Goal: Task Accomplishment & Management: Use online tool/utility

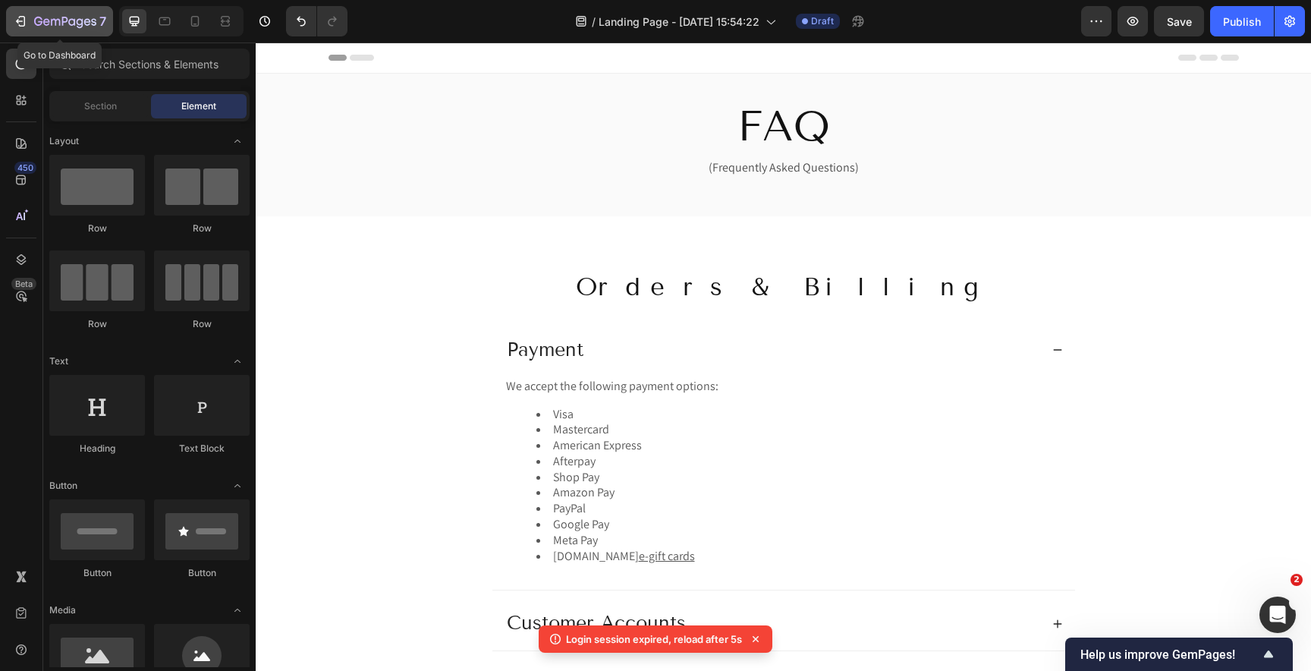
click at [71, 24] on icon "button" at bounding box center [65, 22] width 62 height 13
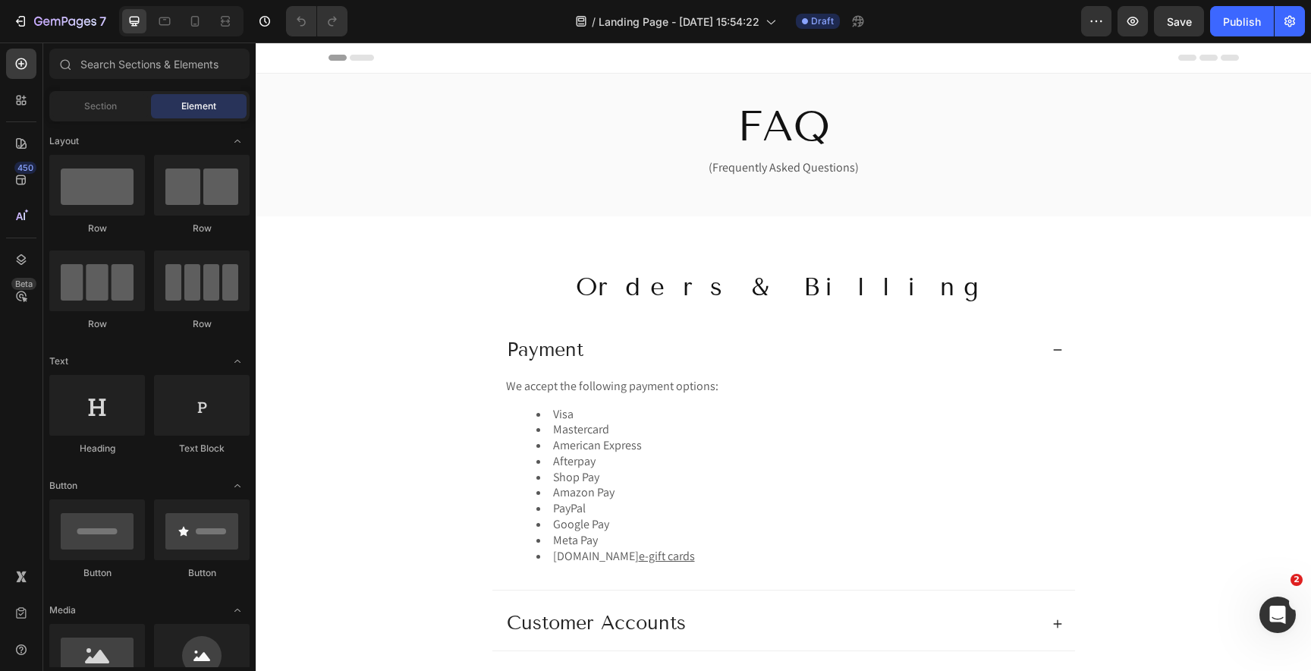
click at [83, 38] on div "7 Version history / Landing Page - Sep 25, 15:54:22 Draft Preview Save Publish" at bounding box center [655, 21] width 1311 height 43
click at [68, 27] on icon "button" at bounding box center [65, 22] width 62 height 13
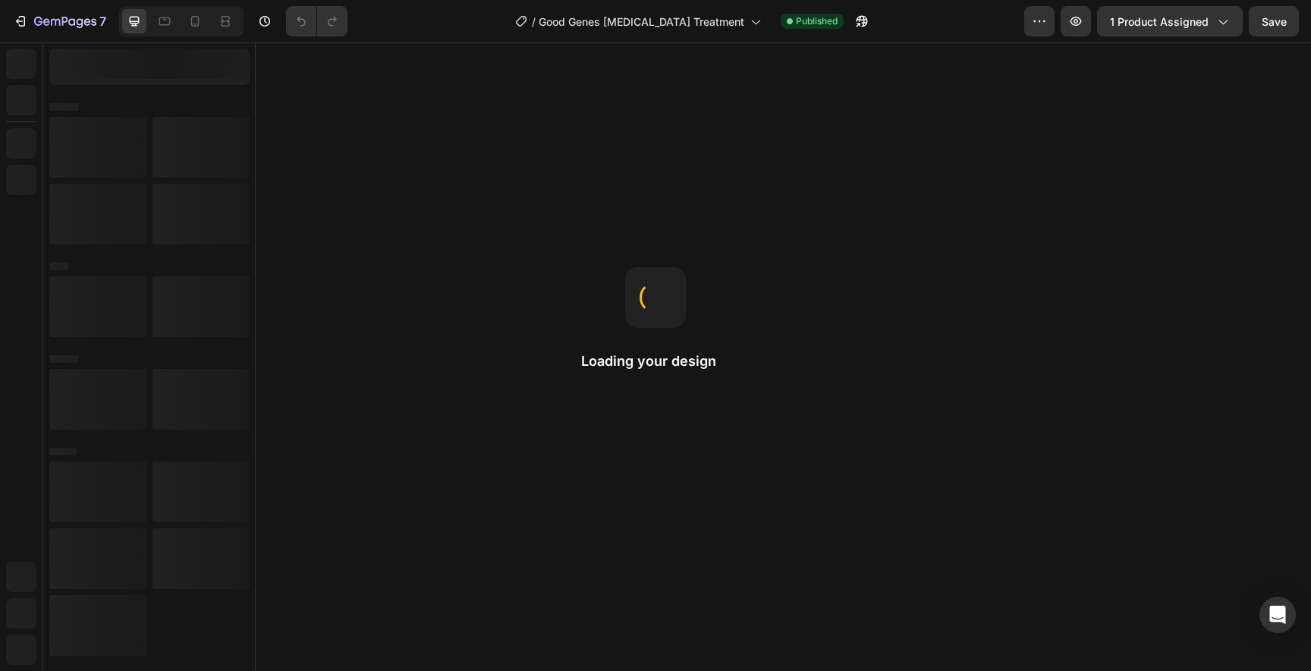
radio input "false"
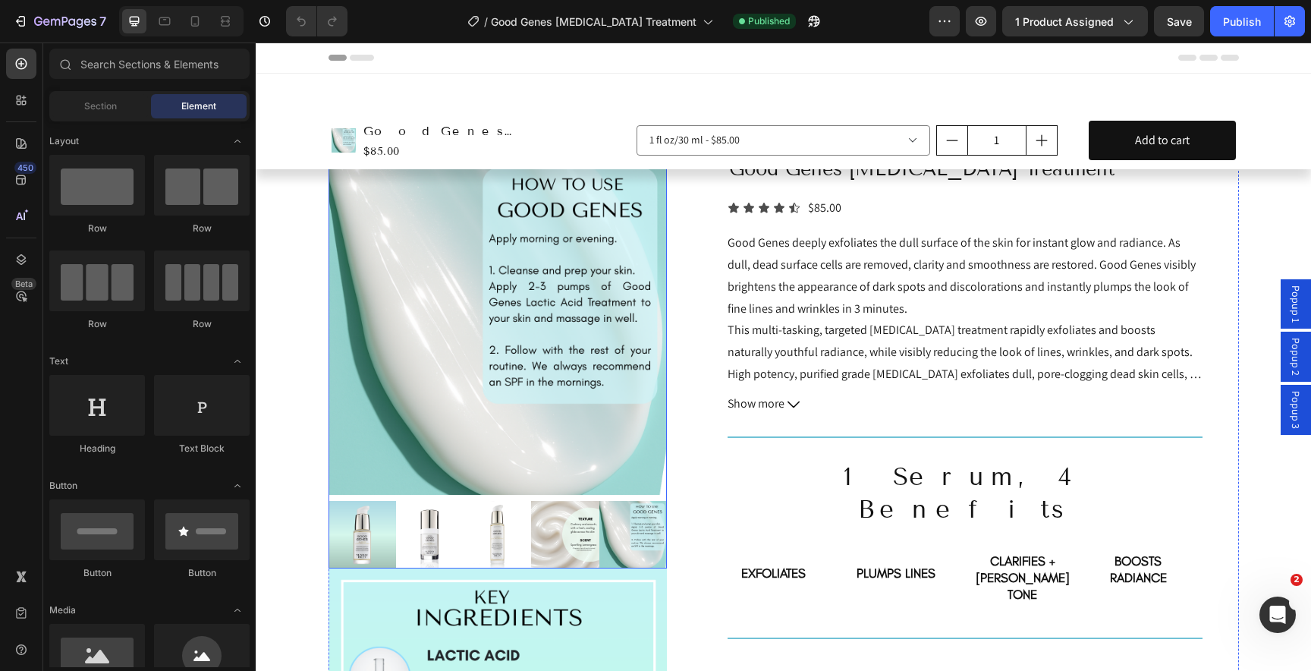
click at [388, 471] on img at bounding box center [497, 325] width 339 height 339
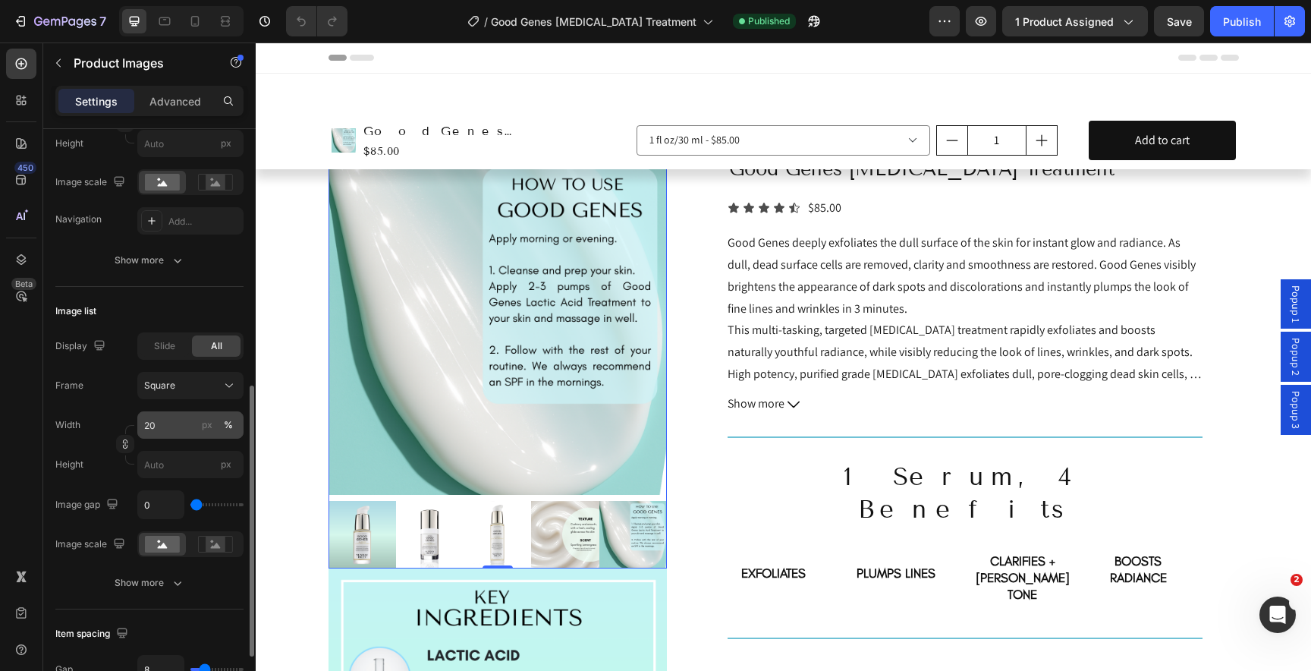
scroll to position [300, 0]
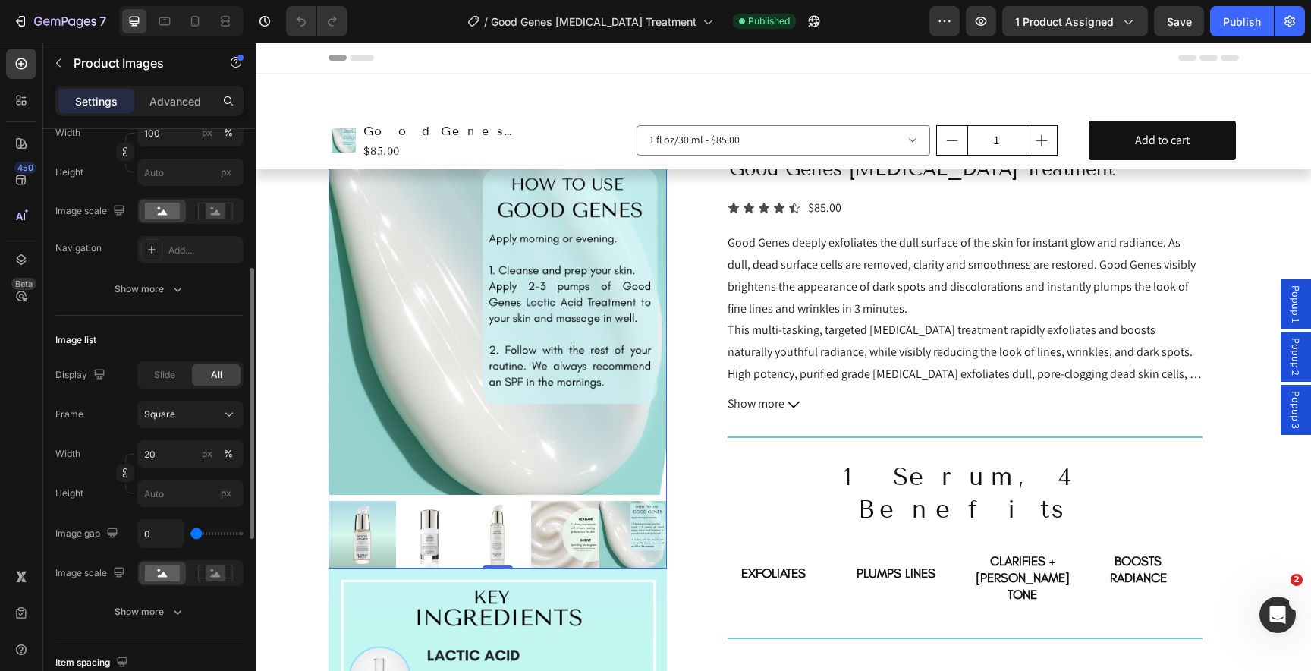
click at [154, 385] on div "Slide All" at bounding box center [190, 374] width 106 height 27
click at [156, 380] on span "Slide" at bounding box center [164, 375] width 21 height 14
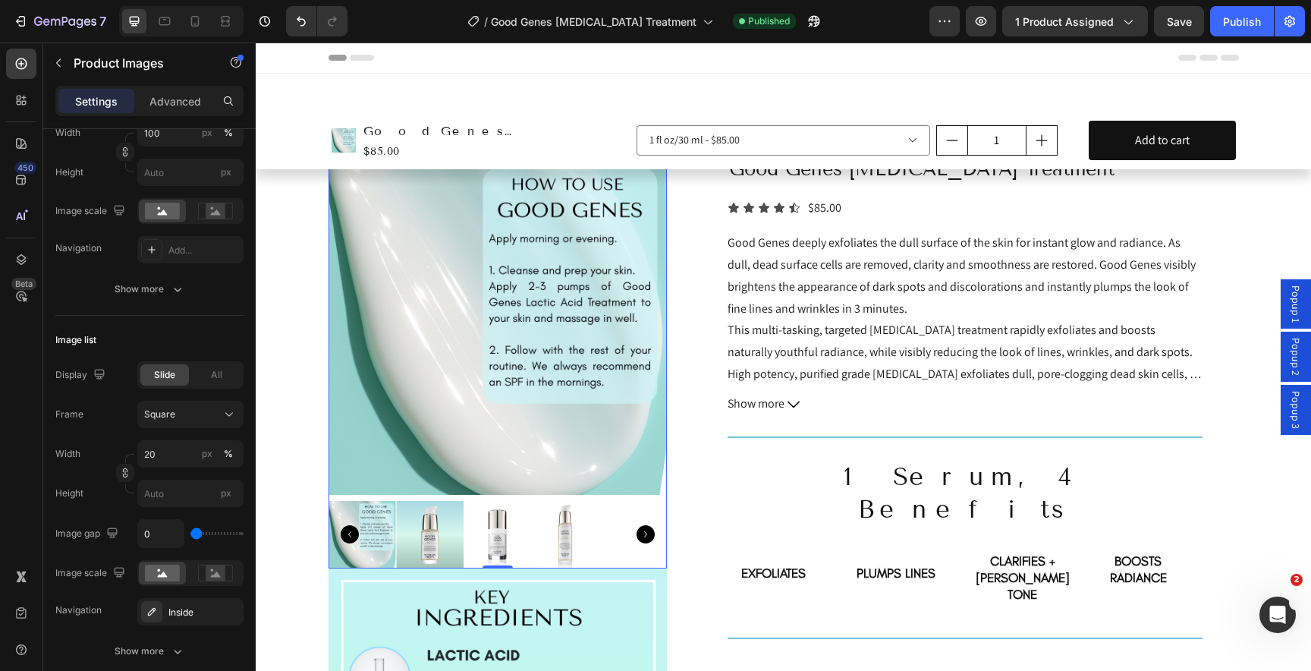
click at [650, 536] on icon "Carousel Next Arrow" at bounding box center [645, 534] width 18 height 18
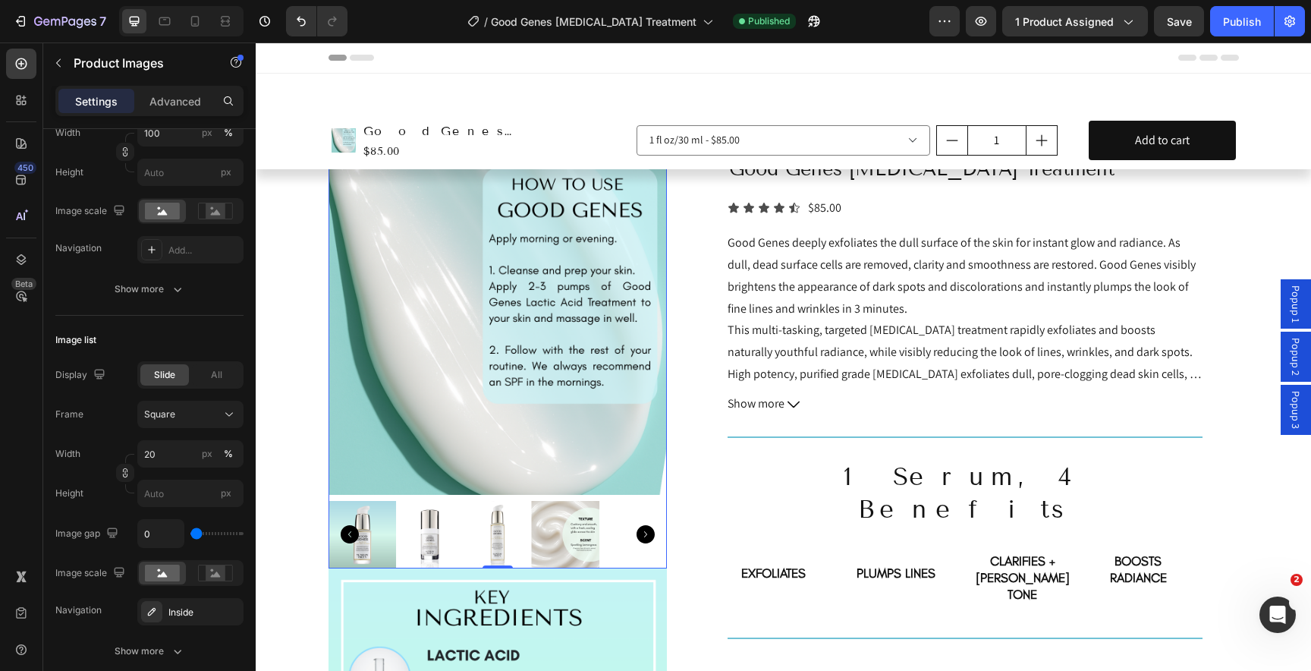
click at [650, 536] on icon "Carousel Next Arrow" at bounding box center [645, 534] width 18 height 18
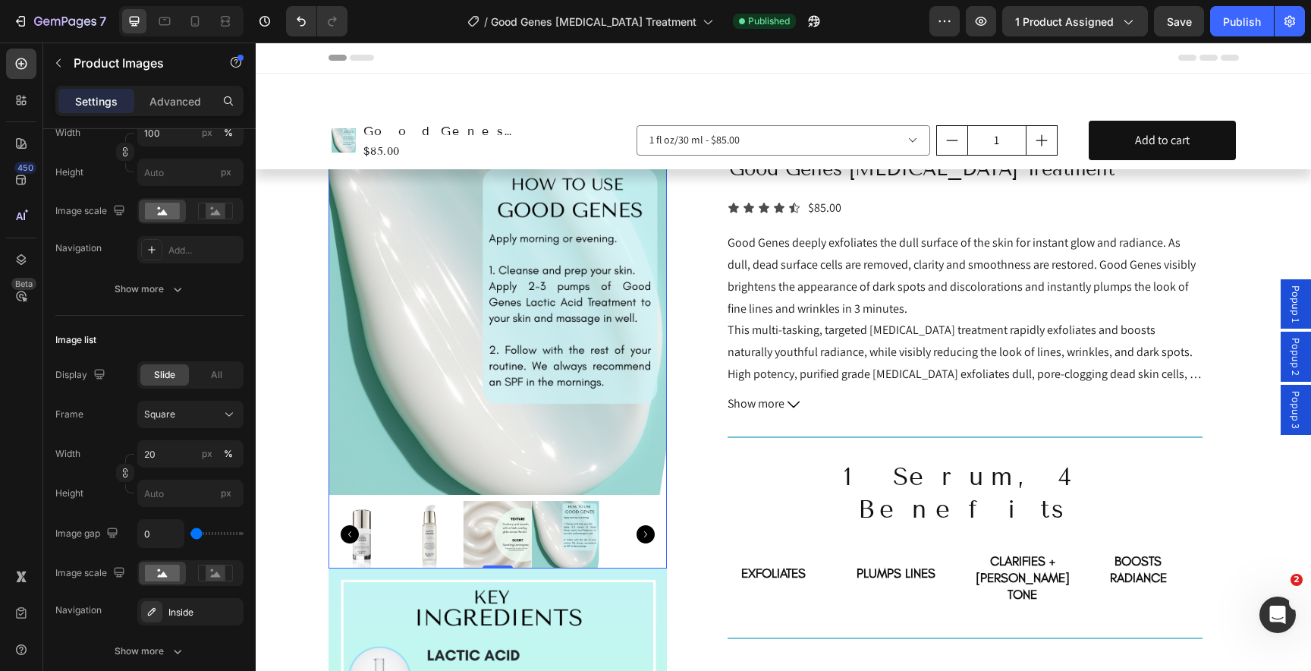
click at [650, 536] on icon "Carousel Next Arrow" at bounding box center [645, 534] width 18 height 18
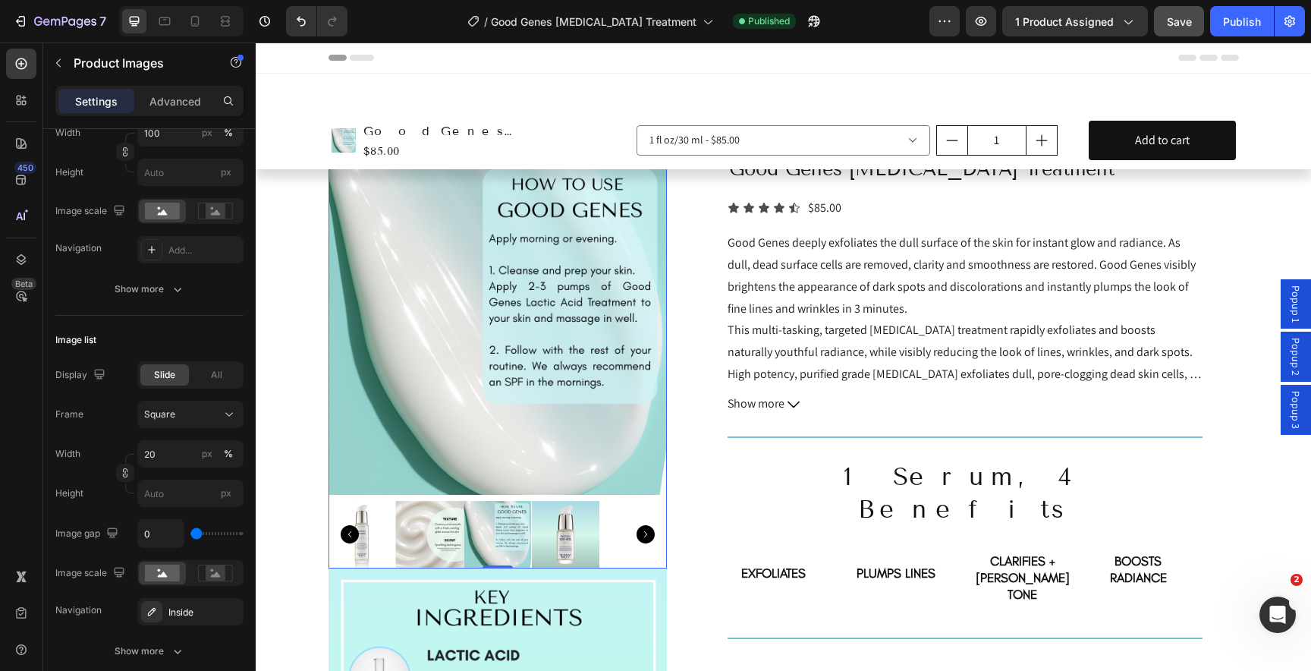
click at [1177, 15] on span "Save" at bounding box center [1179, 21] width 25 height 13
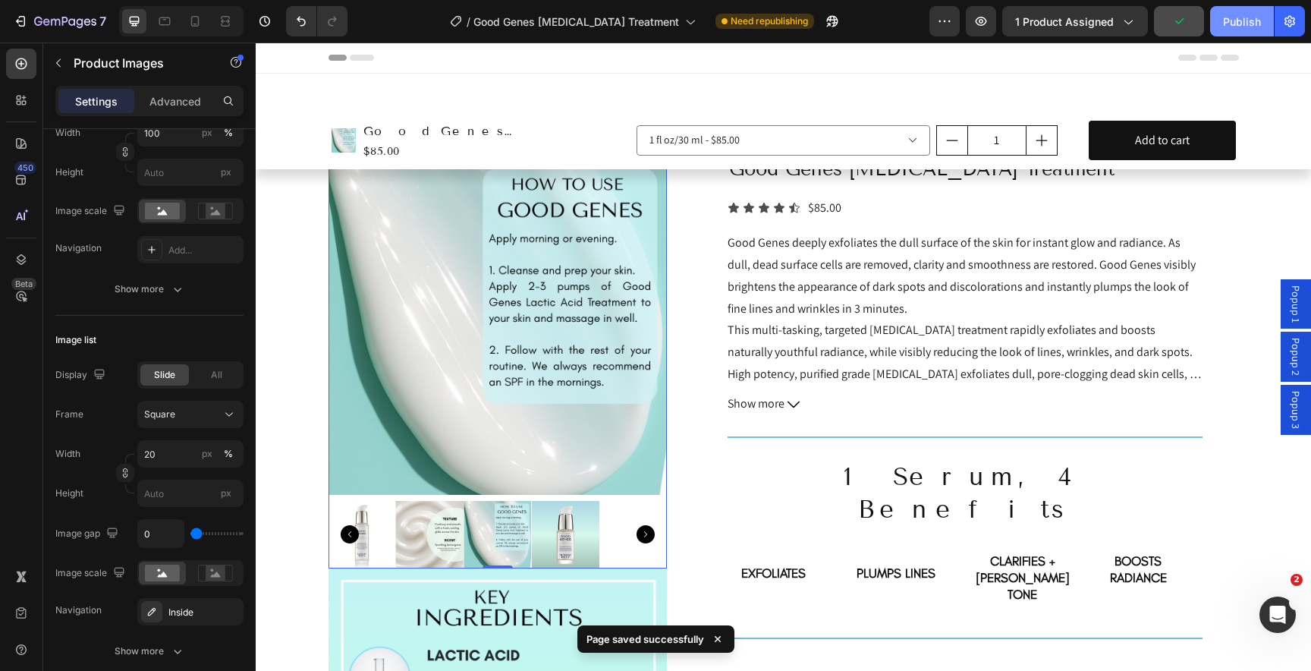
click at [1224, 27] on div "Publish" at bounding box center [1242, 22] width 38 height 16
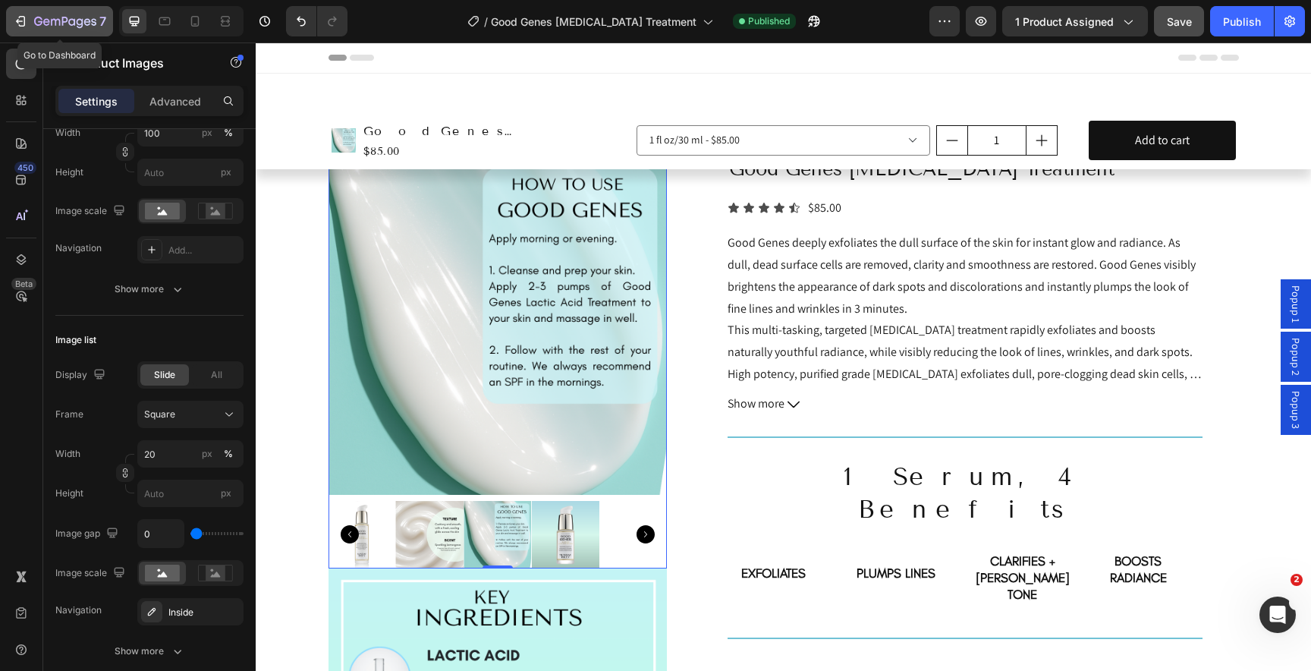
click at [61, 21] on icon "button" at bounding box center [65, 22] width 62 height 13
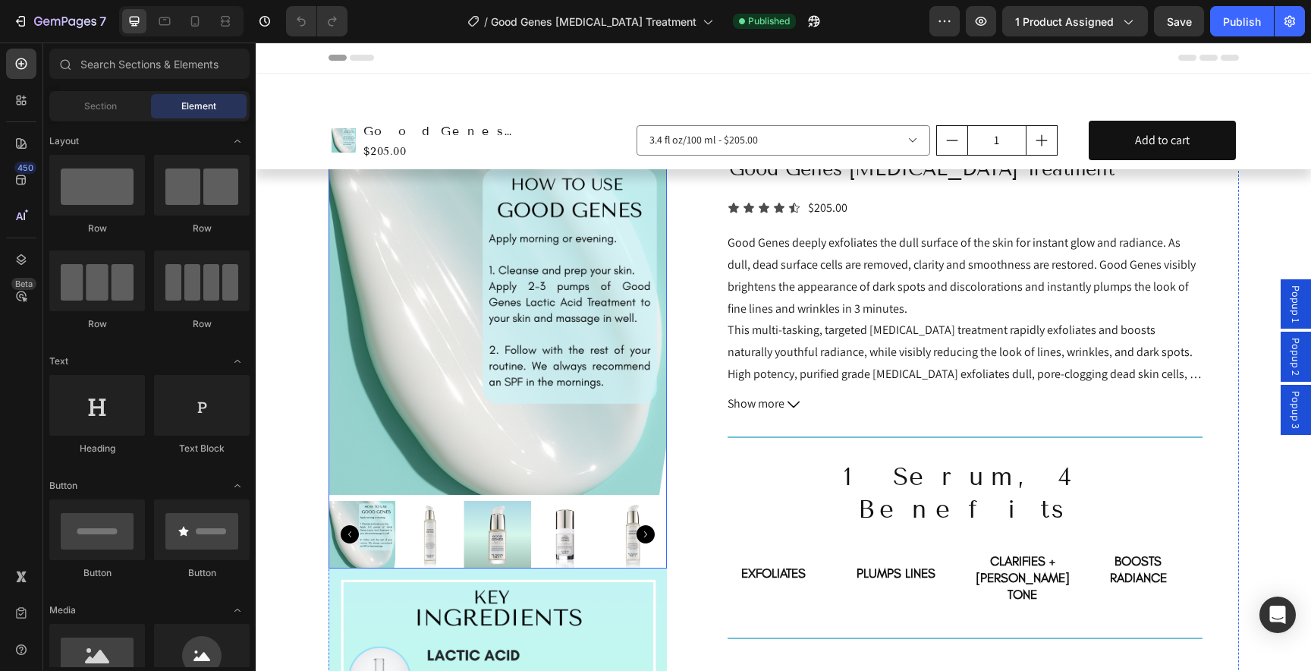
click at [470, 402] on img at bounding box center [497, 325] width 339 height 339
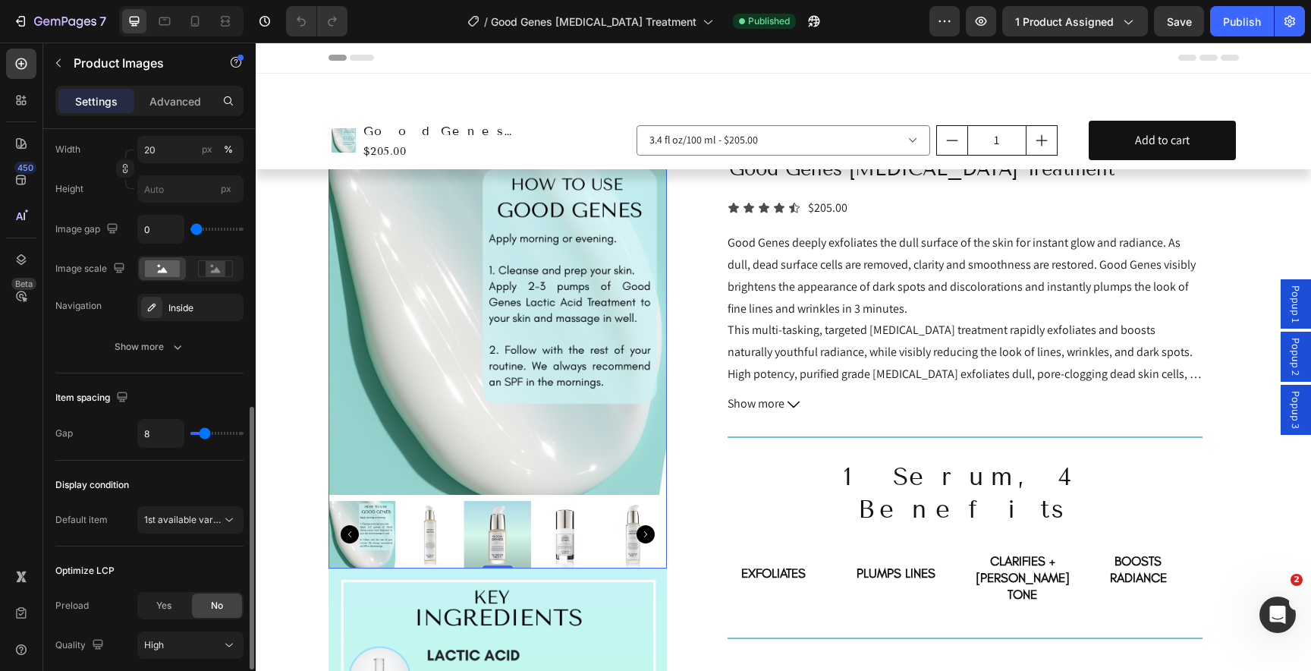
scroll to position [628, 0]
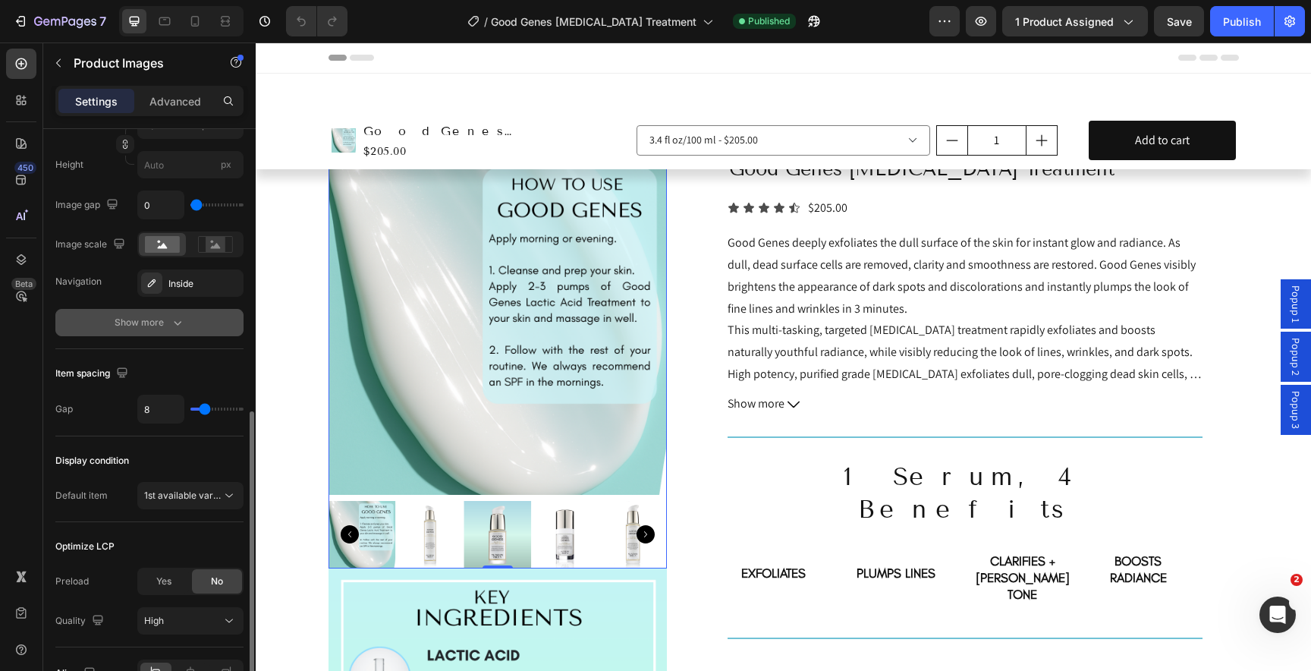
click at [125, 331] on button "Show more" at bounding box center [149, 322] width 188 height 27
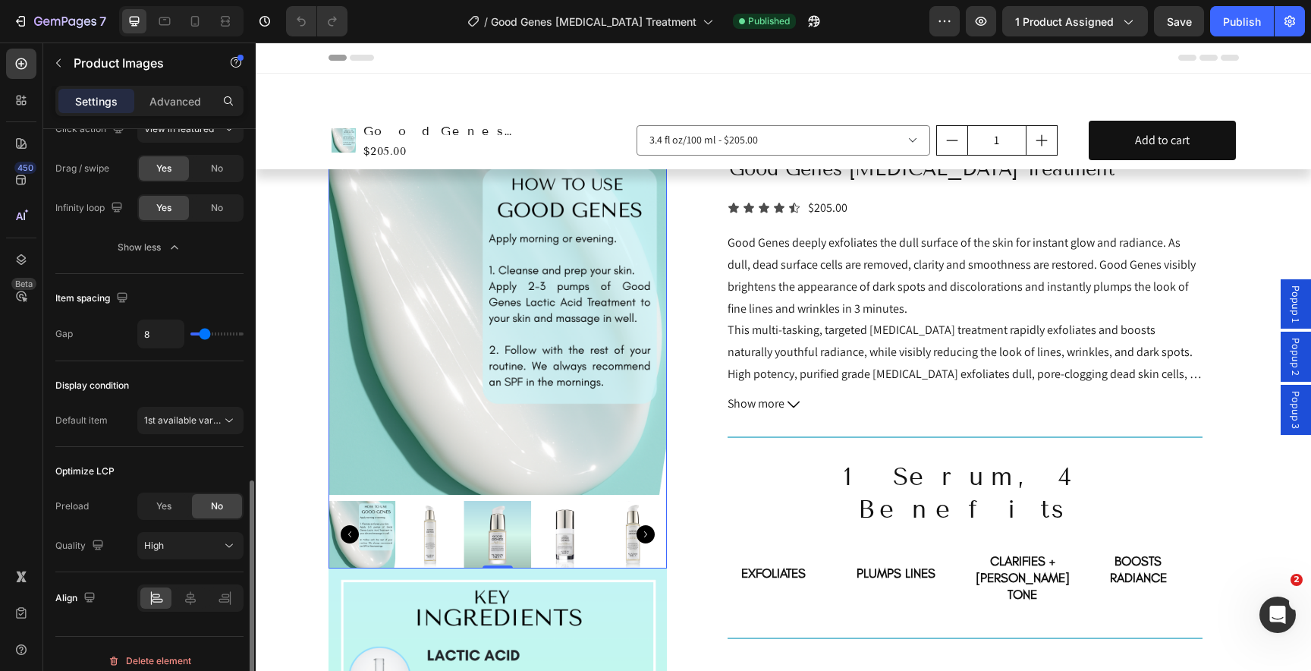
scroll to position [914, 0]
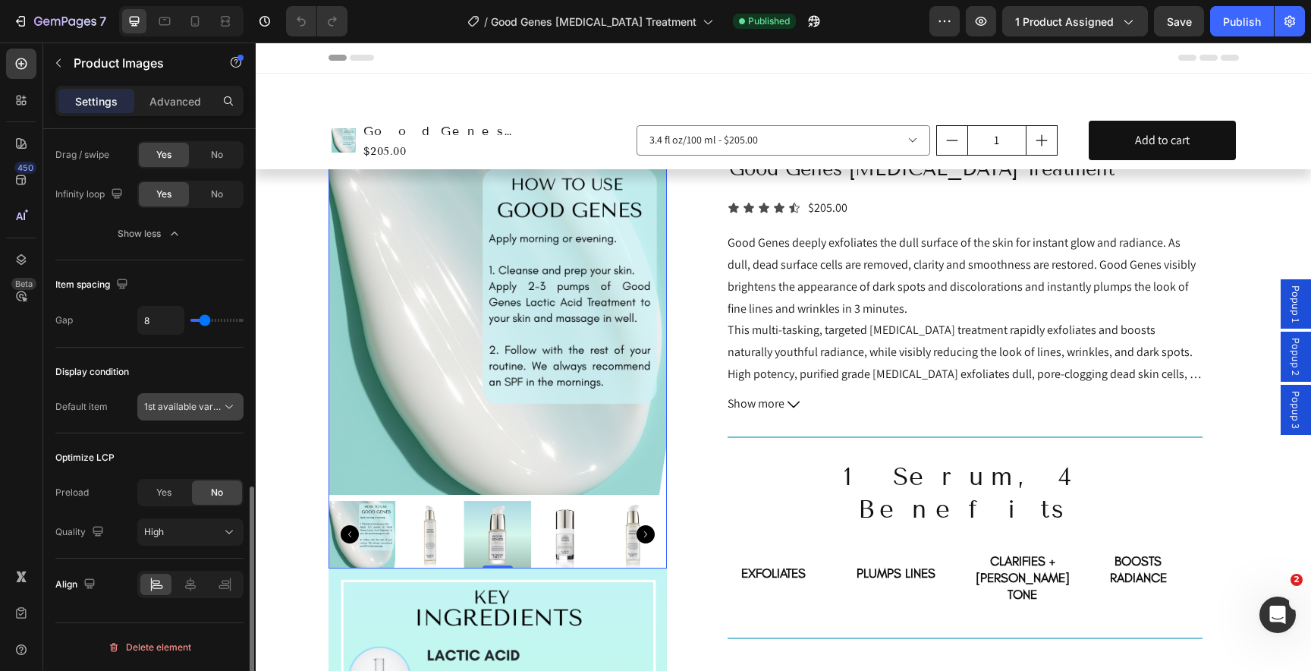
click at [180, 407] on span "1st available variant" at bounding box center [186, 406] width 85 height 11
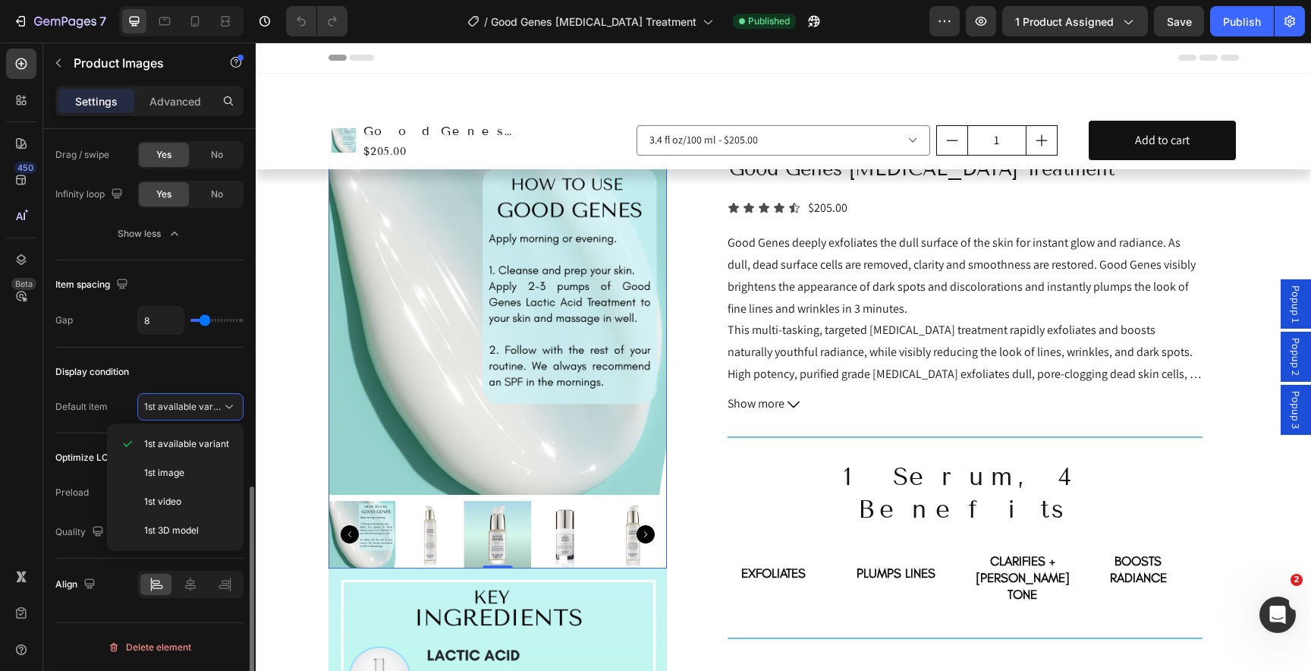
click at [70, 425] on div "Display condition Default item 1st available variant" at bounding box center [149, 390] width 188 height 86
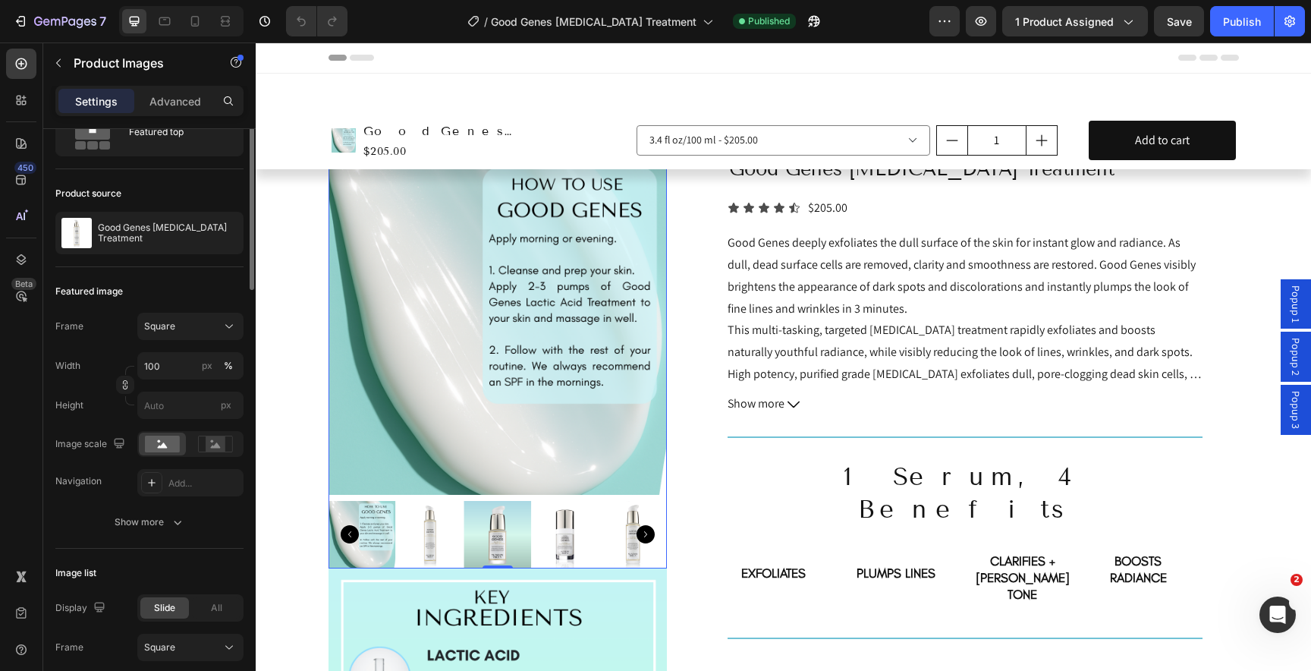
scroll to position [0, 0]
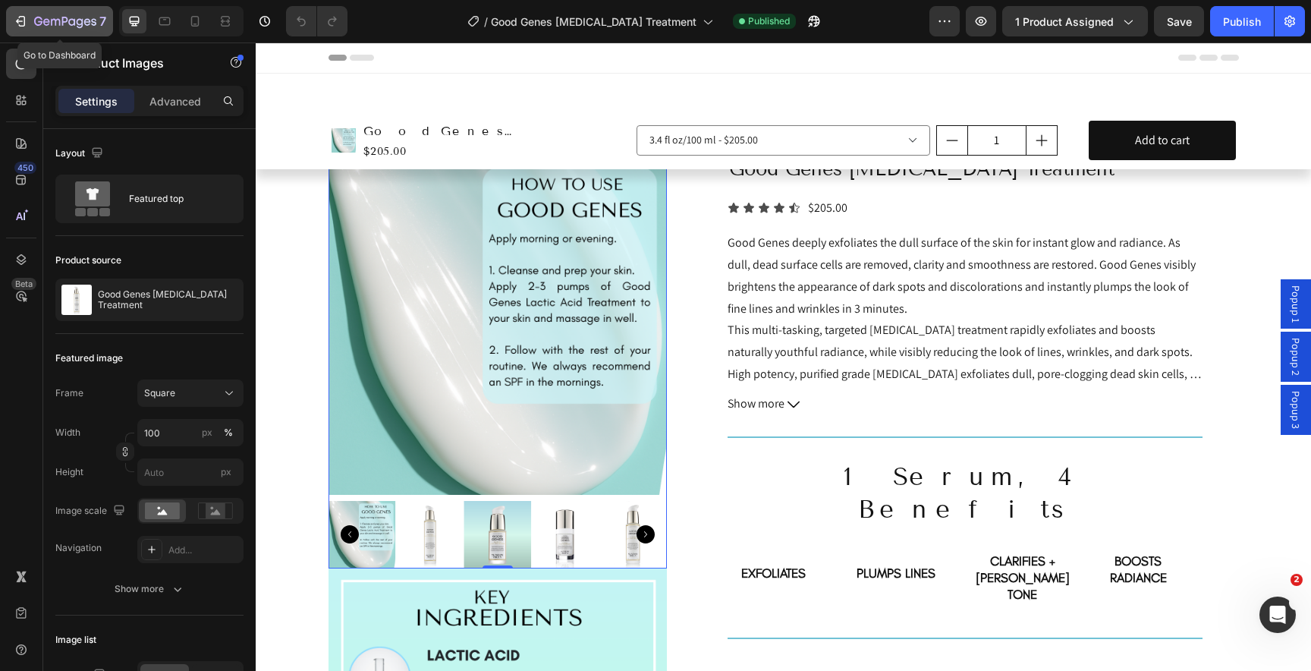
click at [56, 19] on icon "button" at bounding box center [55, 22] width 9 height 7
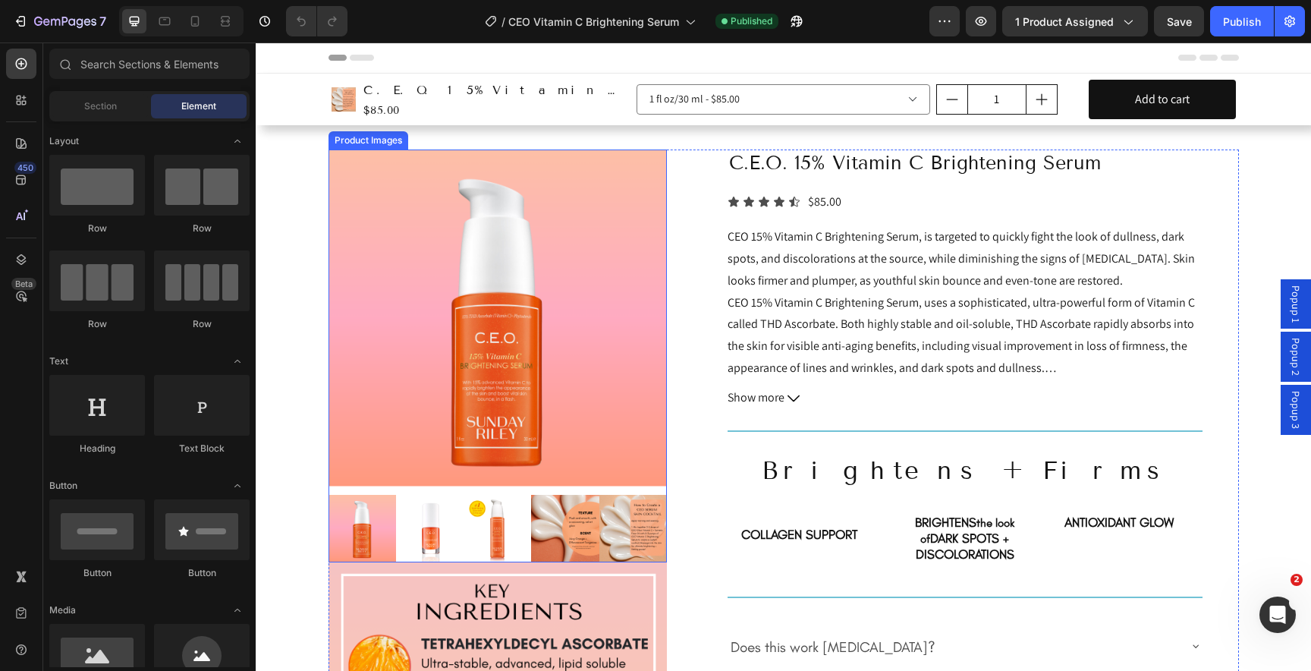
click at [388, 449] on img at bounding box center [497, 318] width 339 height 339
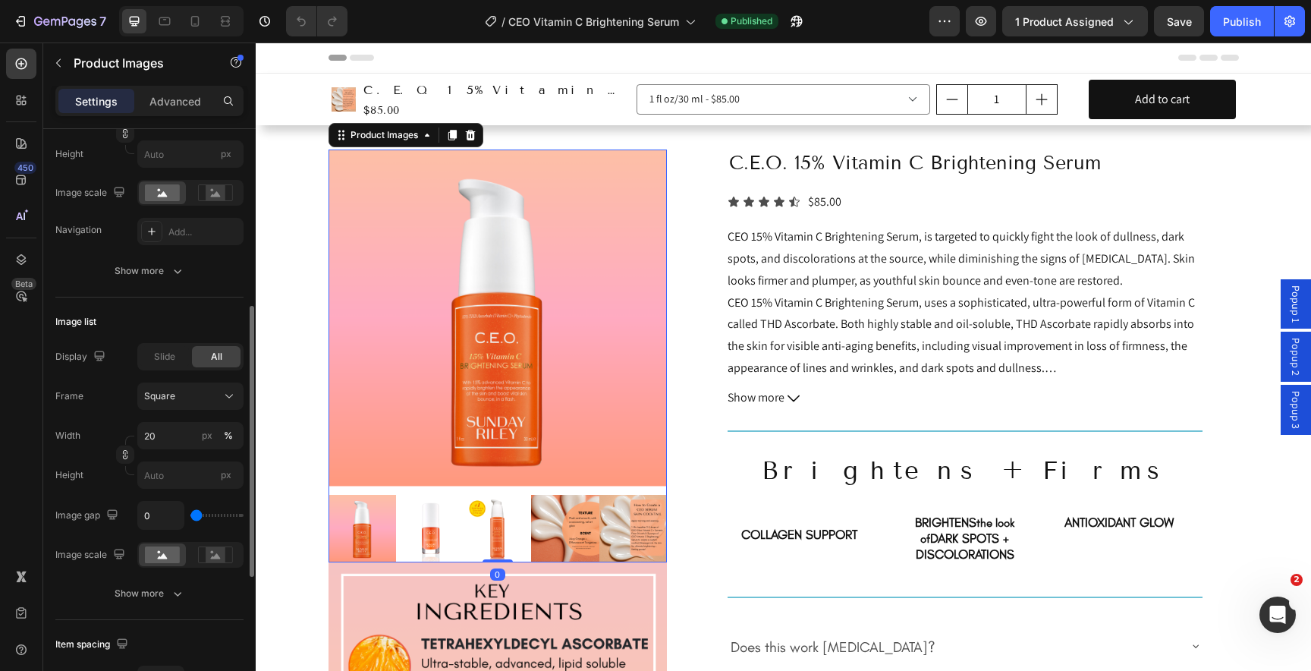
scroll to position [338, 0]
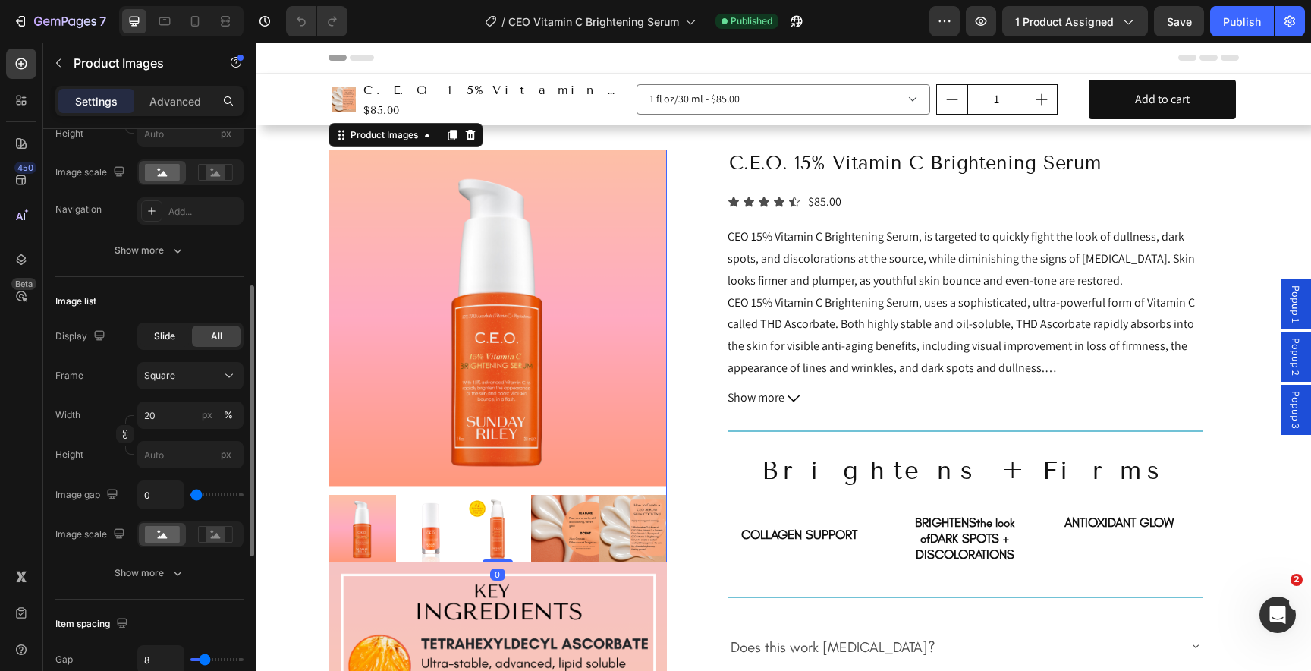
click at [164, 343] on div "Slide" at bounding box center [164, 335] width 49 height 21
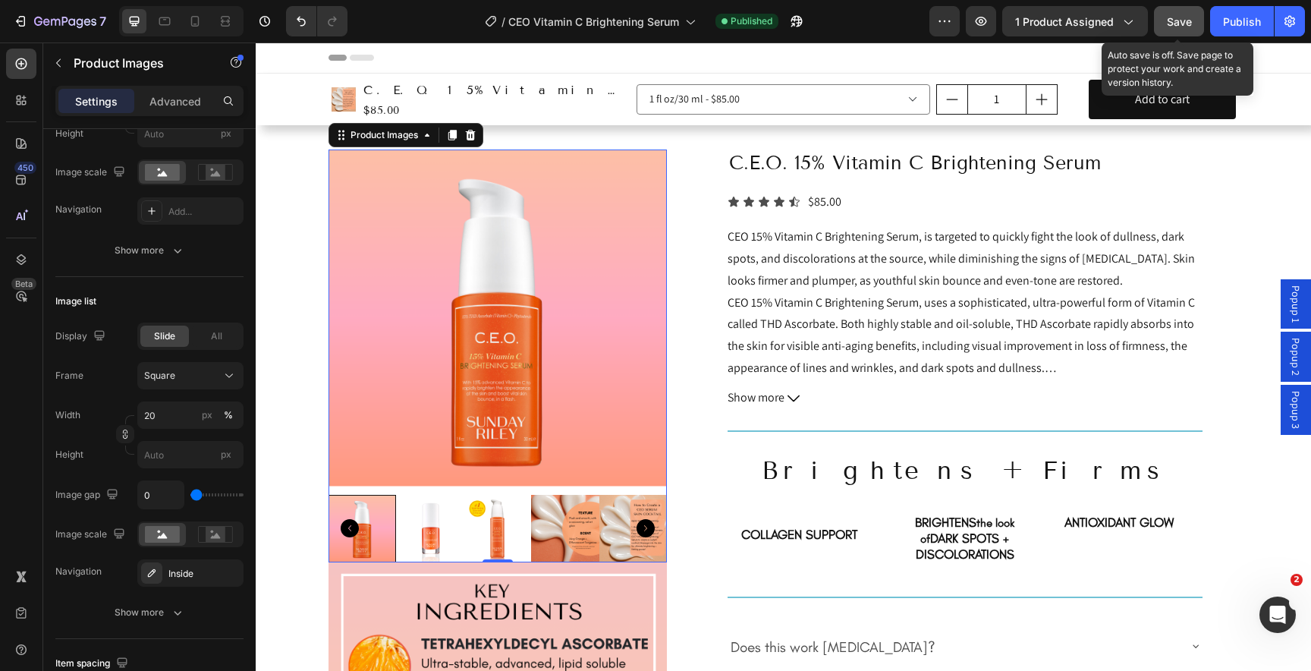
click at [1186, 23] on span "Save" at bounding box center [1179, 21] width 25 height 13
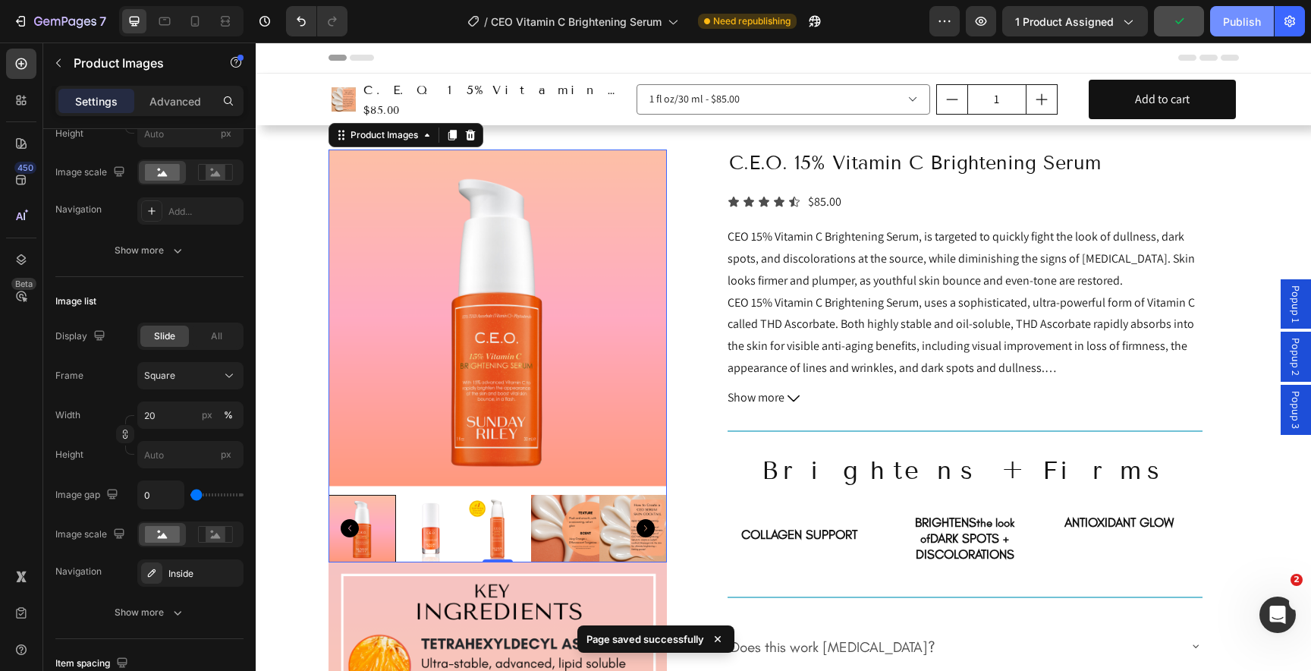
click at [1224, 24] on div "Publish" at bounding box center [1242, 22] width 38 height 16
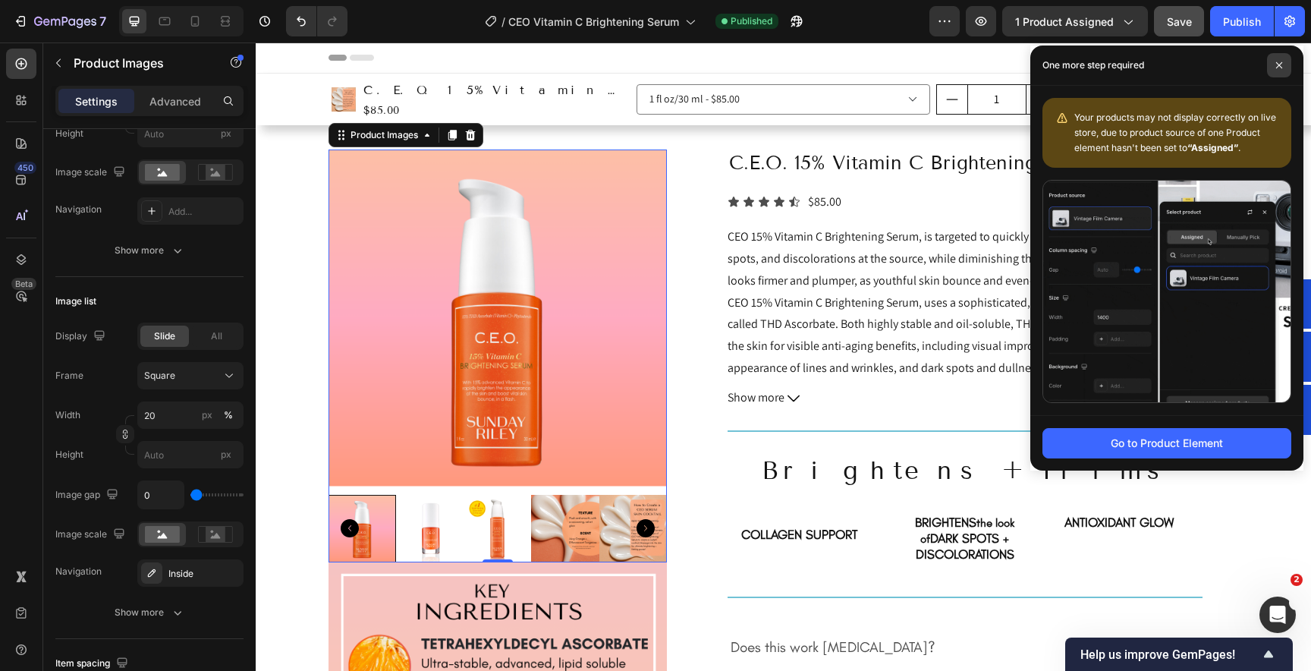
click at [1282, 65] on icon at bounding box center [1279, 65] width 8 height 8
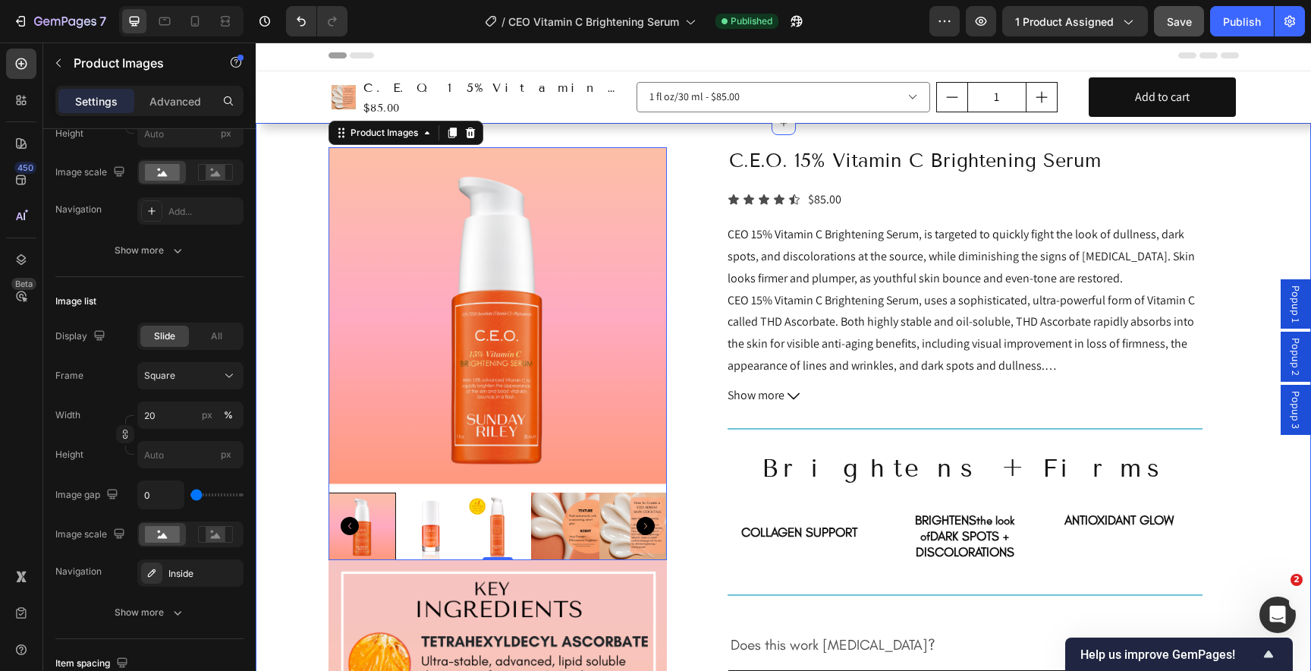
scroll to position [0, 0]
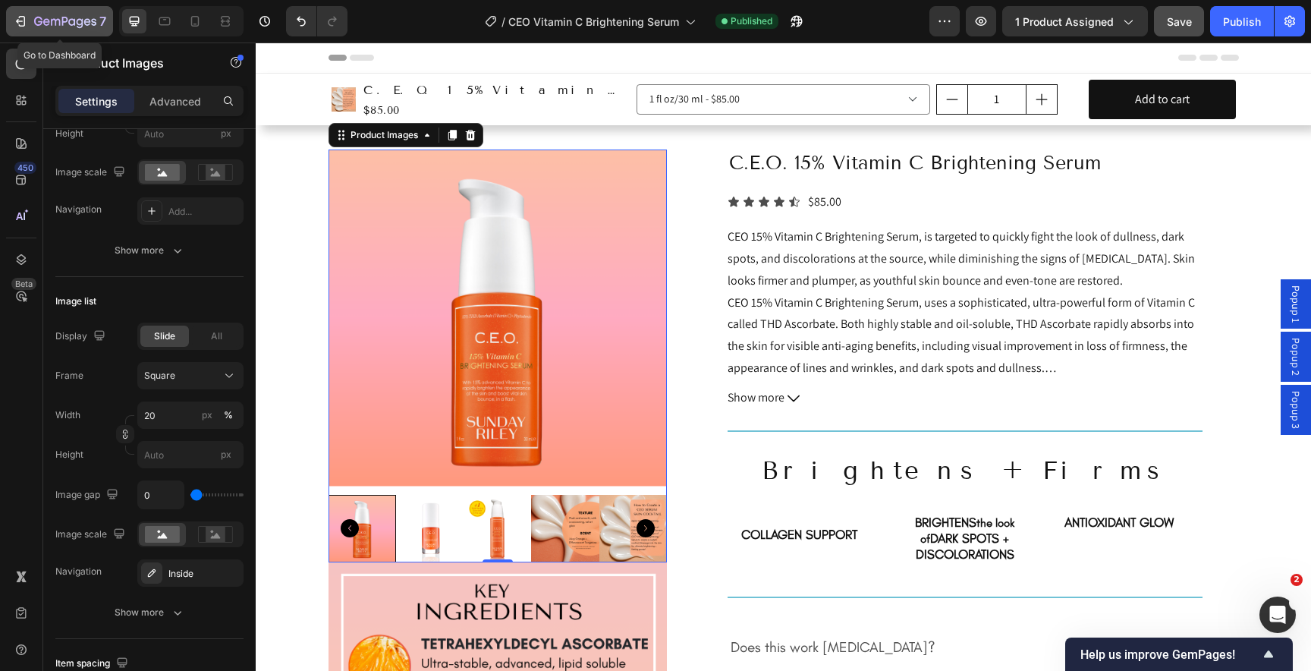
click at [63, 27] on icon "button" at bounding box center [65, 22] width 62 height 13
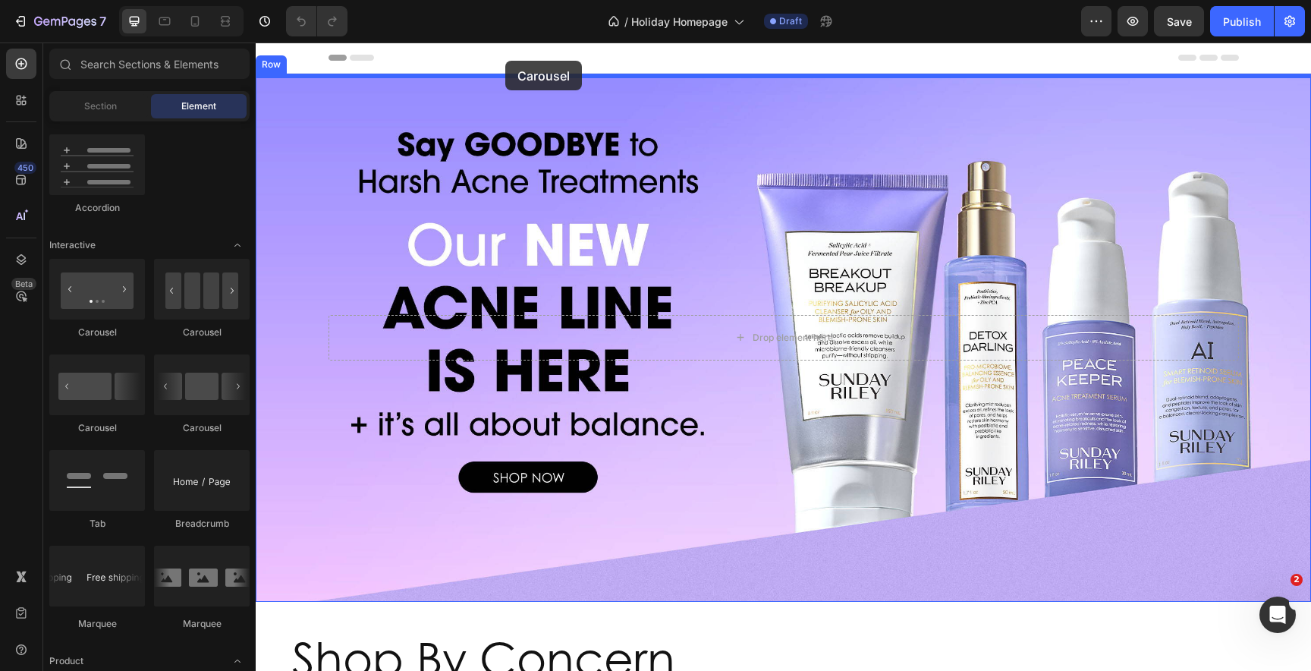
drag, startPoint x: 380, startPoint y: 354, endPoint x: 505, endPoint y: 61, distance: 319.1
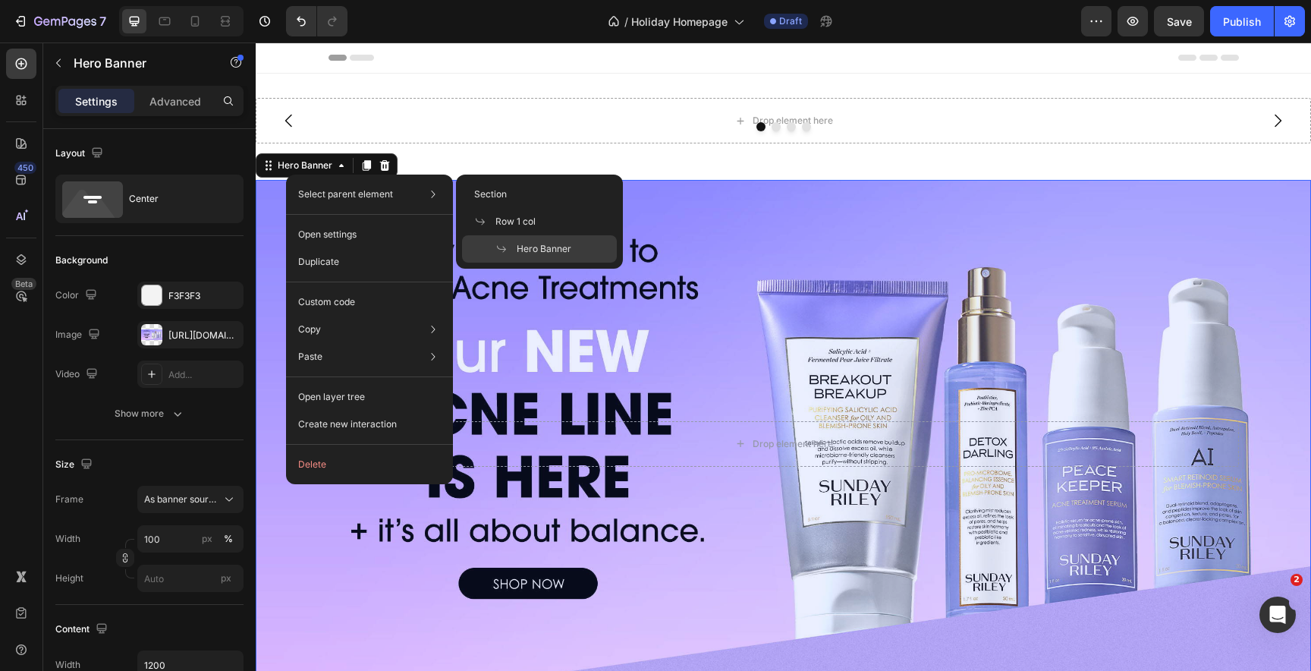
click at [539, 252] on span "Hero Banner" at bounding box center [544, 249] width 55 height 14
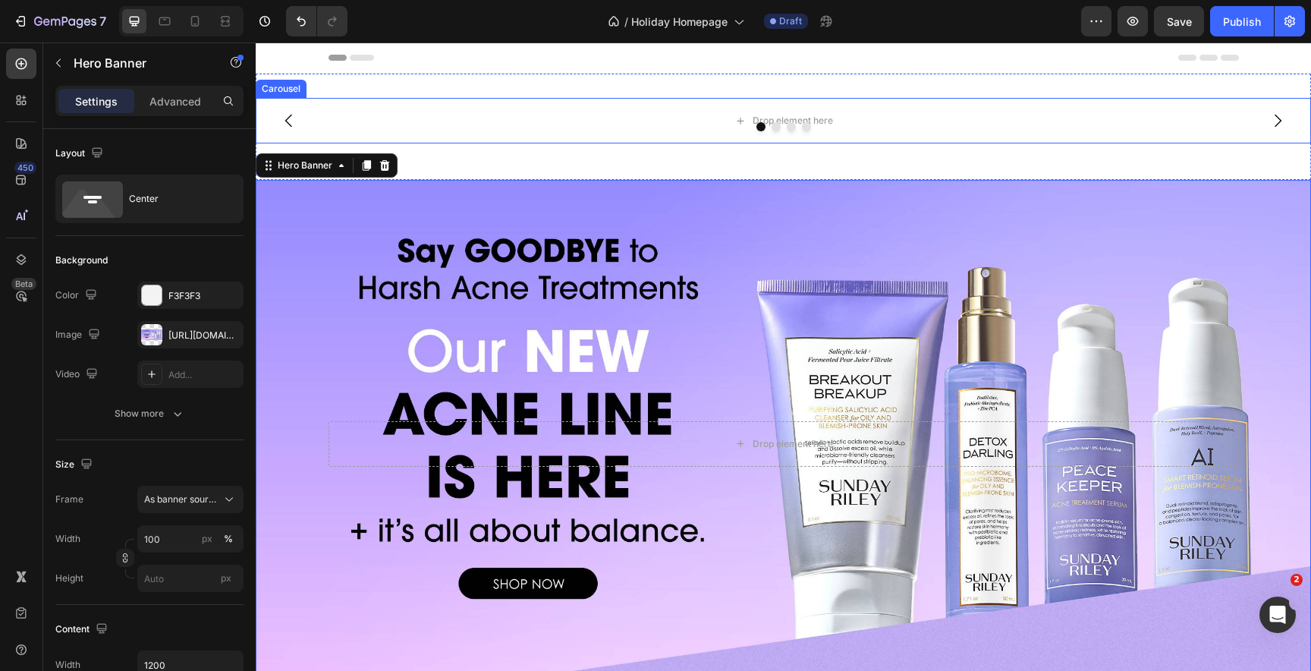
click at [523, 123] on div at bounding box center [783, 126] width 1055 height 9
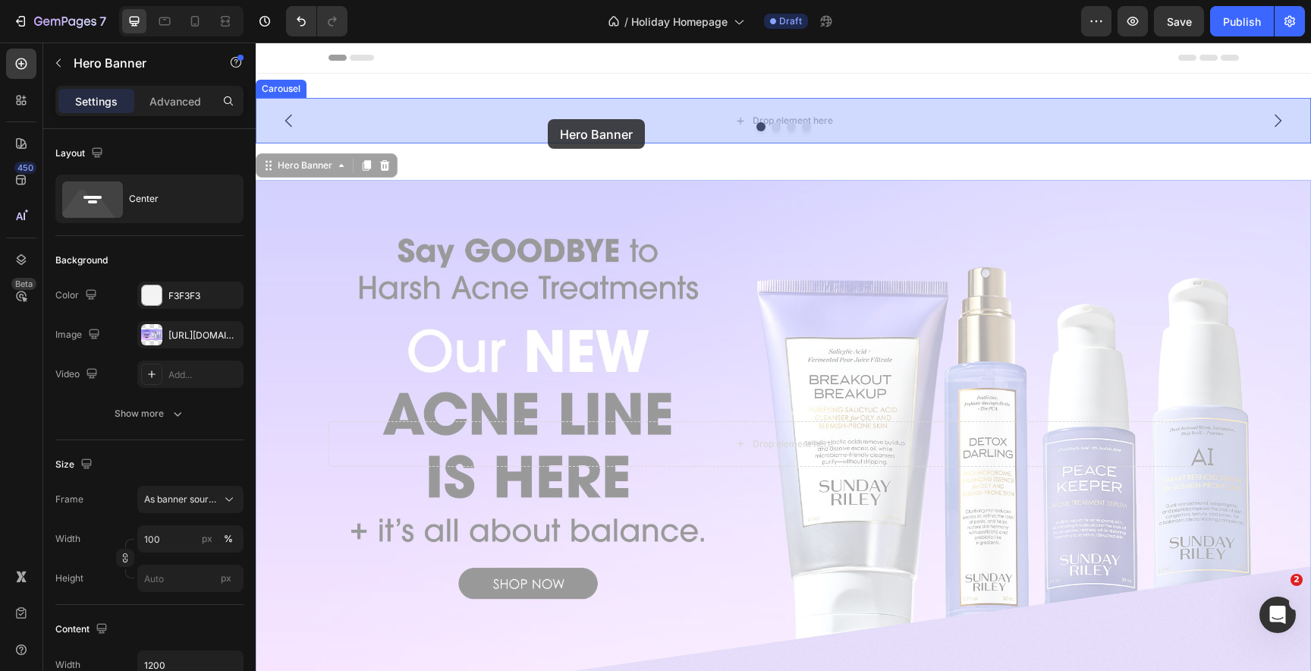
drag, startPoint x: 281, startPoint y: 174, endPoint x: 548, endPoint y: 118, distance: 272.0
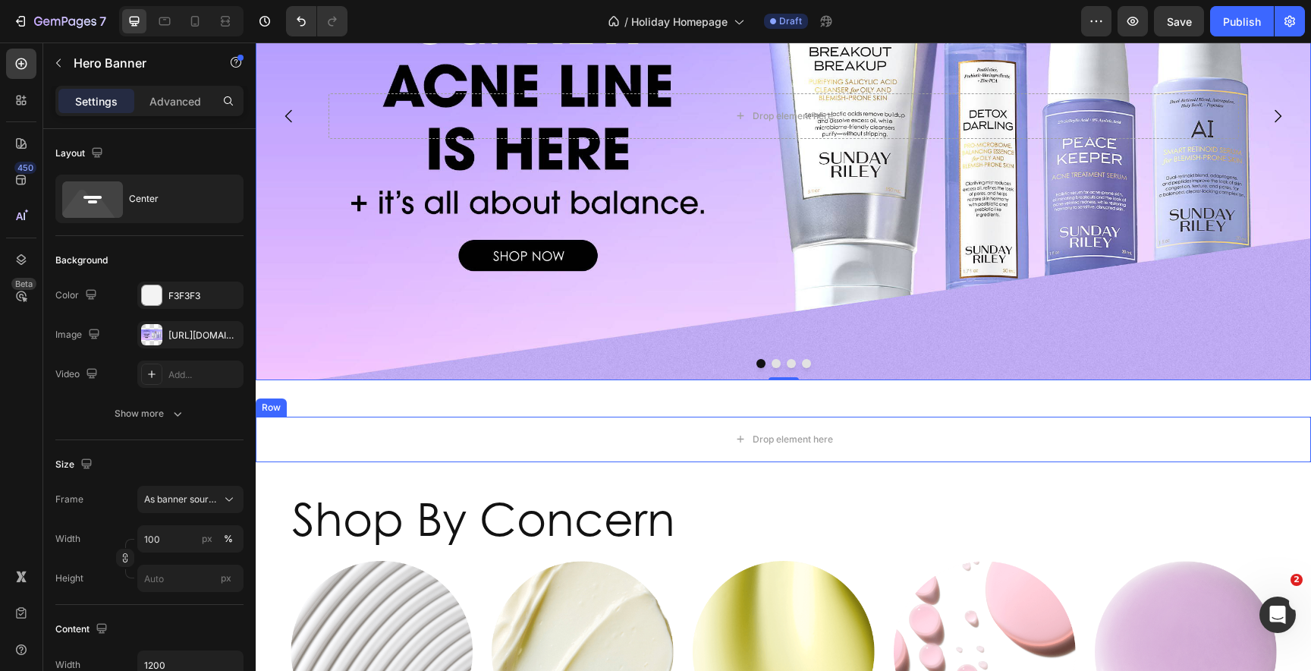
scroll to position [314, 0]
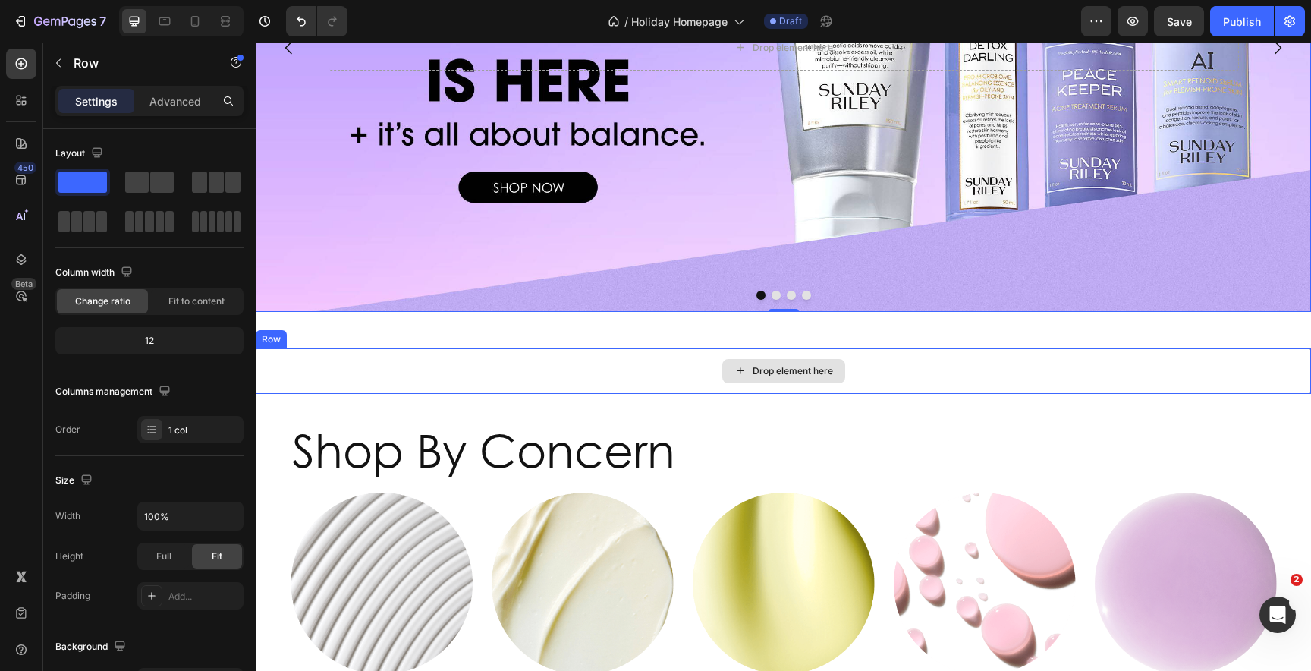
click at [341, 366] on div "Drop element here" at bounding box center [783, 371] width 1055 height 46
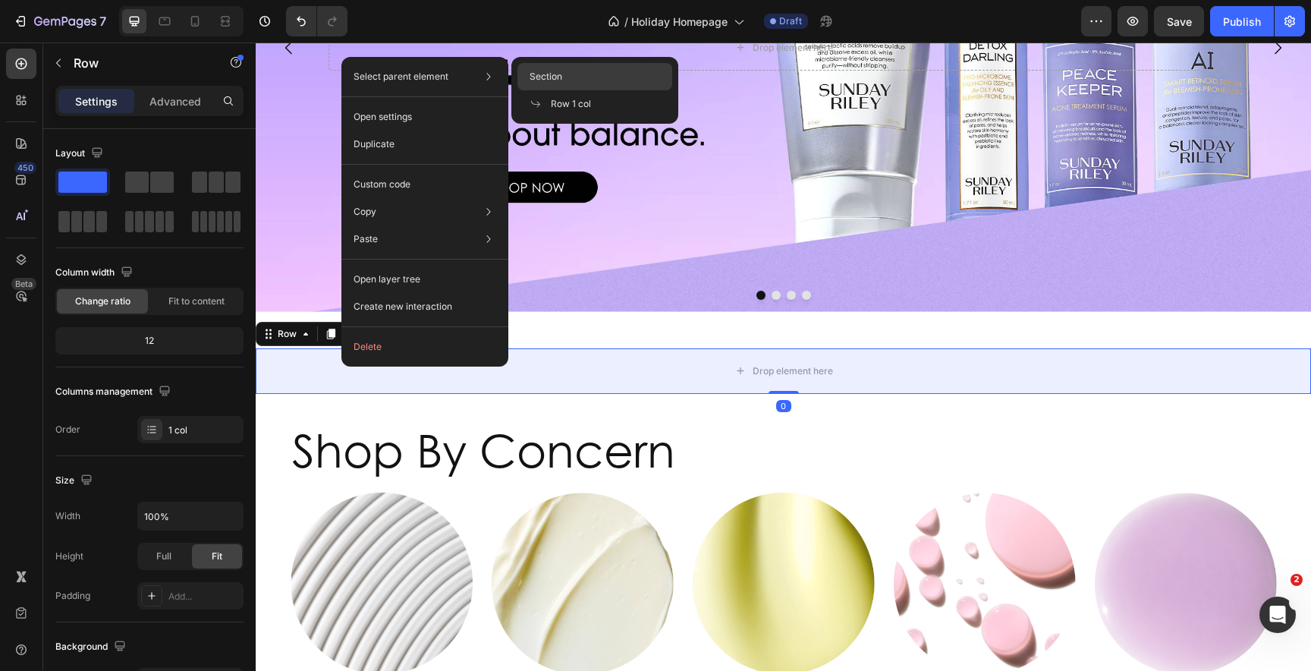
click at [570, 75] on div "Section" at bounding box center [594, 76] width 155 height 27
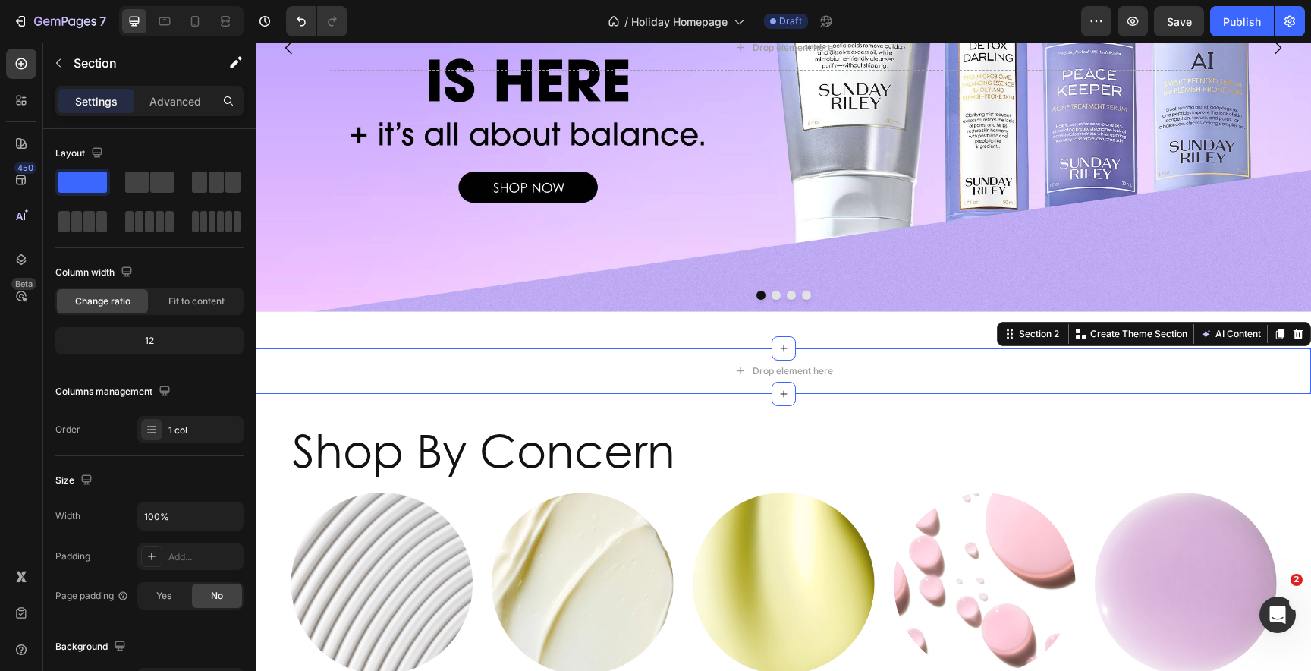
click at [1301, 331] on icon at bounding box center [1298, 333] width 10 height 11
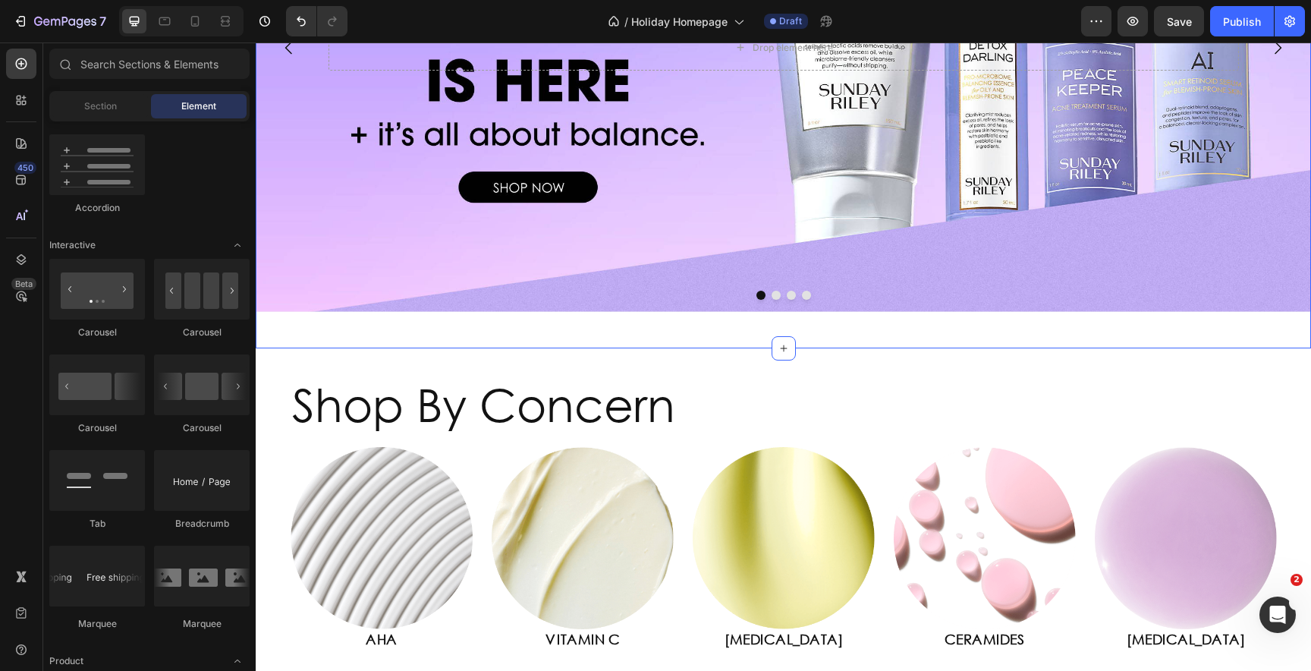
click at [589, 321] on div "Drop element here Hero Banner Drop element here Drop element here Drop element …" at bounding box center [783, 54] width 1055 height 540
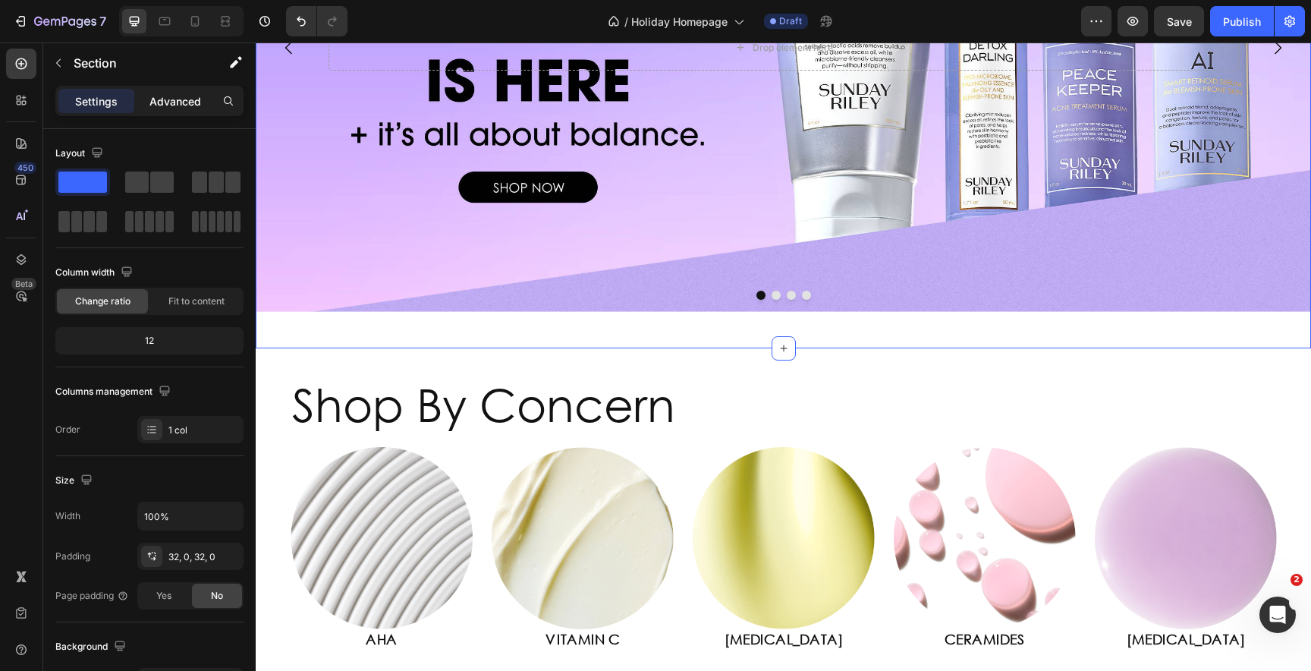
click at [194, 102] on p "Advanced" at bounding box center [175, 101] width 52 height 16
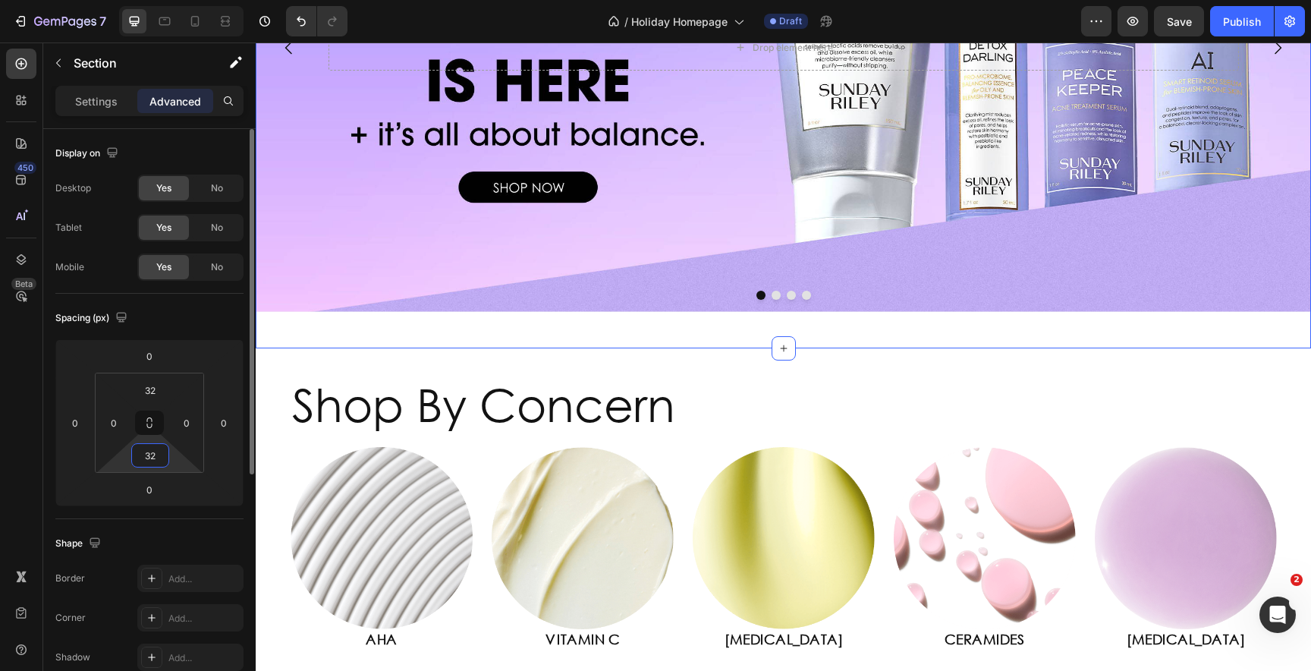
click at [149, 455] on input "32" at bounding box center [150, 455] width 30 height 23
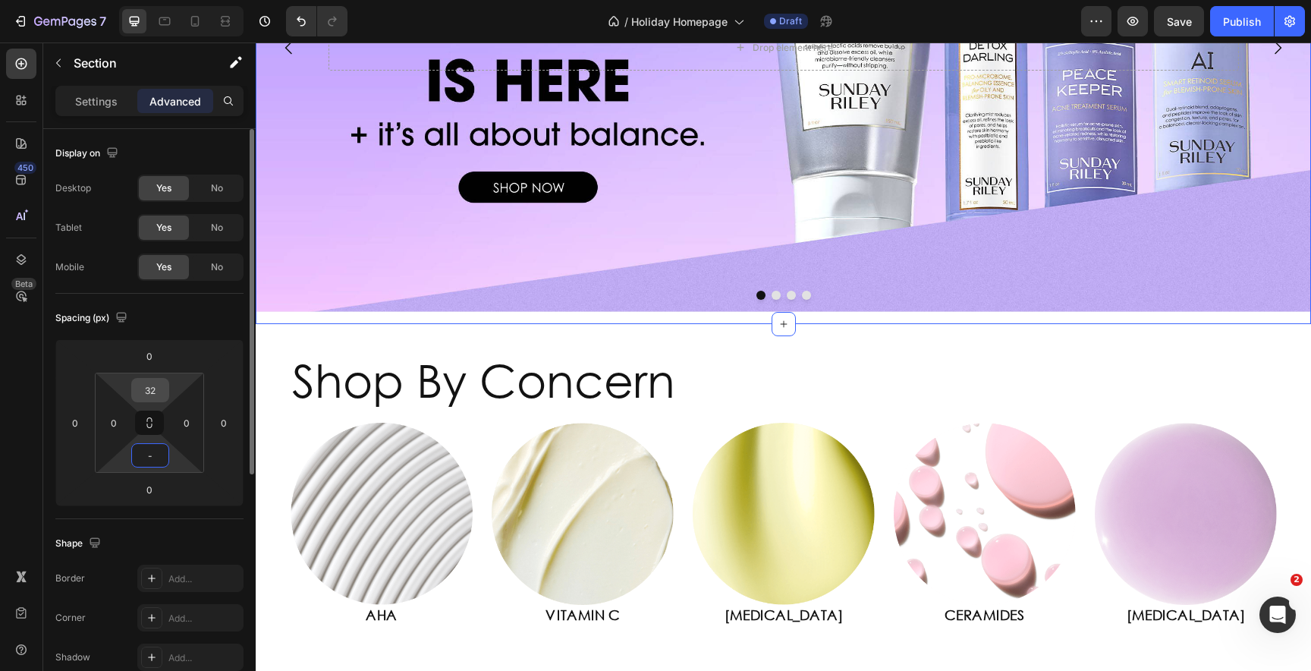
type input "2"
click at [152, 383] on input "32" at bounding box center [150, 390] width 30 height 23
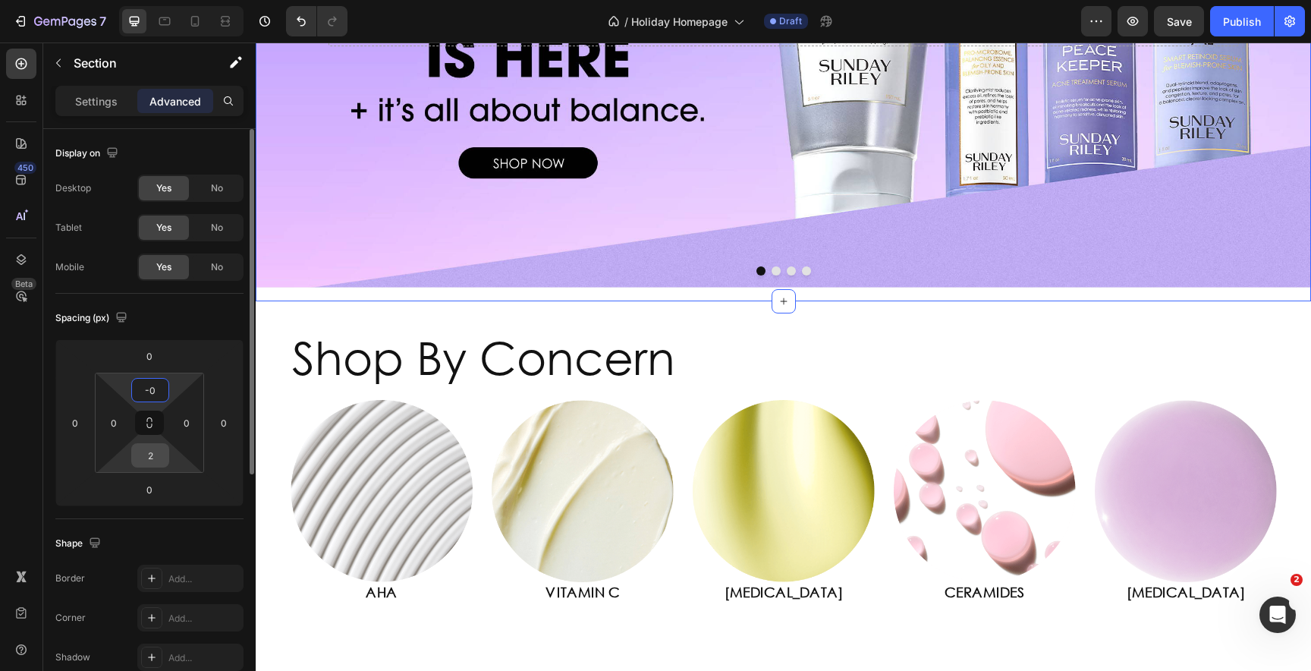
type input "0"
click at [155, 461] on input "2" at bounding box center [150, 455] width 30 height 23
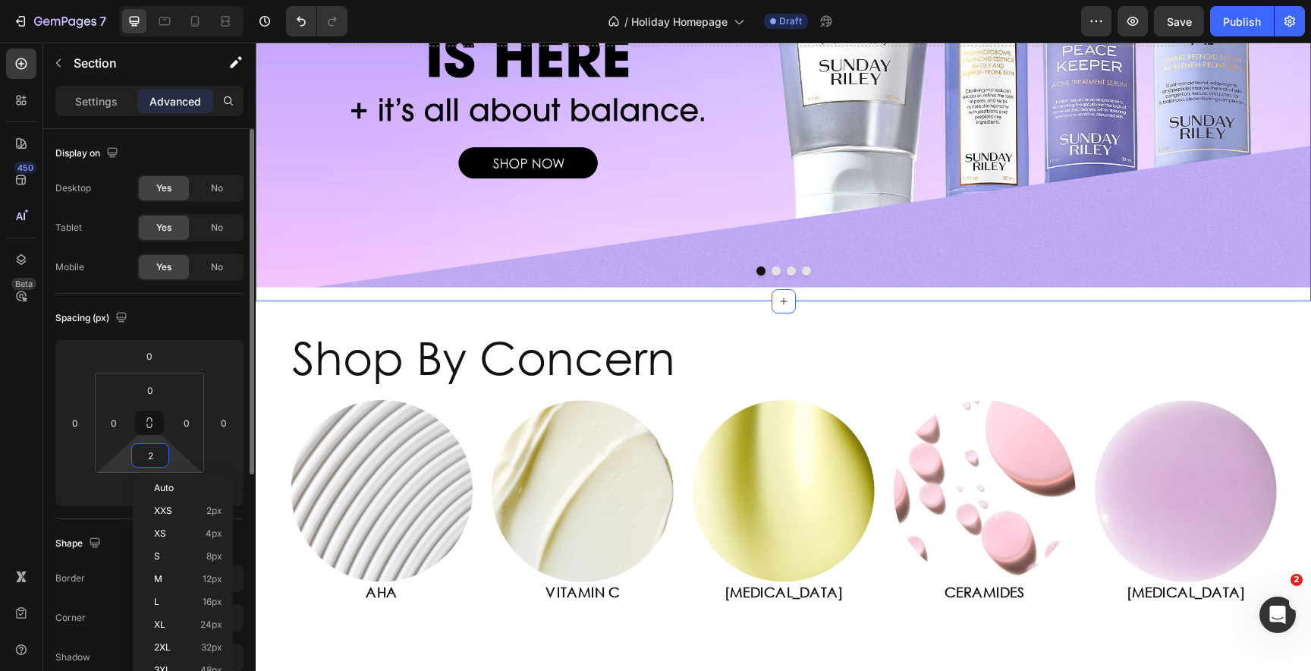
type input "0"
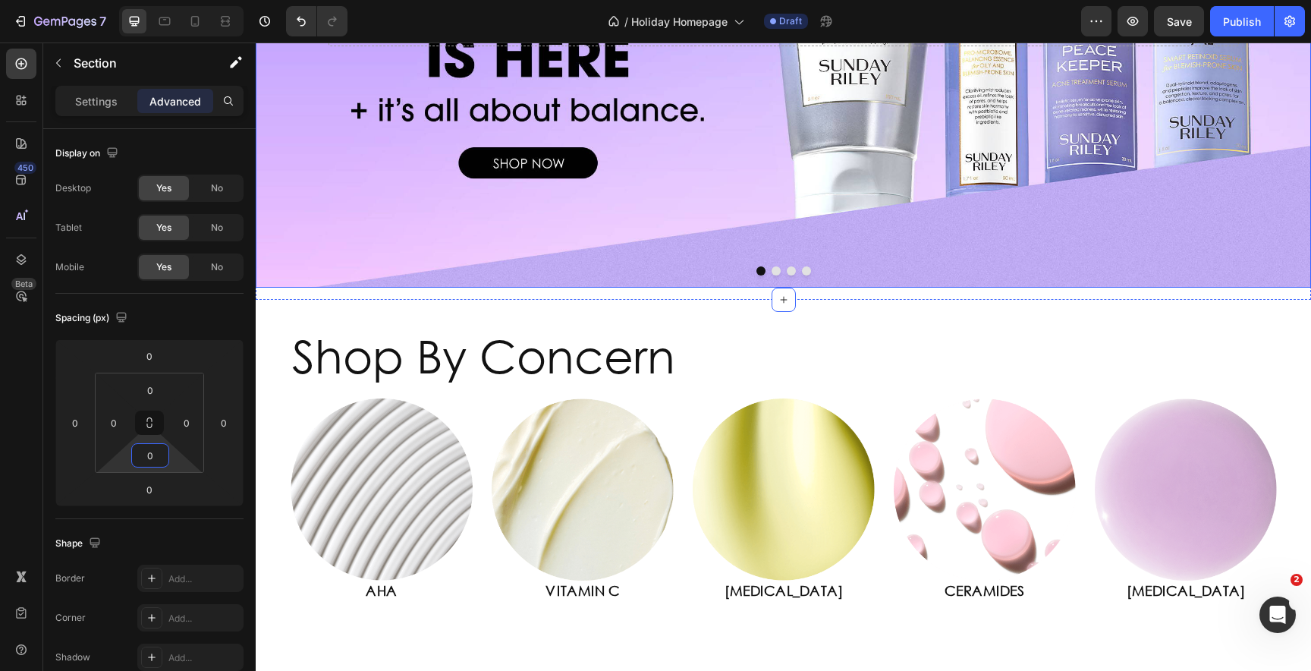
click at [353, 262] on div "Background Image" at bounding box center [783, 24] width 1055 height 528
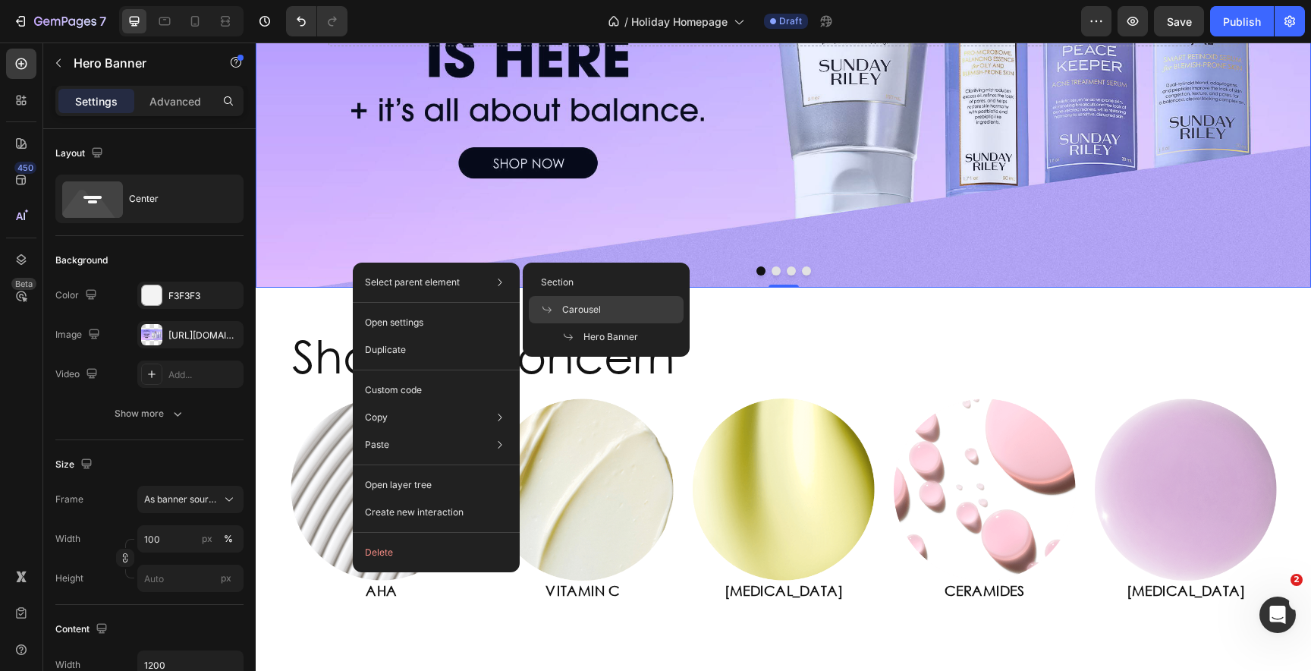
click at [584, 307] on span "Carousel" at bounding box center [581, 310] width 39 height 14
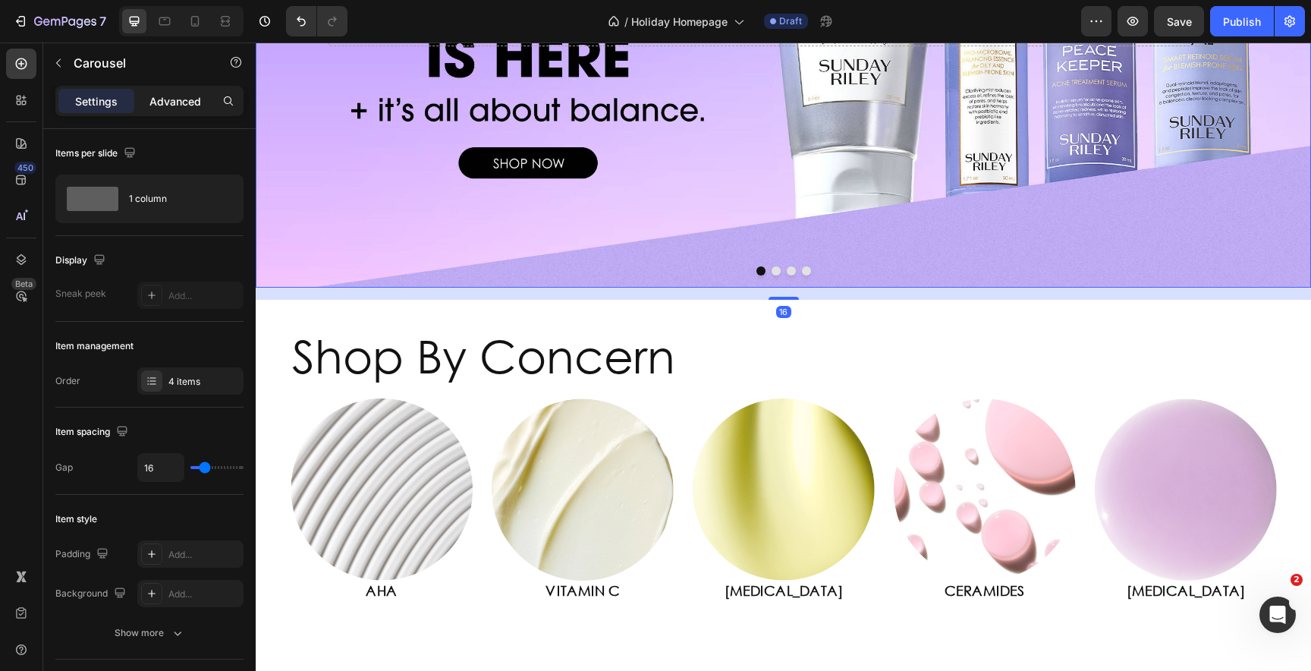
click at [171, 99] on p "Advanced" at bounding box center [175, 101] width 52 height 16
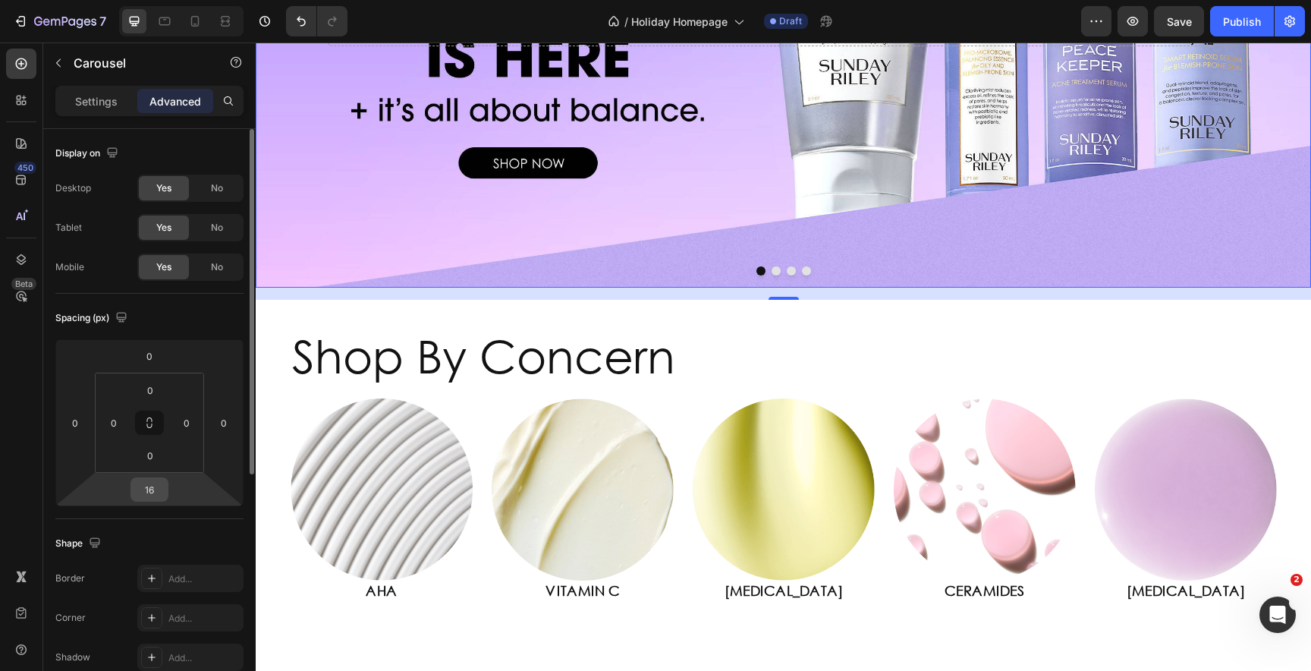
click at [156, 492] on input "16" at bounding box center [149, 489] width 30 height 23
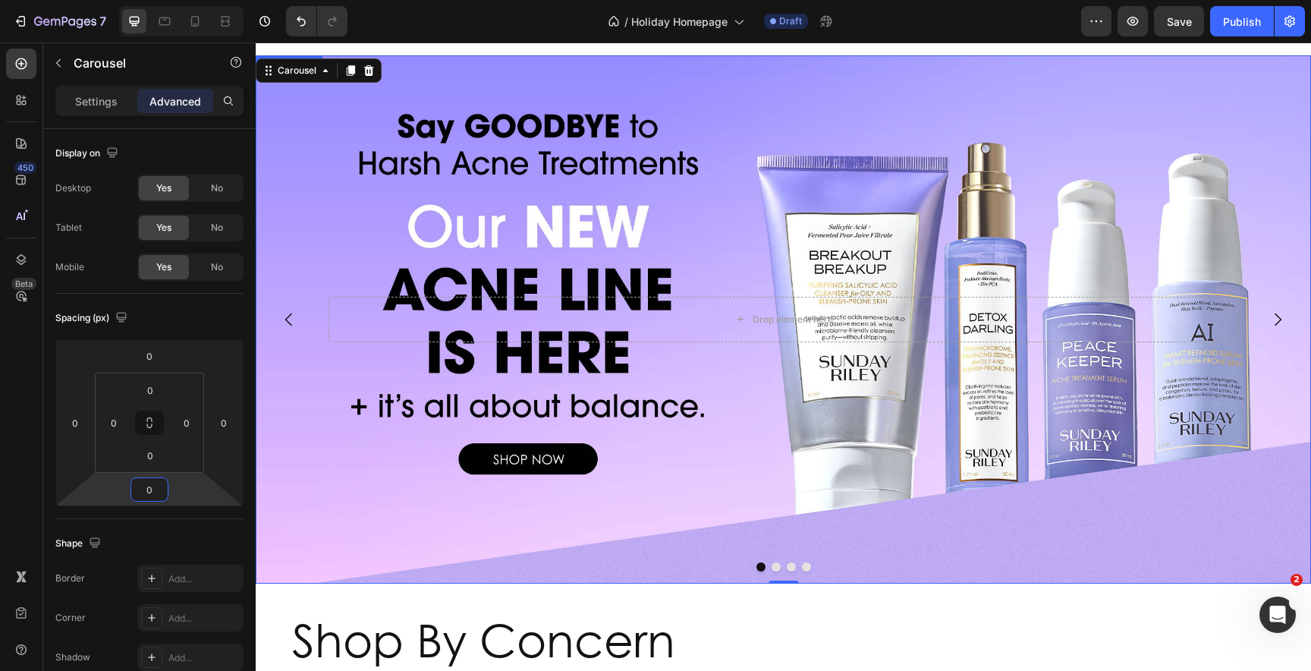
scroll to position [0, 0]
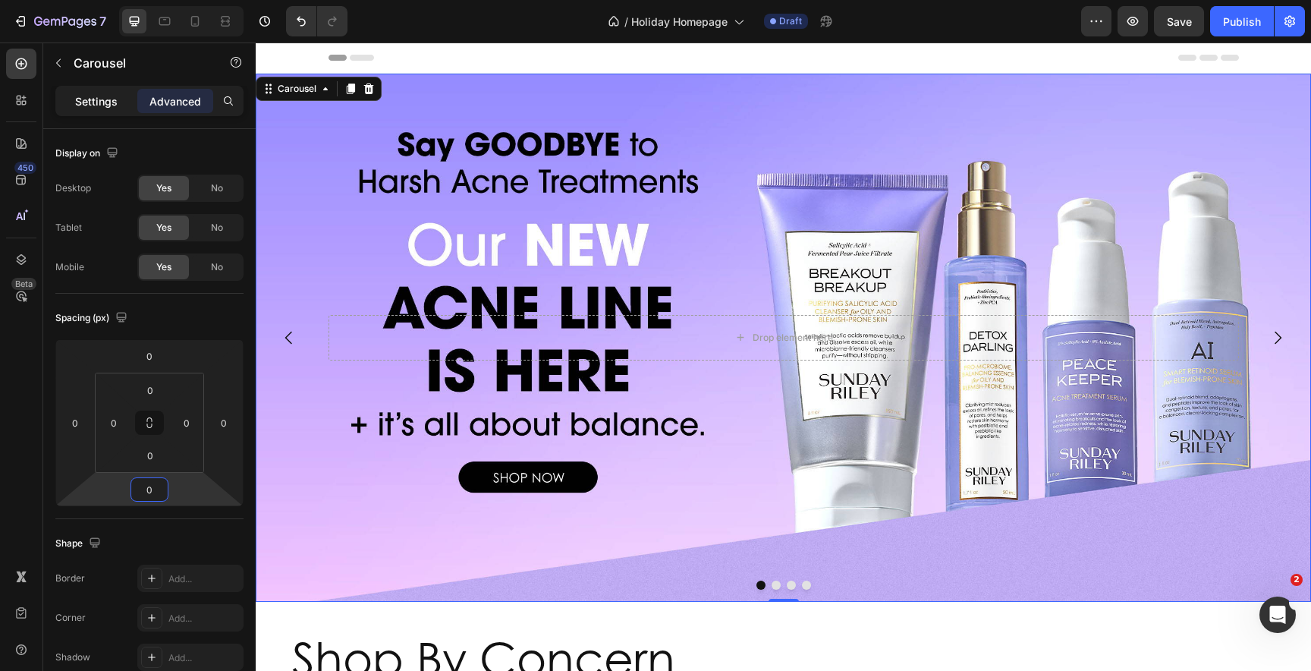
type input "0"
click at [95, 103] on p "Settings" at bounding box center [96, 101] width 42 height 16
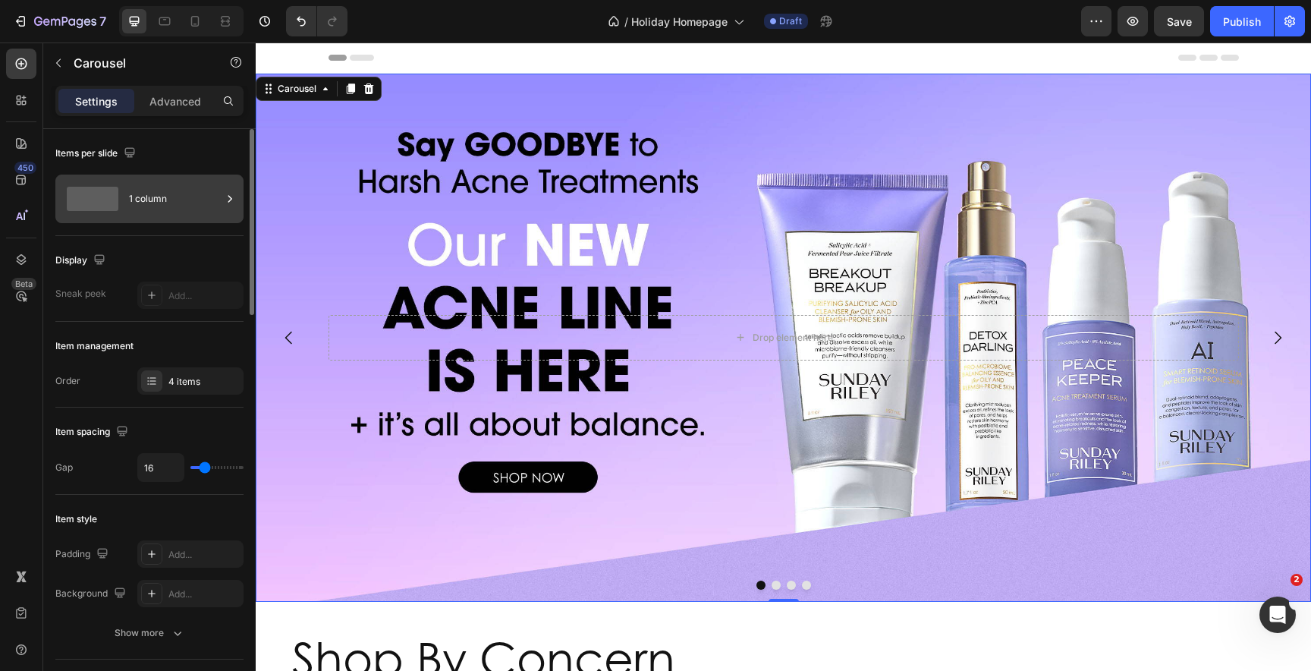
click at [213, 187] on div "1 column" at bounding box center [175, 198] width 93 height 35
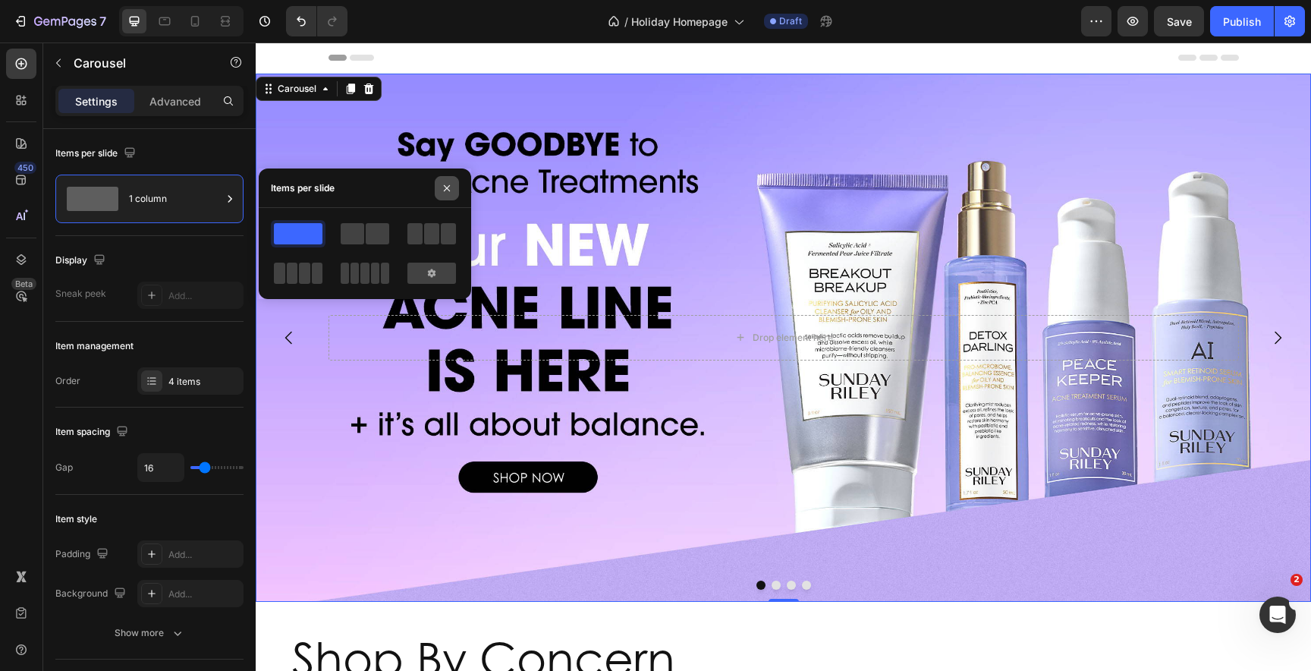
drag, startPoint x: 447, startPoint y: 188, endPoint x: 26, endPoint y: 146, distance: 423.1
click at [447, 188] on icon "button" at bounding box center [447, 187] width 6 height 6
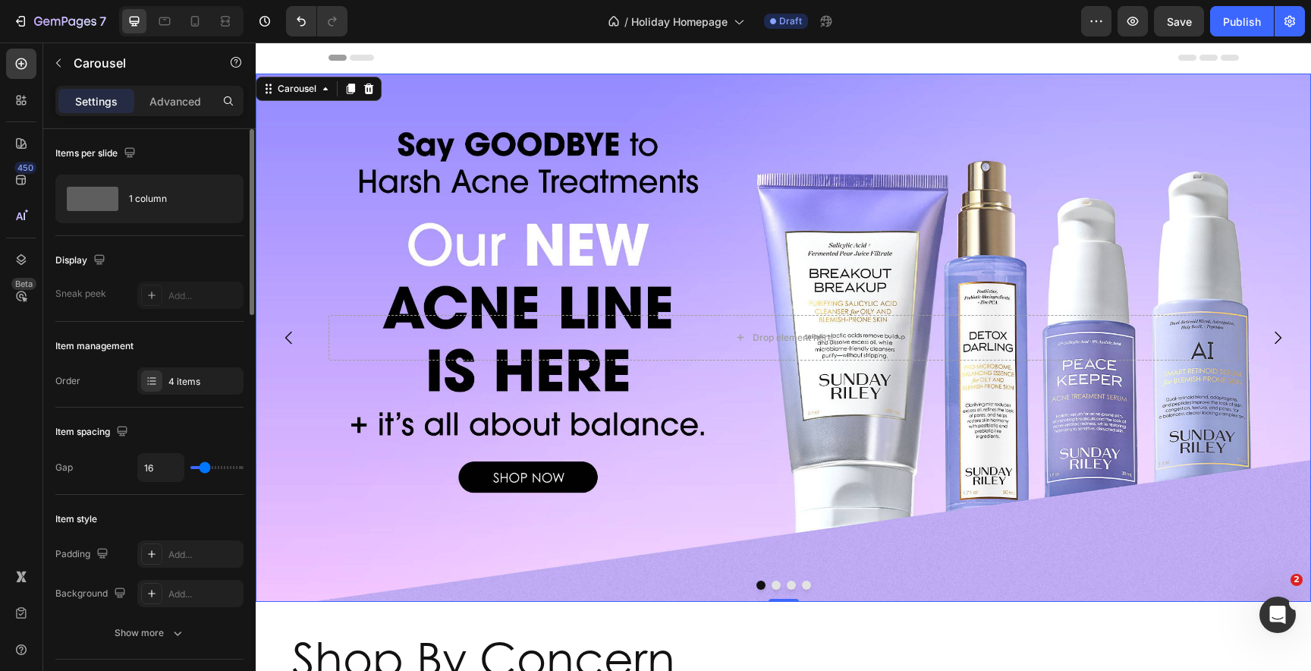
click at [168, 155] on div "Items per slide" at bounding box center [149, 153] width 188 height 24
click at [60, 64] on icon "button" at bounding box center [58, 63] width 12 height 12
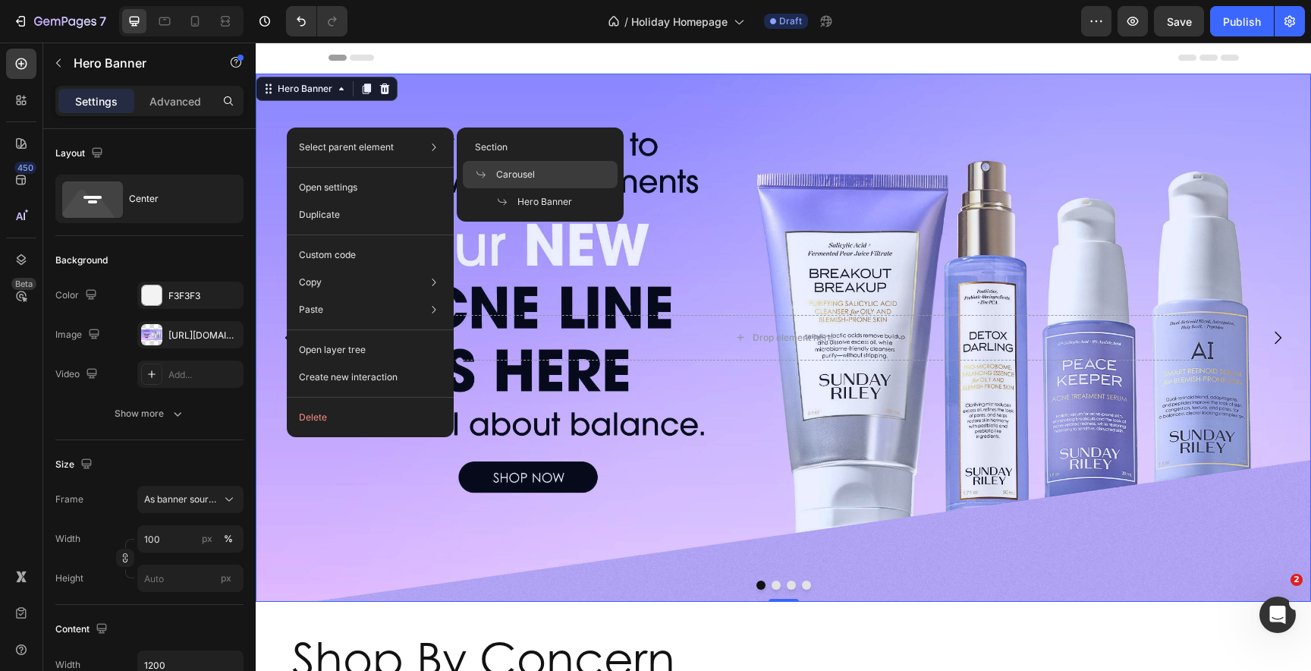
click at [529, 171] on span "Carousel" at bounding box center [515, 175] width 39 height 14
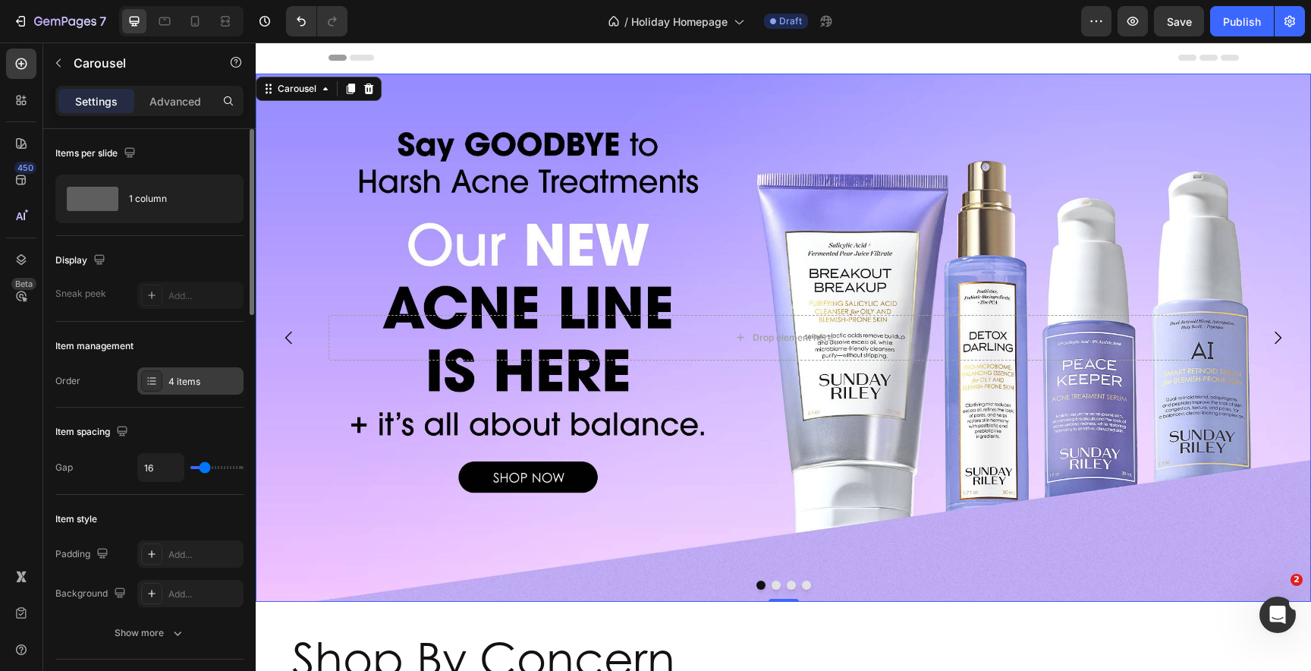
click at [206, 377] on div "4 items" at bounding box center [203, 382] width 71 height 14
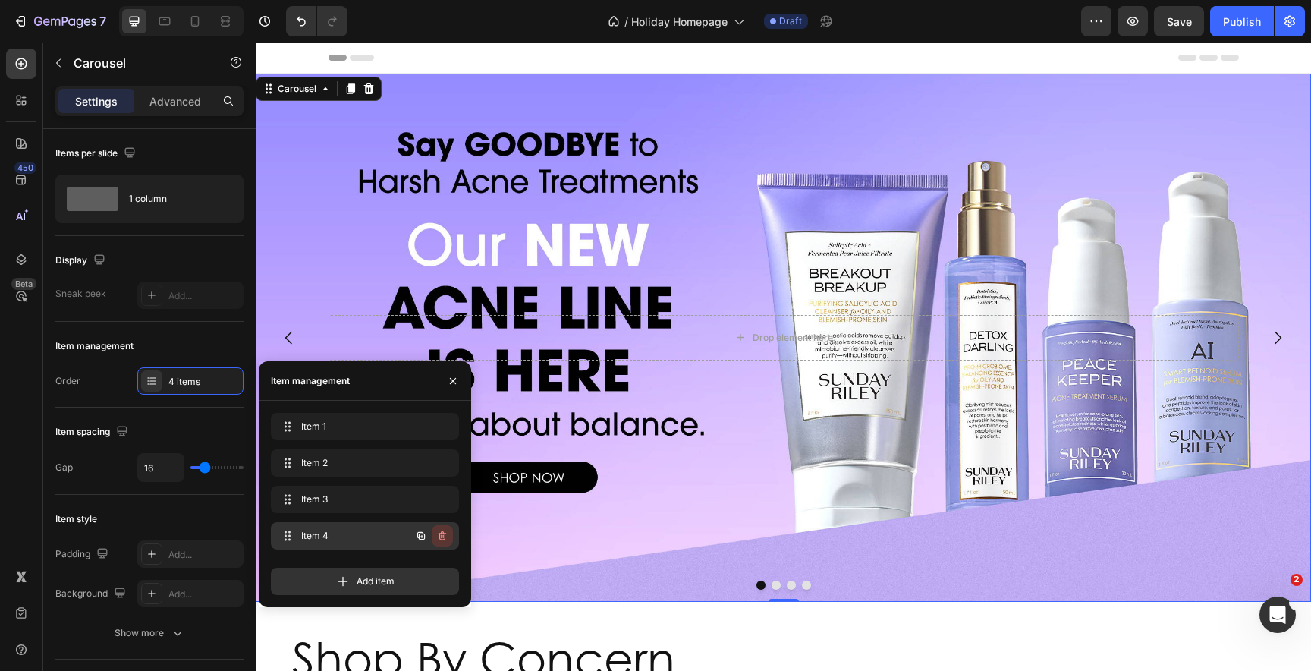
click at [448, 537] on icon "button" at bounding box center [442, 535] width 12 height 12
click at [445, 537] on div "Delete" at bounding box center [432, 536] width 28 height 14
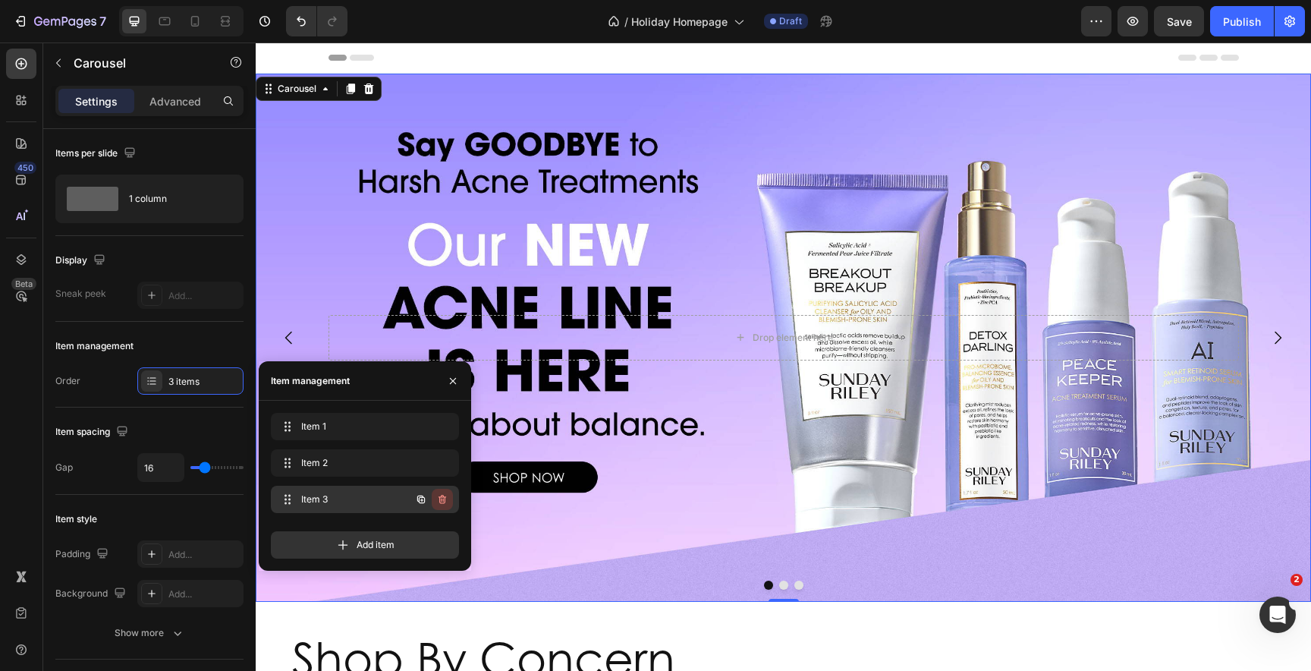
click at [446, 500] on icon "button" at bounding box center [442, 499] width 12 height 12
click at [446, 500] on button "Delete" at bounding box center [432, 499] width 42 height 21
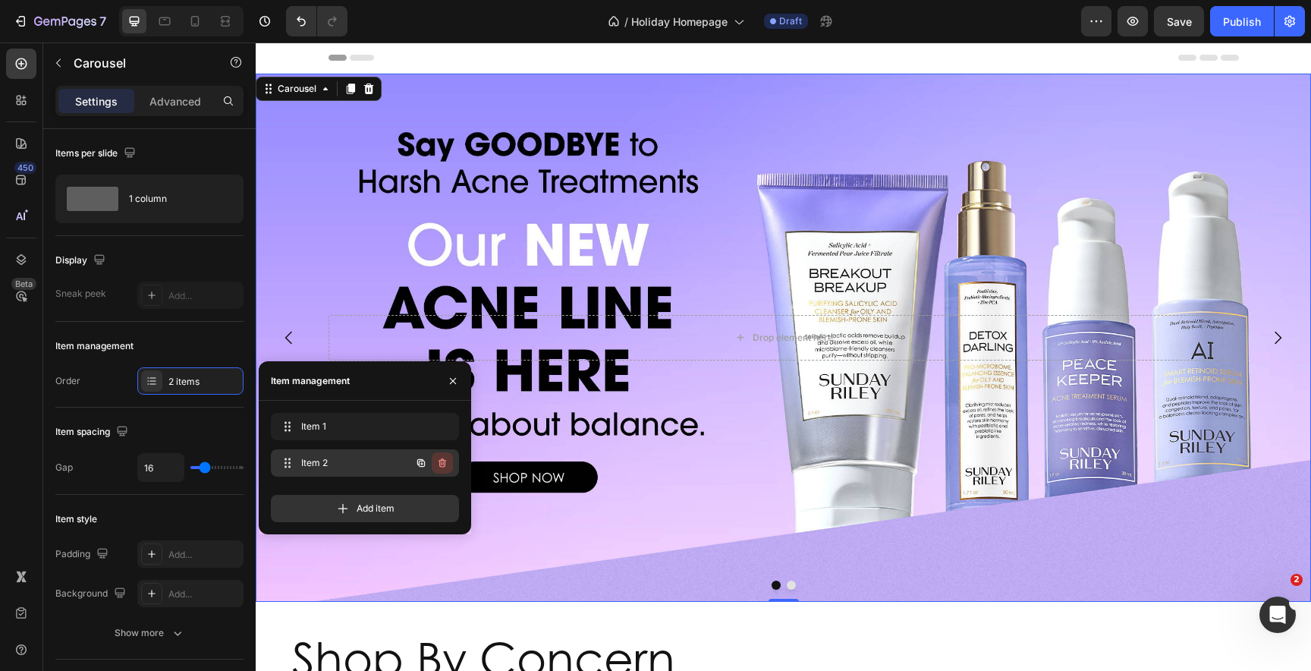
click at [445, 463] on icon "button" at bounding box center [442, 462] width 8 height 9
click at [445, 463] on div "Delete" at bounding box center [432, 463] width 28 height 14
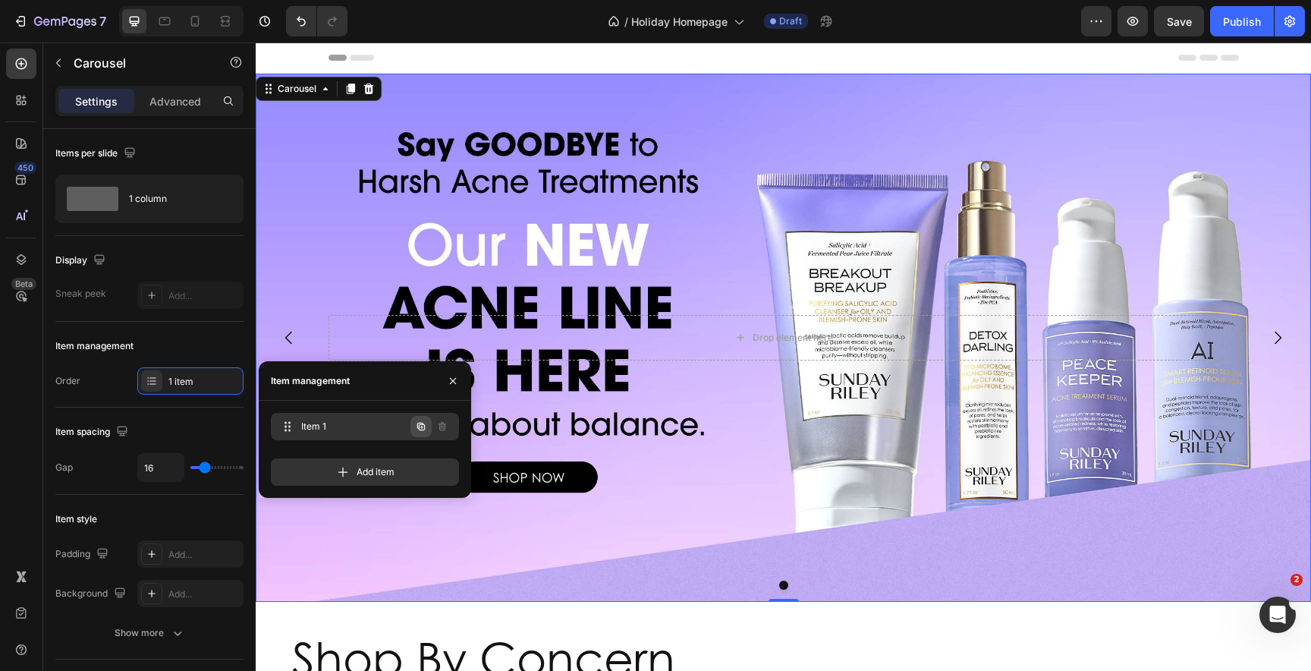
click at [424, 427] on icon "button" at bounding box center [421, 427] width 8 height 8
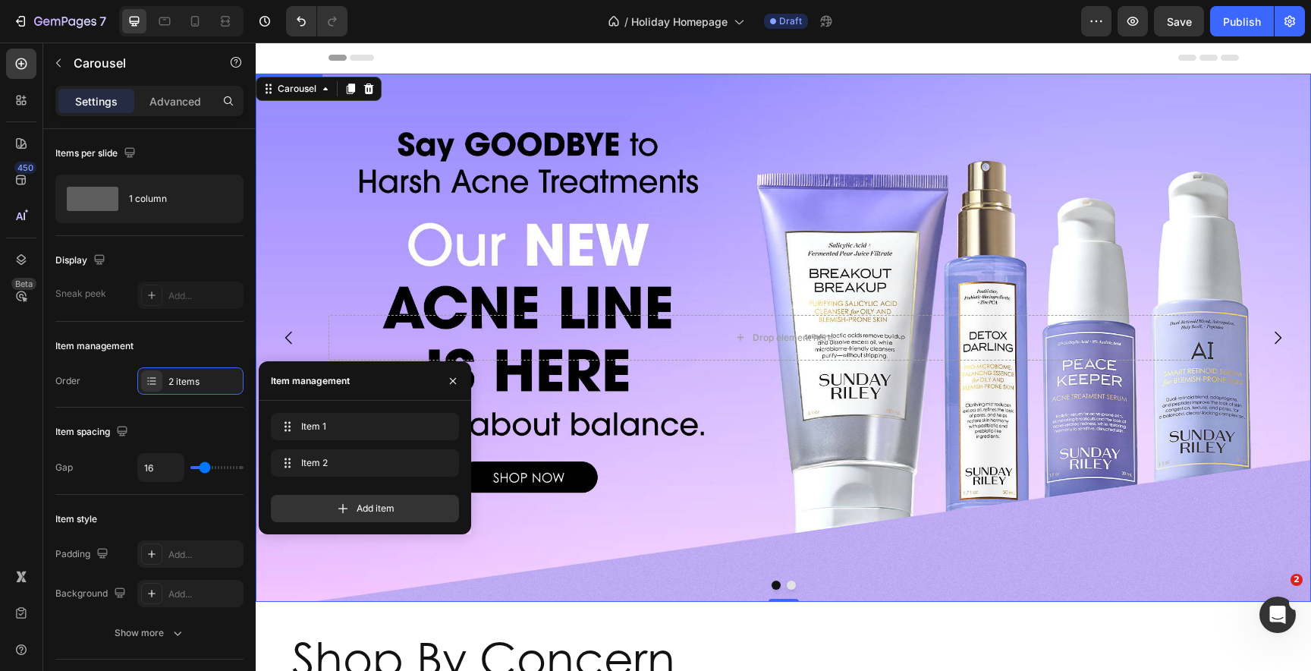
click at [581, 240] on div "Background Image" at bounding box center [783, 338] width 1055 height 528
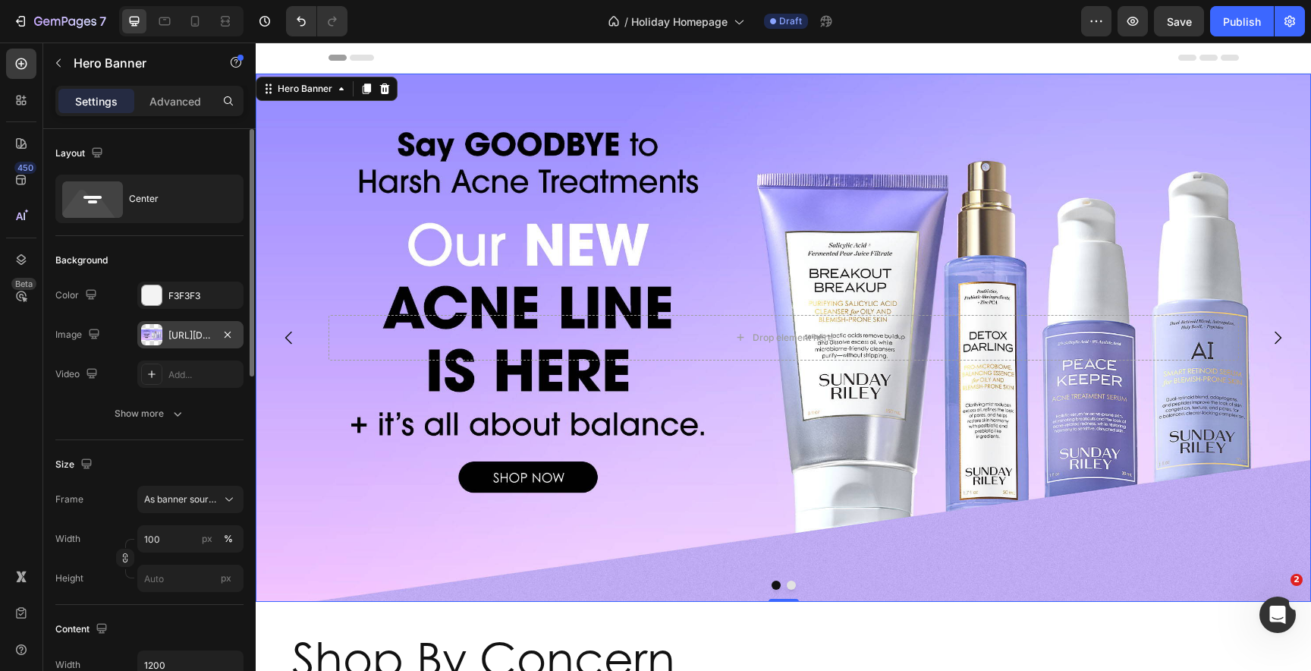
click at [183, 337] on div "https://ucarecdn.com/5d66ed77-5f8c-4c8a-97d5-bd2768597e89/-/format/auto/-/previ…" at bounding box center [190, 335] width 44 height 14
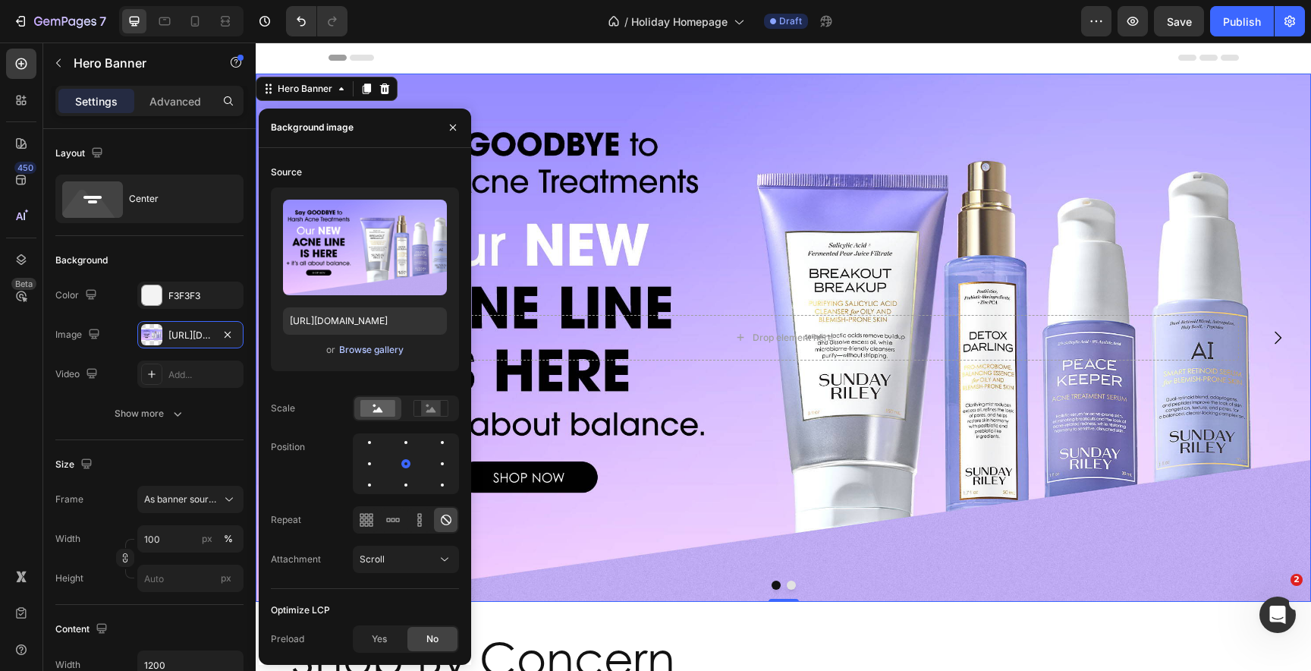
click at [352, 347] on div "Browse gallery" at bounding box center [371, 350] width 64 height 14
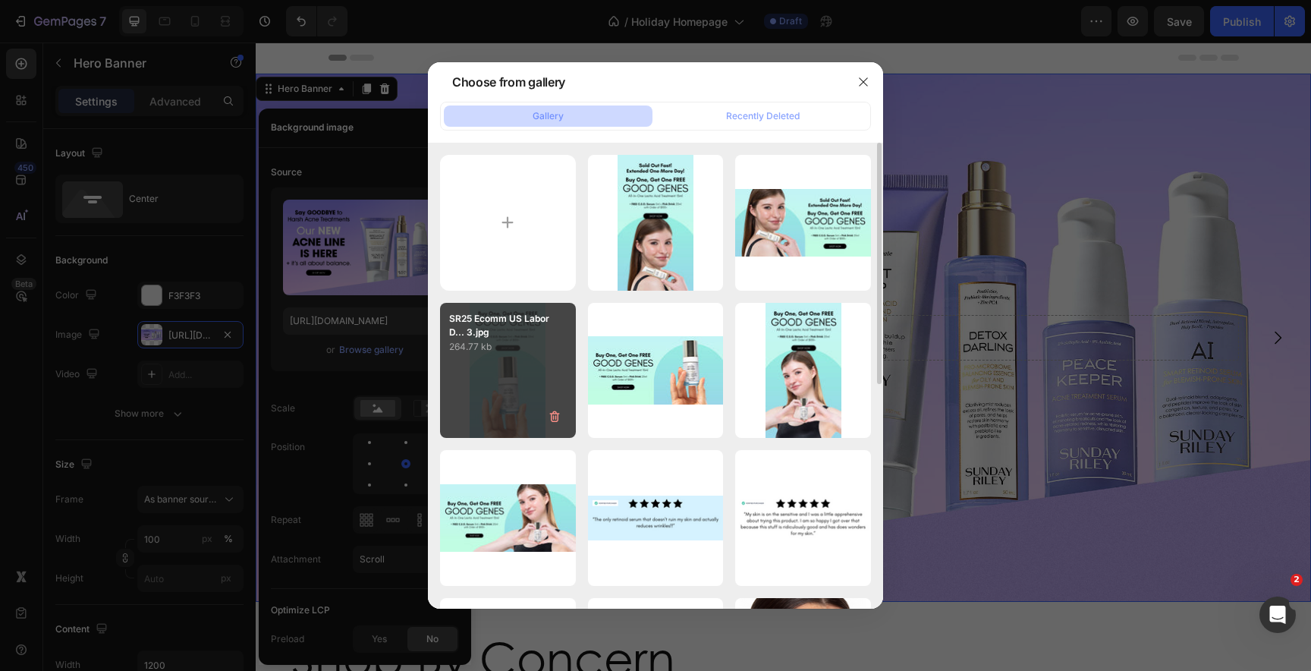
type input "C:\fakepath\SR25 Ecom US Holiday Kit Launch Assets​​_HP MarqueeHomepage Marquee…"
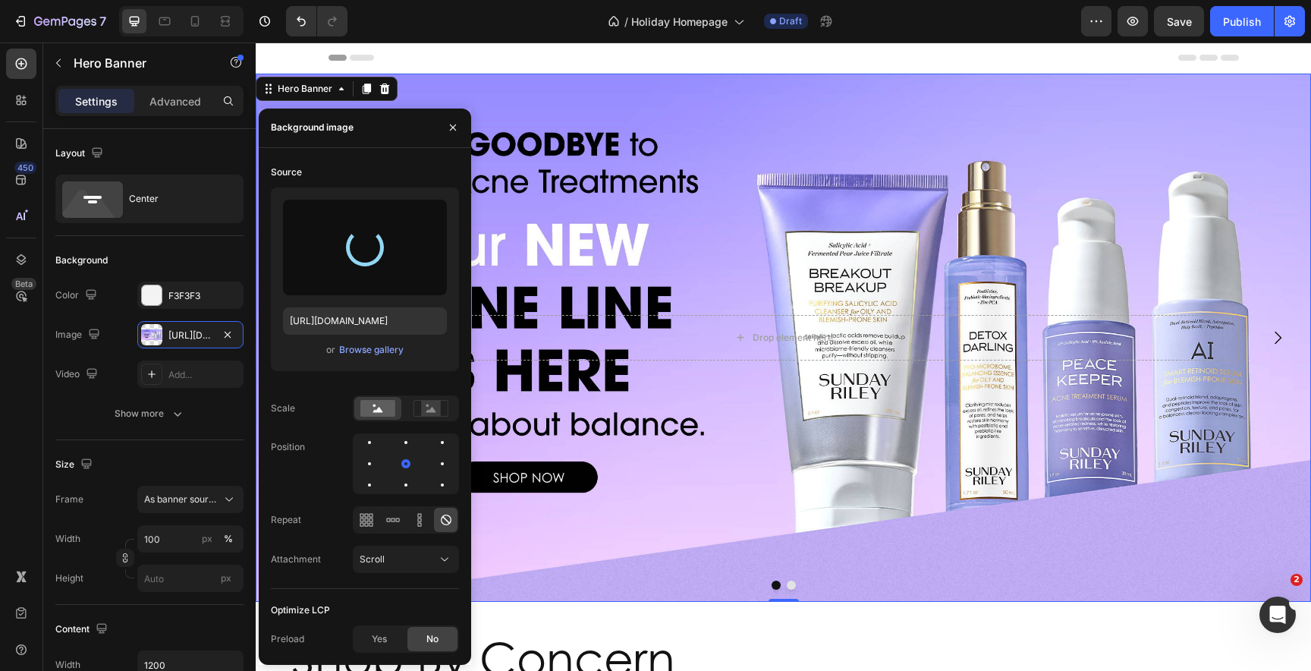
type input "https://cdn.shopify.com/s/files/1/1681/2995/files/gempages_463925032490370129-e…"
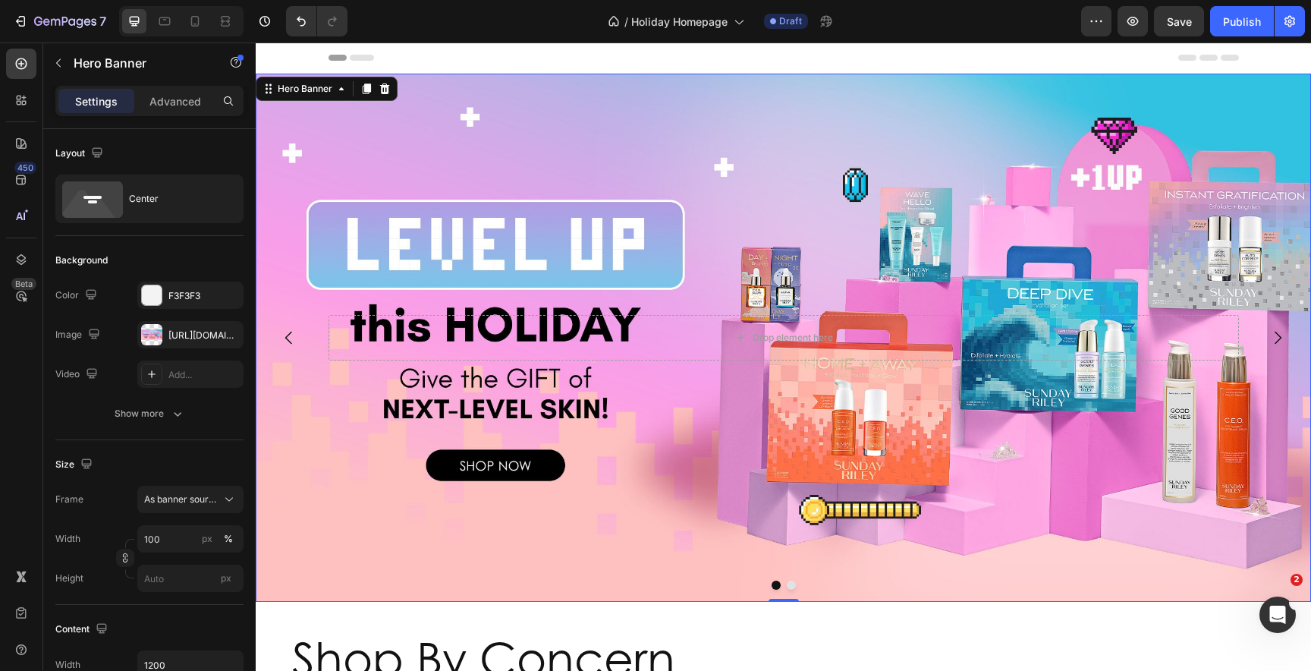
click at [772, 410] on div "Background Image" at bounding box center [783, 338] width 1055 height 528
click at [164, 19] on icon at bounding box center [165, 20] width 4 height 2
type input "100%"
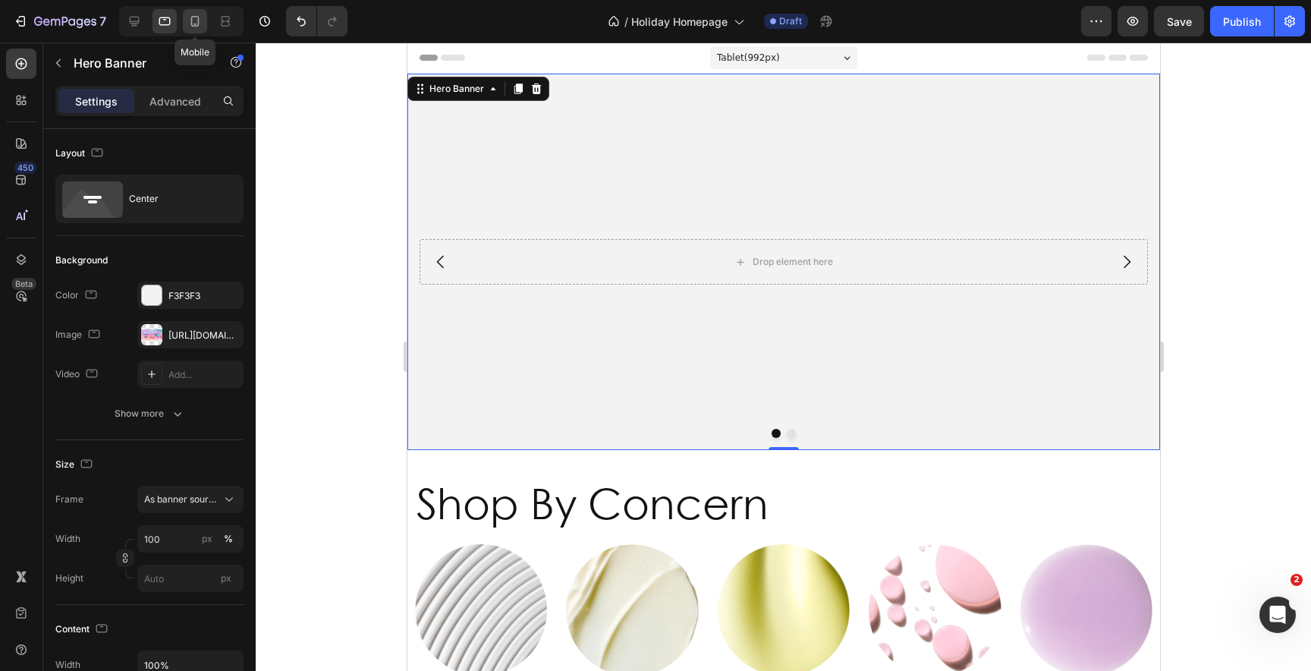
click at [196, 20] on icon at bounding box center [194, 21] width 15 height 15
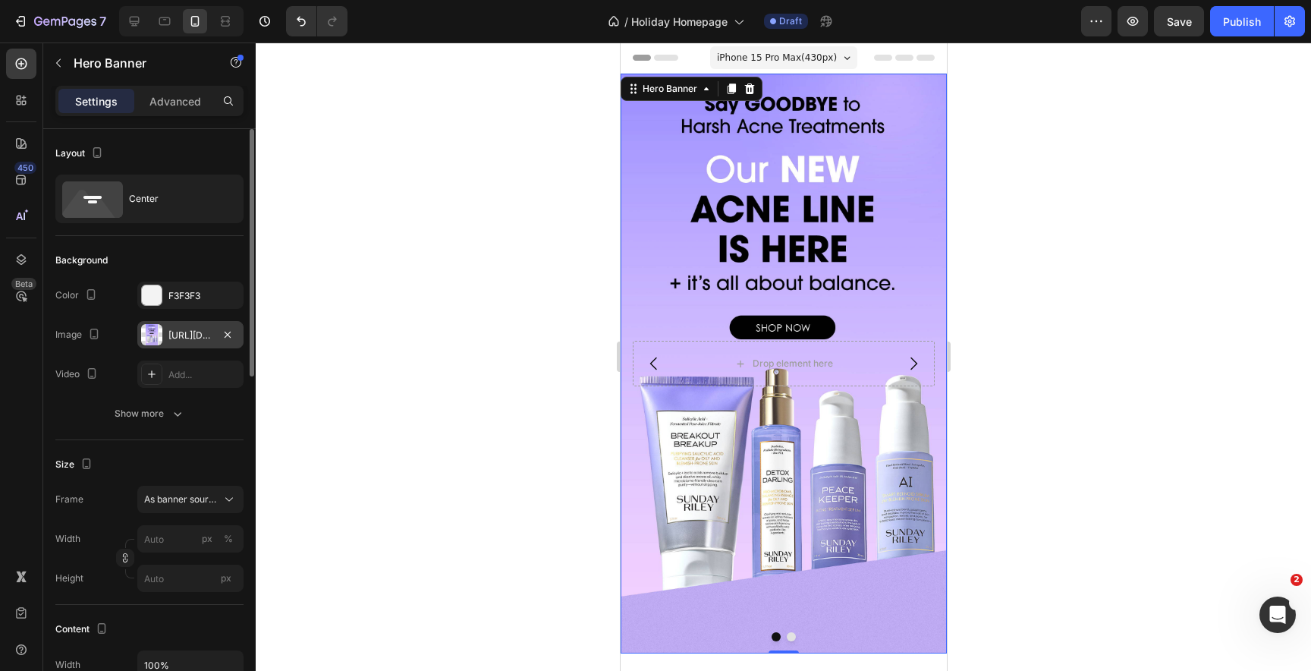
click at [183, 335] on div "https://ucarecdn.com/548e712f-68c0-4a9d-88c5-10dd101b3fee/-/format/auto/-/previ…" at bounding box center [190, 335] width 44 height 14
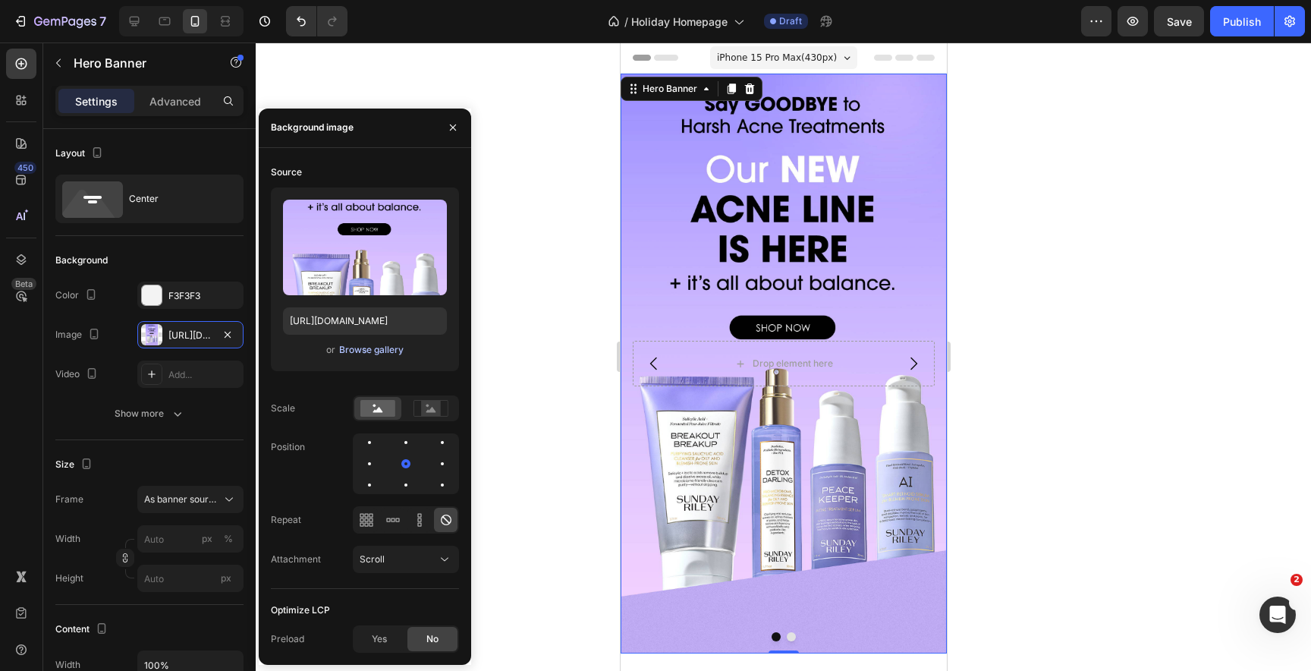
click at [358, 349] on div "Browse gallery" at bounding box center [371, 350] width 64 height 14
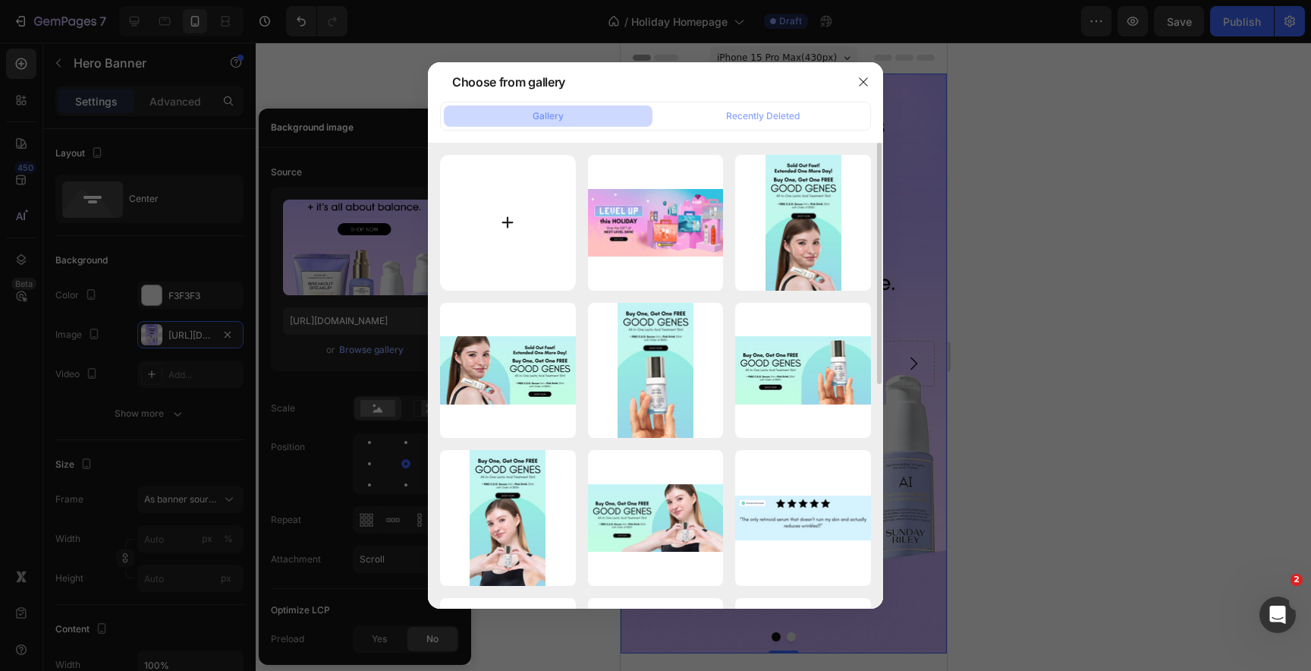
type input "C:\fakepath\SR25 Ecom US Holiday Kit Launch Assets​​_HP MarqueeHomepage Marquee…"
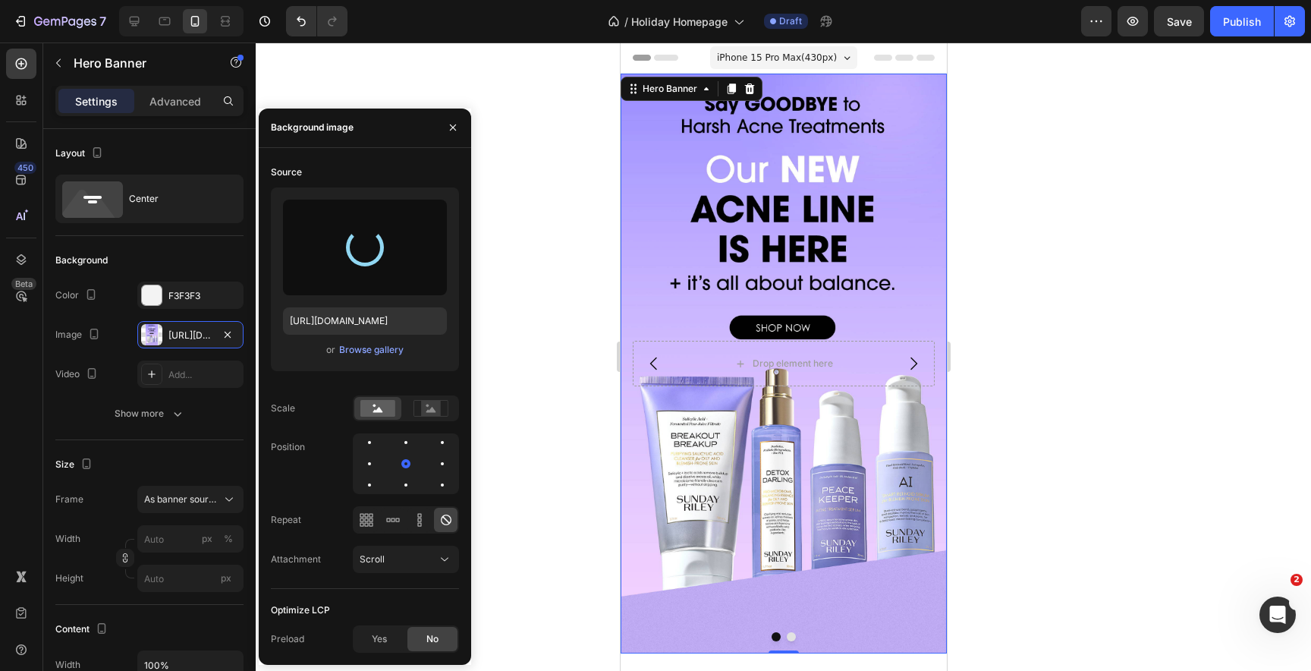
type input "https://cdn.shopify.com/s/files/1/1681/2995/files/gempages_463925032490370129-9…"
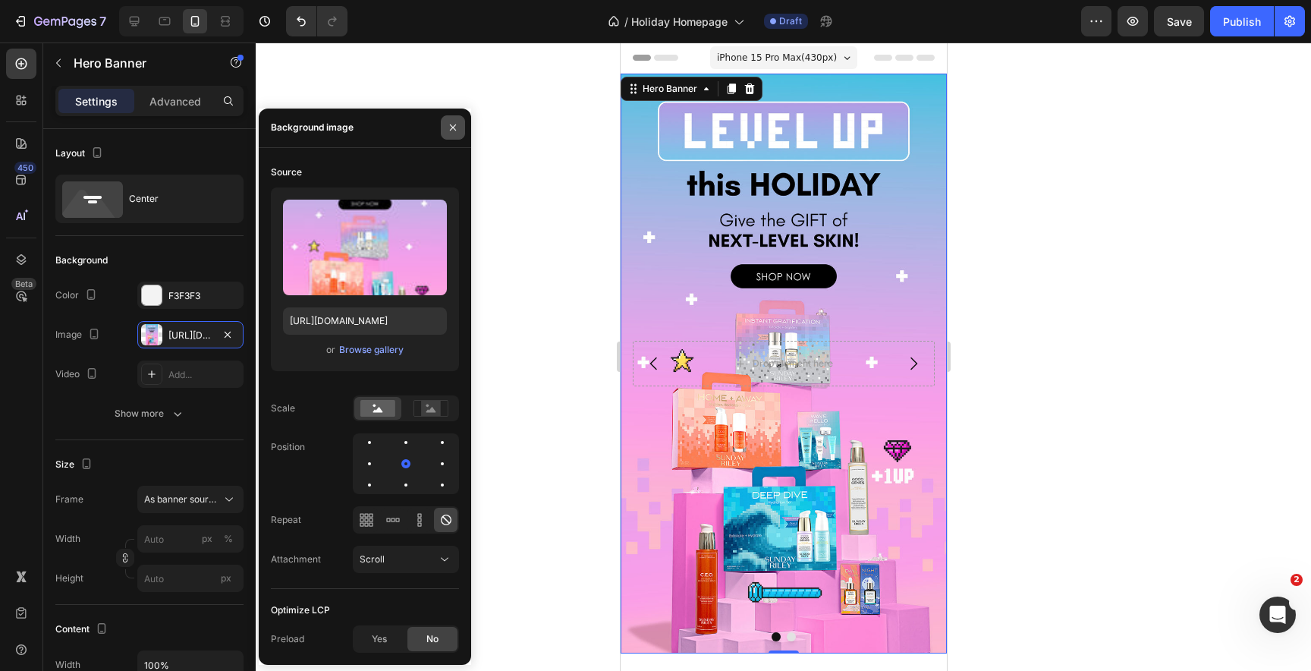
click at [449, 127] on icon "button" at bounding box center [453, 127] width 12 height 12
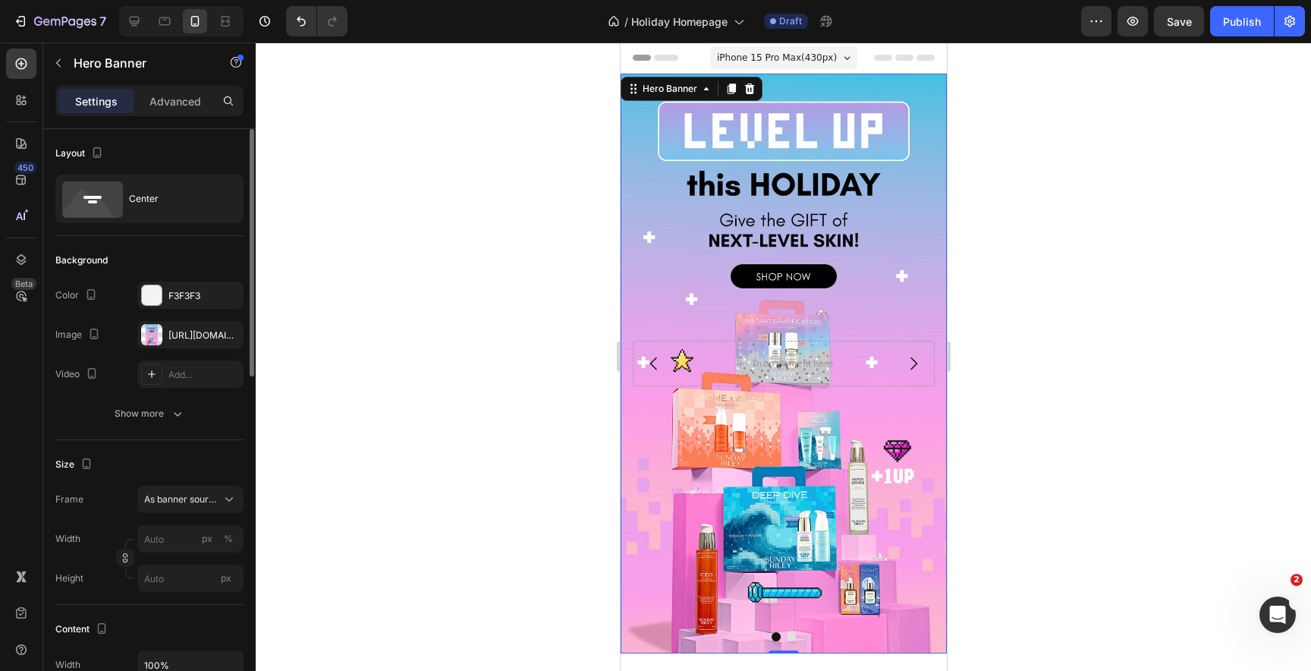
click at [146, 259] on div "Background" at bounding box center [149, 260] width 188 height 24
click at [64, 68] on icon "button" at bounding box center [58, 63] width 12 height 12
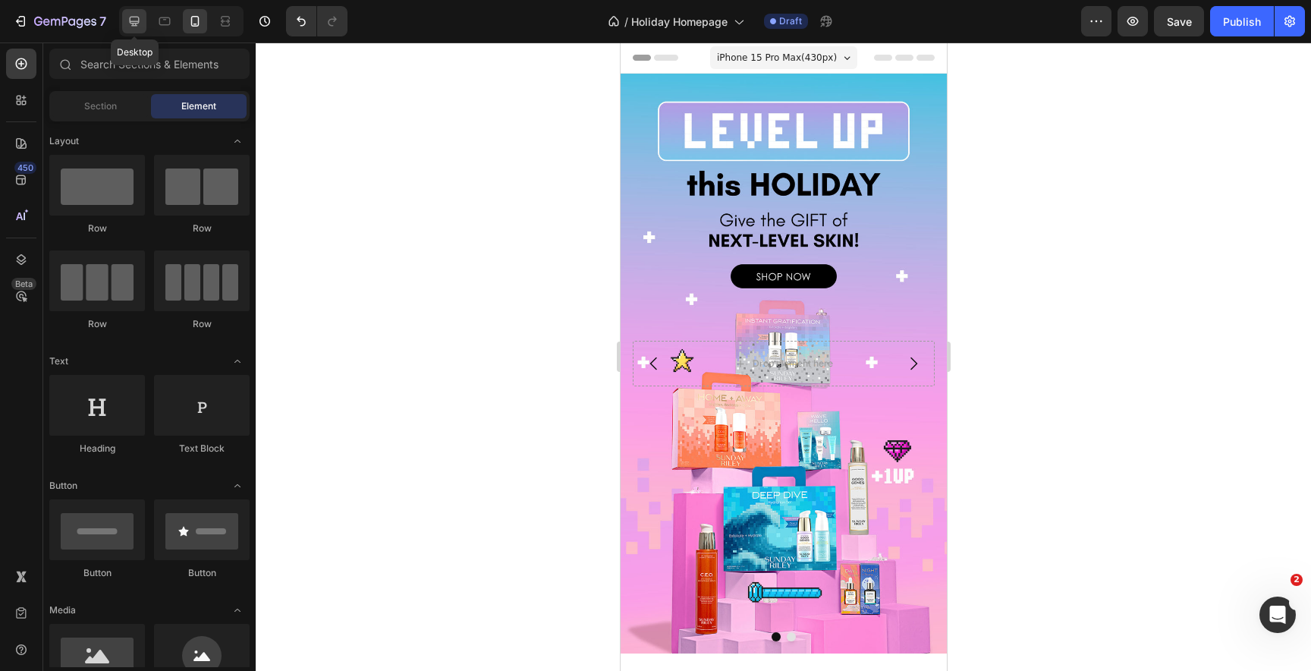
click at [146, 24] on div at bounding box center [134, 21] width 24 height 24
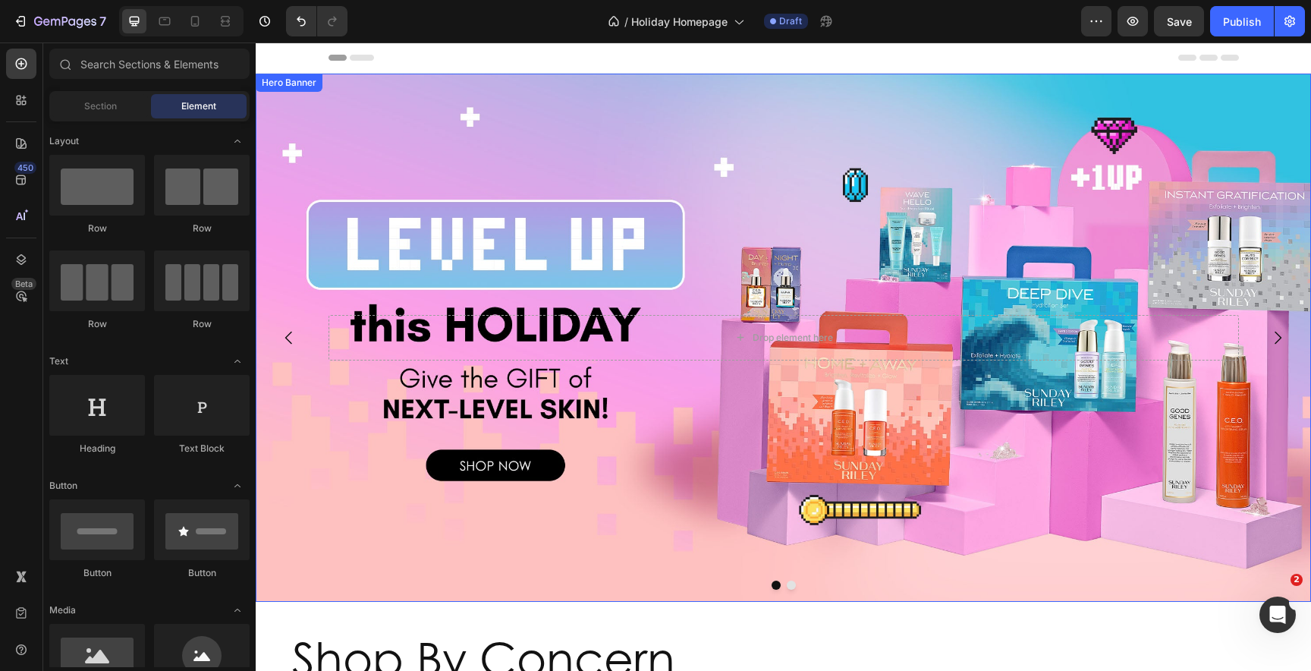
click at [634, 120] on div "Background Image" at bounding box center [783, 338] width 1055 height 528
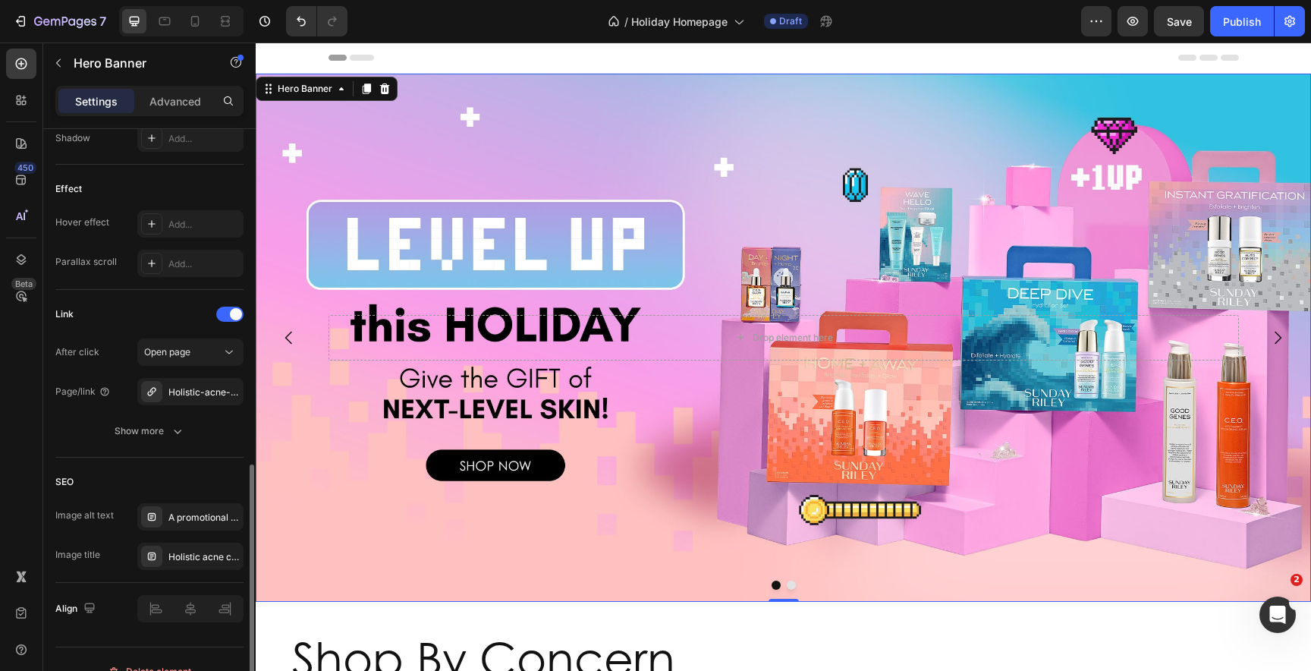
scroll to position [795, 0]
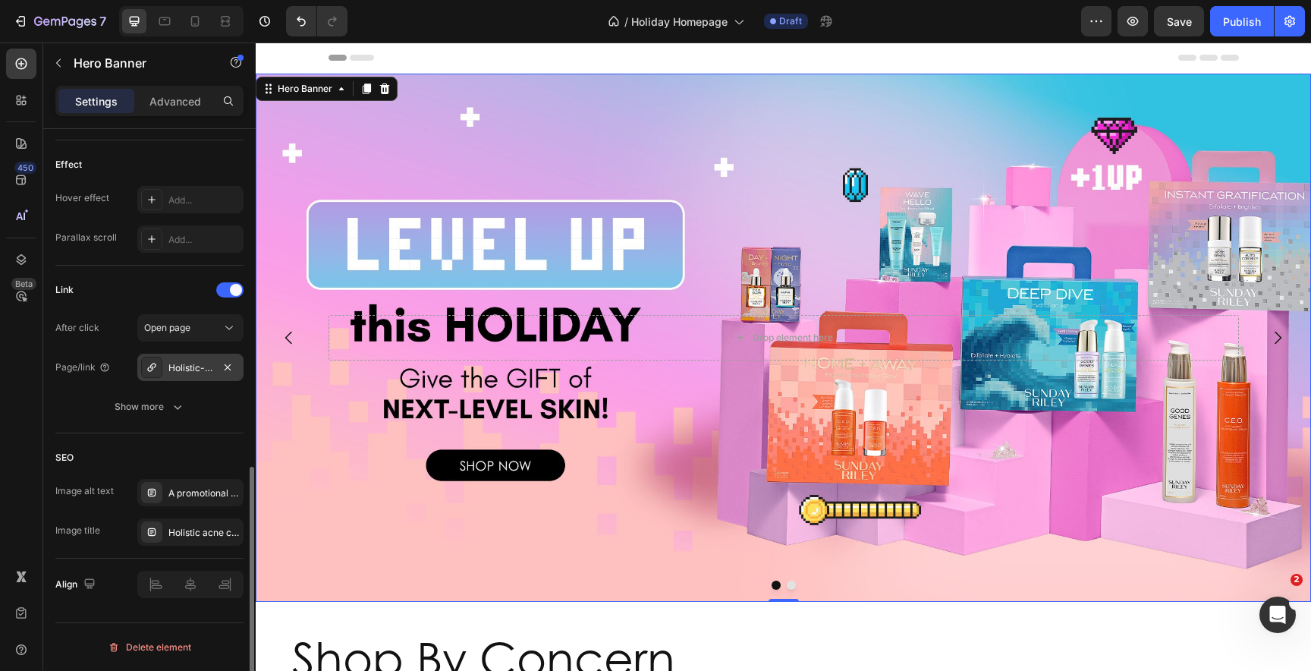
click at [159, 368] on div at bounding box center [151, 367] width 21 height 21
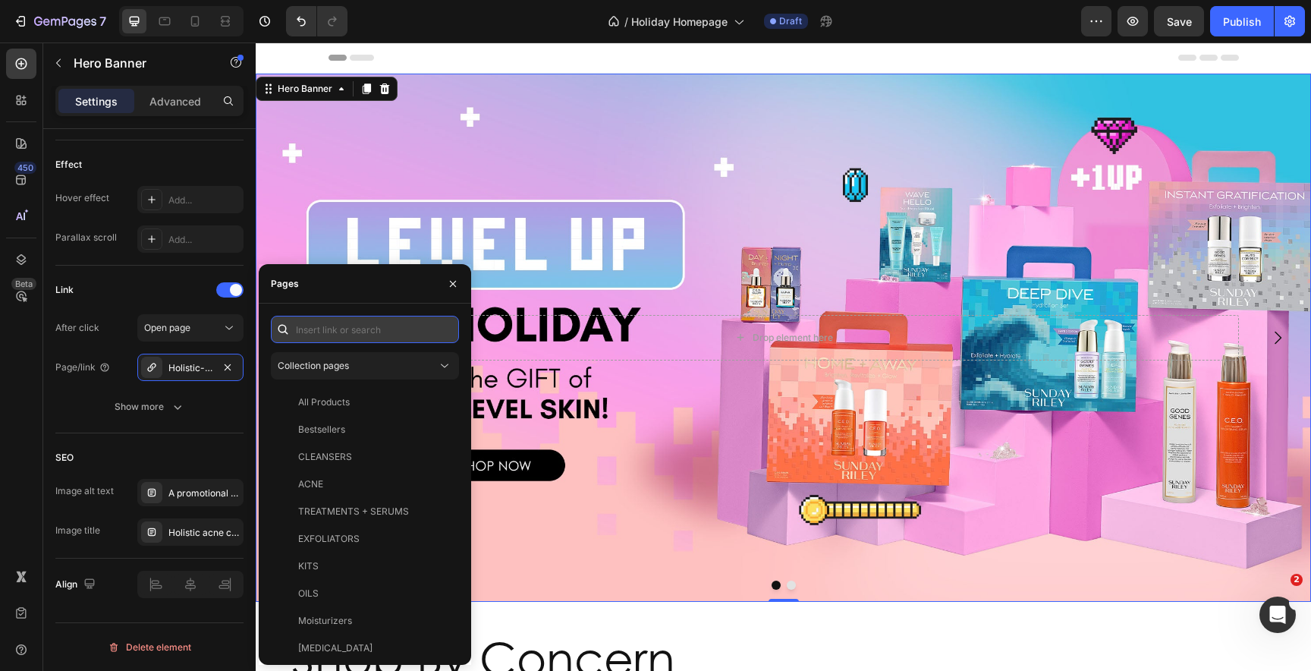
click at [322, 326] on input "text" at bounding box center [365, 329] width 188 height 27
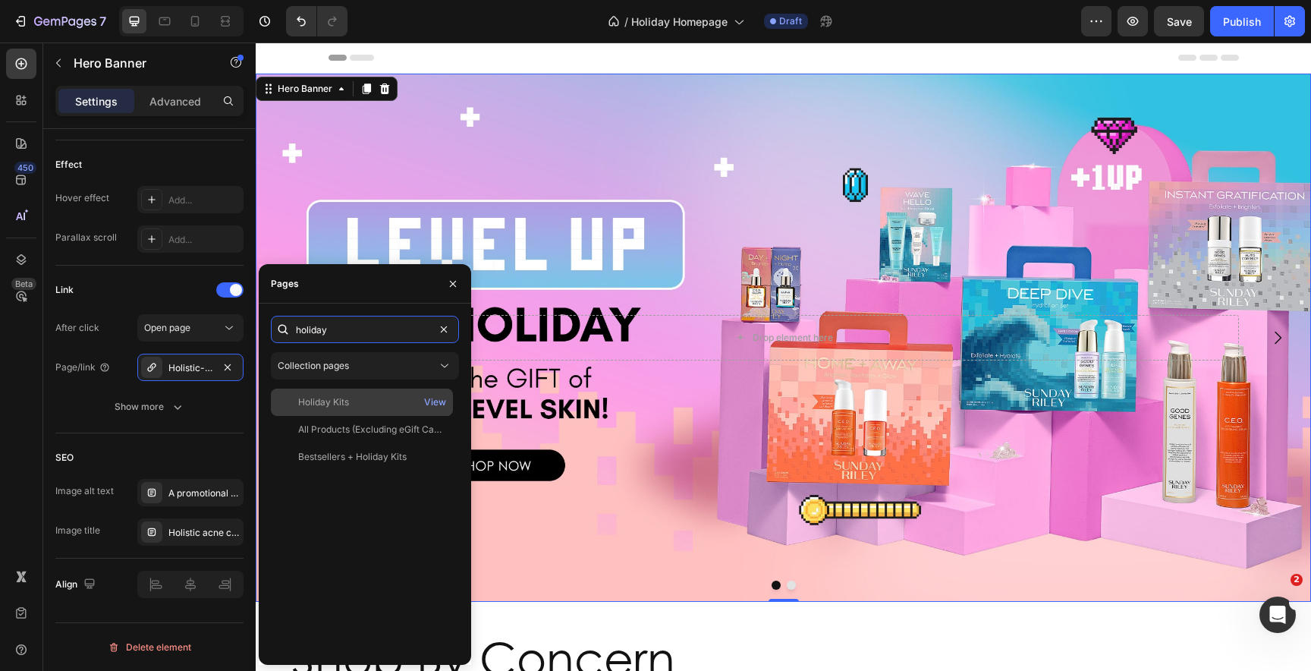
type input "holiday"
click at [329, 407] on div "Holiday Kits" at bounding box center [323, 402] width 51 height 14
click at [181, 281] on div "Link" at bounding box center [149, 290] width 188 height 24
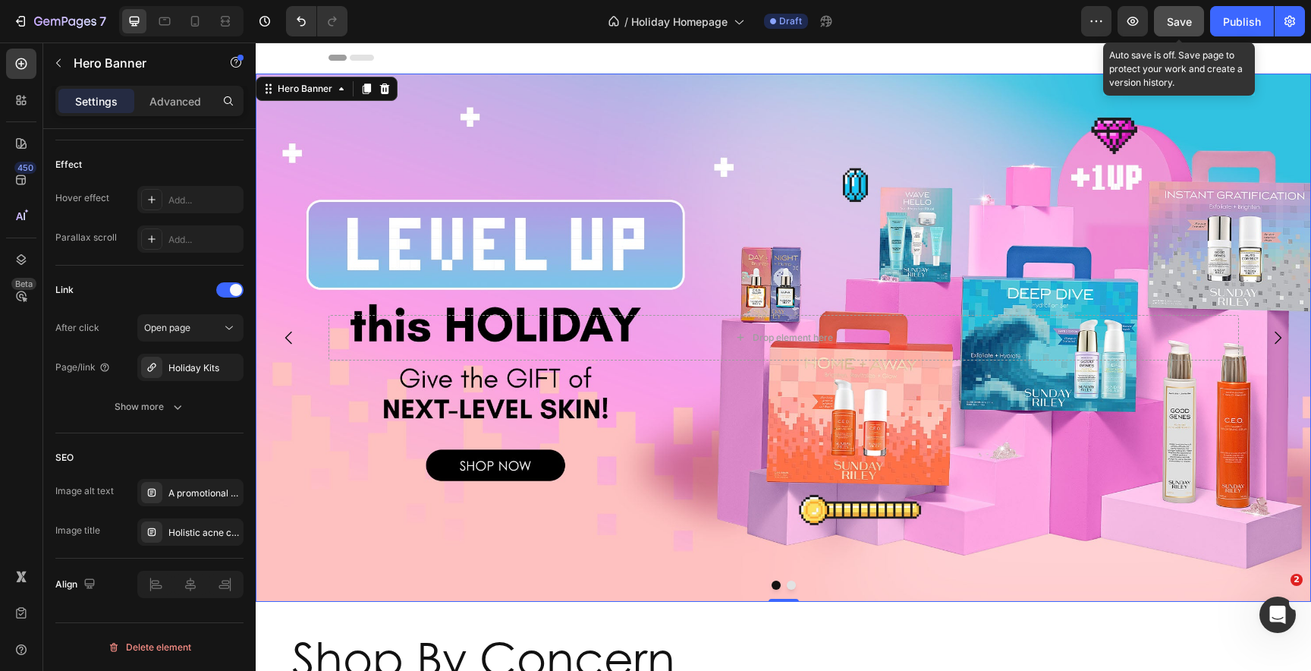
click at [1175, 17] on span "Save" at bounding box center [1179, 21] width 25 height 13
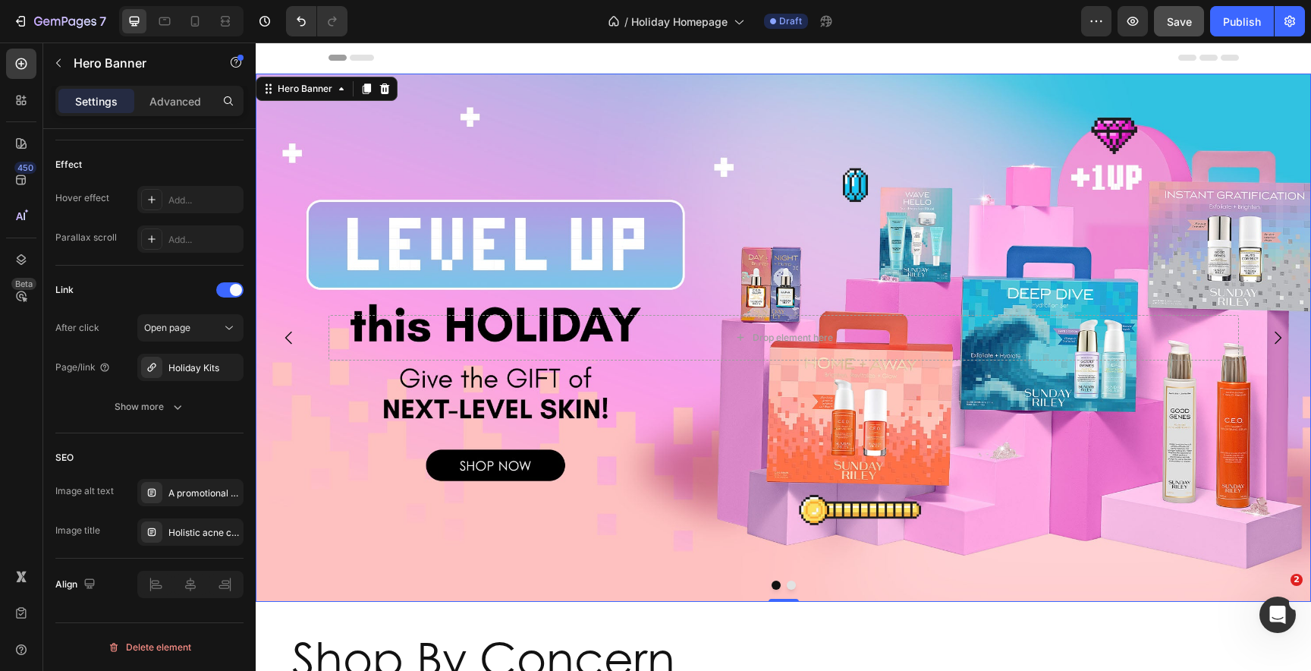
click at [1028, 25] on div "/ Holiday Homepage Draft" at bounding box center [720, 21] width 721 height 30
click at [830, 234] on div "Background Image" at bounding box center [783, 338] width 1055 height 528
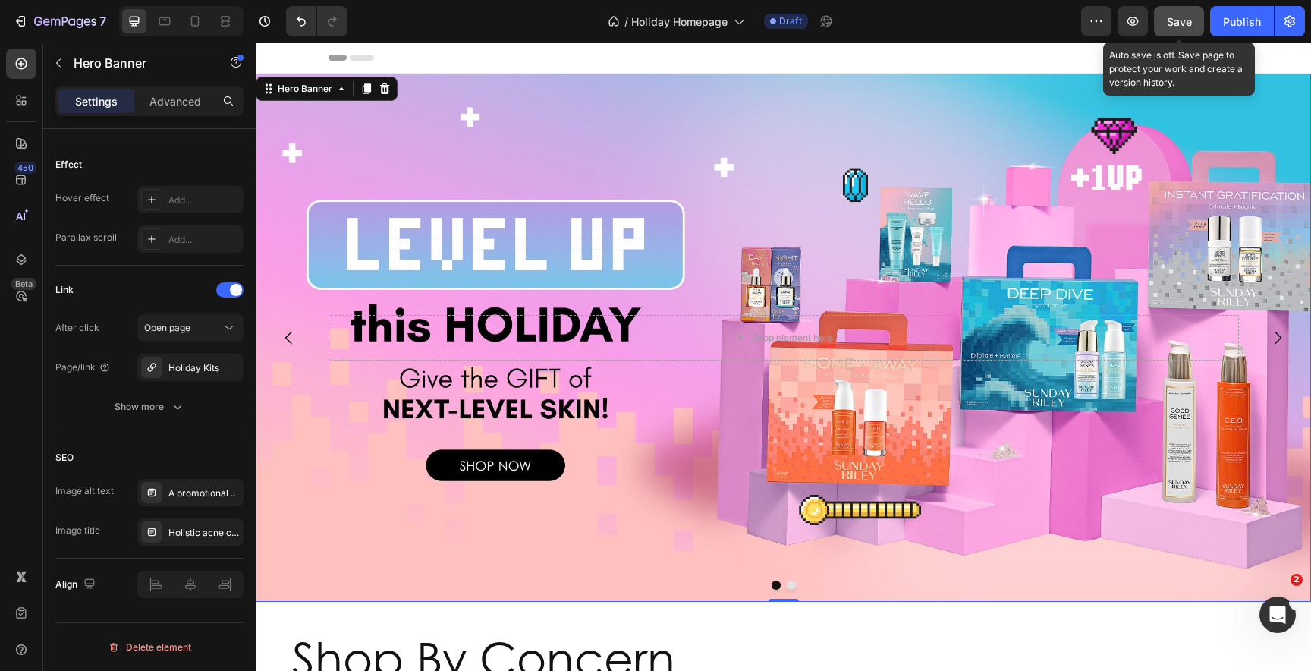
click at [1186, 20] on span "Save" at bounding box center [1179, 21] width 25 height 13
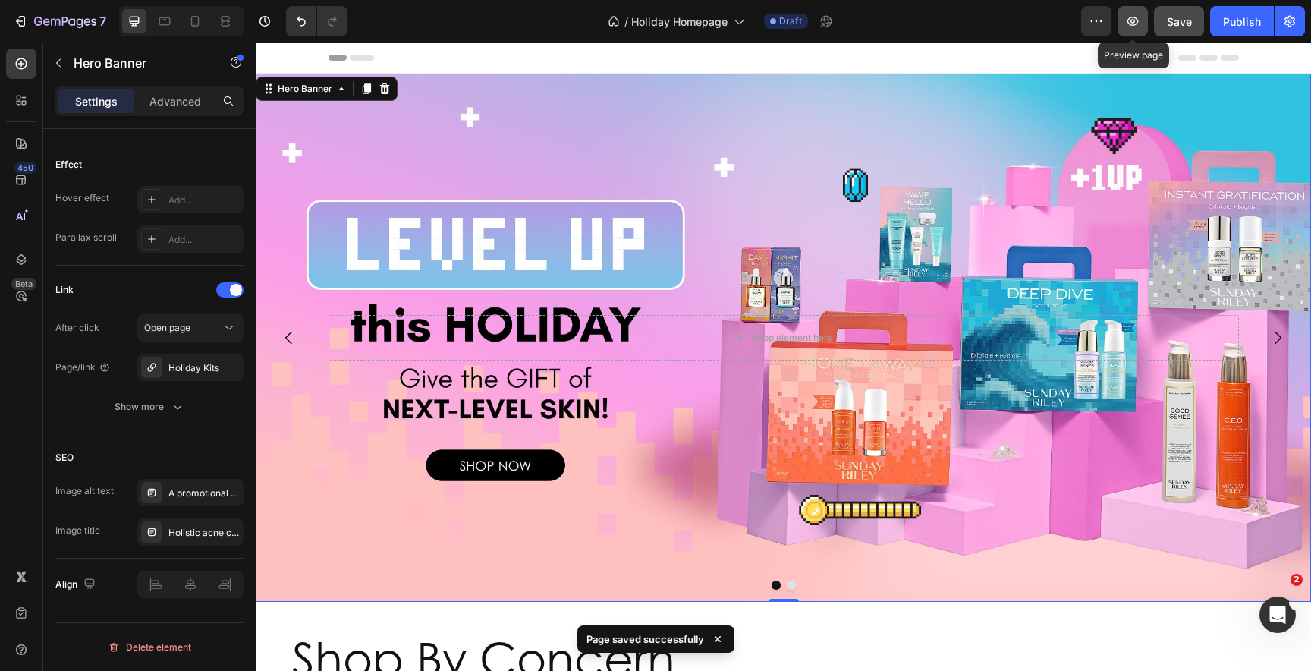
click at [1137, 27] on icon "button" at bounding box center [1132, 21] width 15 height 15
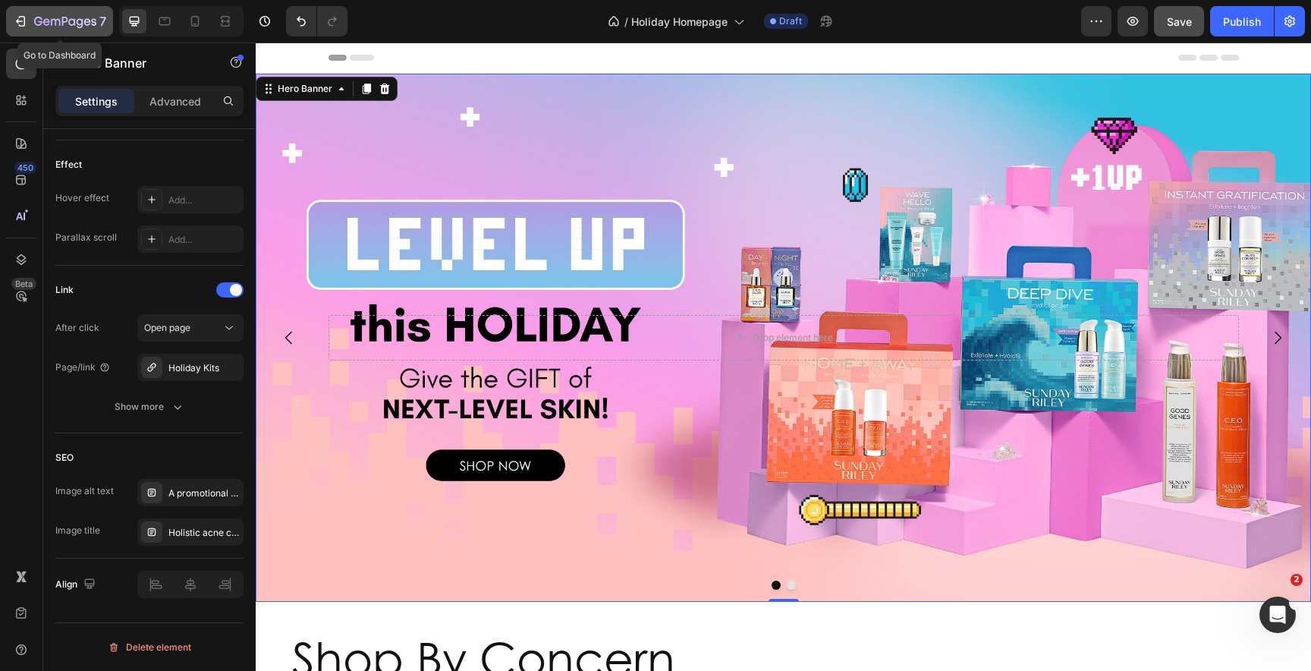
click at [65, 22] on icon "button" at bounding box center [65, 21] width 6 height 9
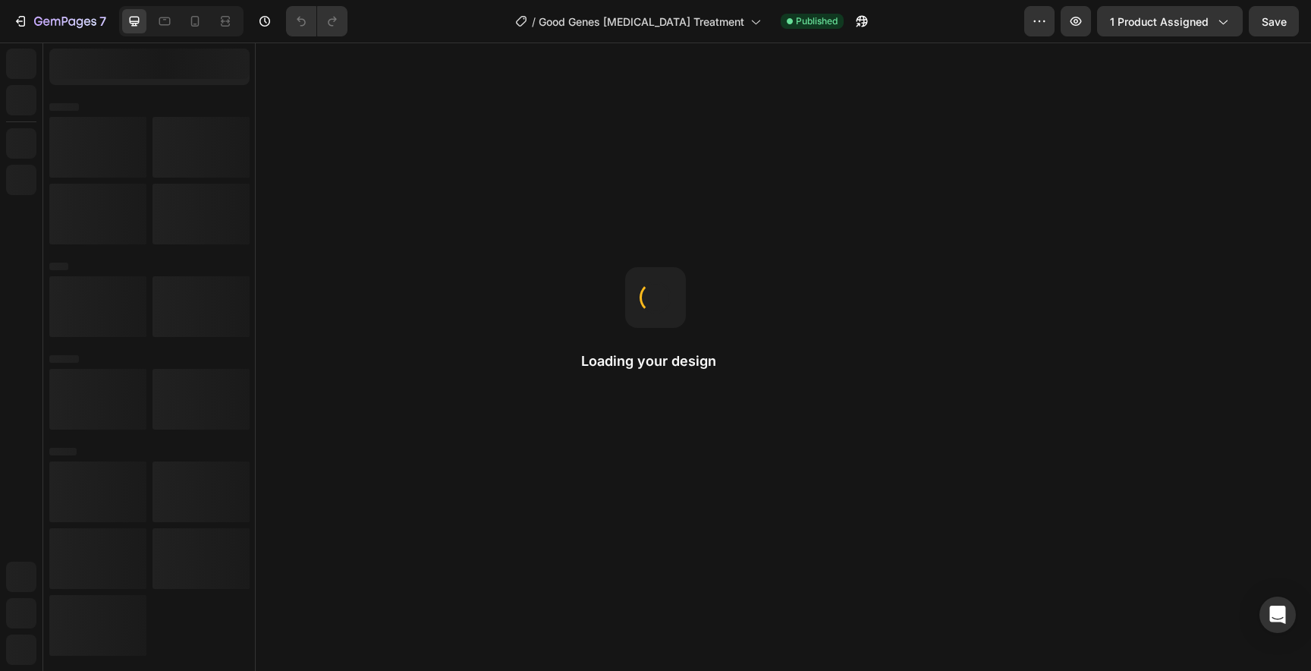
radio input "false"
select select "552028470281569214"
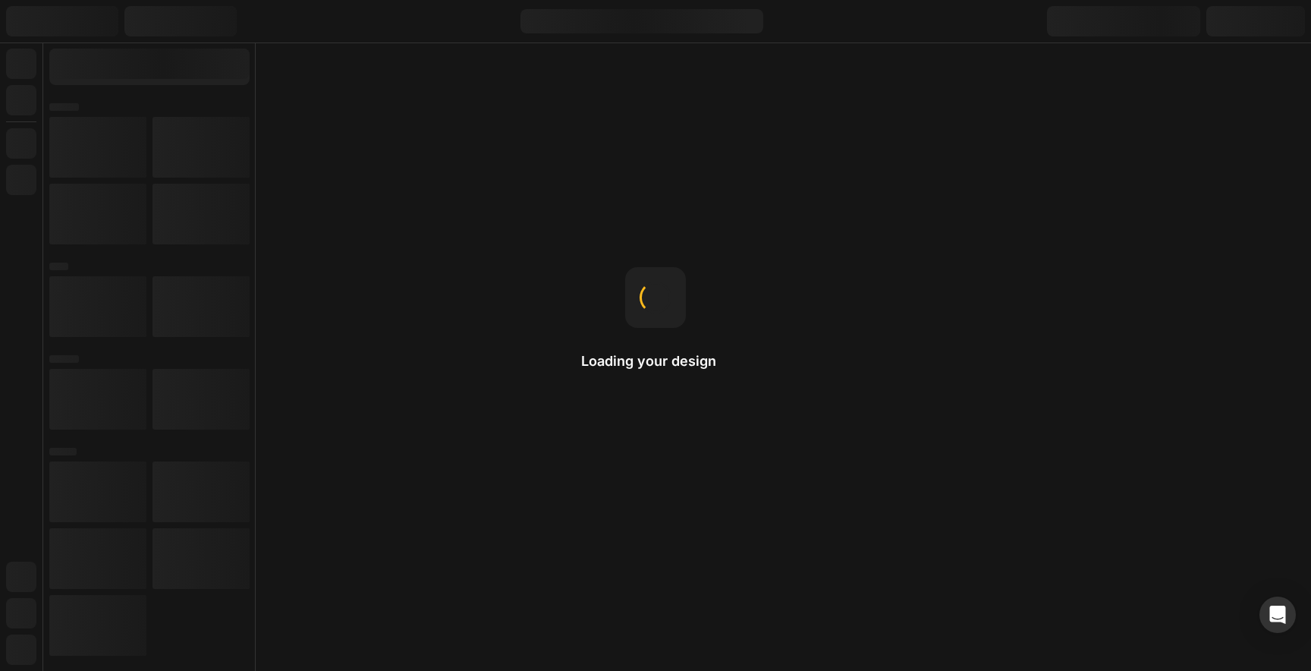
select select "552028470281569214"
radio input "false"
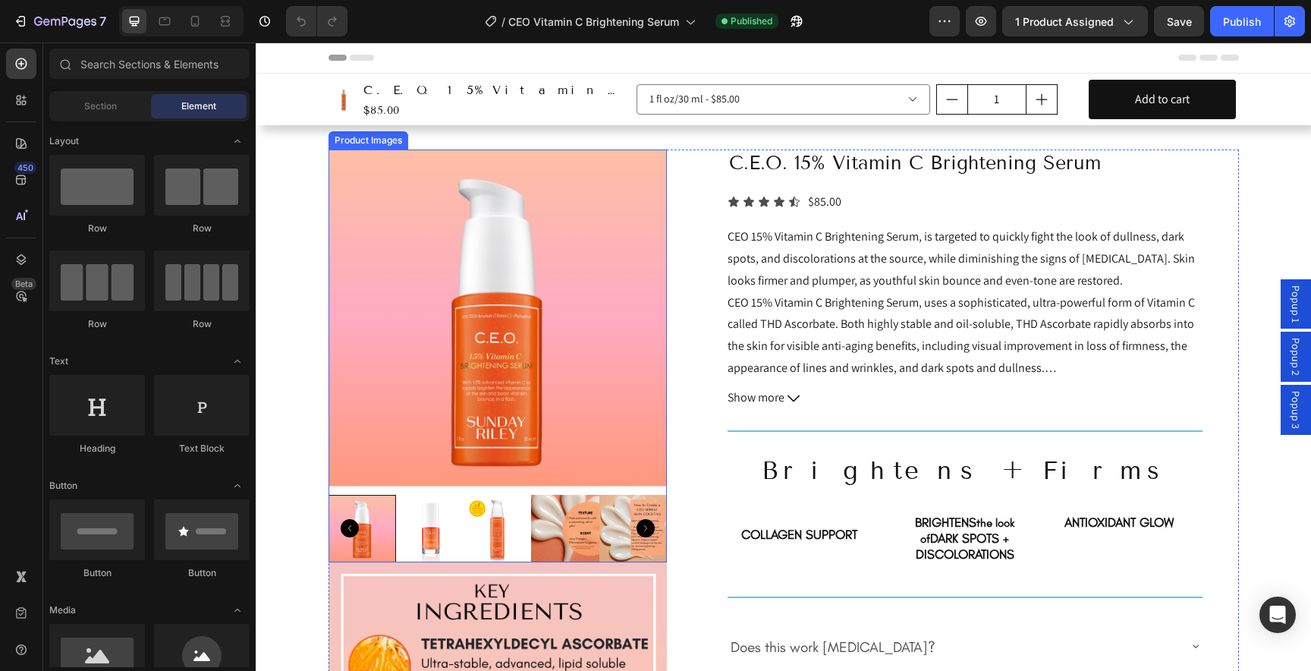
drag, startPoint x: 451, startPoint y: 460, endPoint x: 315, endPoint y: 384, distance: 155.9
click at [468, 368] on img at bounding box center [497, 318] width 339 height 339
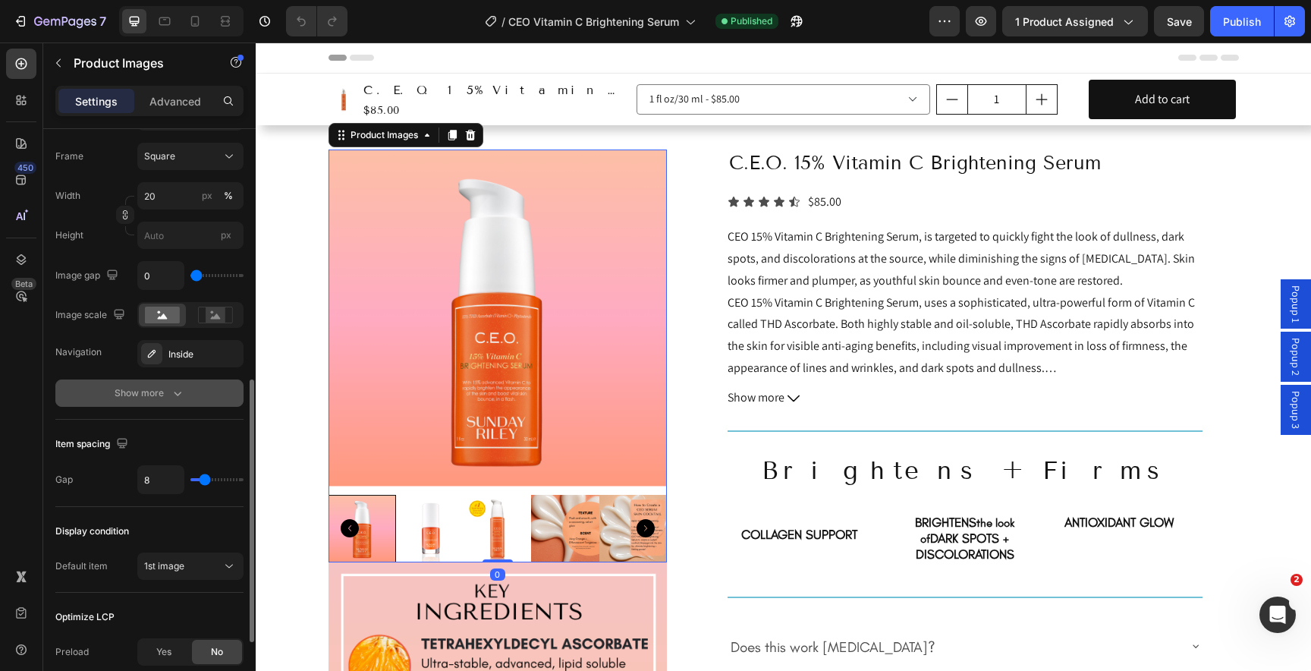
scroll to position [717, 0]
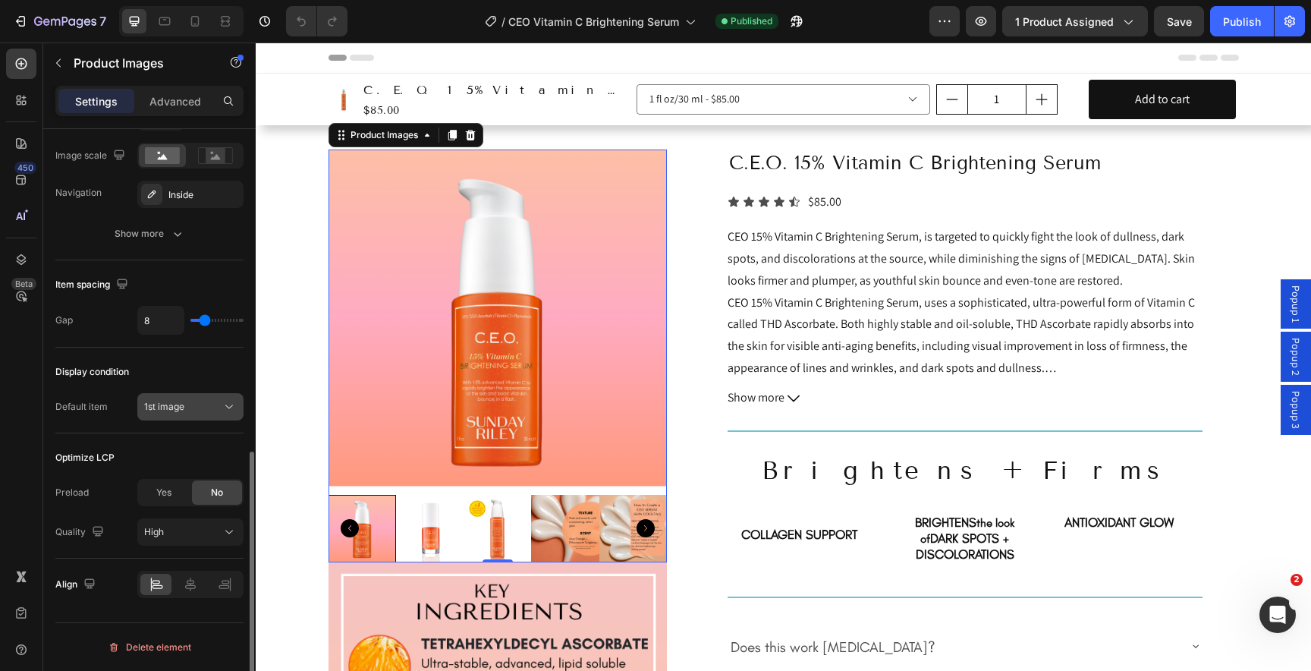
click at [166, 410] on span "1st image" at bounding box center [164, 406] width 40 height 11
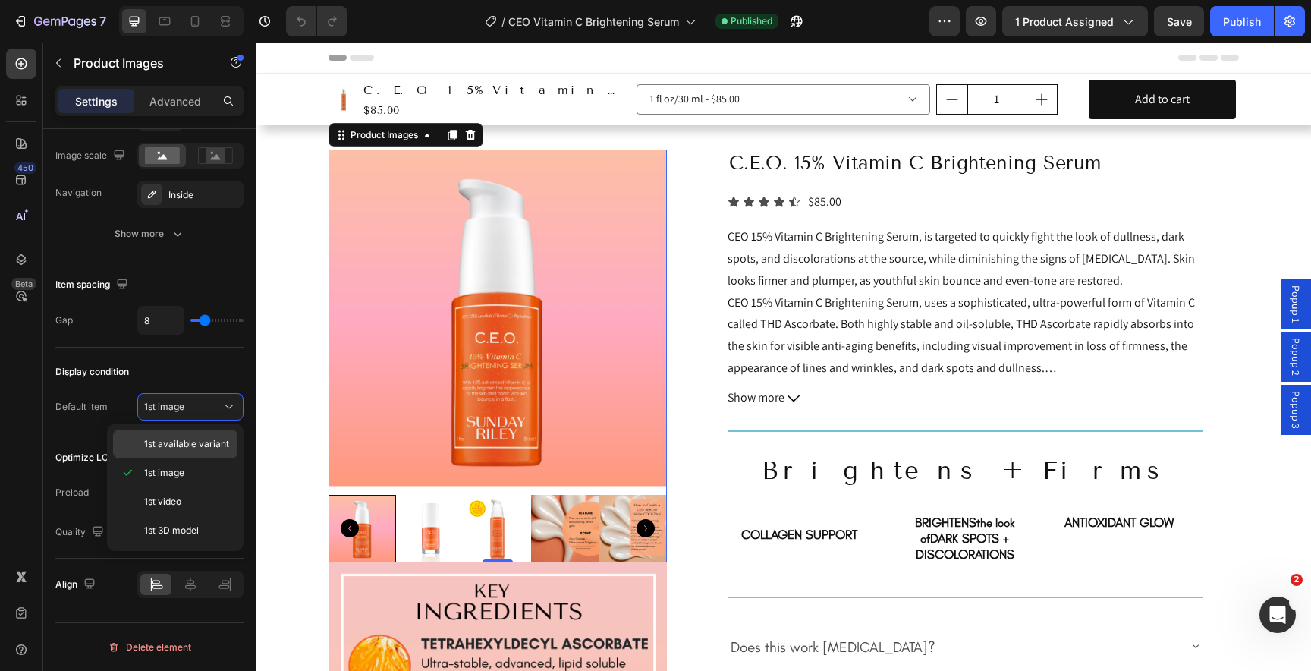
click at [178, 442] on span "1st available variant" at bounding box center [186, 444] width 85 height 14
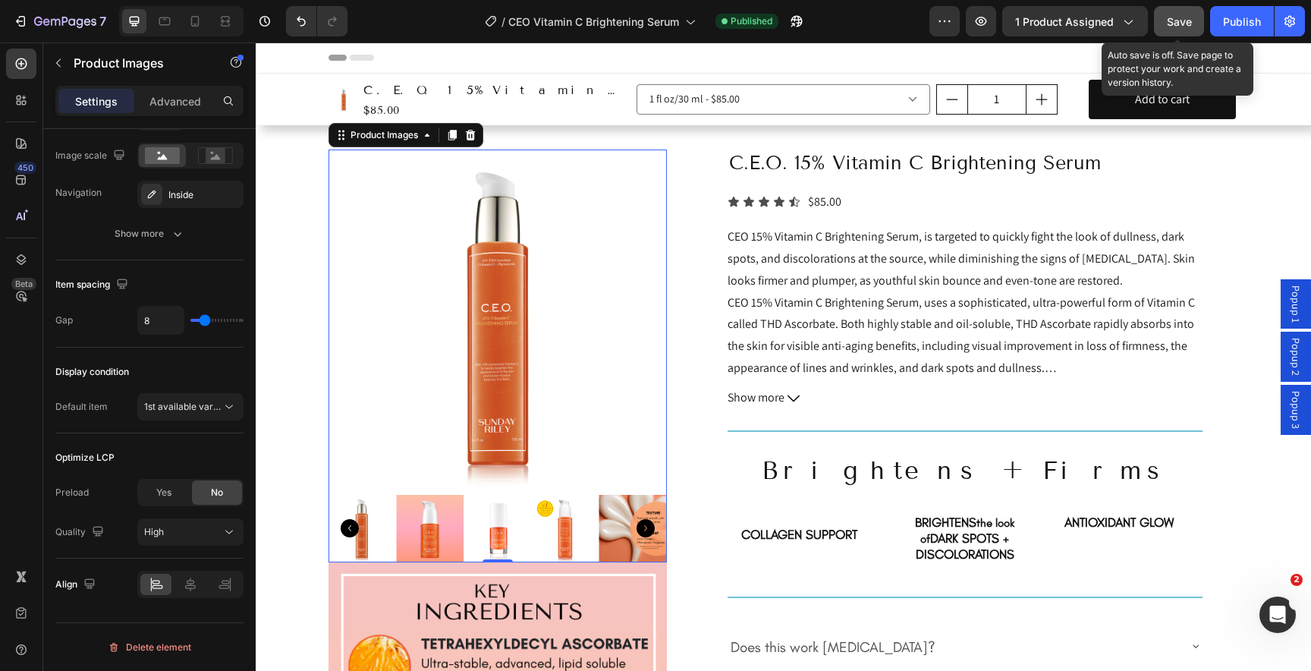
click at [1192, 19] on span "Save" at bounding box center [1179, 21] width 25 height 13
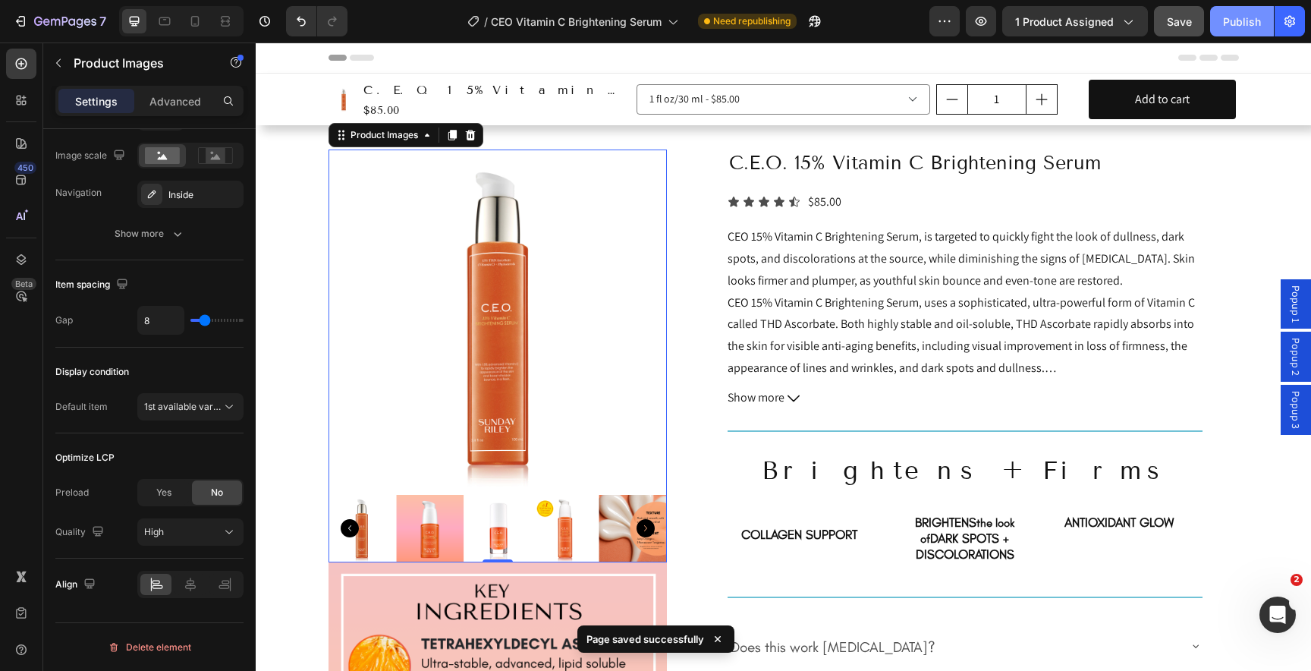
click at [1236, 26] on div "Publish" at bounding box center [1242, 22] width 38 height 16
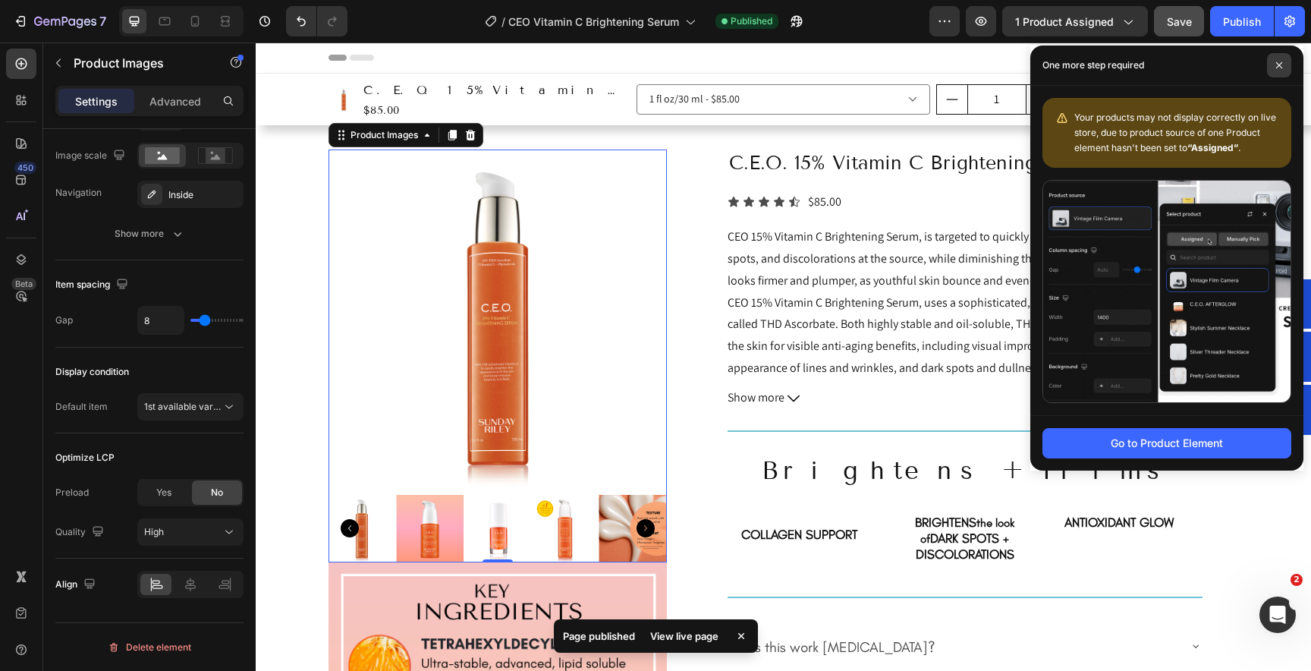
click at [1284, 68] on span at bounding box center [1279, 65] width 24 height 24
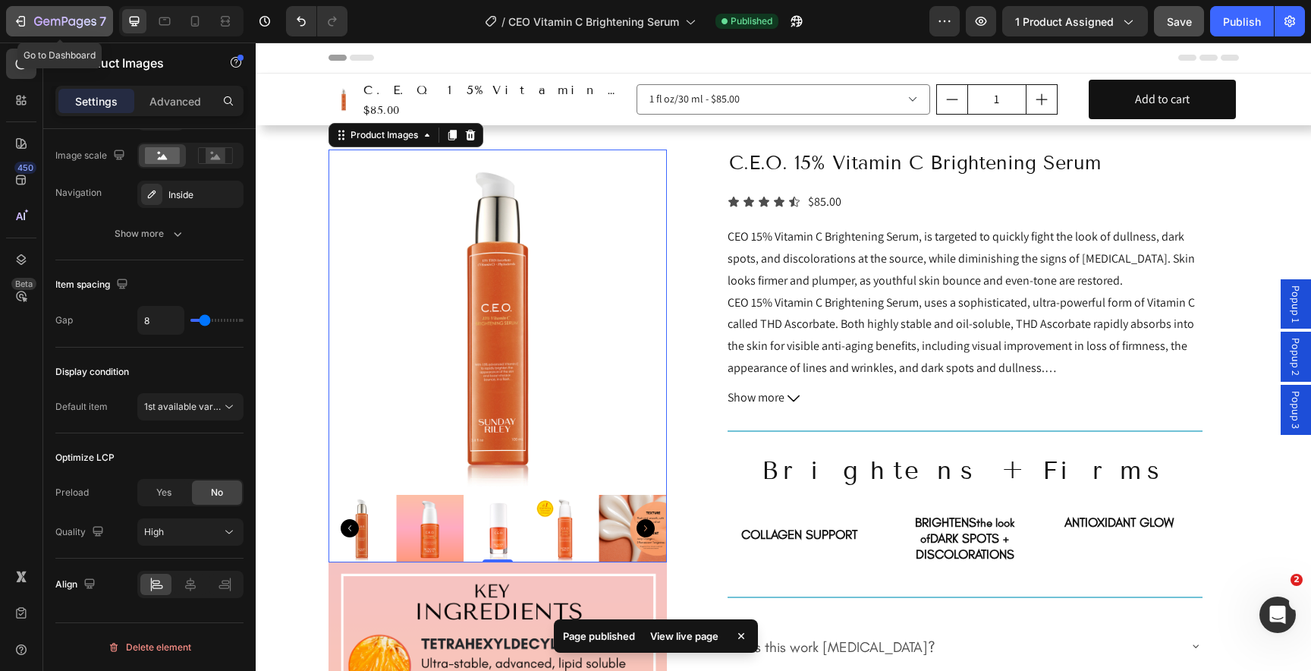
click at [56, 19] on icon "button" at bounding box center [55, 22] width 9 height 7
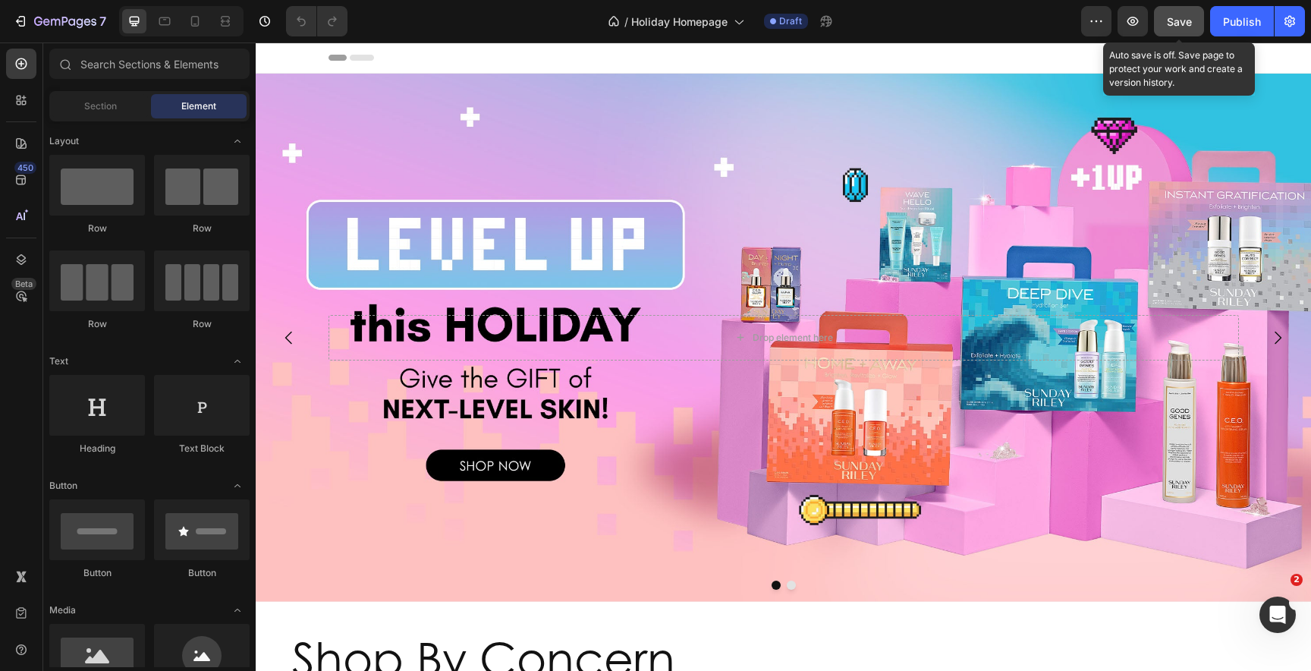
click at [1186, 30] on button "Save" at bounding box center [1179, 21] width 50 height 30
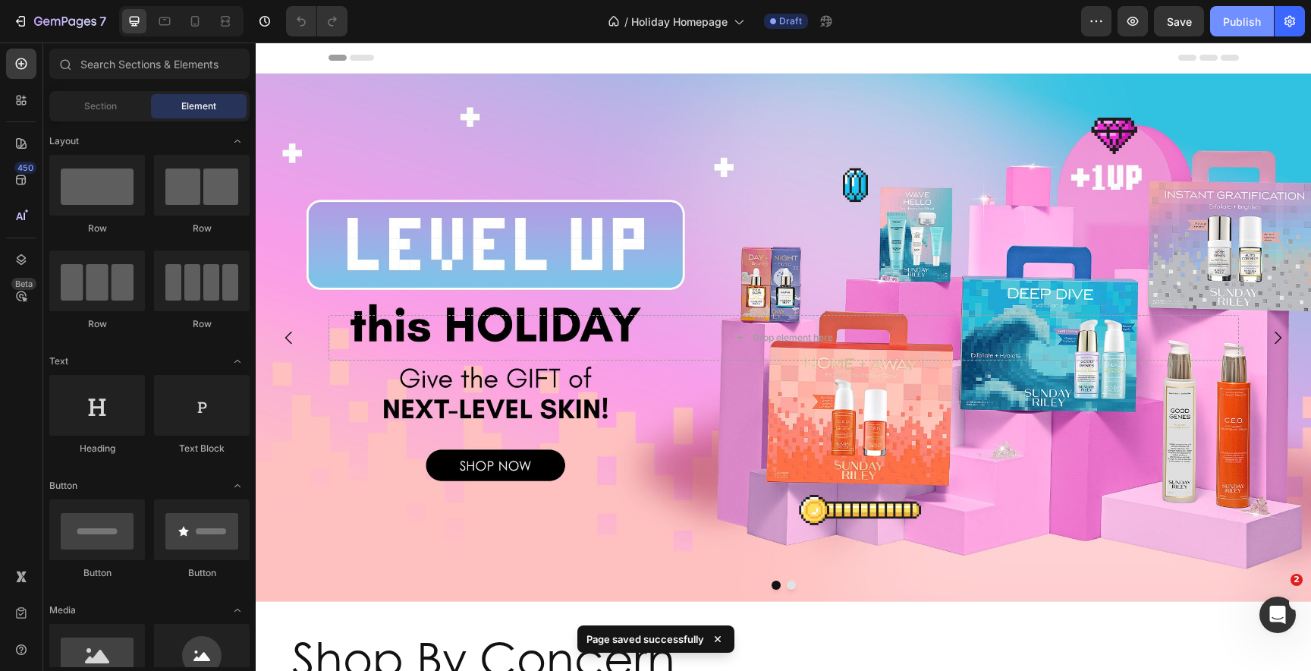
click at [1235, 25] on div "Publish" at bounding box center [1242, 22] width 38 height 16
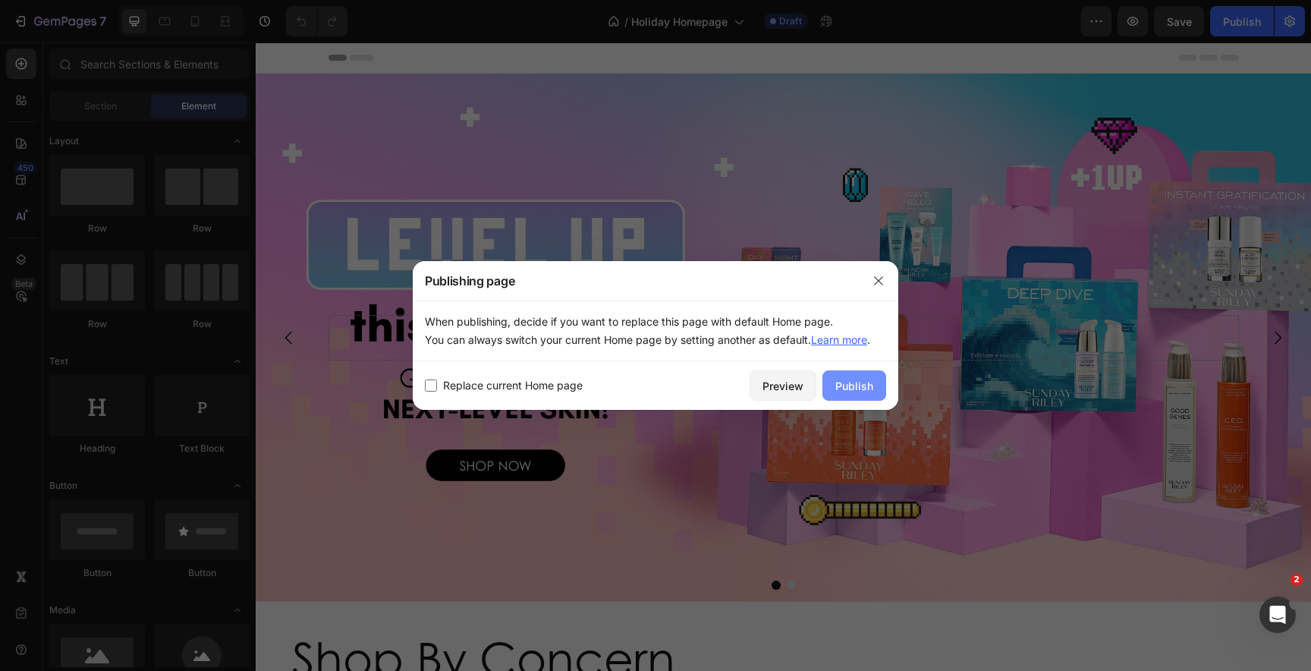
click at [856, 394] on button "Publish" at bounding box center [854, 385] width 64 height 30
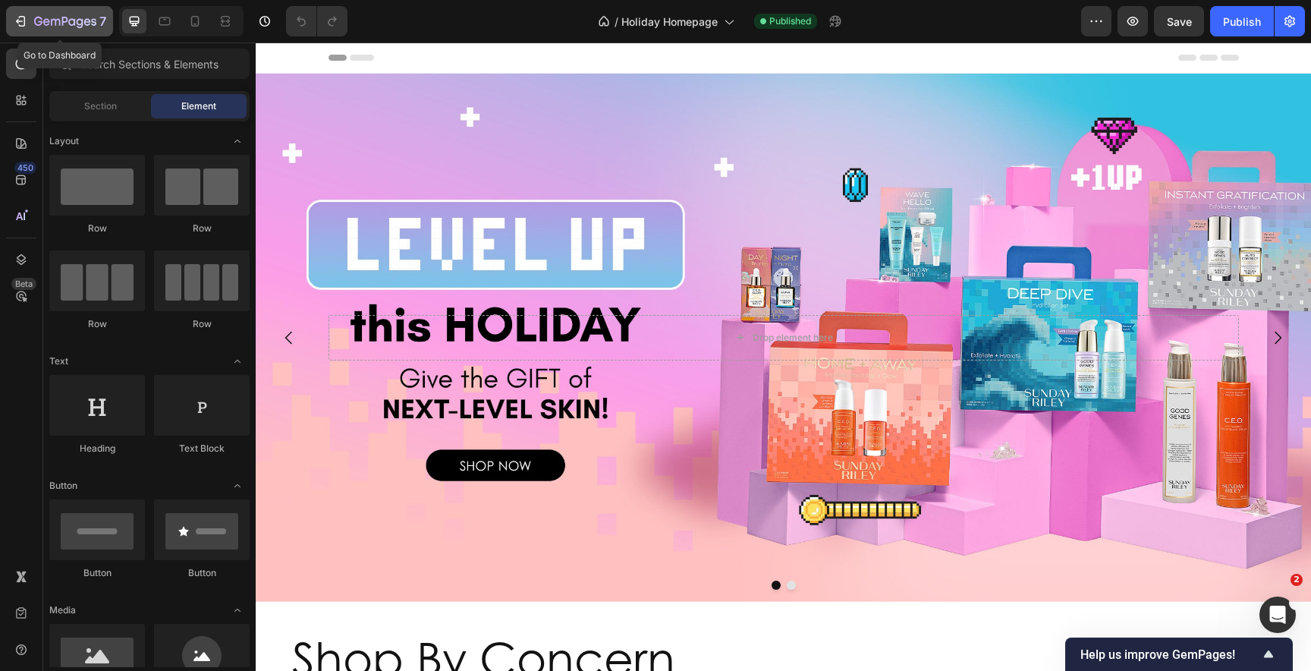
click at [54, 25] on icon "button" at bounding box center [65, 22] width 62 height 13
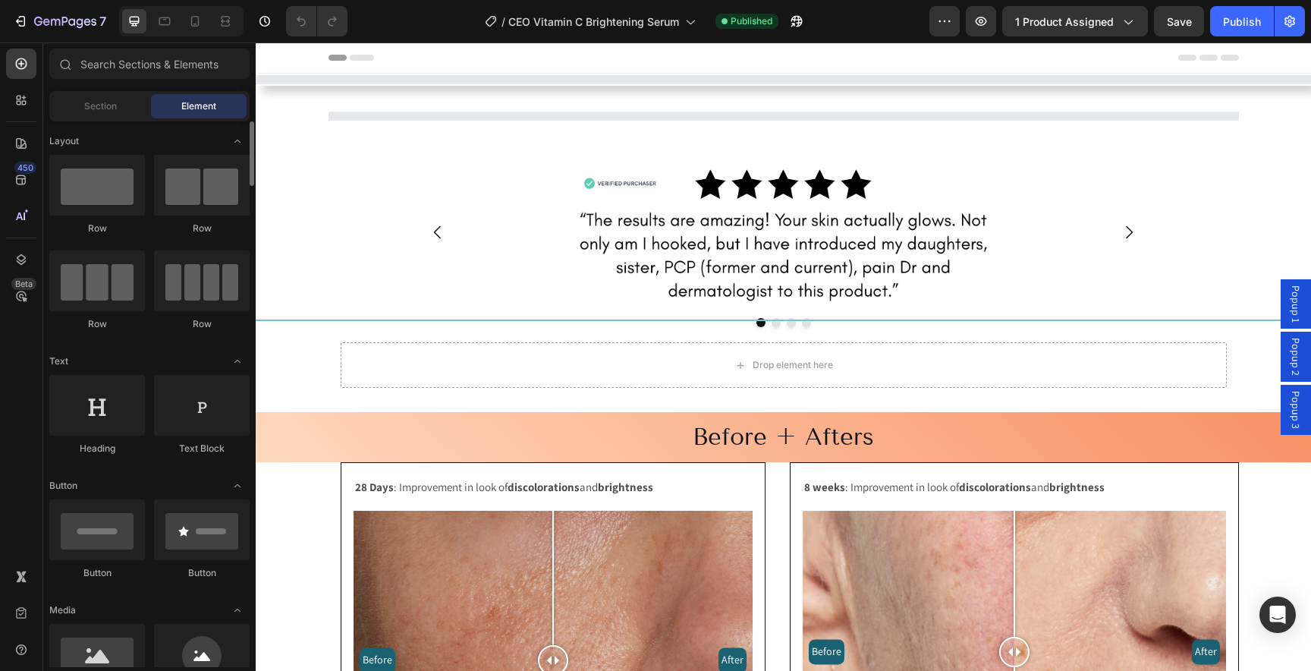
select select "552028470281569214"
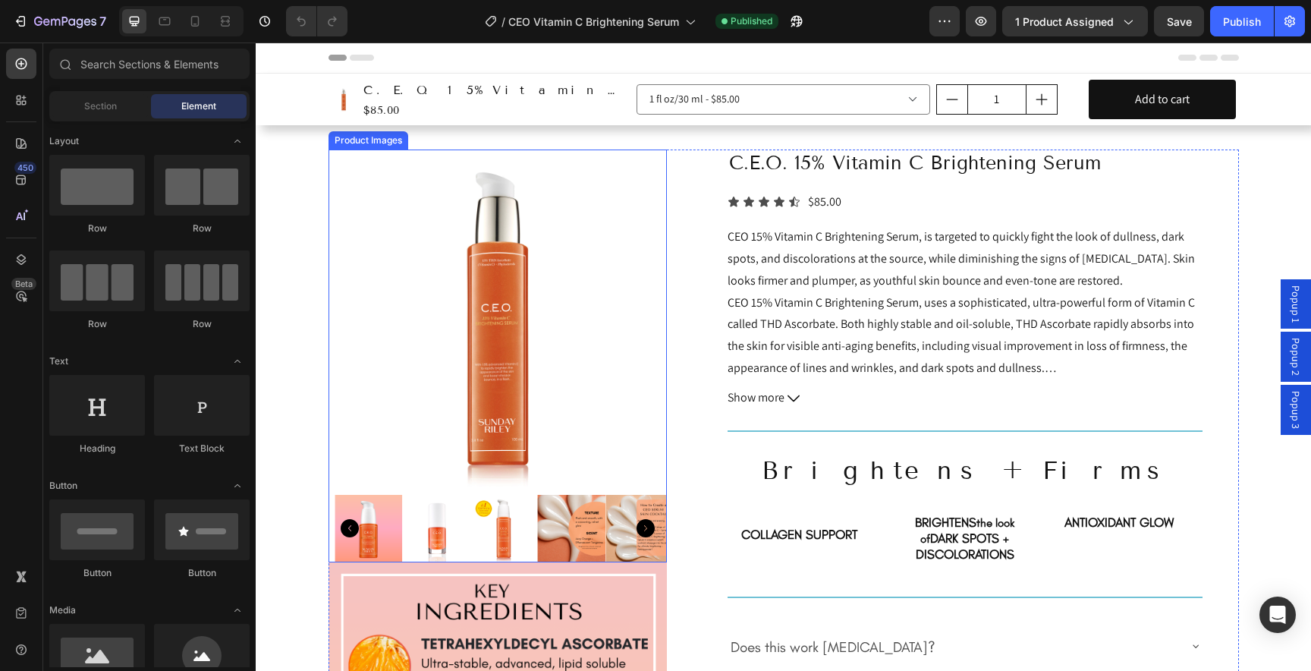
radio input "false"
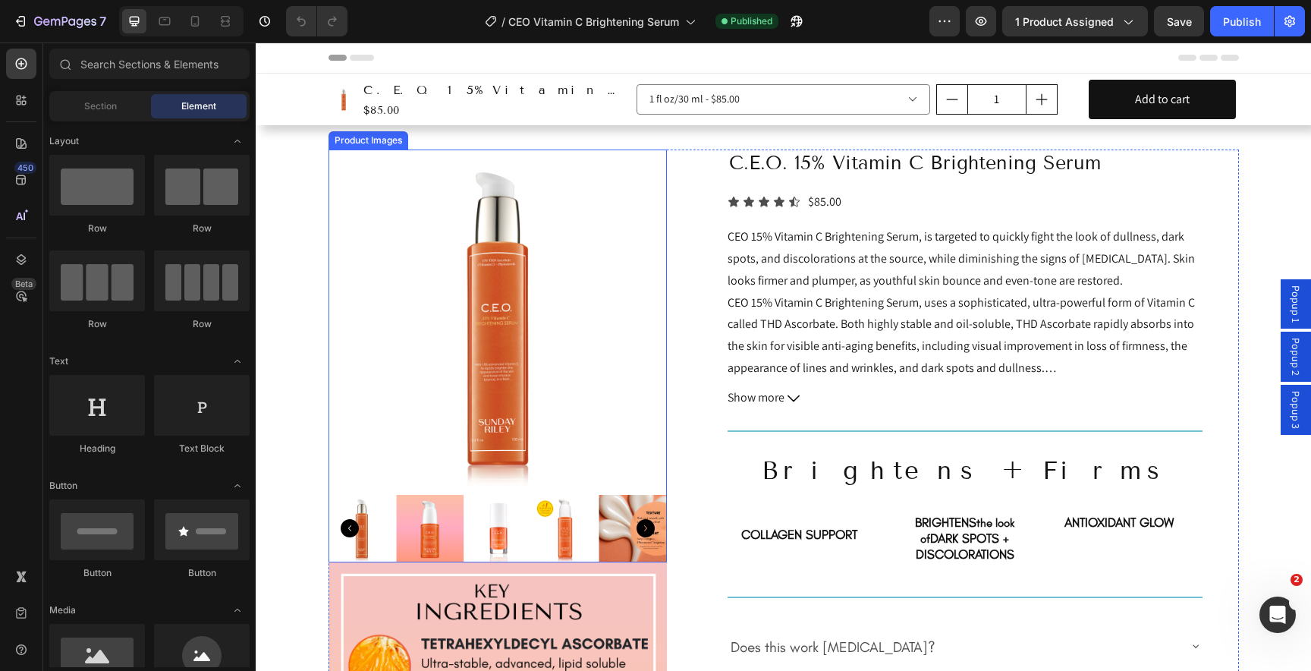
click at [413, 353] on img at bounding box center [497, 318] width 339 height 339
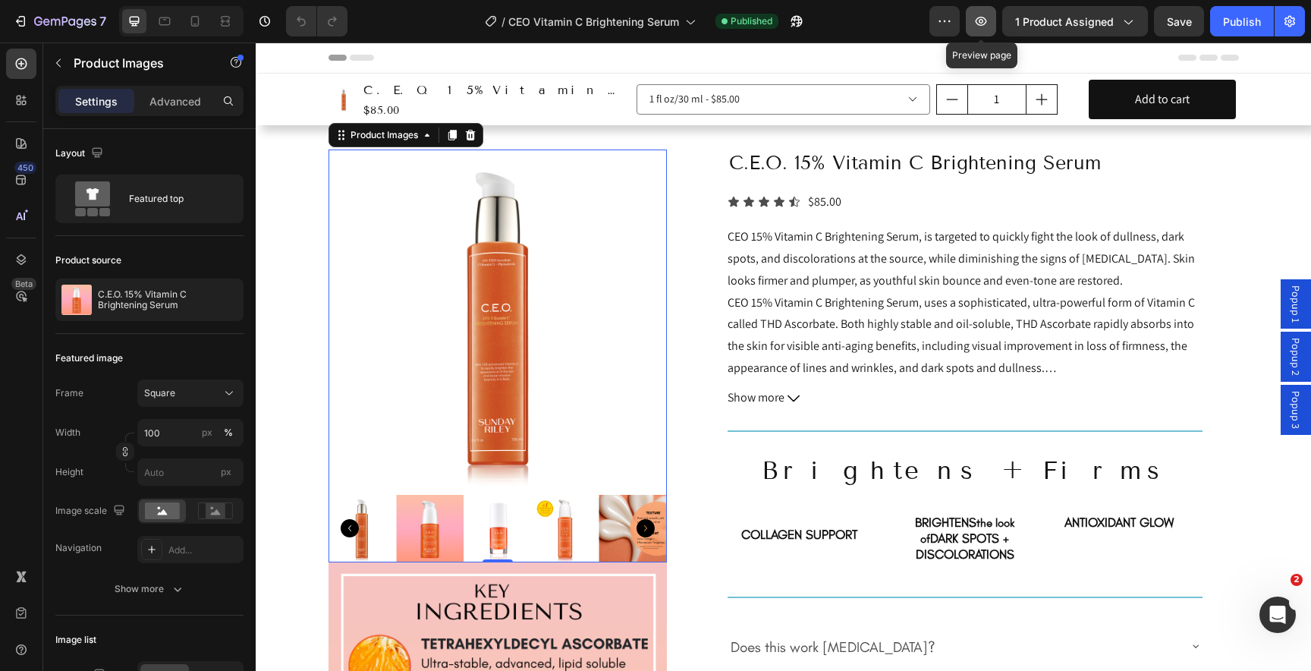
click at [979, 24] on icon "button" at bounding box center [980, 21] width 15 height 15
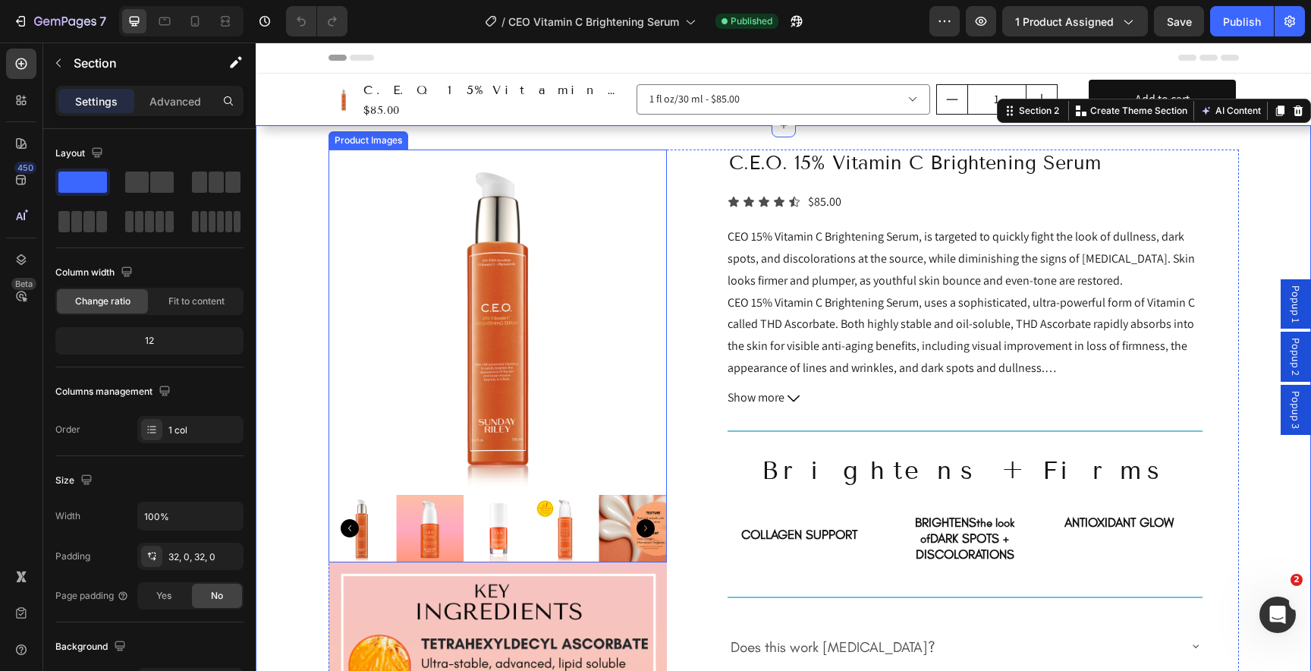
click at [437, 304] on img at bounding box center [497, 318] width 339 height 339
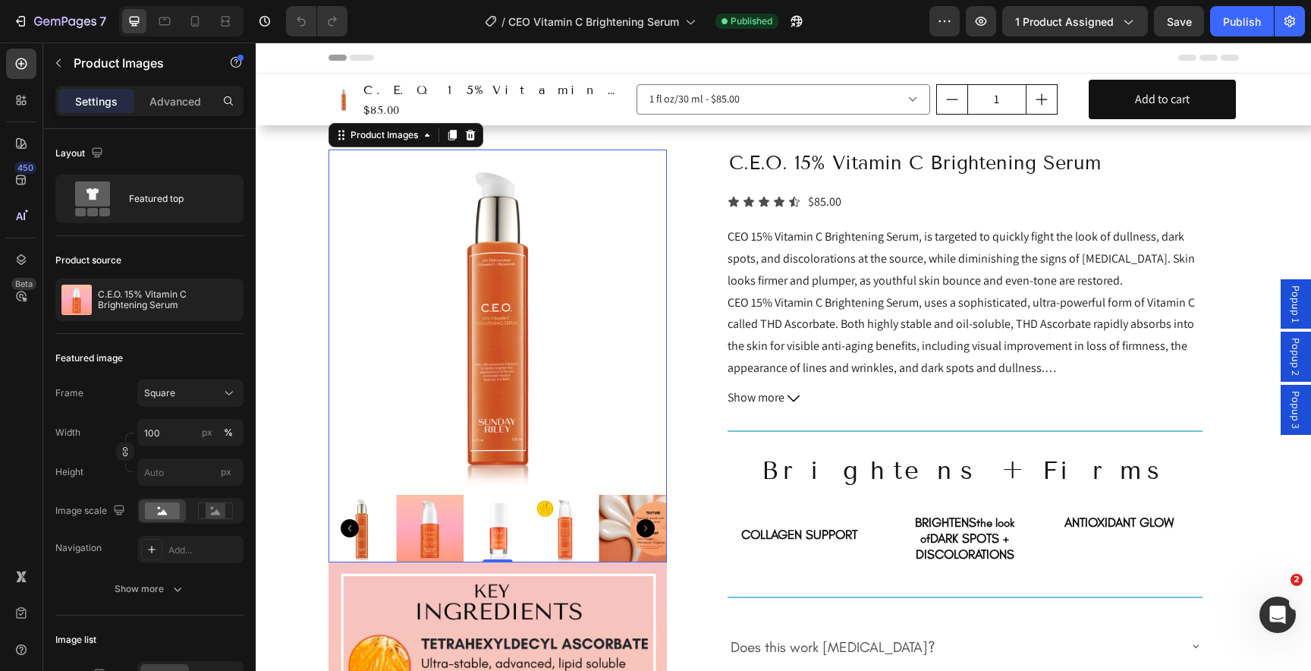
click at [398, 313] on img at bounding box center [497, 318] width 339 height 339
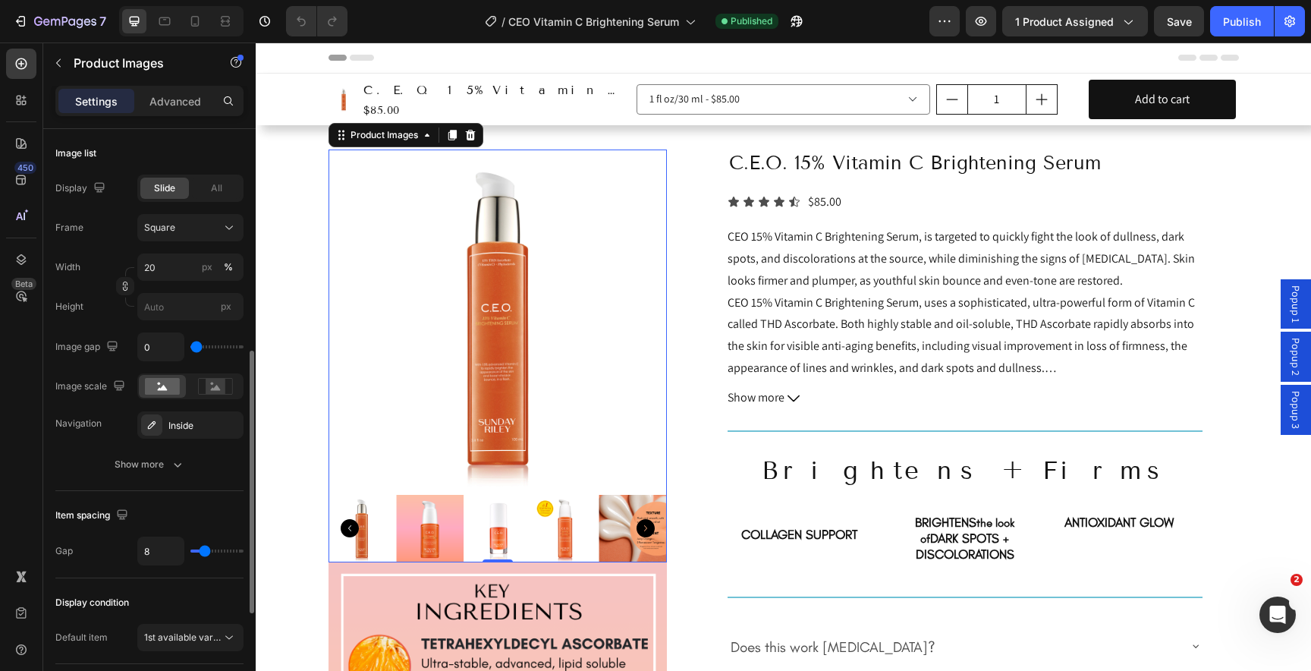
scroll to position [470, 0]
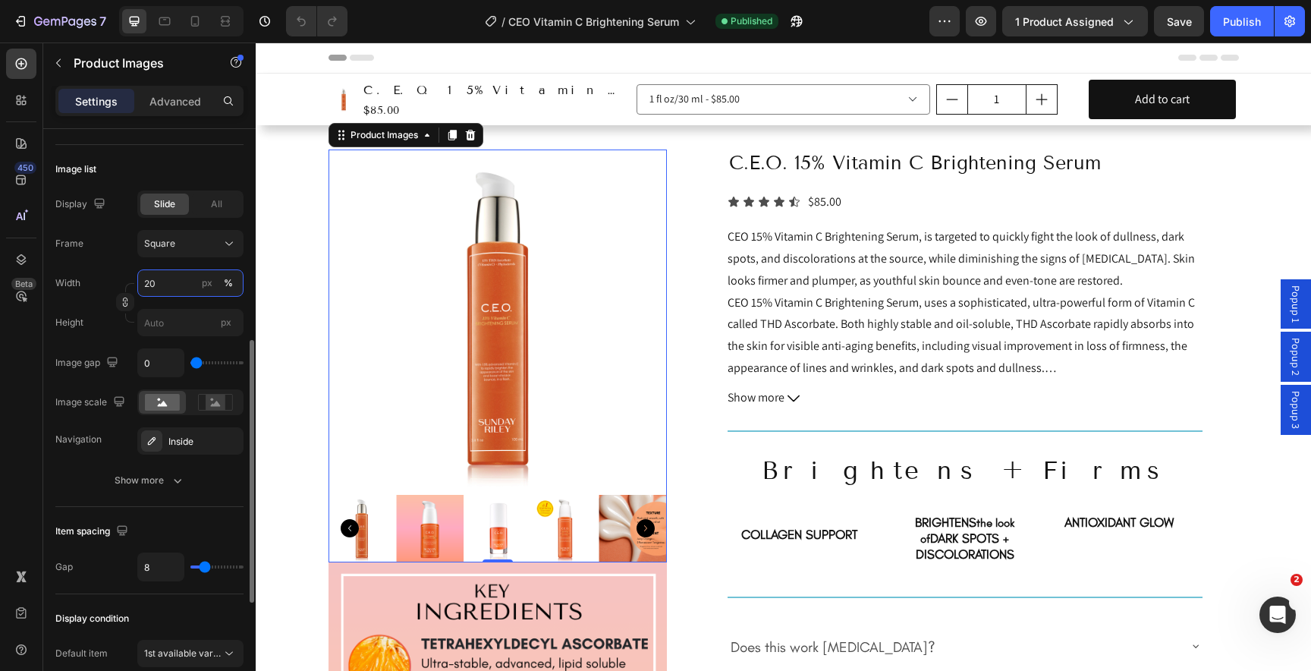
click at [164, 286] on input "20" at bounding box center [190, 282] width 106 height 27
type input "21"
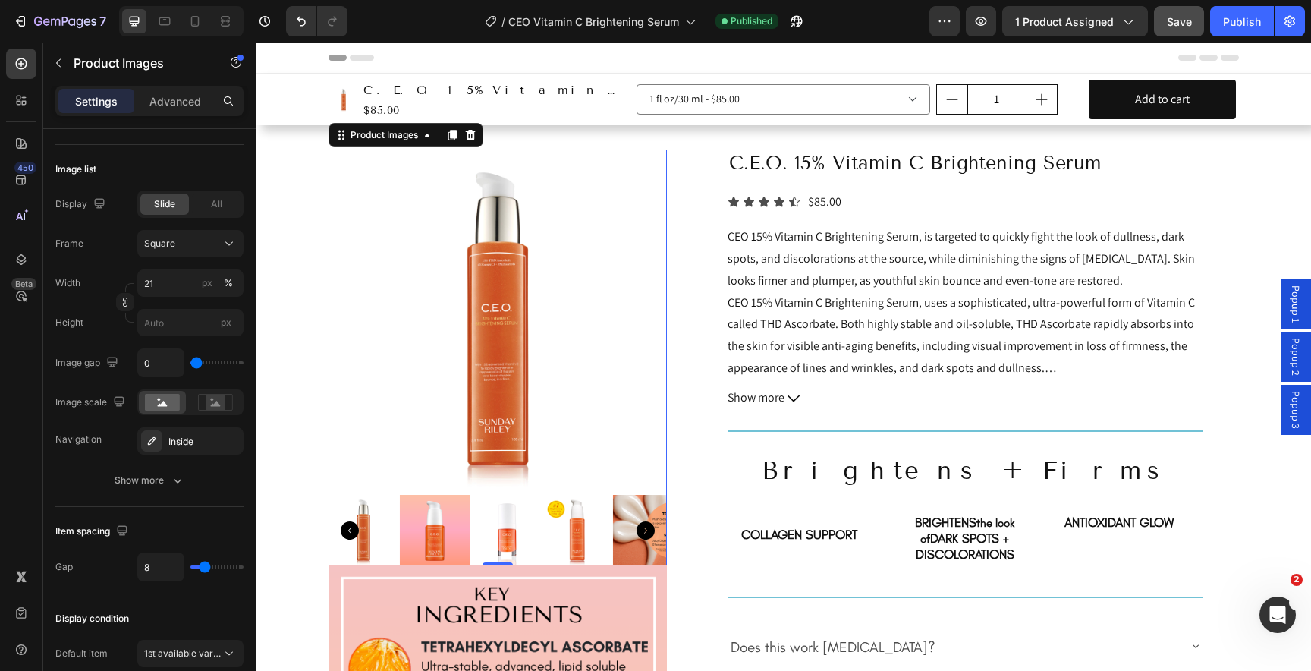
click at [1183, 28] on div "Save" at bounding box center [1179, 22] width 25 height 16
click at [453, 349] on img at bounding box center [497, 318] width 339 height 339
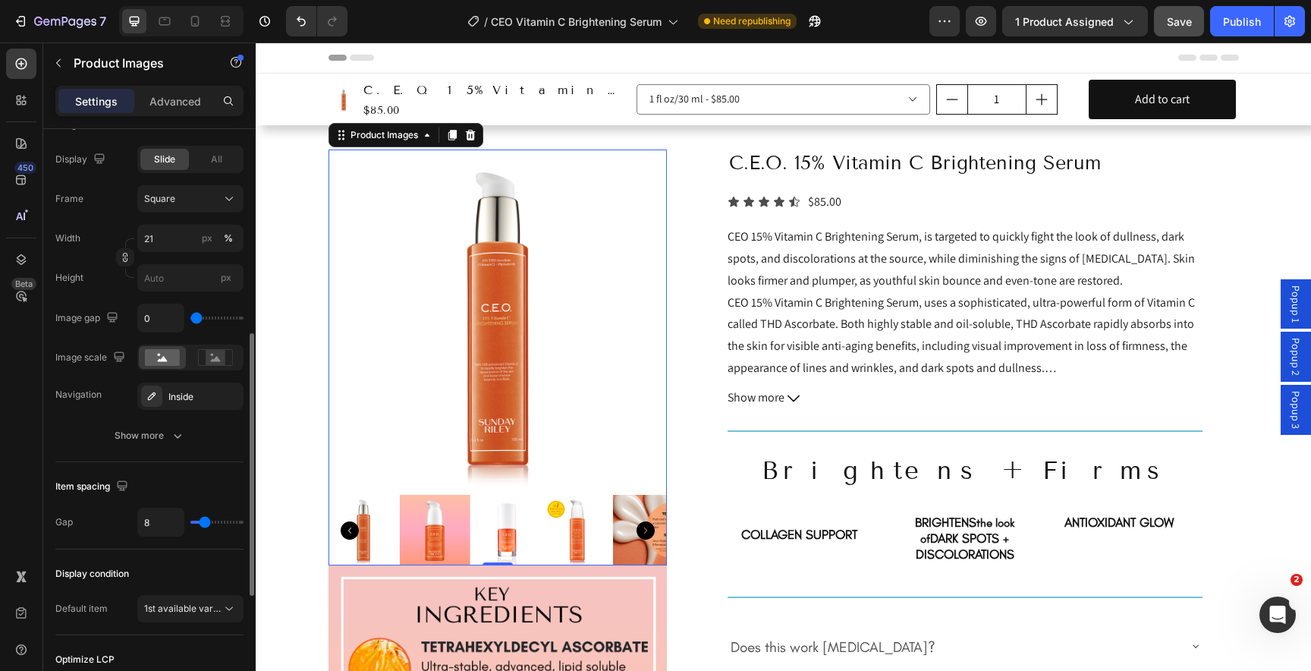
scroll to position [594, 0]
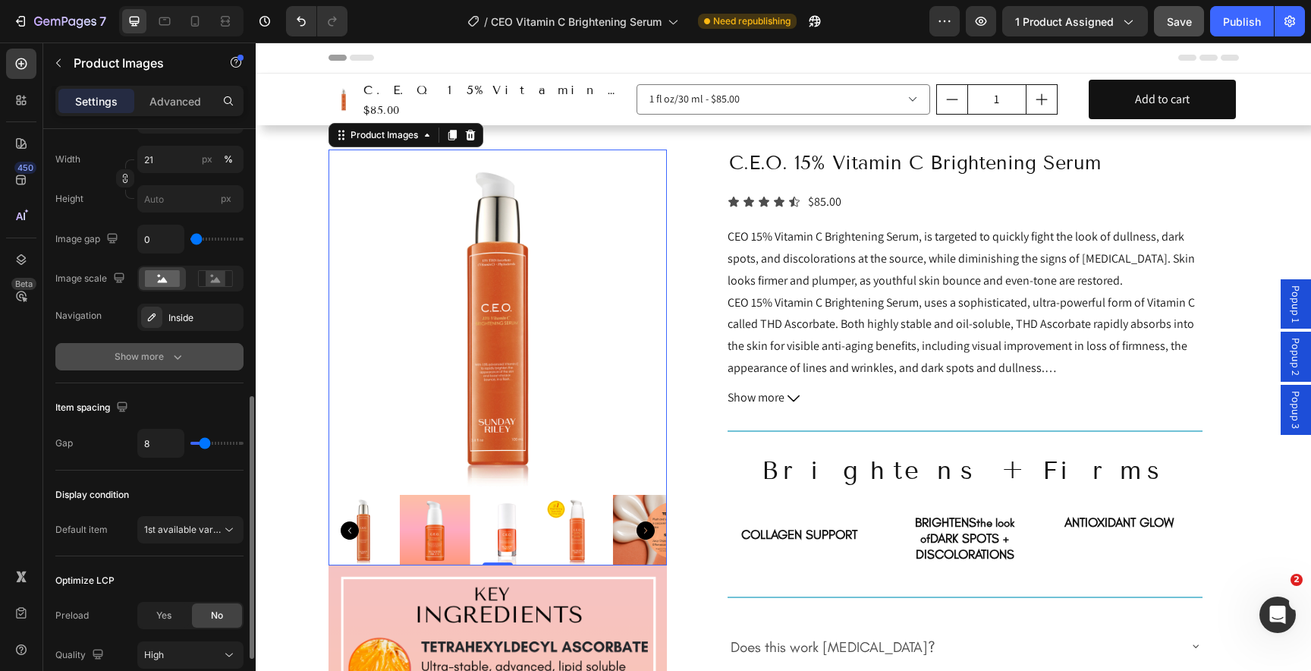
click at [88, 363] on button "Show more" at bounding box center [149, 356] width 188 height 27
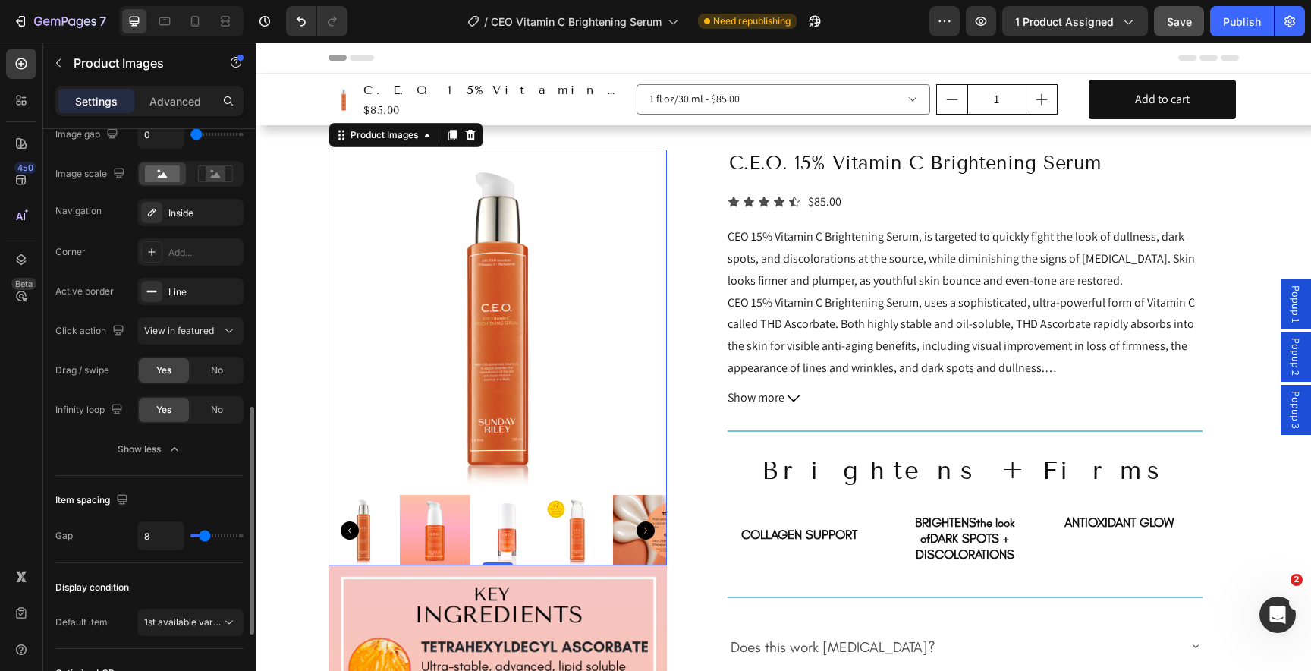
scroll to position [685, 0]
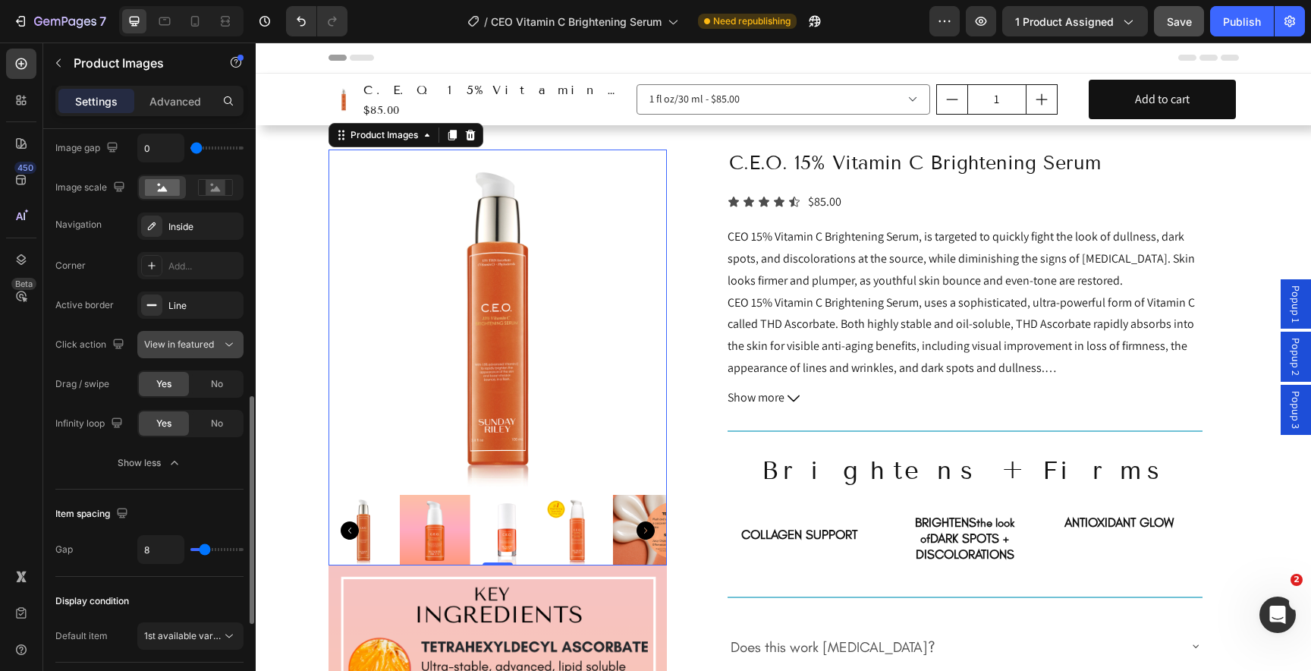
click at [196, 336] on button "View in featured" at bounding box center [190, 344] width 106 height 27
click at [93, 298] on div "Active border" at bounding box center [84, 305] width 58 height 14
click at [209, 387] on div "No" at bounding box center [217, 384] width 50 height 24
click at [209, 423] on div "No" at bounding box center [217, 423] width 50 height 24
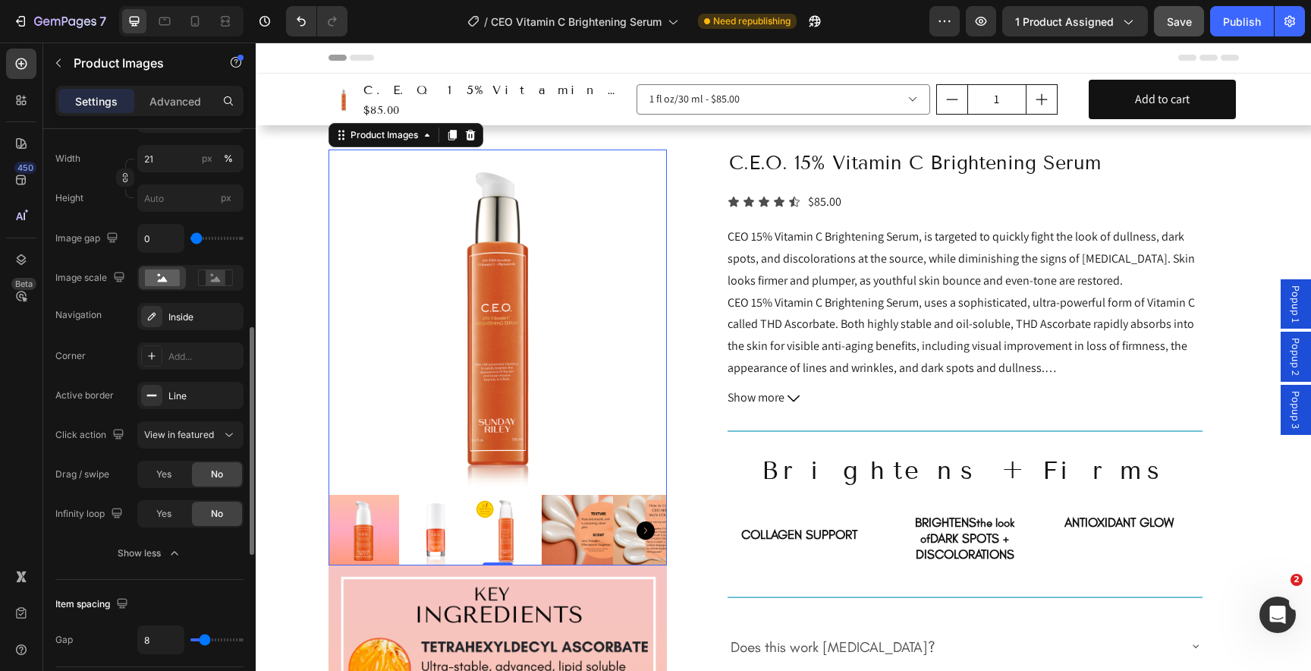
scroll to position [567, 0]
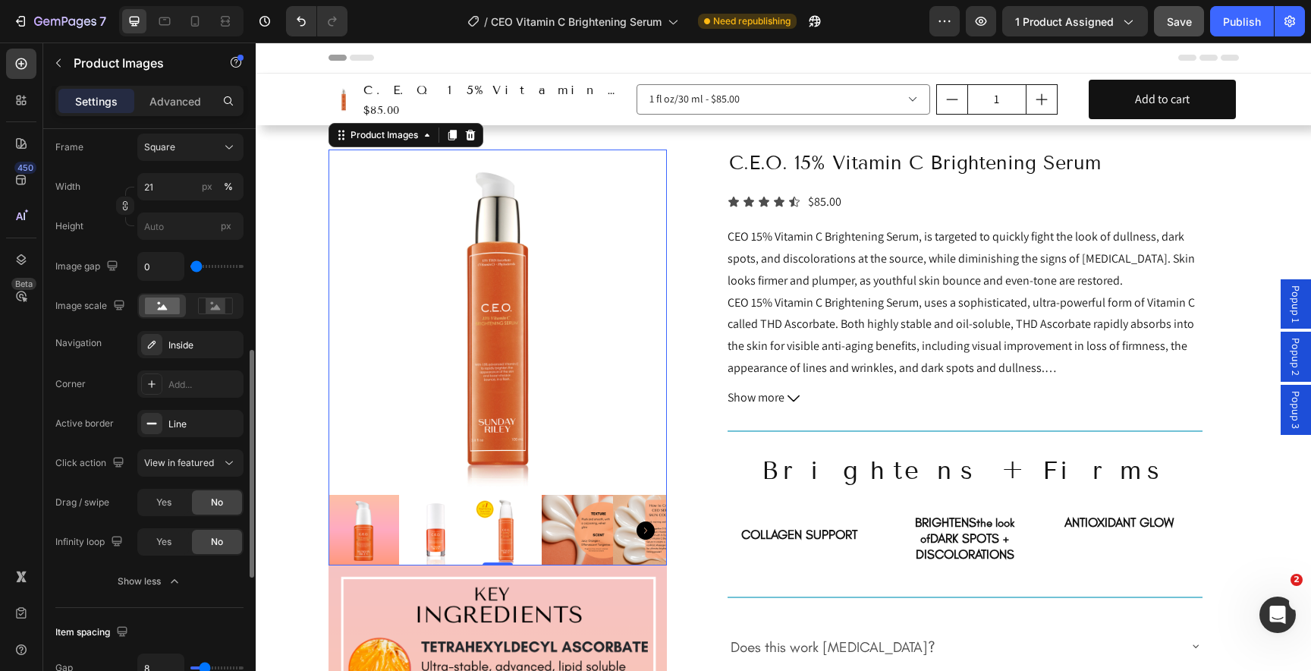
type input "0"
drag, startPoint x: 193, startPoint y: 269, endPoint x: 184, endPoint y: 269, distance: 9.1
click at [190, 268] on input "range" at bounding box center [216, 266] width 53 height 3
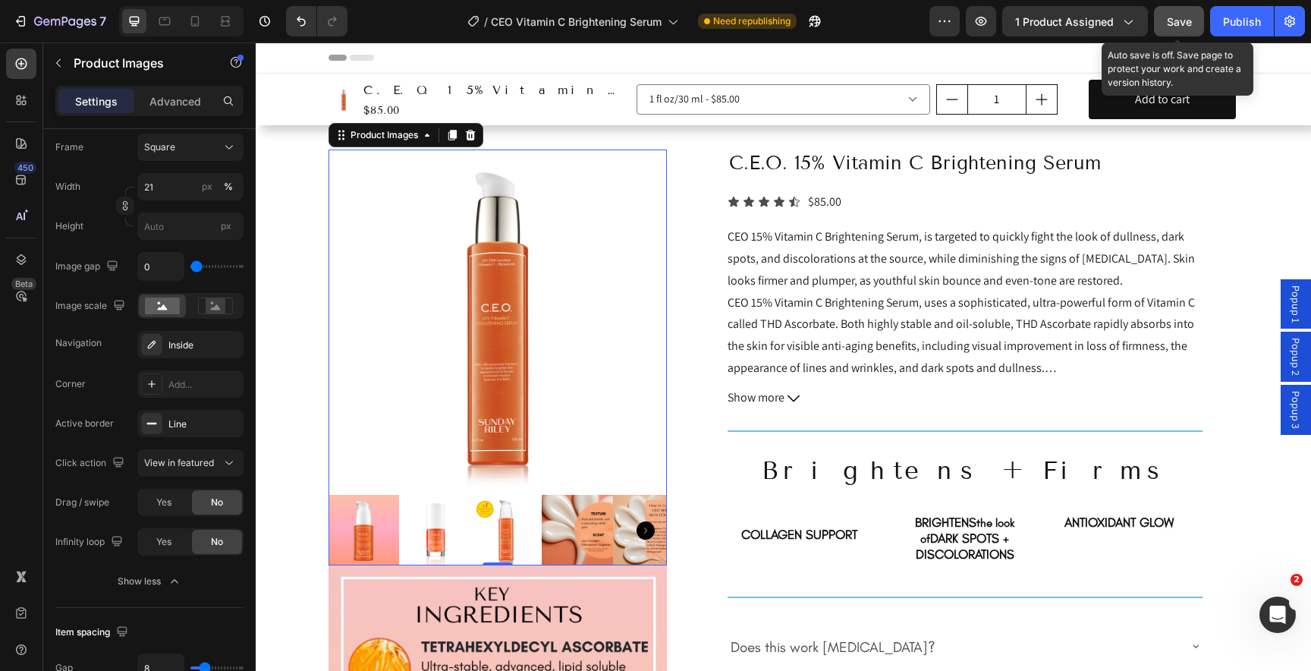
click at [1177, 32] on button "Save" at bounding box center [1179, 21] width 50 height 30
click at [433, 345] on img at bounding box center [497, 318] width 339 height 339
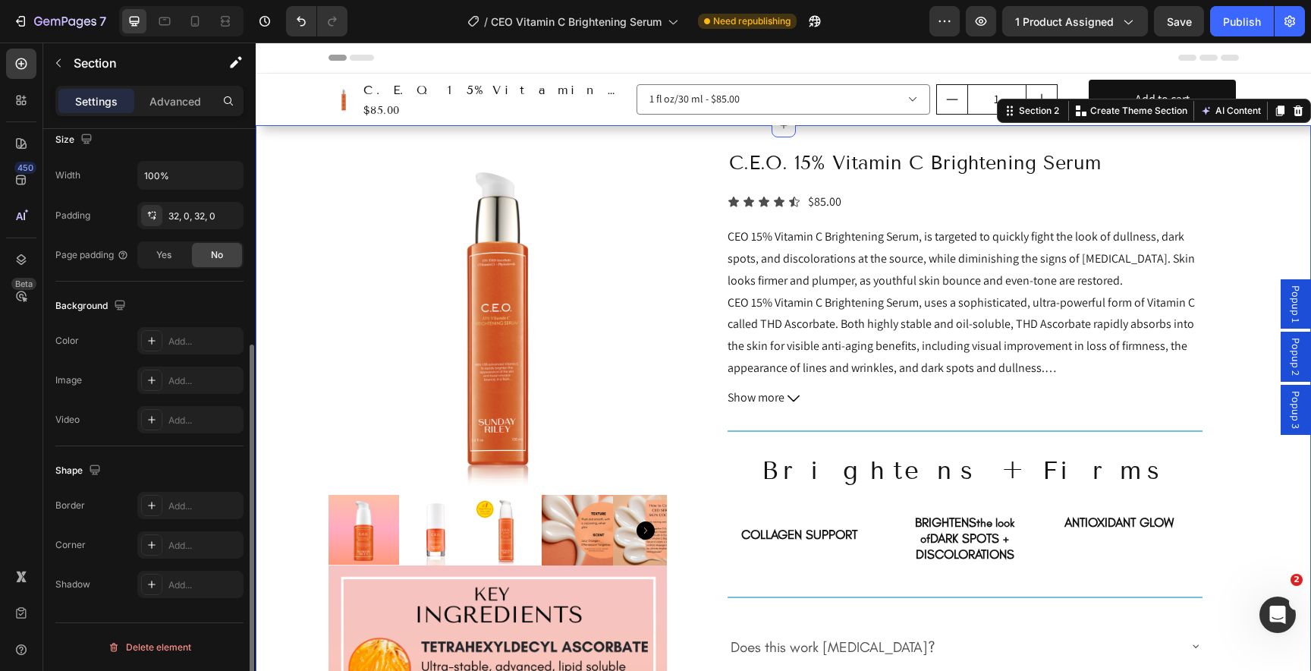
scroll to position [0, 0]
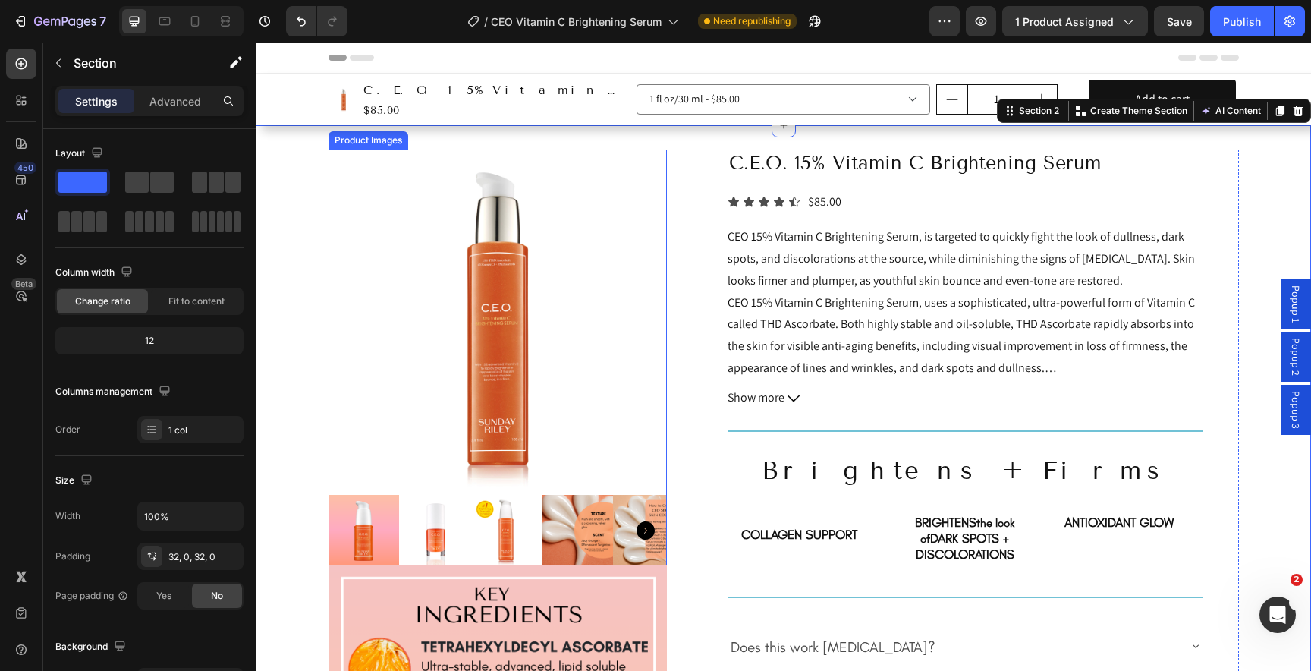
click at [431, 359] on img at bounding box center [497, 318] width 339 height 339
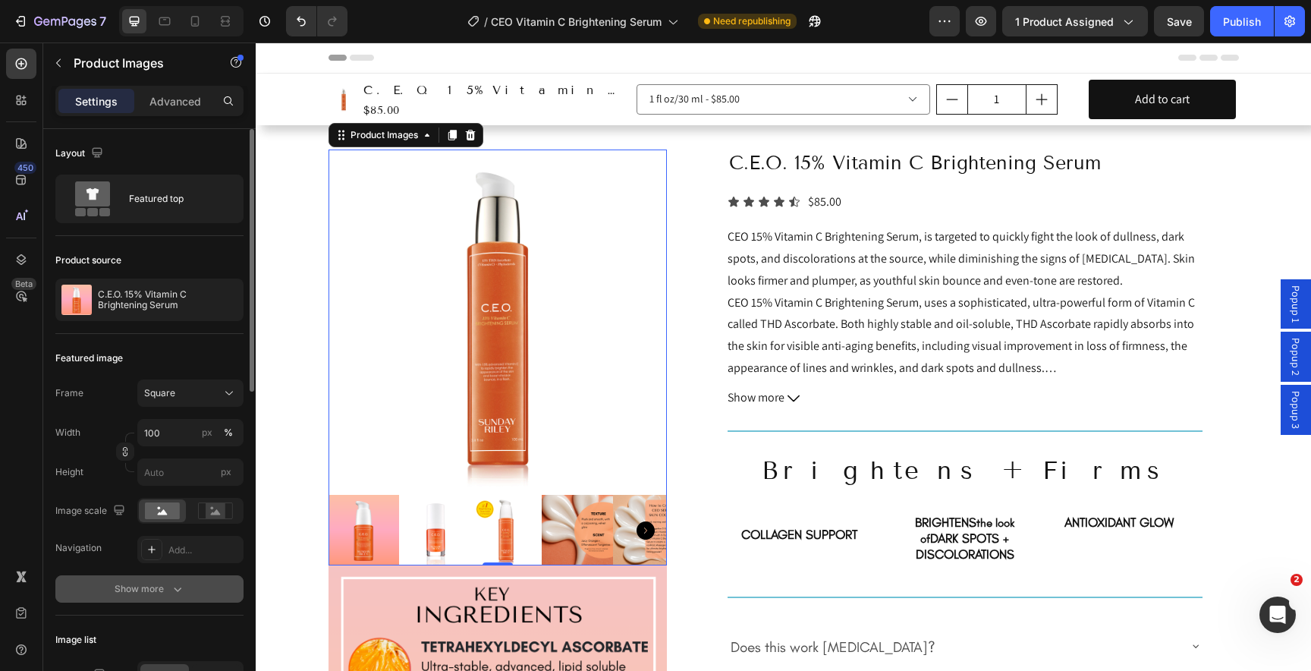
click at [110, 585] on button "Show more" at bounding box center [149, 588] width 188 height 27
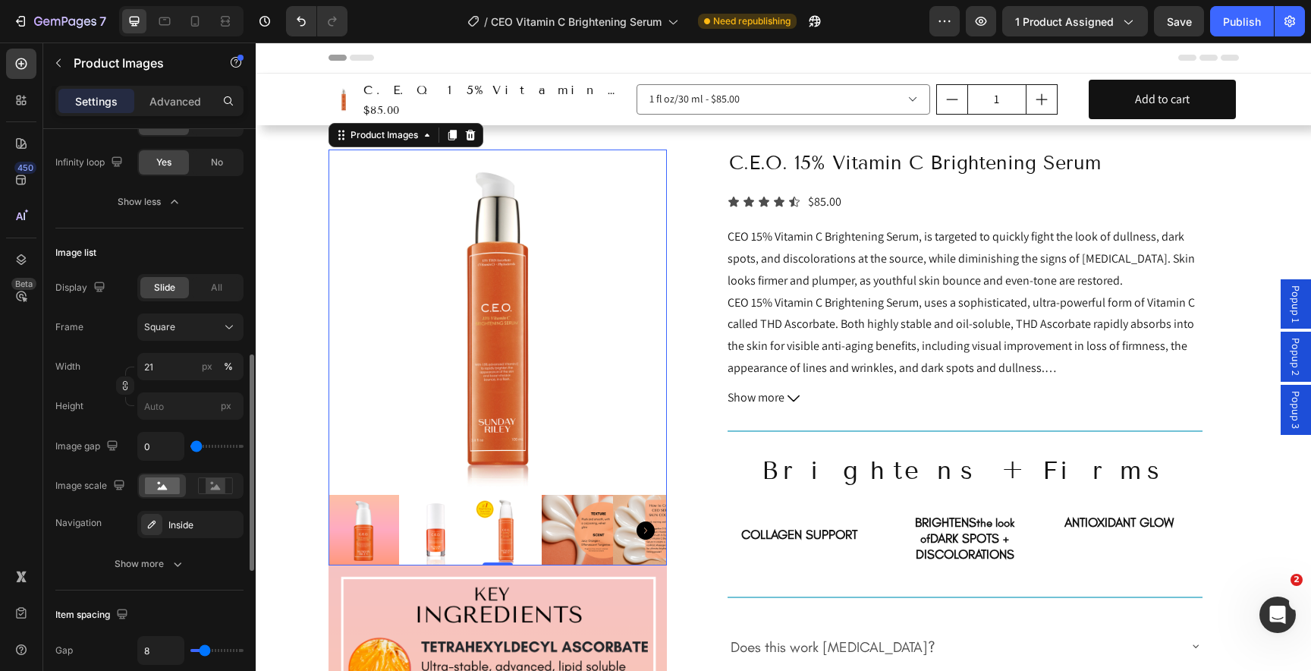
scroll to position [714, 0]
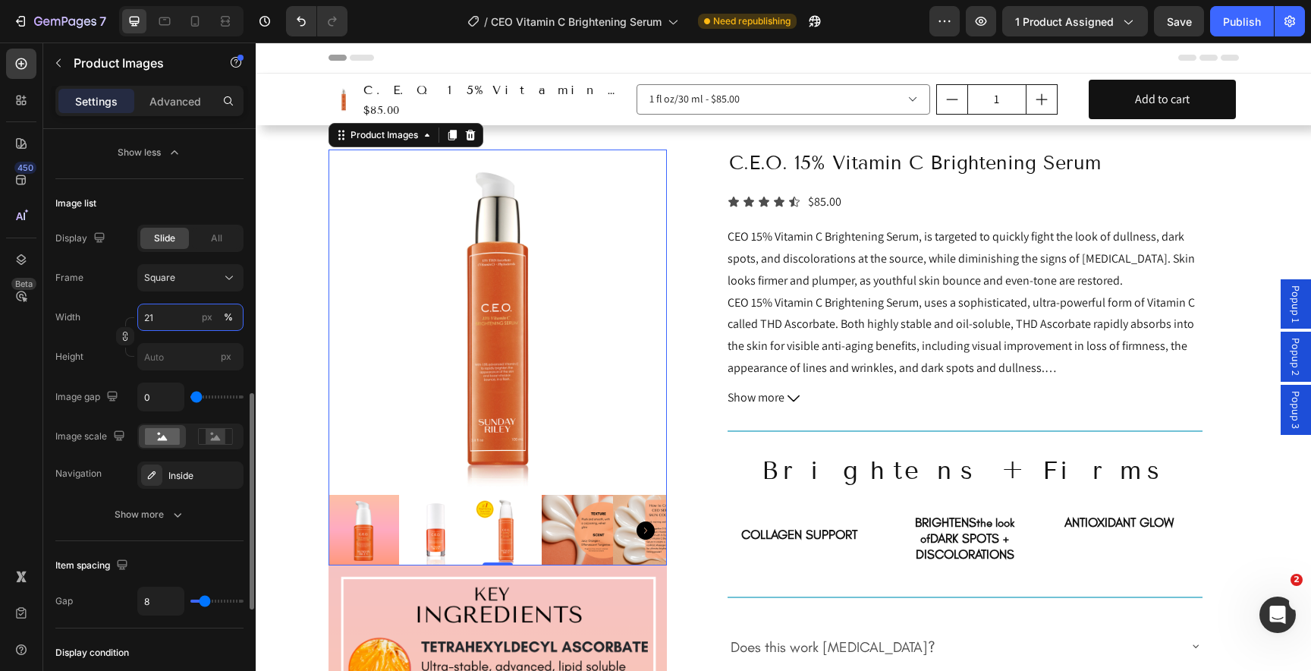
click at [168, 320] on input "21" at bounding box center [190, 316] width 106 height 27
type input "20"
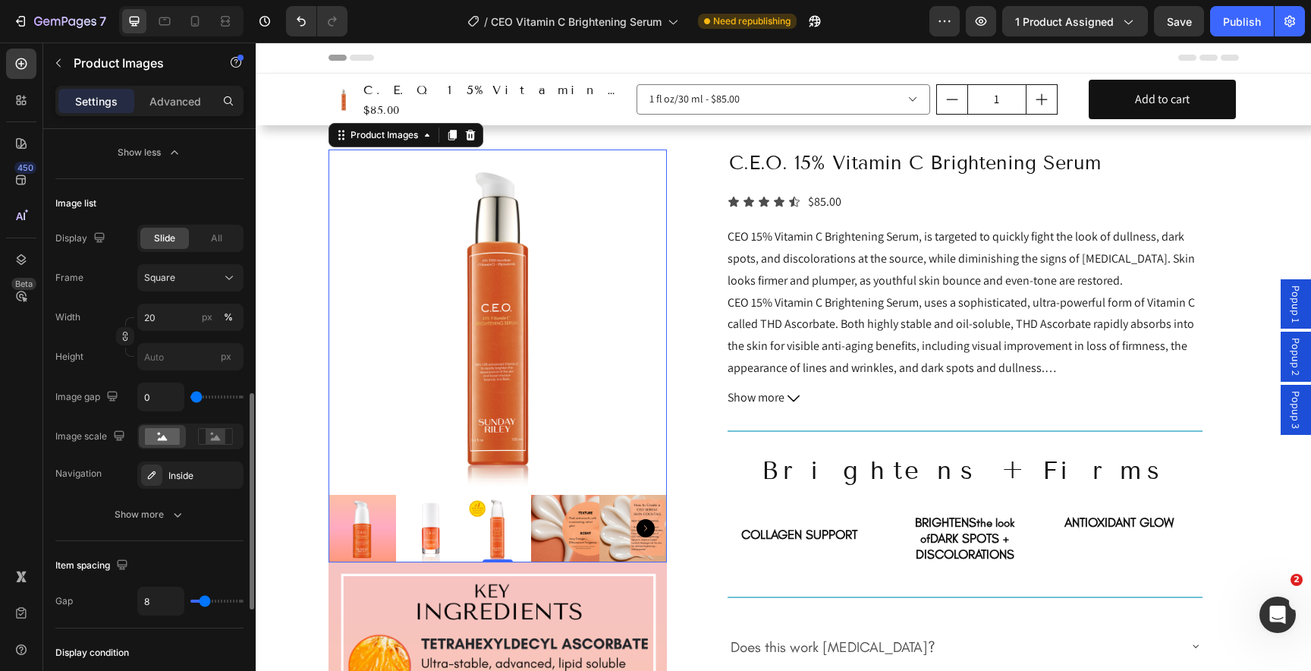
click at [74, 351] on label "Height" at bounding box center [69, 357] width 28 height 14
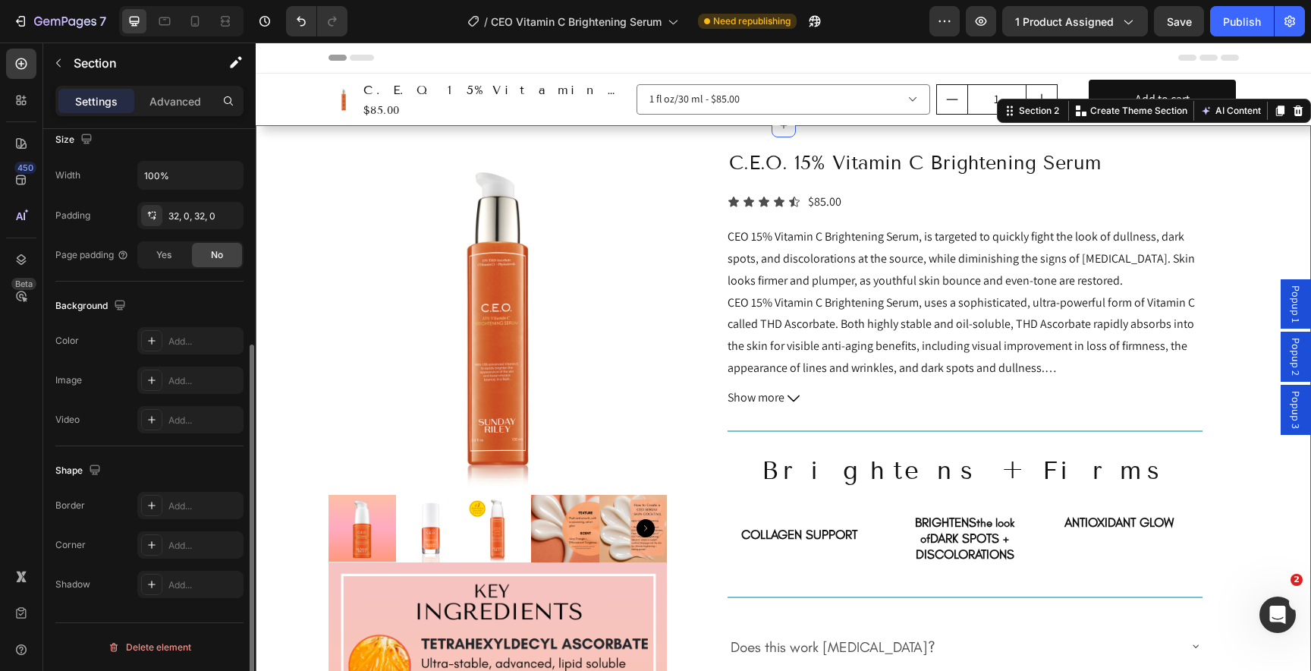
scroll to position [0, 0]
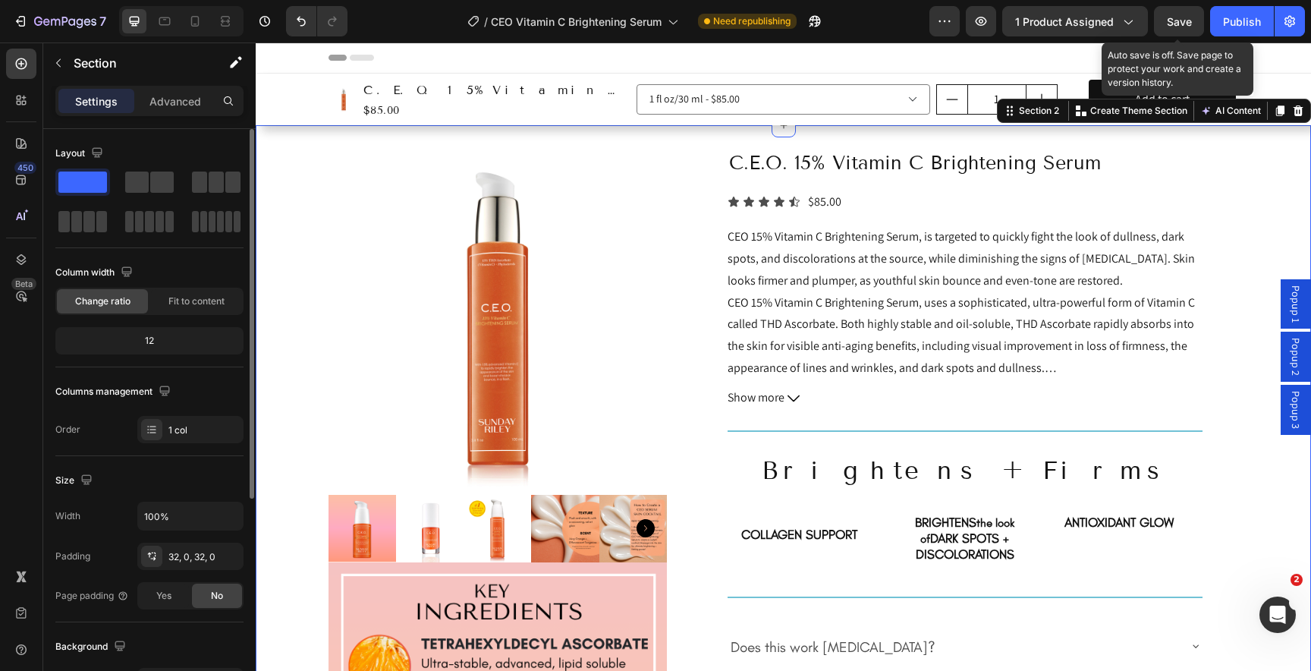
click at [1174, 27] on span "Save" at bounding box center [1179, 21] width 25 height 13
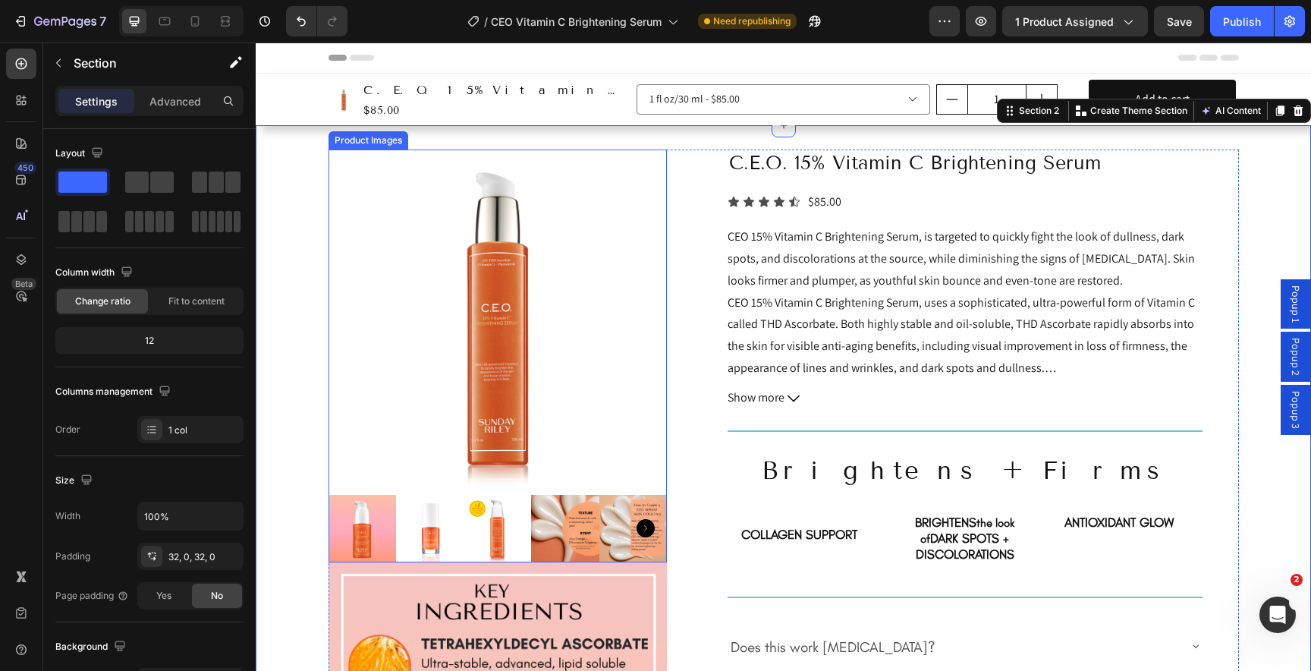
click at [398, 246] on img at bounding box center [497, 318] width 339 height 339
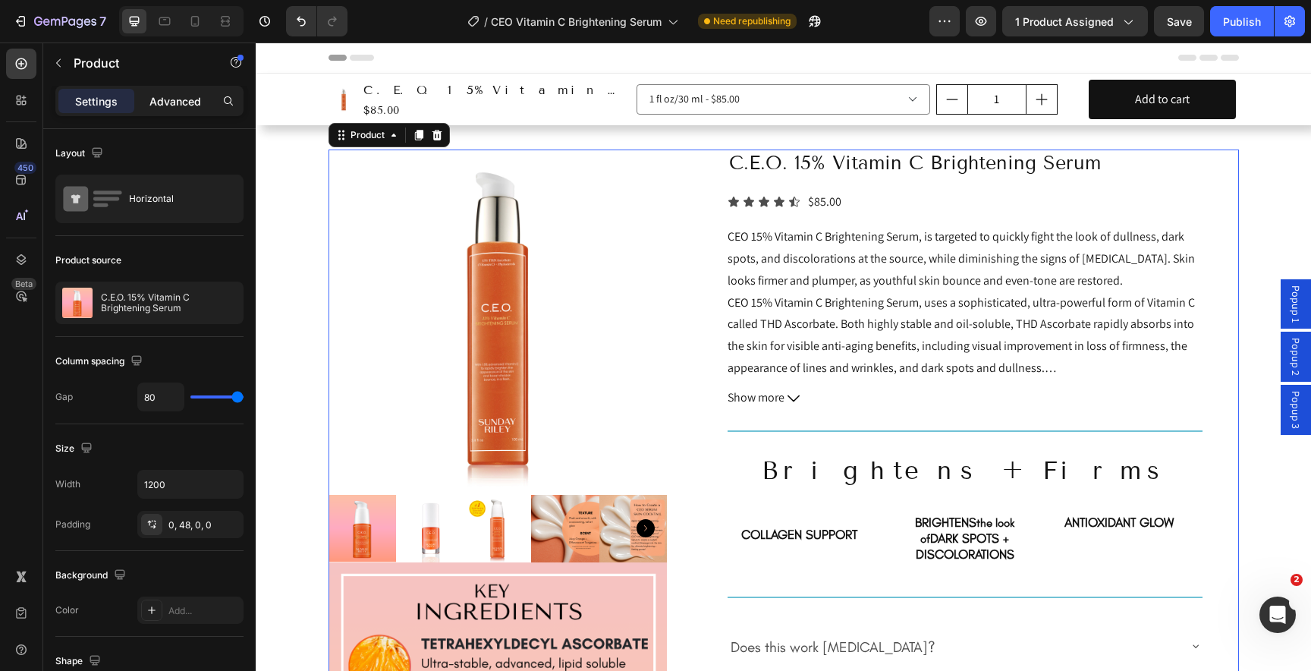
click at [156, 102] on p "Advanced" at bounding box center [175, 101] width 52 height 16
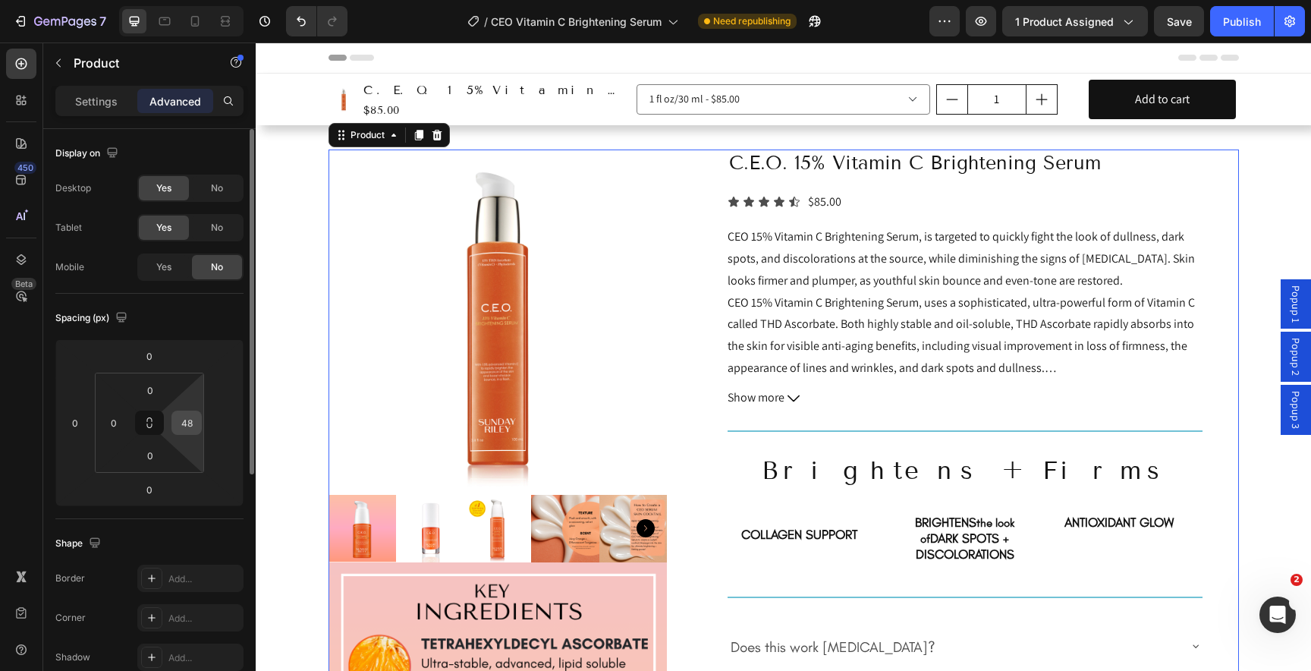
click at [190, 423] on input "48" at bounding box center [186, 422] width 23 height 23
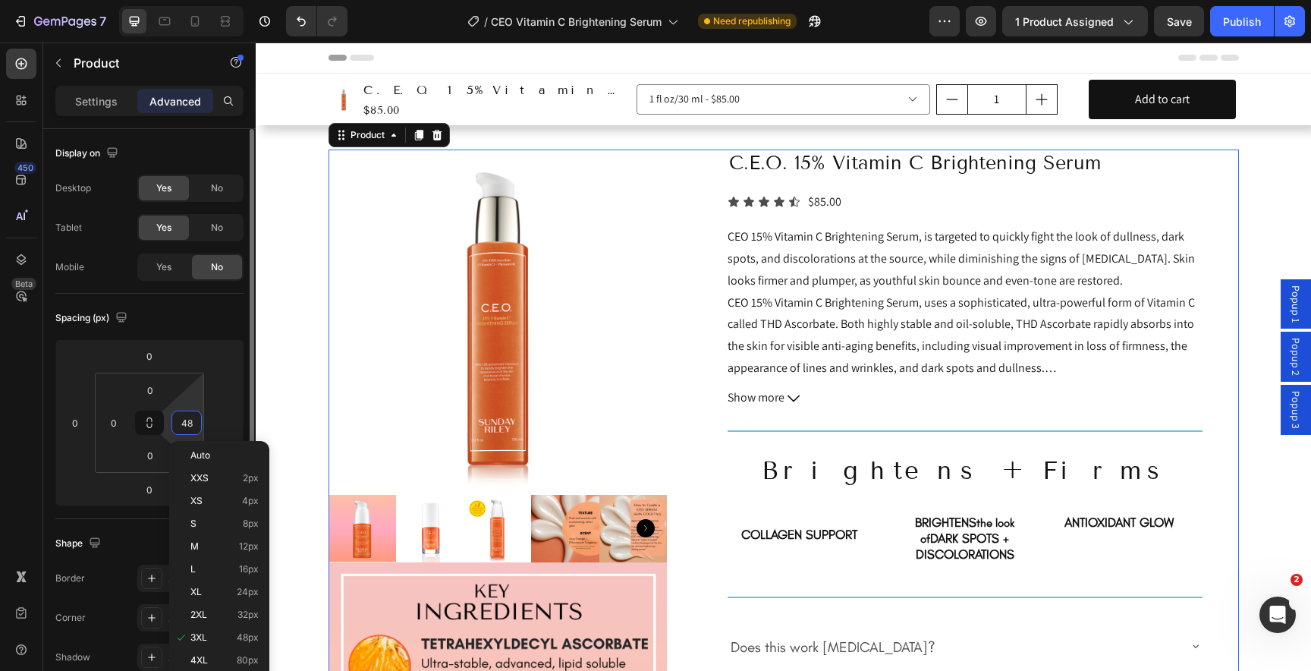
type input "0"
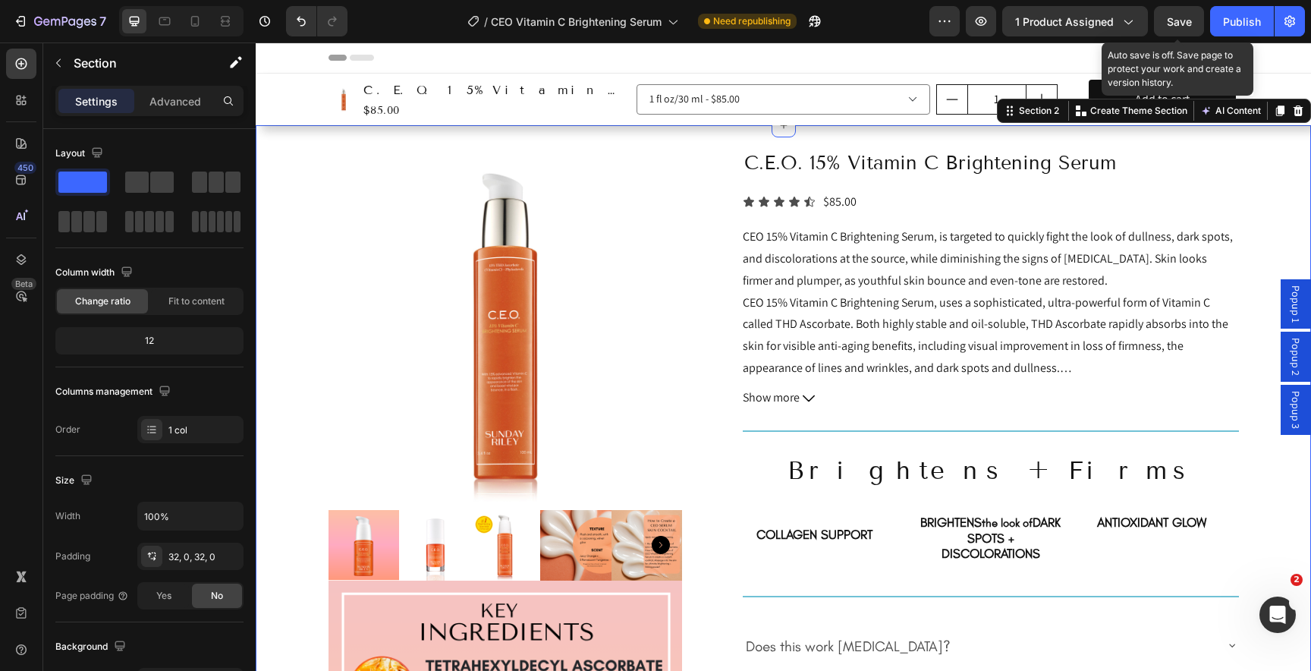
click at [1189, 17] on span "Save" at bounding box center [1179, 21] width 25 height 13
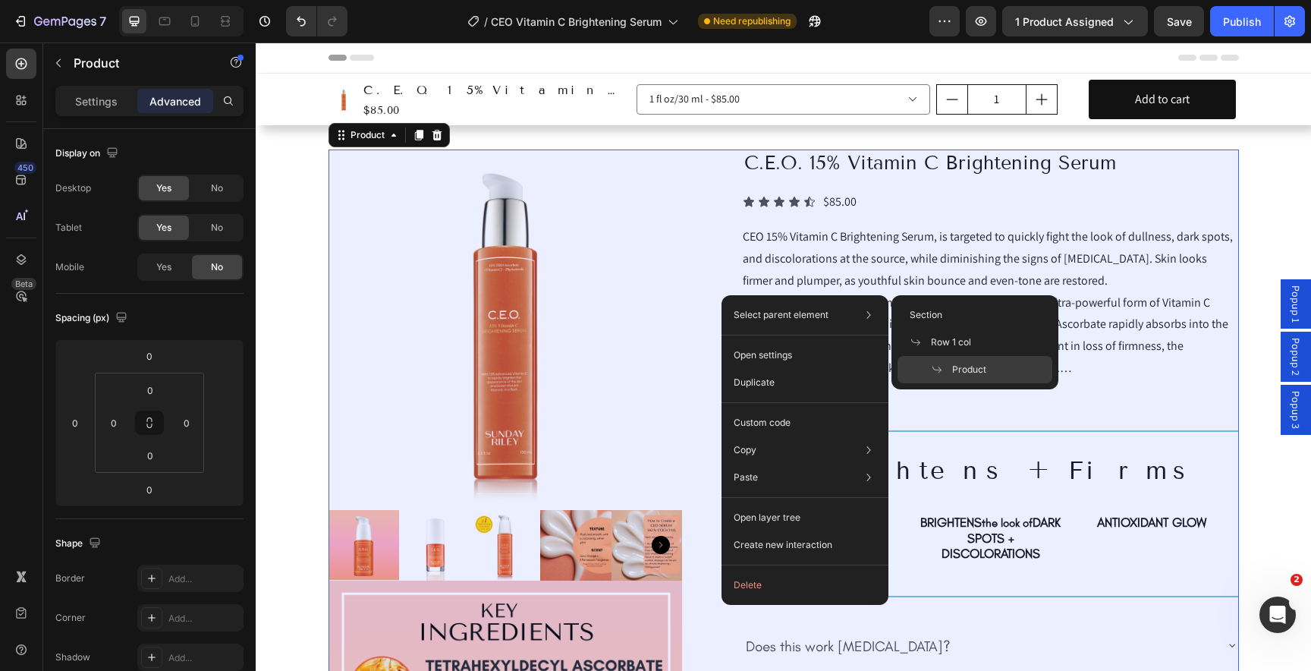
click at [933, 368] on icon at bounding box center [936, 369] width 9 height 7
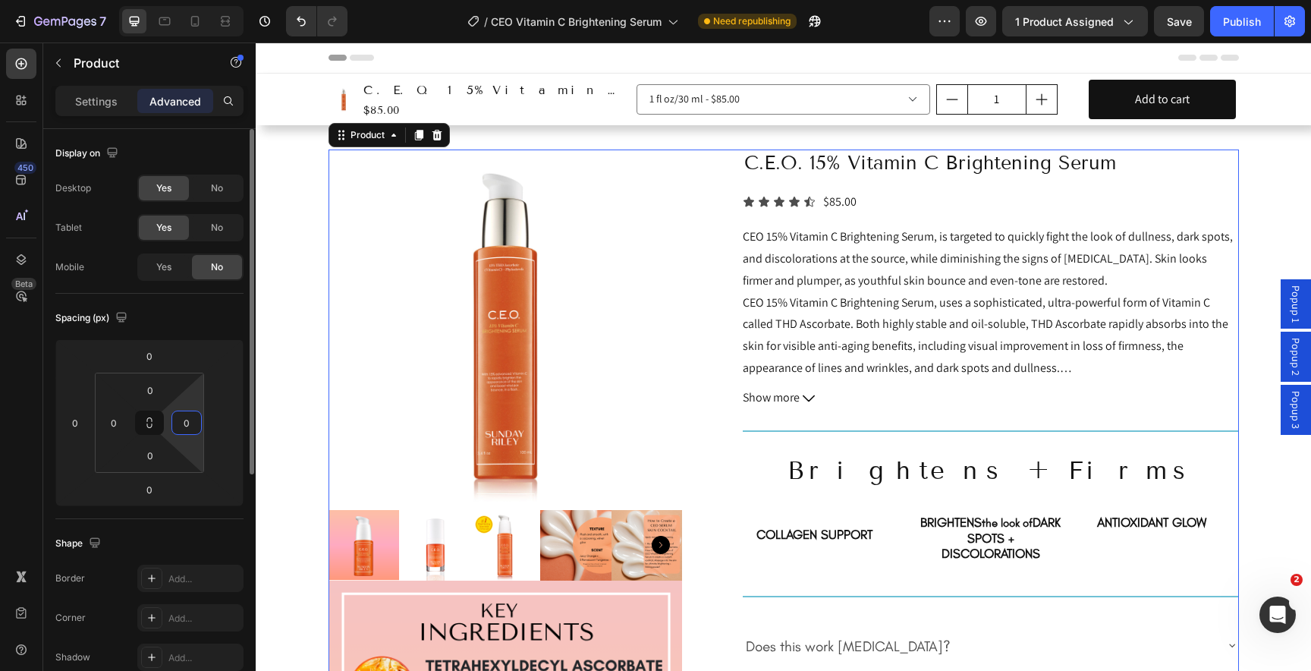
click at [187, 424] on input "0" at bounding box center [186, 422] width 23 height 23
type input "40"
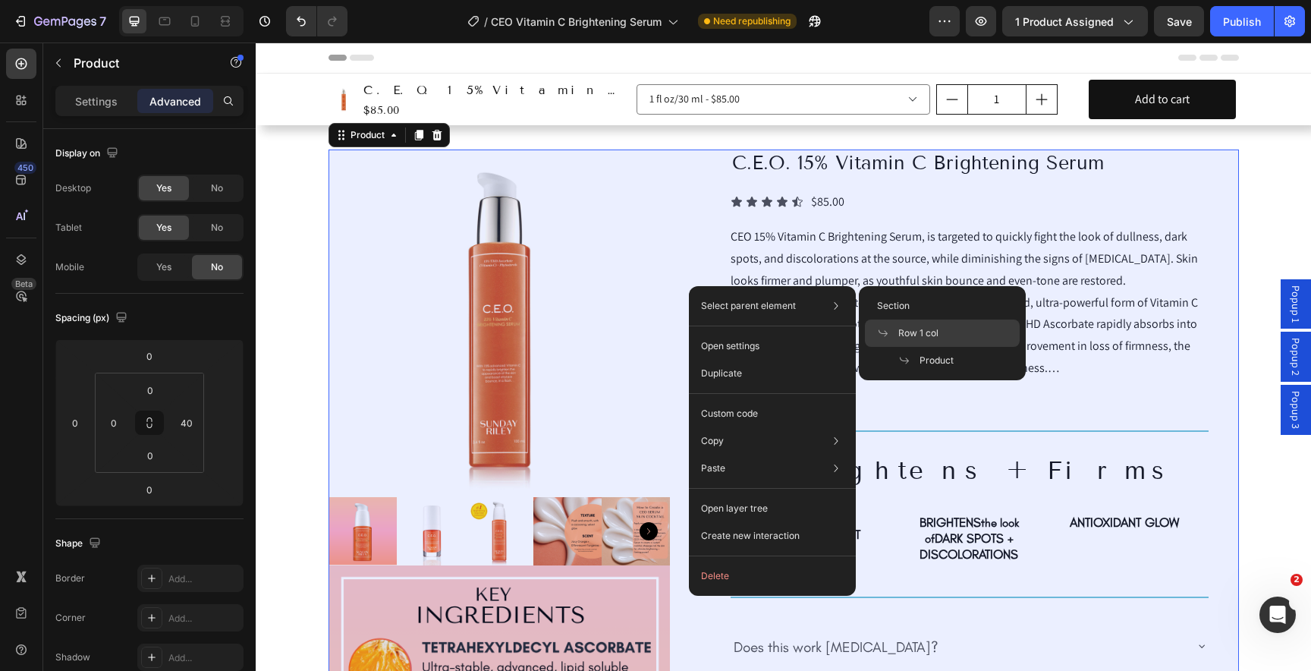
drag, startPoint x: 908, startPoint y: 331, endPoint x: 652, endPoint y: 287, distance: 259.3
click at [908, 331] on span "Row 1 col" at bounding box center [918, 333] width 40 height 14
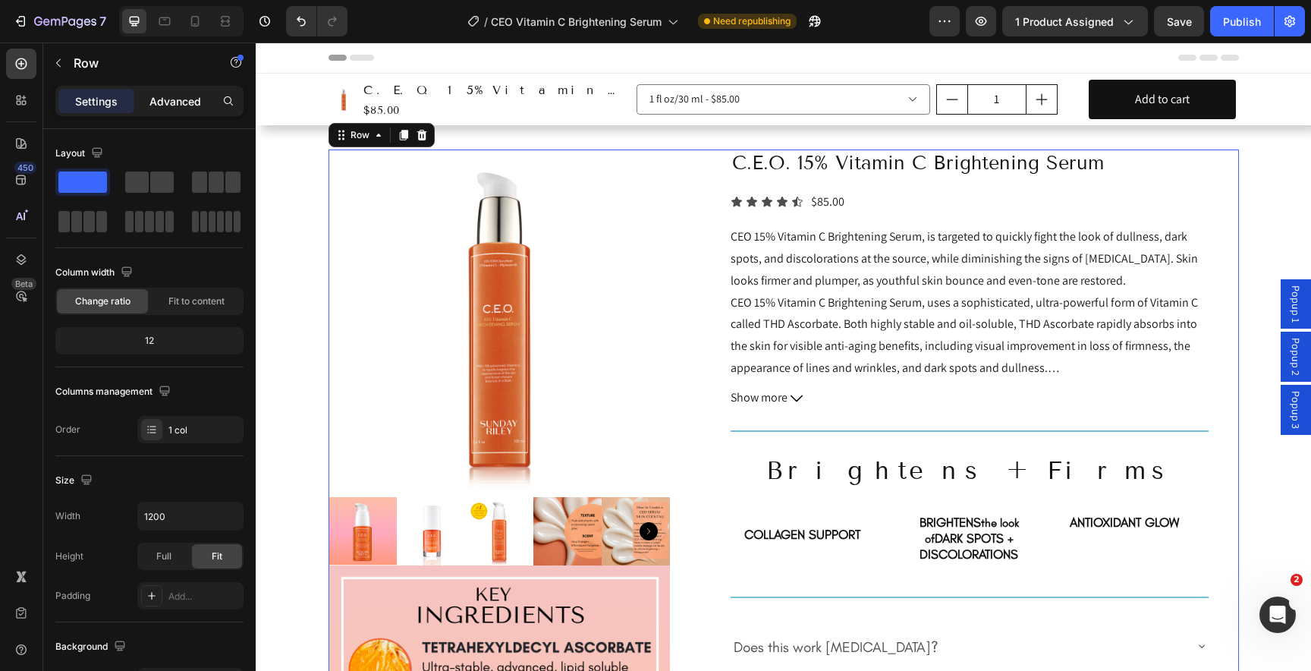
click at [168, 99] on p "Advanced" at bounding box center [175, 101] width 52 height 16
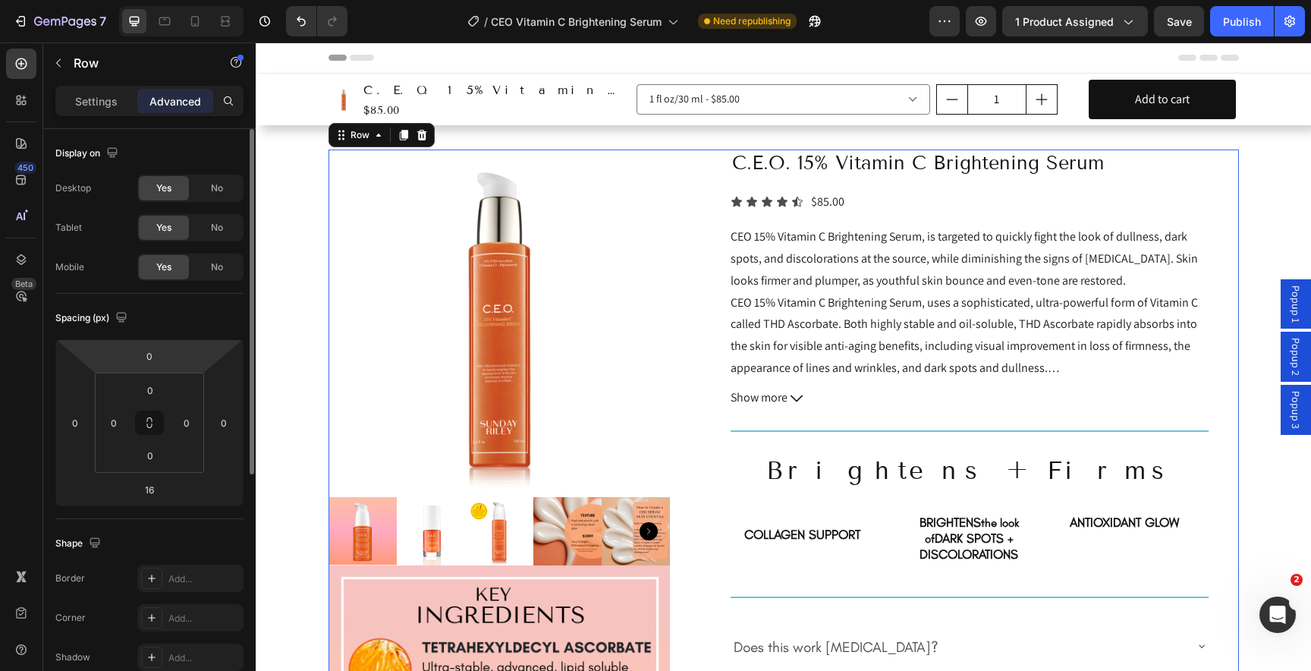
click at [143, 317] on div "Spacing (px)" at bounding box center [149, 318] width 188 height 24
click at [91, 98] on p "Settings" at bounding box center [96, 101] width 42 height 16
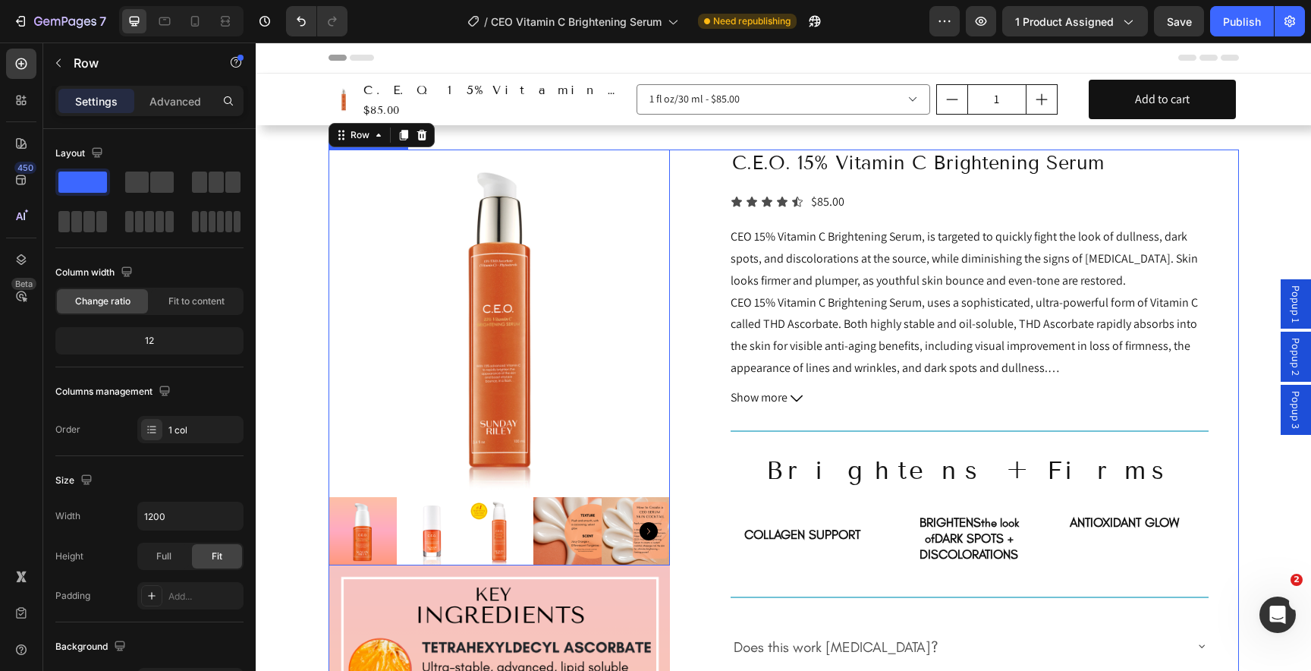
click at [388, 318] on img at bounding box center [498, 319] width 341 height 341
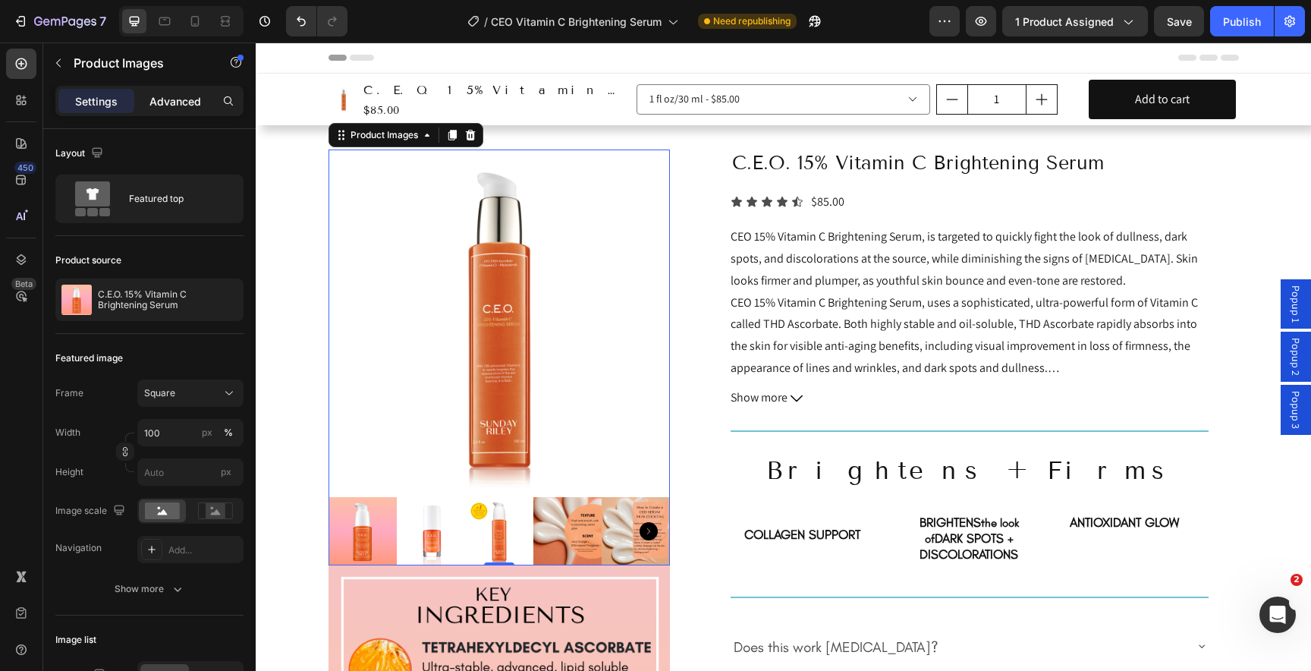
click at [174, 97] on p "Advanced" at bounding box center [175, 101] width 52 height 16
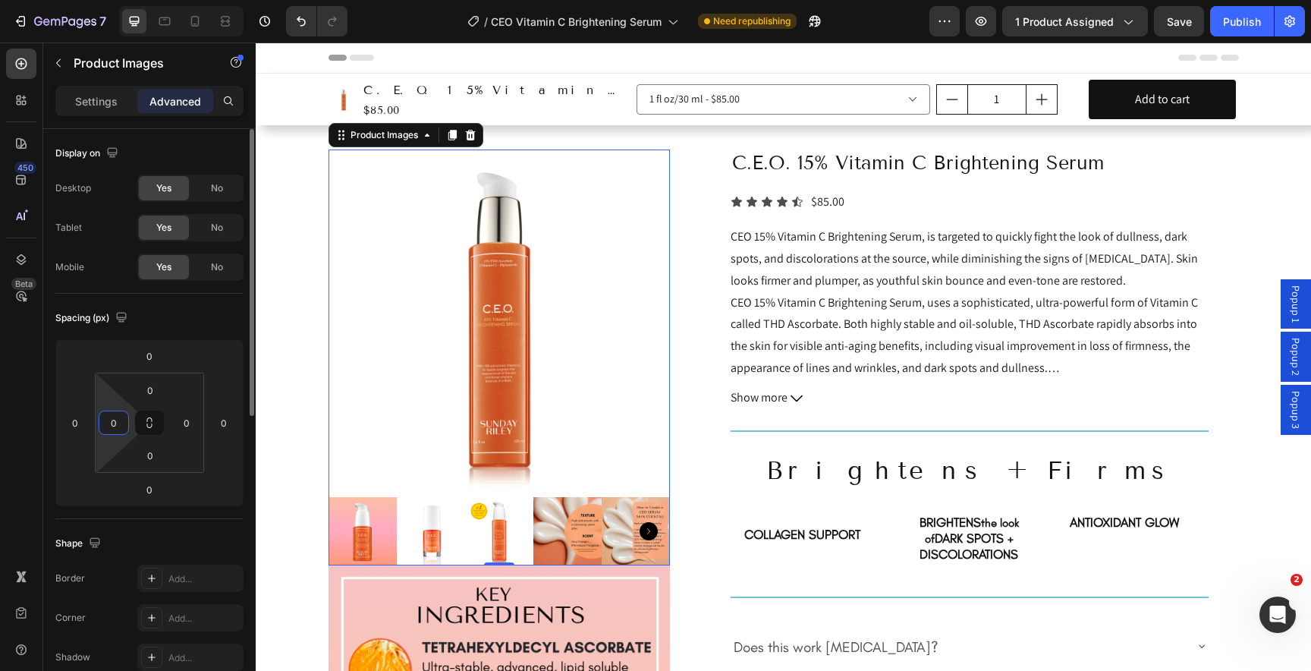
click at [116, 430] on input "0" at bounding box center [113, 422] width 23 height 23
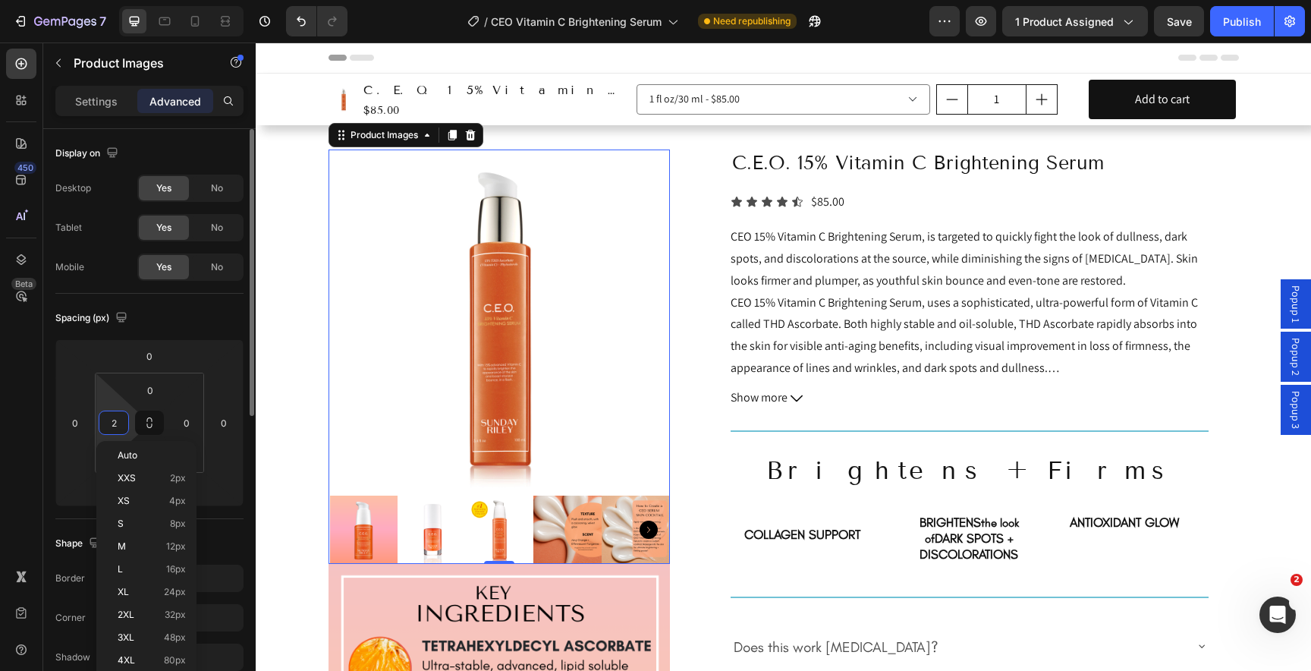
type input "1"
click at [1205, 16] on div "Preview 1 product assigned Save Publish" at bounding box center [1116, 21] width 375 height 30
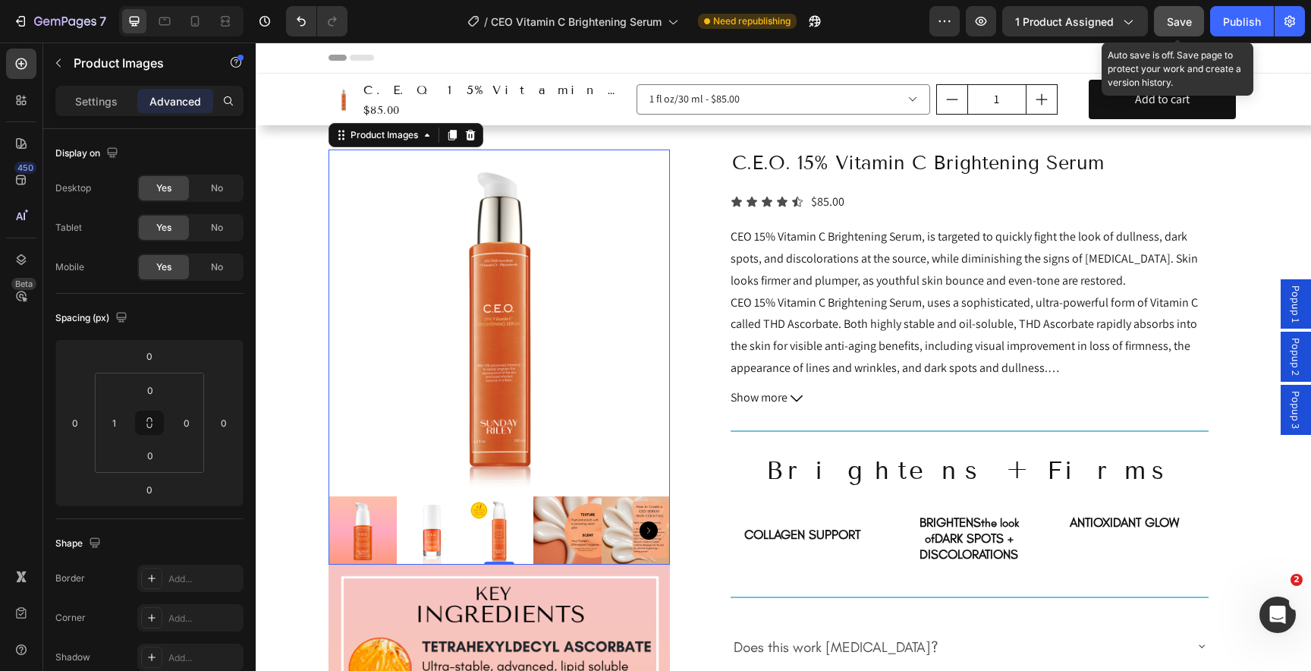
click at [1196, 18] on button "Save" at bounding box center [1179, 21] width 50 height 30
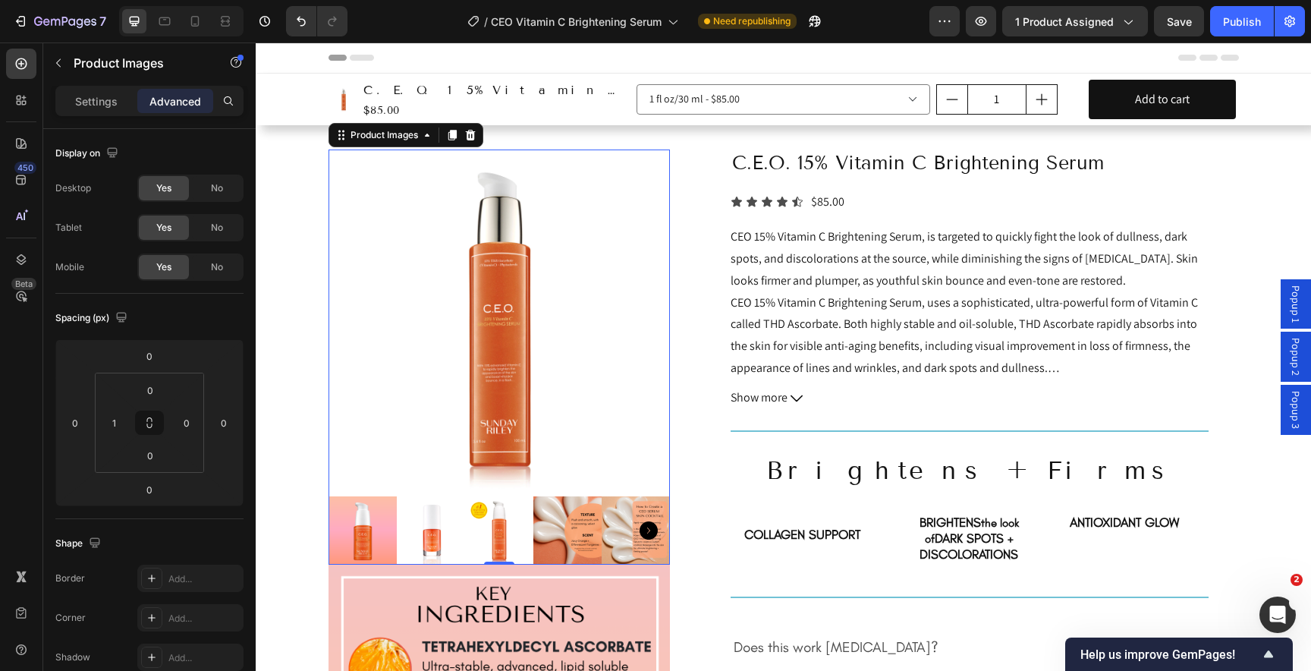
click at [499, 235] on img at bounding box center [499, 319] width 341 height 341
click at [93, 101] on p "Settings" at bounding box center [96, 101] width 42 height 16
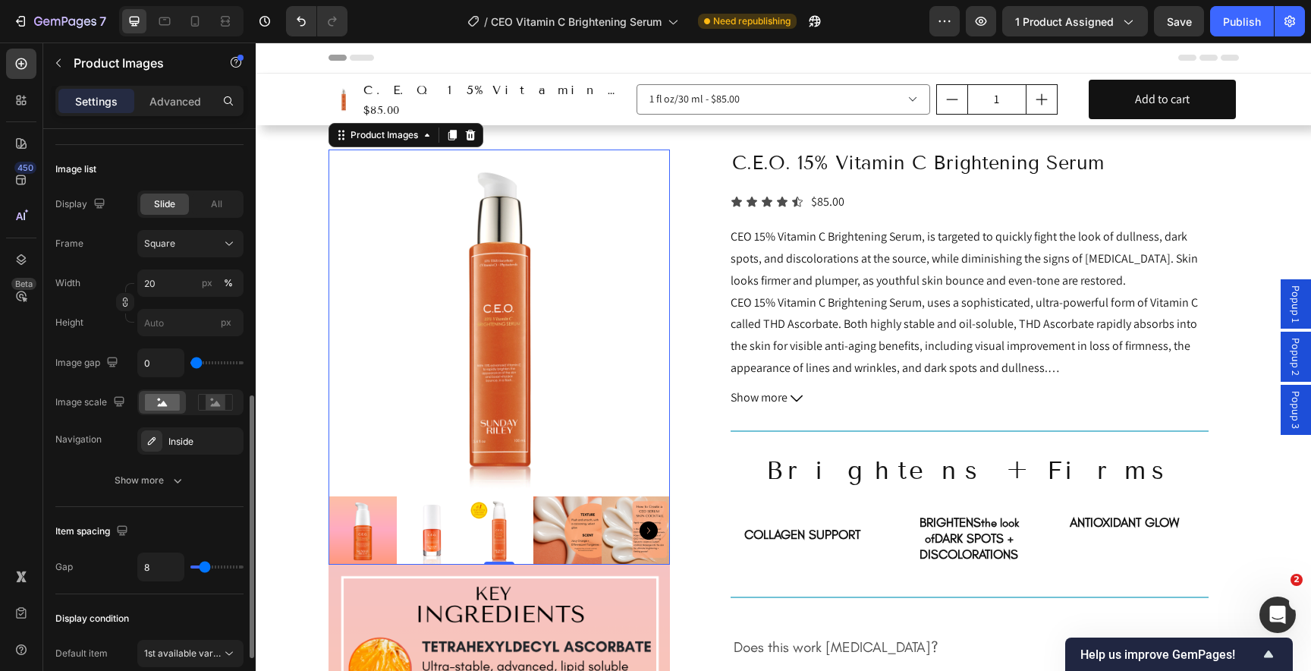
scroll to position [463, 0]
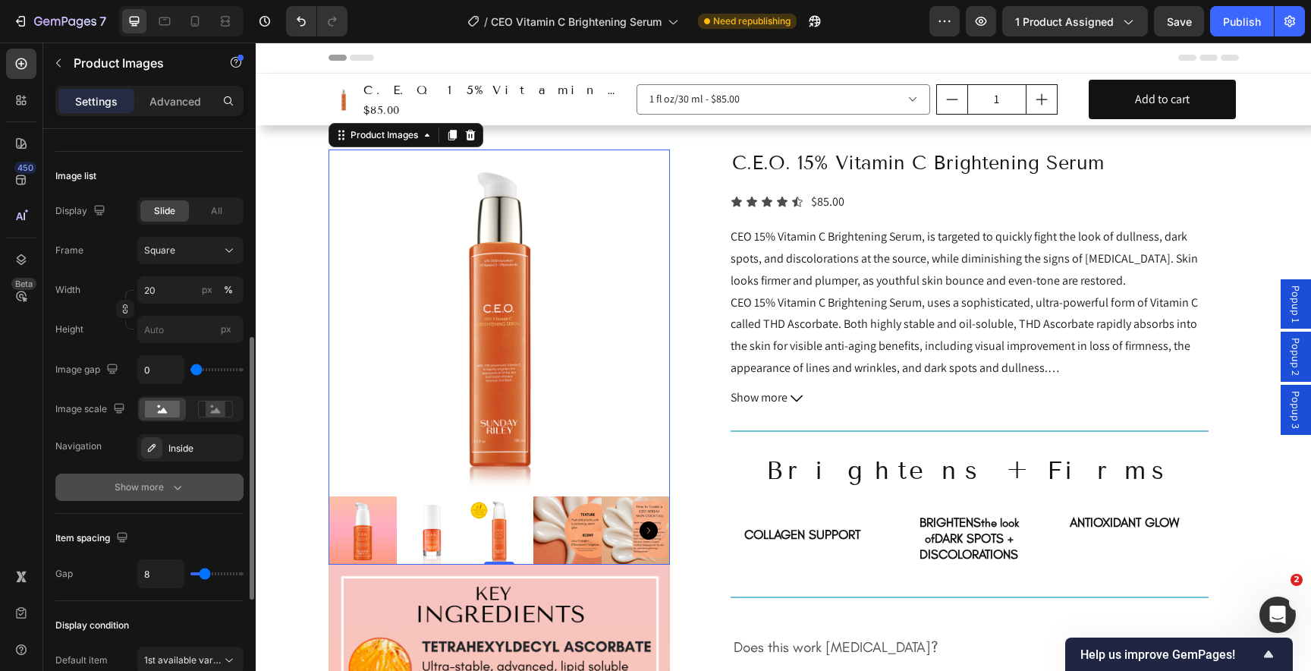
click at [119, 486] on div "Show more" at bounding box center [150, 486] width 71 height 15
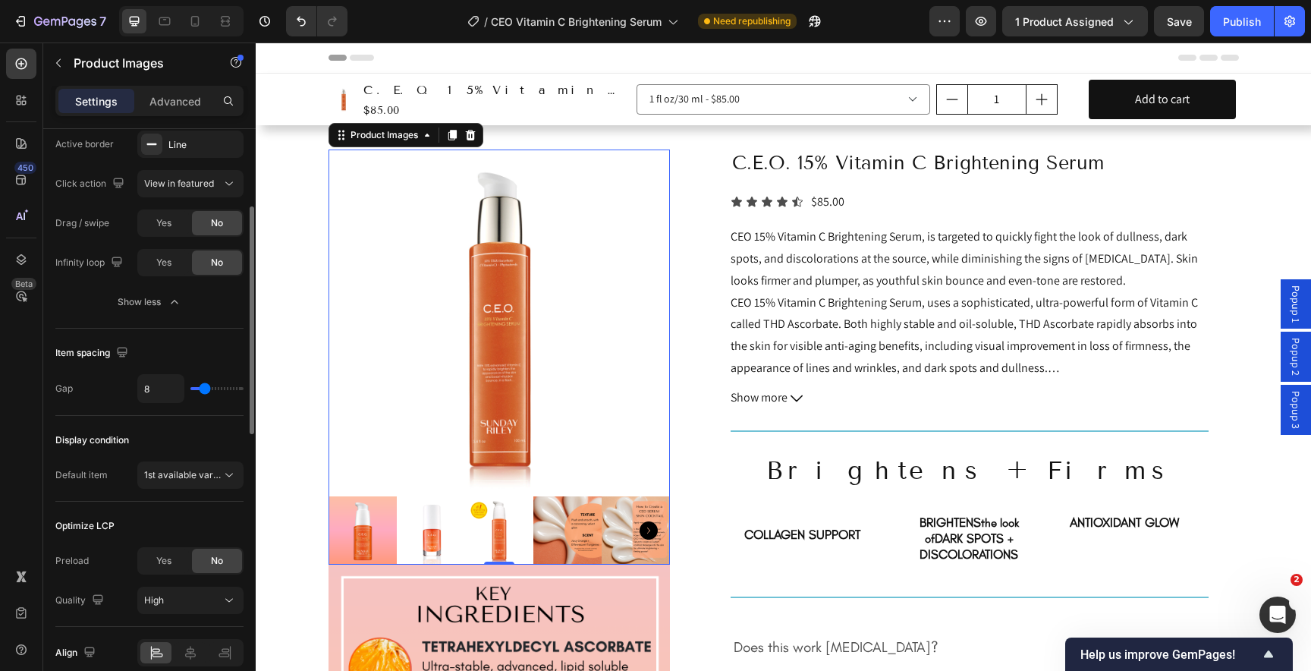
scroll to position [914, 0]
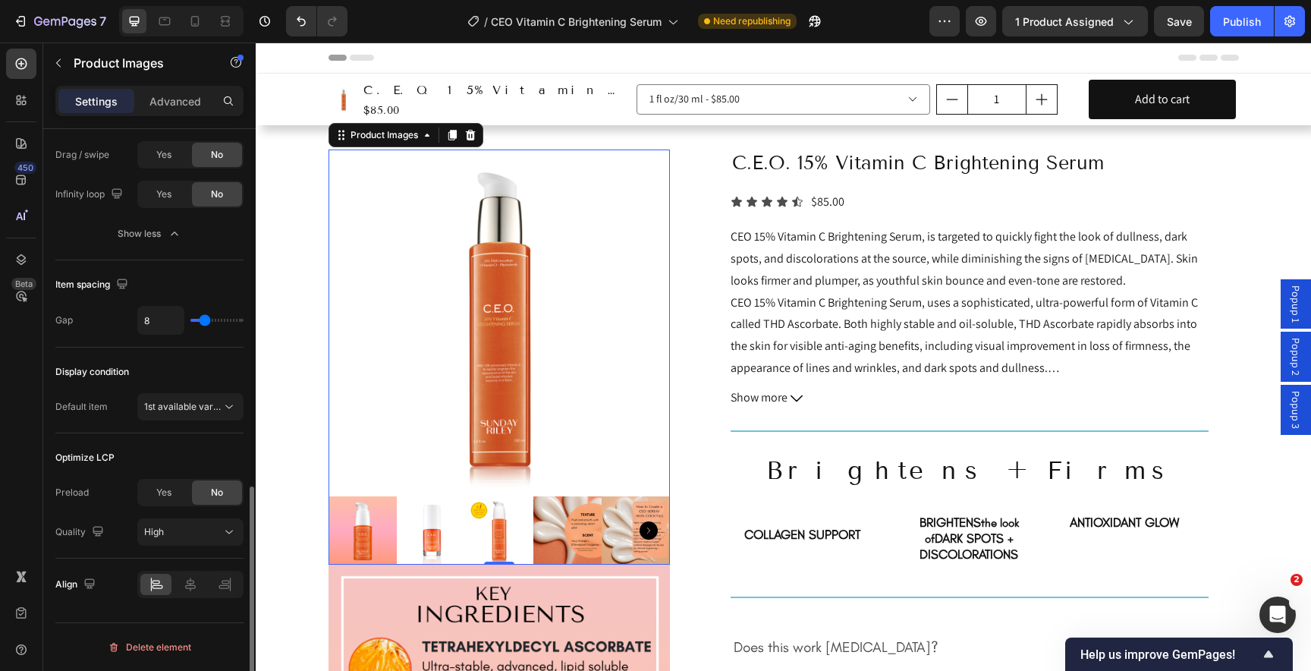
type input "0"
drag, startPoint x: 204, startPoint y: 323, endPoint x: 195, endPoint y: 323, distance: 9.1
type input "0"
click at [195, 322] on input "range" at bounding box center [216, 320] width 53 height 3
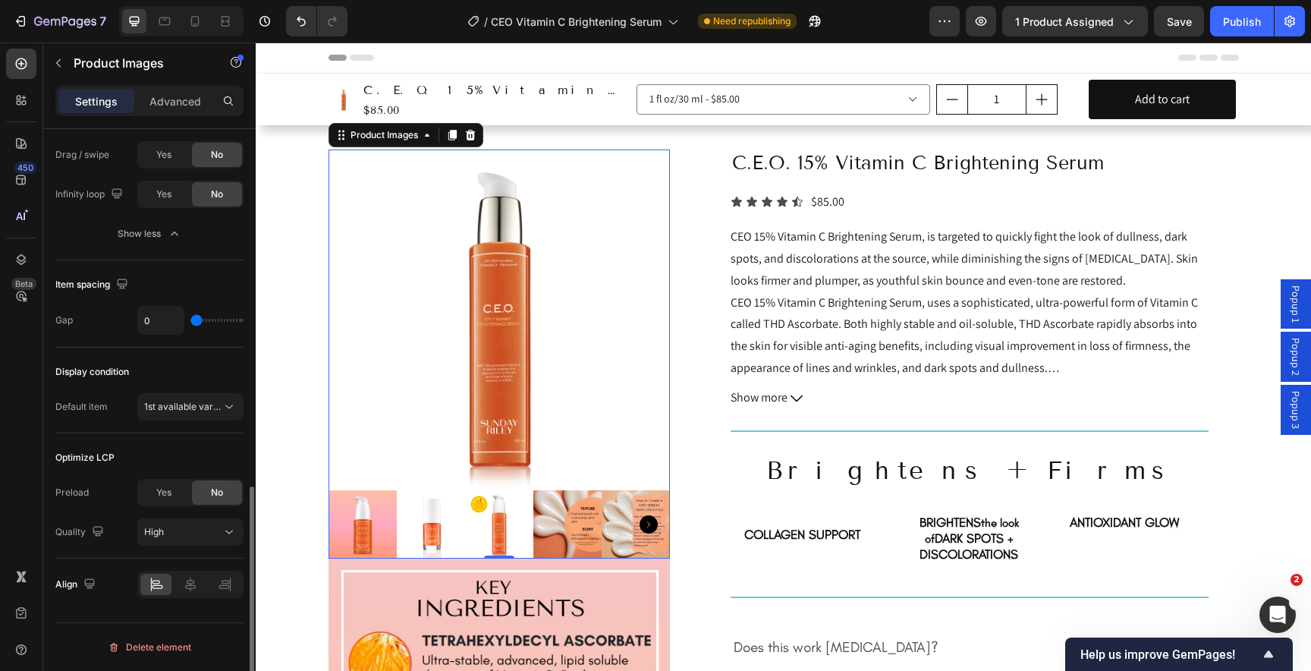
type input "4"
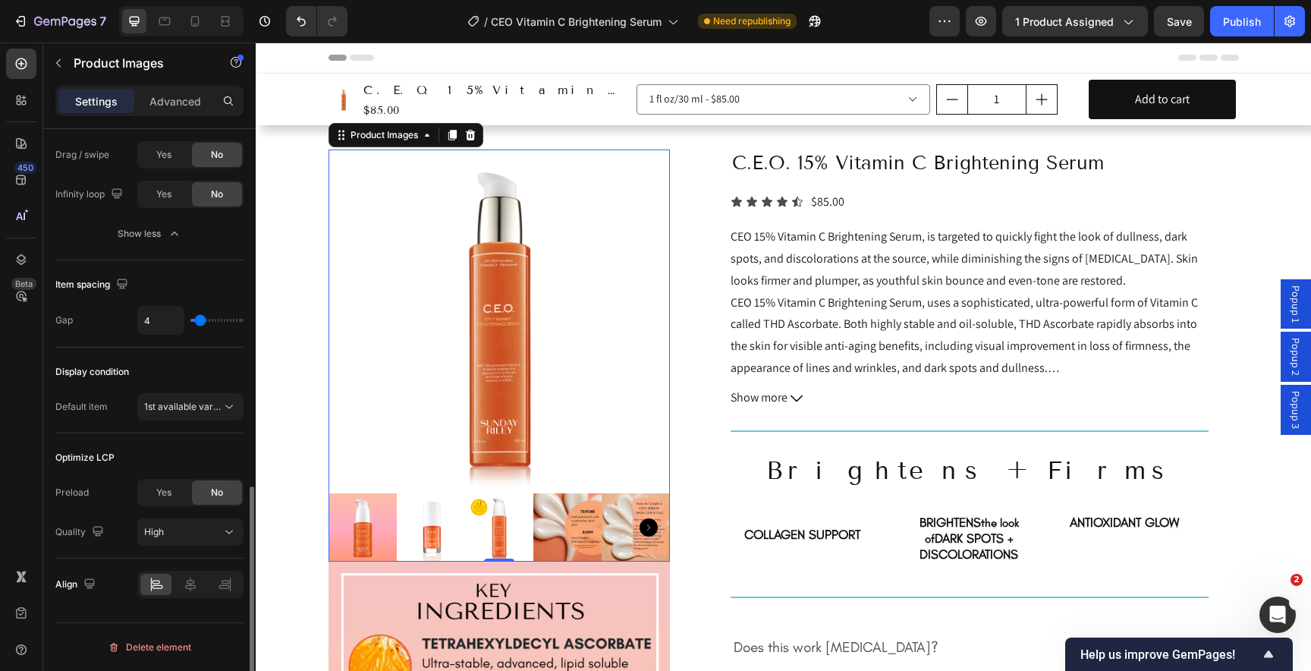
type input "5"
type input "7"
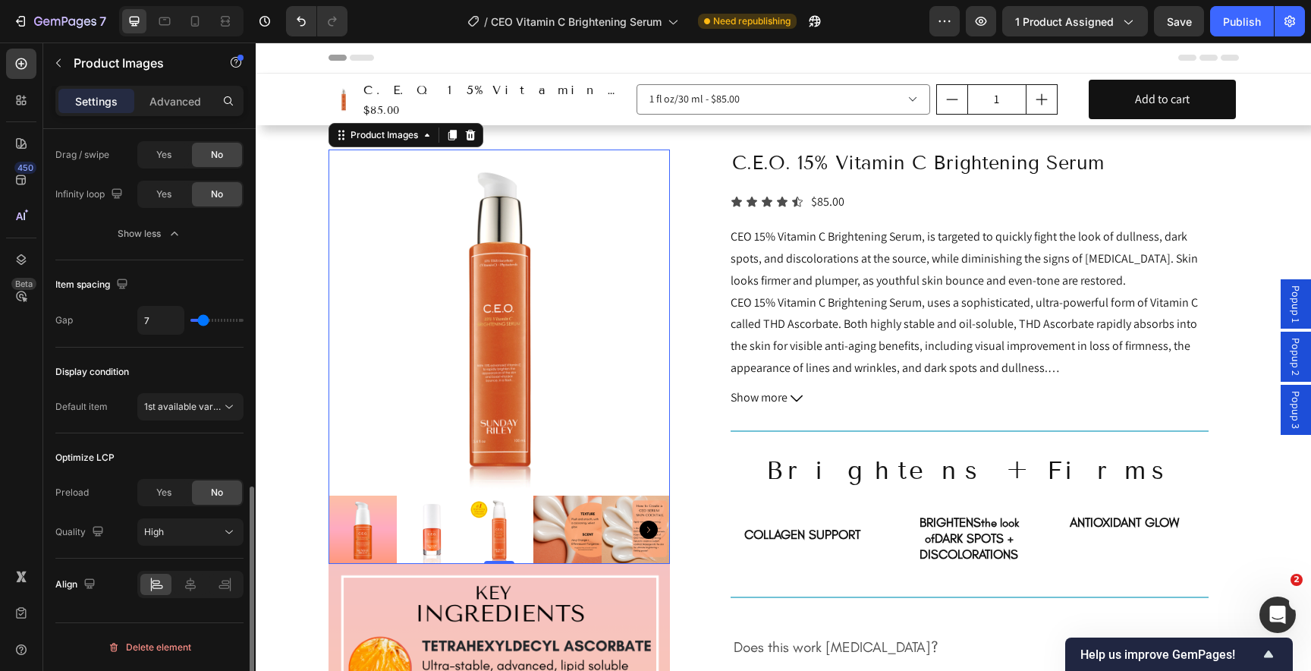
type input "8"
drag, startPoint x: 195, startPoint y: 323, endPoint x: 204, endPoint y: 322, distance: 9.1
type input "8"
click at [204, 322] on input "range" at bounding box center [216, 320] width 53 height 3
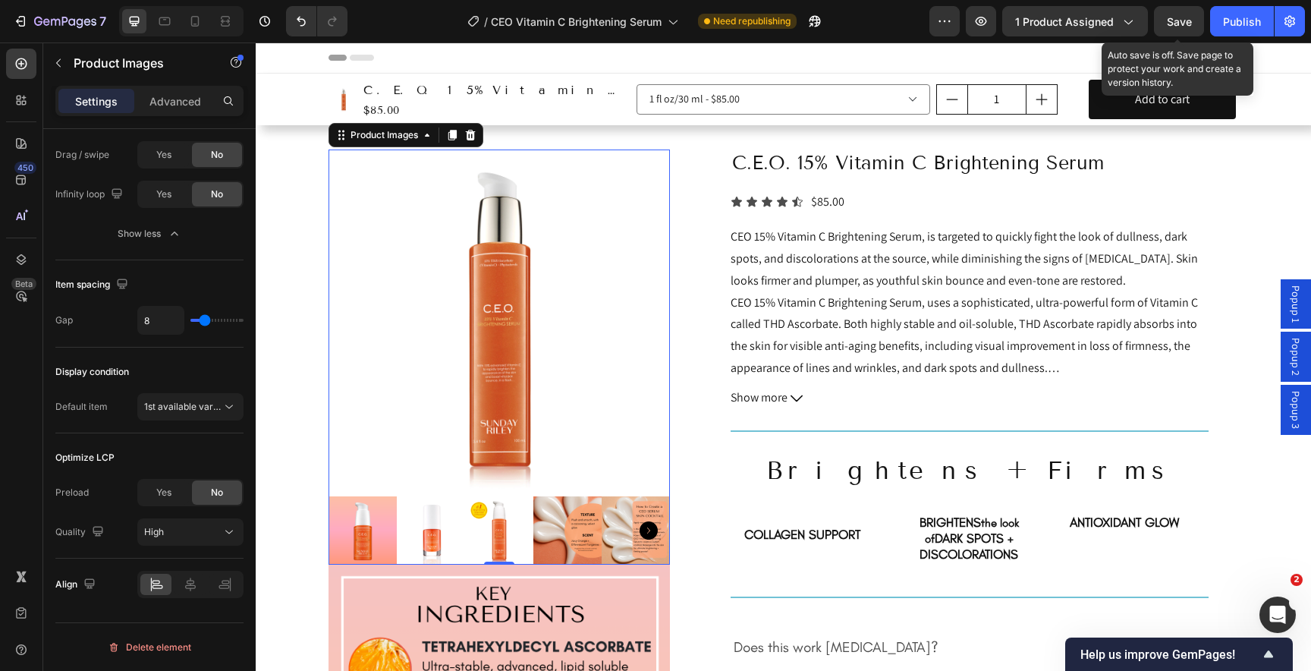
click at [1190, 23] on span "Save" at bounding box center [1179, 21] width 25 height 13
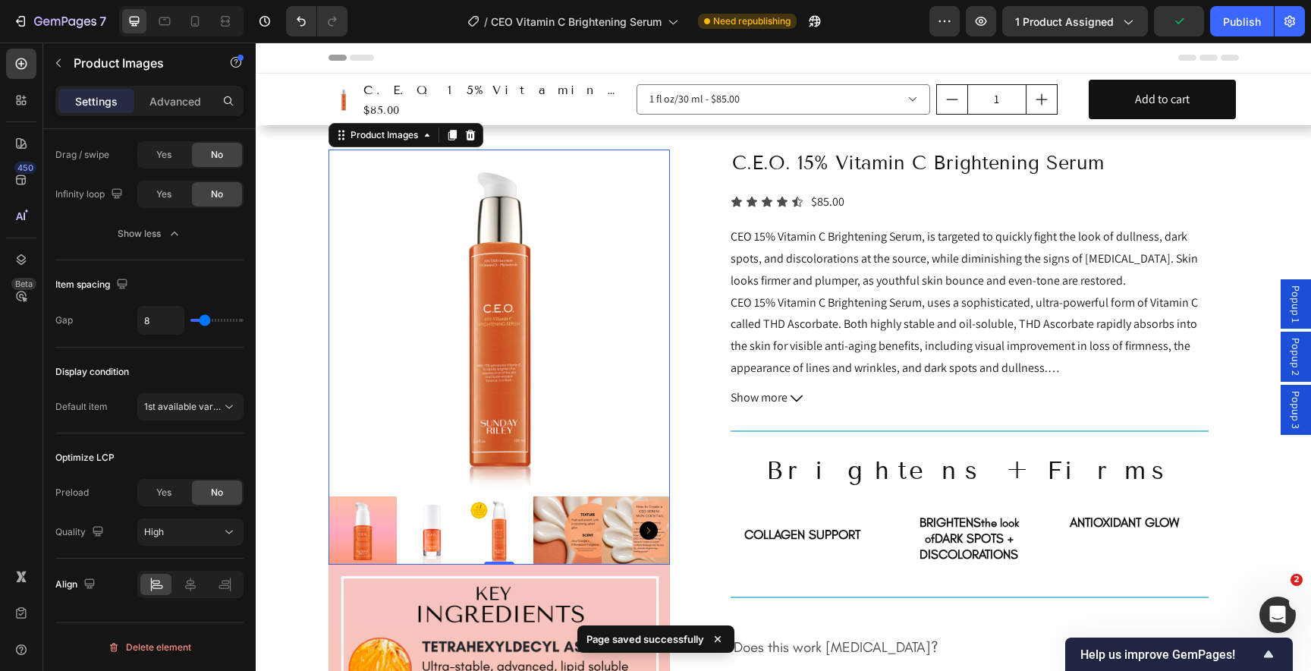
click at [876, 17] on div "/ CEO Vitamin C Brightening Serum Need republishing" at bounding box center [645, 21] width 570 height 30
click at [1228, 27] on div "Publish" at bounding box center [1242, 22] width 38 height 16
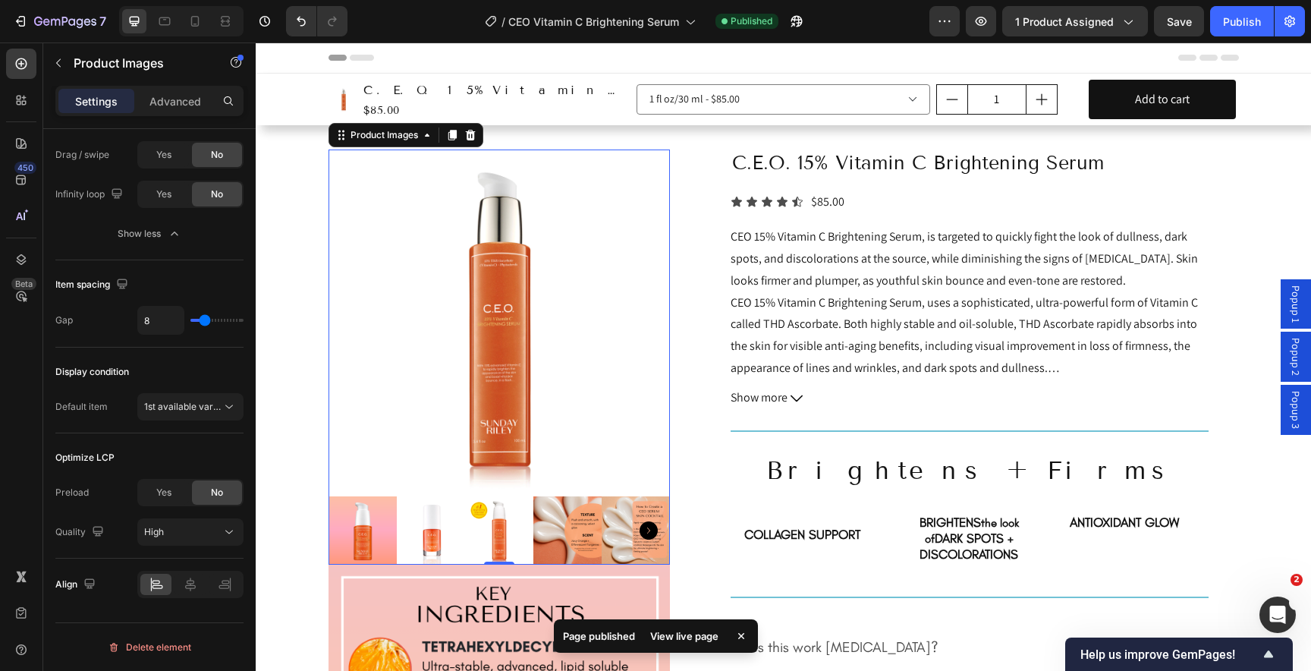
click at [469, 407] on img at bounding box center [499, 319] width 341 height 341
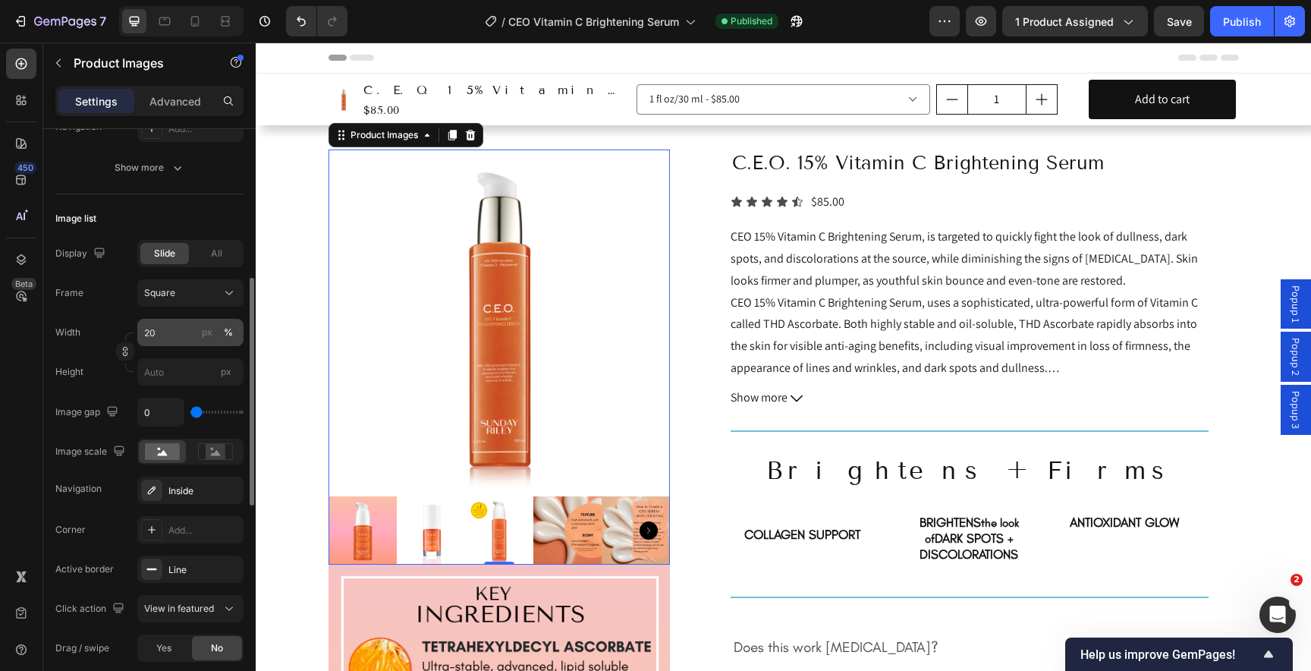
scroll to position [349, 0]
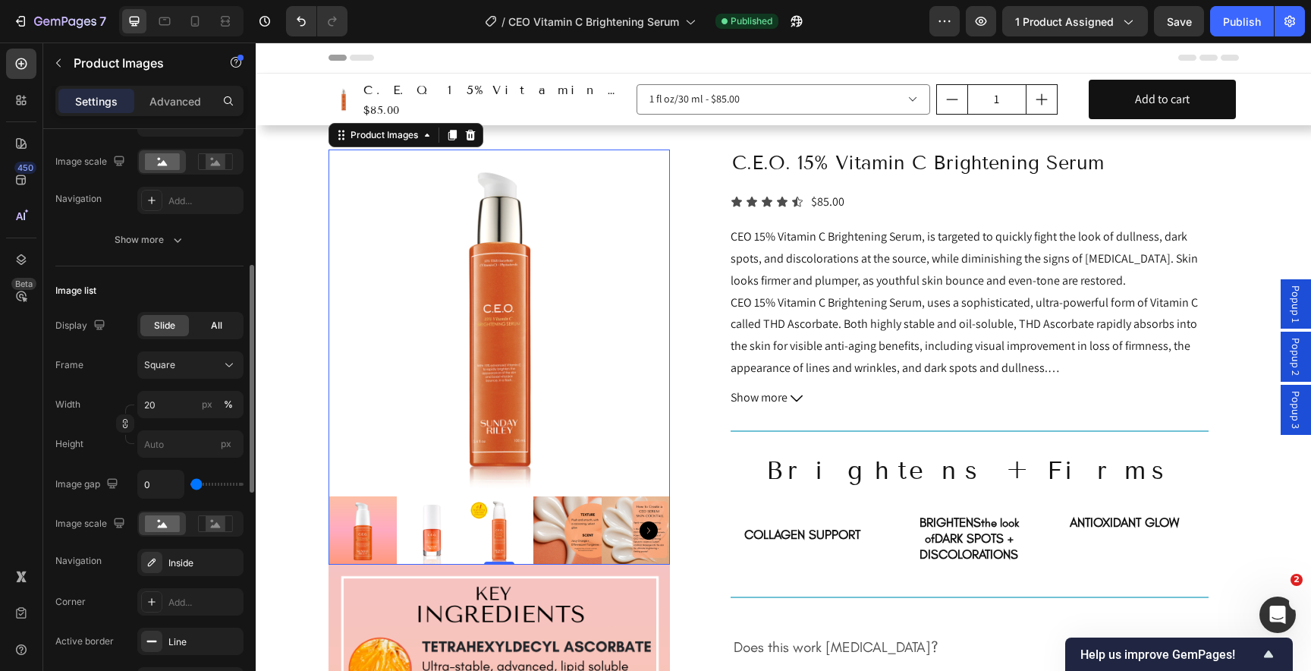
click at [209, 328] on div "All" at bounding box center [216, 325] width 49 height 21
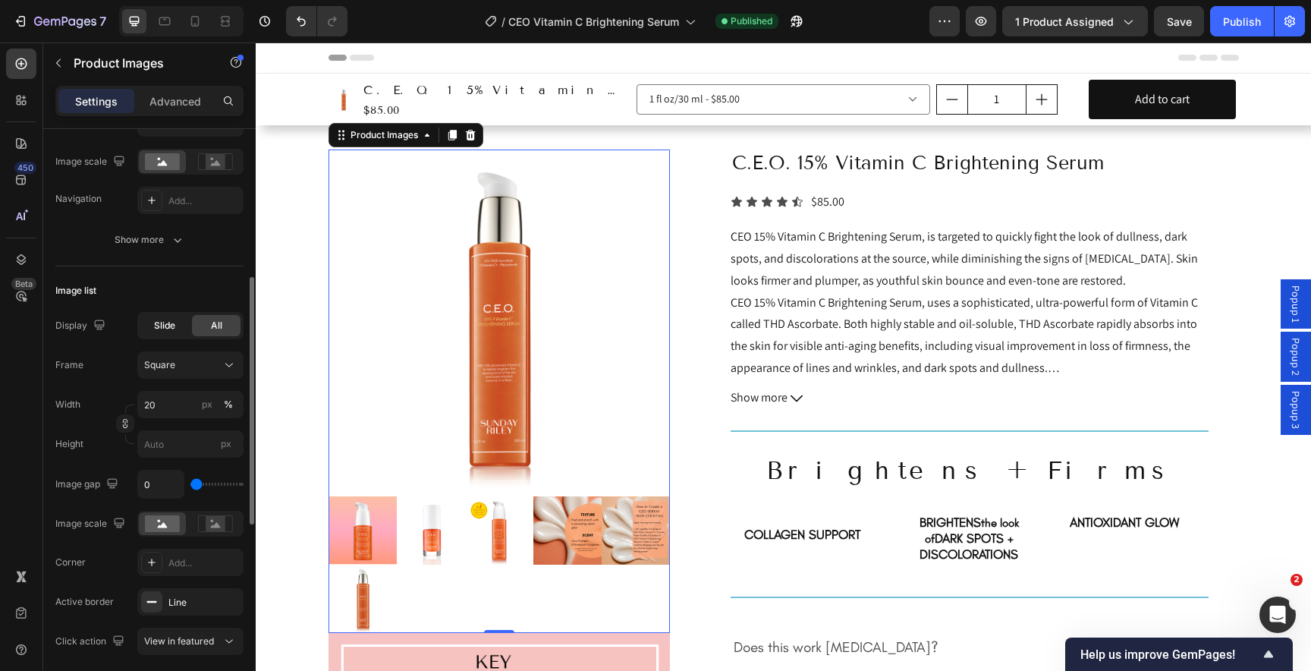
click at [177, 322] on div "Slide" at bounding box center [164, 325] width 49 height 21
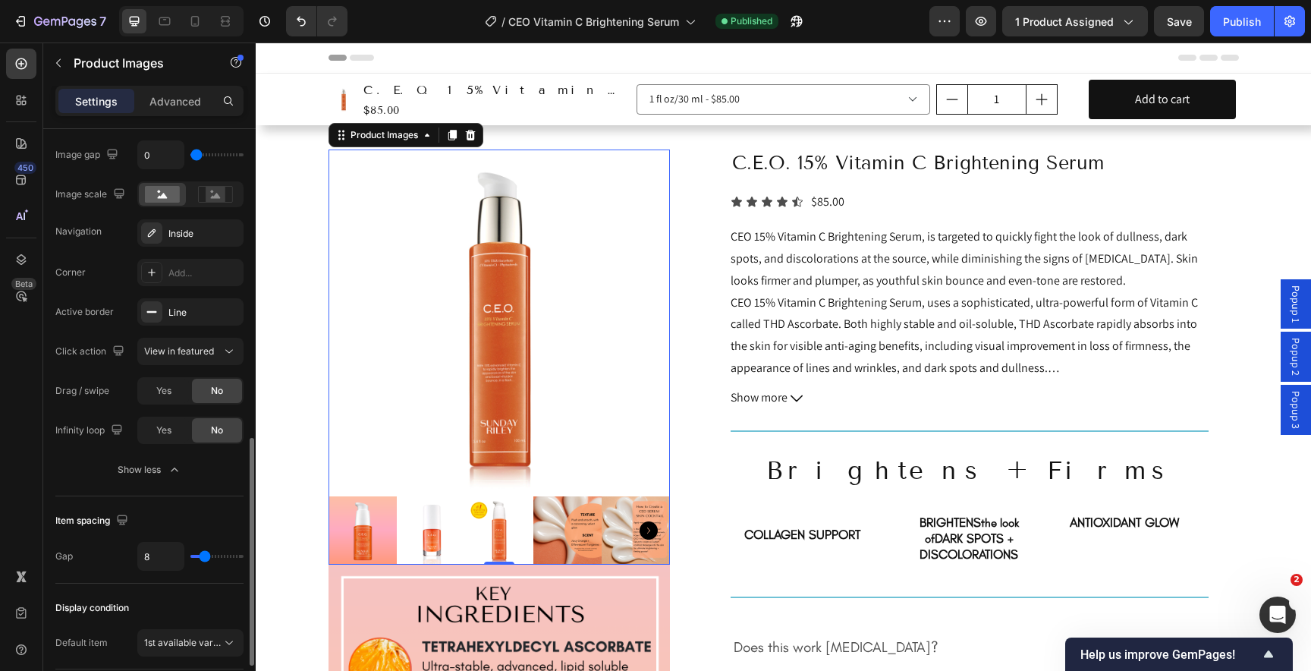
scroll to position [722, 0]
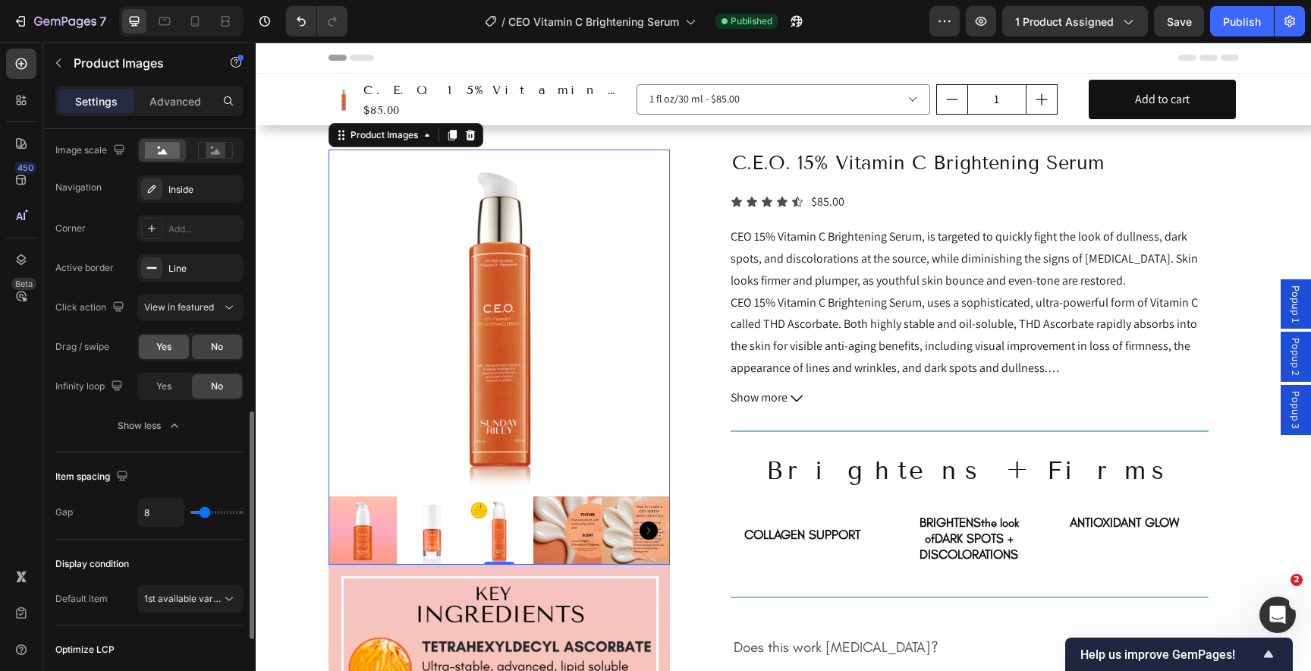
click at [173, 344] on div "Yes" at bounding box center [164, 347] width 50 height 24
click at [165, 386] on span "Yes" at bounding box center [163, 386] width 15 height 14
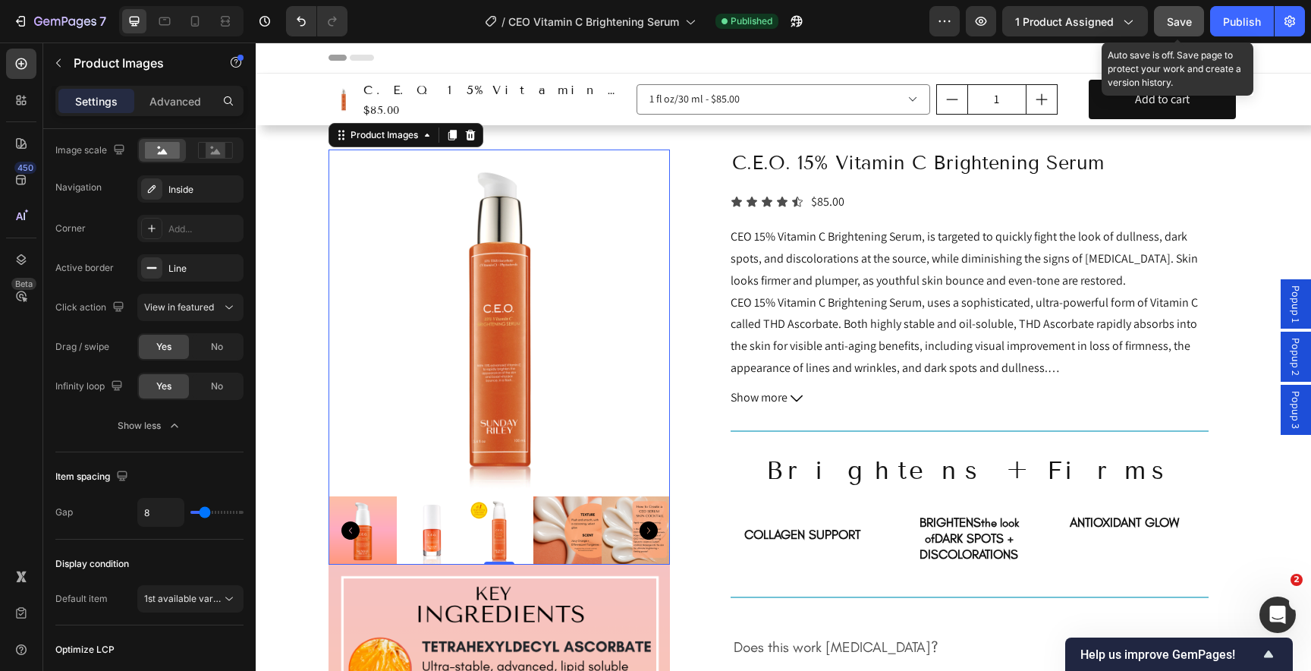
click at [1163, 32] on button "Save" at bounding box center [1179, 21] width 50 height 30
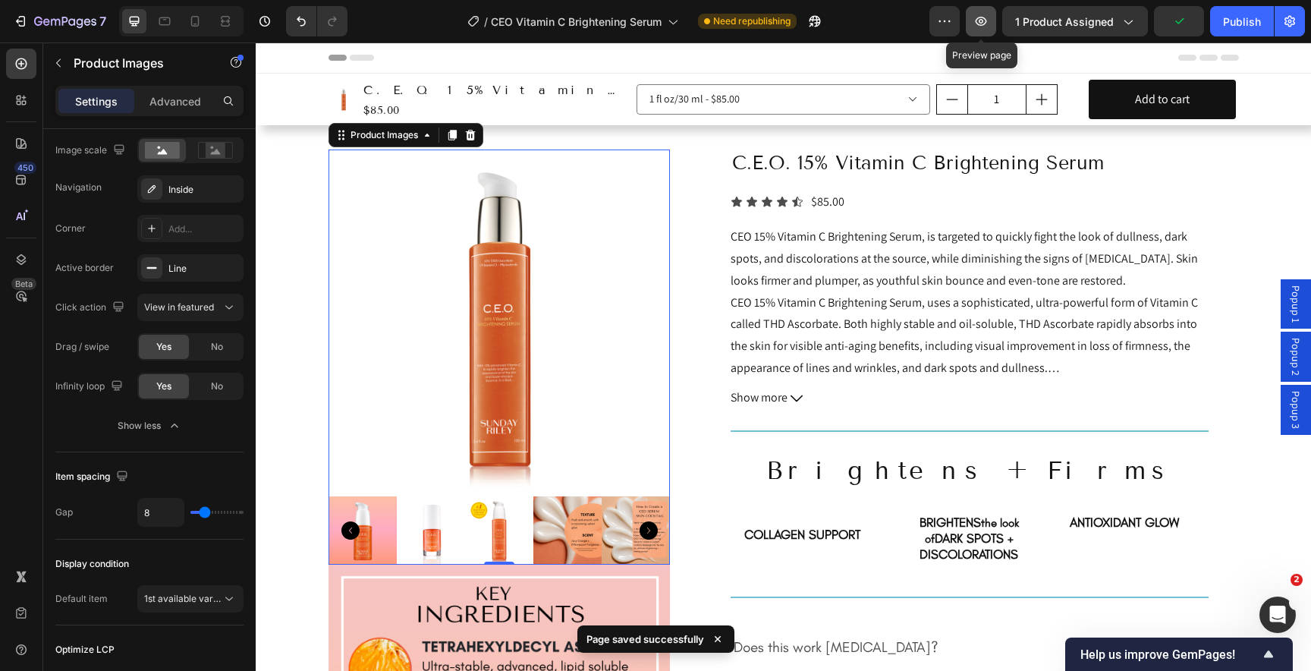
click at [984, 17] on icon "button" at bounding box center [981, 21] width 11 height 9
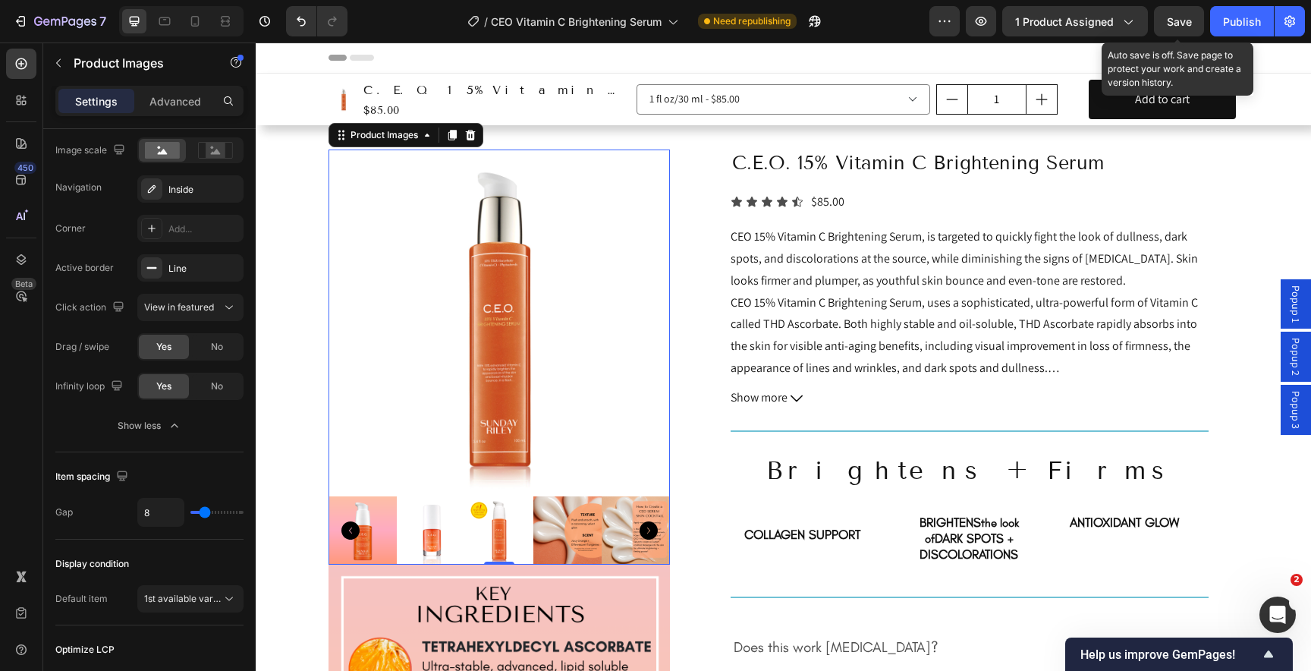
click at [1167, 29] on div "Save" at bounding box center [1179, 22] width 25 height 16
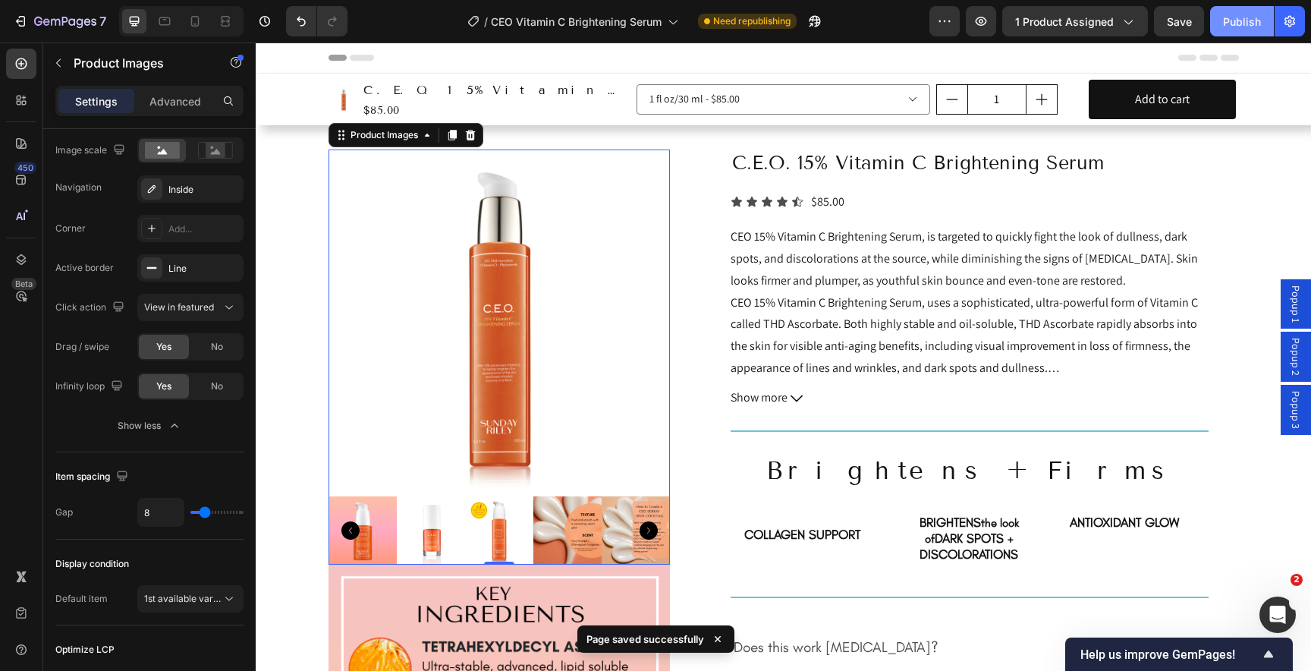
click at [1231, 30] on button "Publish" at bounding box center [1242, 21] width 64 height 30
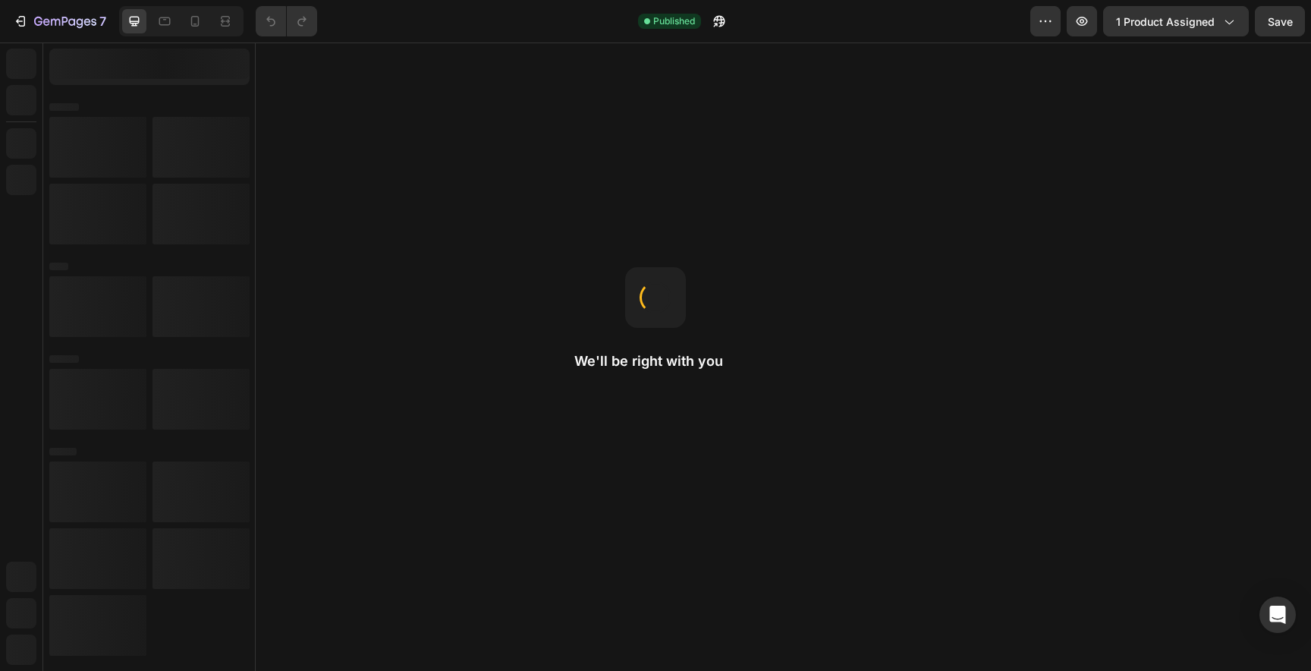
radio input "false"
select select "552028470281569214"
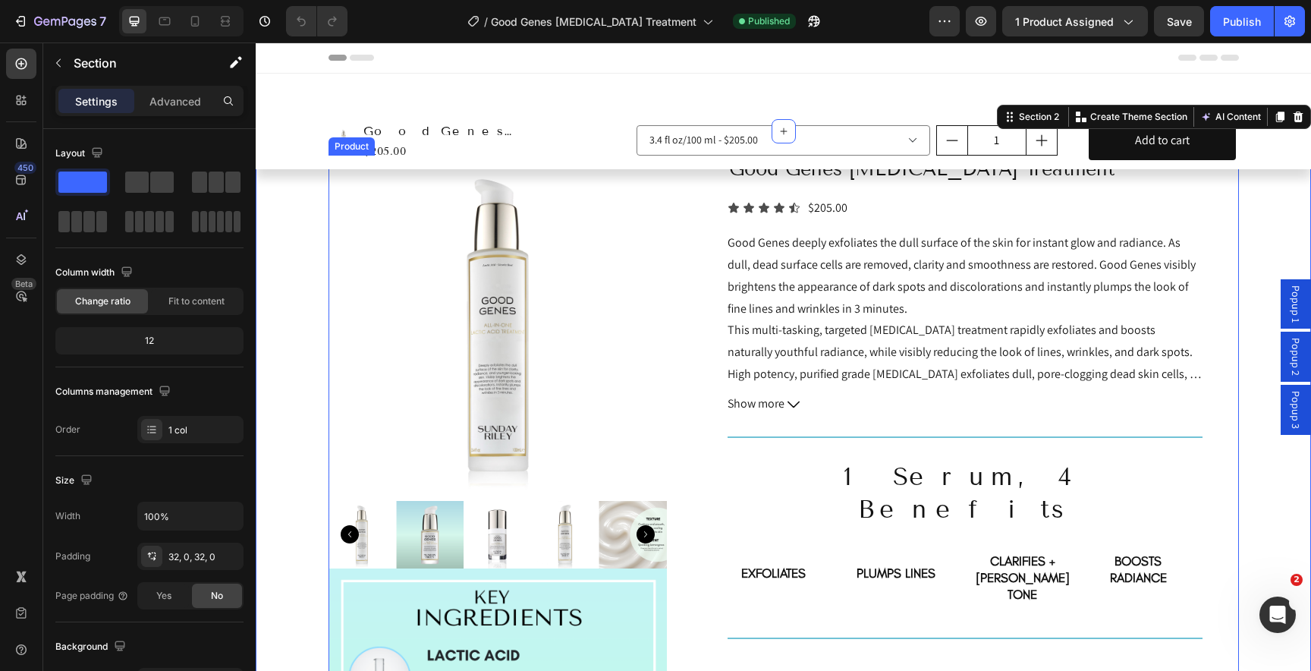
radio input "true"
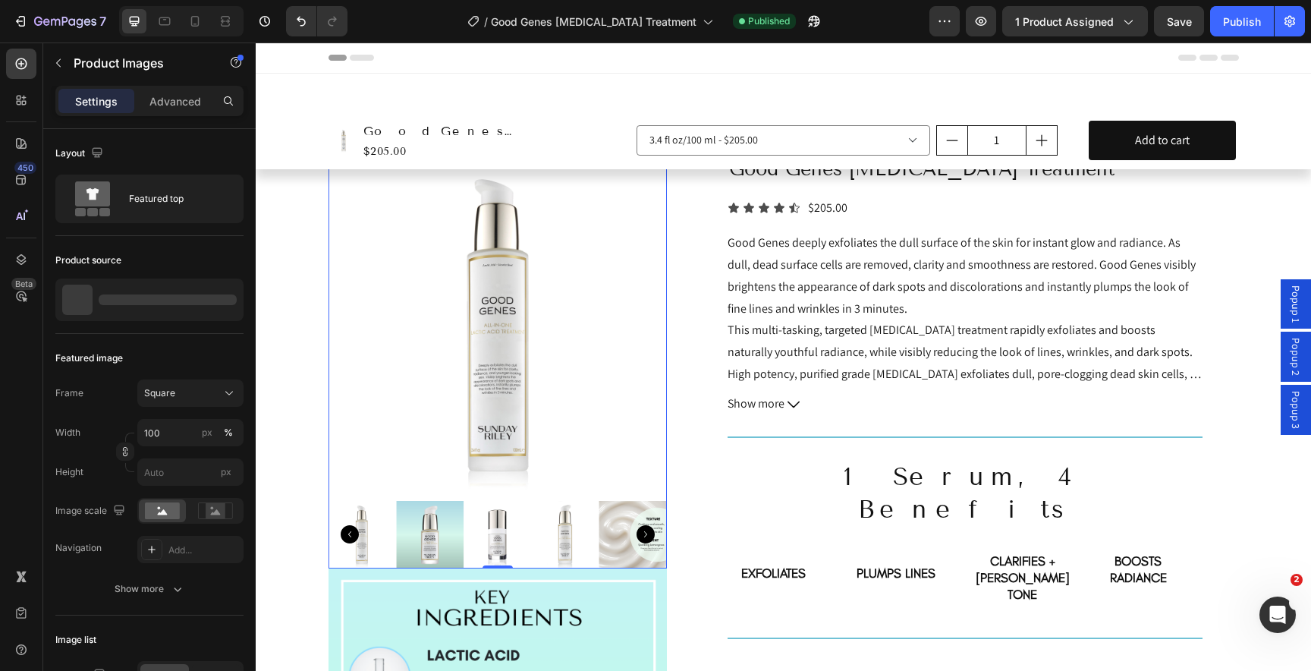
click at [508, 343] on img at bounding box center [497, 325] width 339 height 339
click at [178, 92] on div "Advanced" at bounding box center [175, 101] width 76 height 24
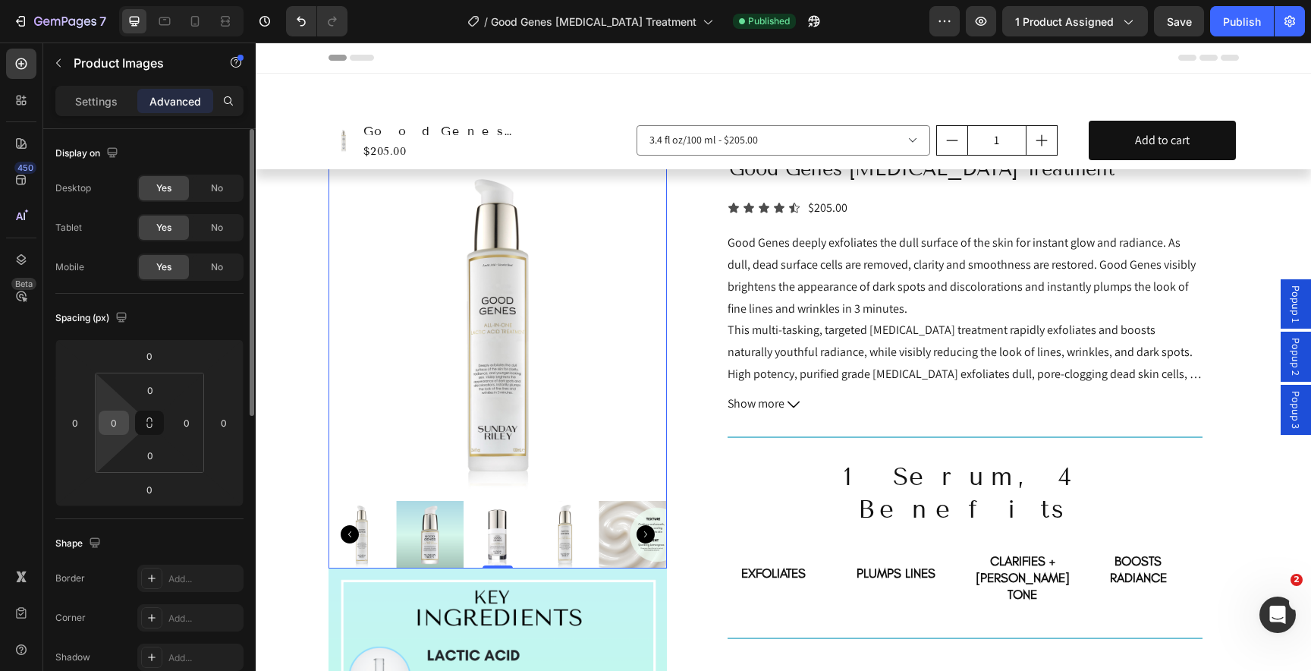
click at [115, 425] on input "0" at bounding box center [113, 422] width 23 height 23
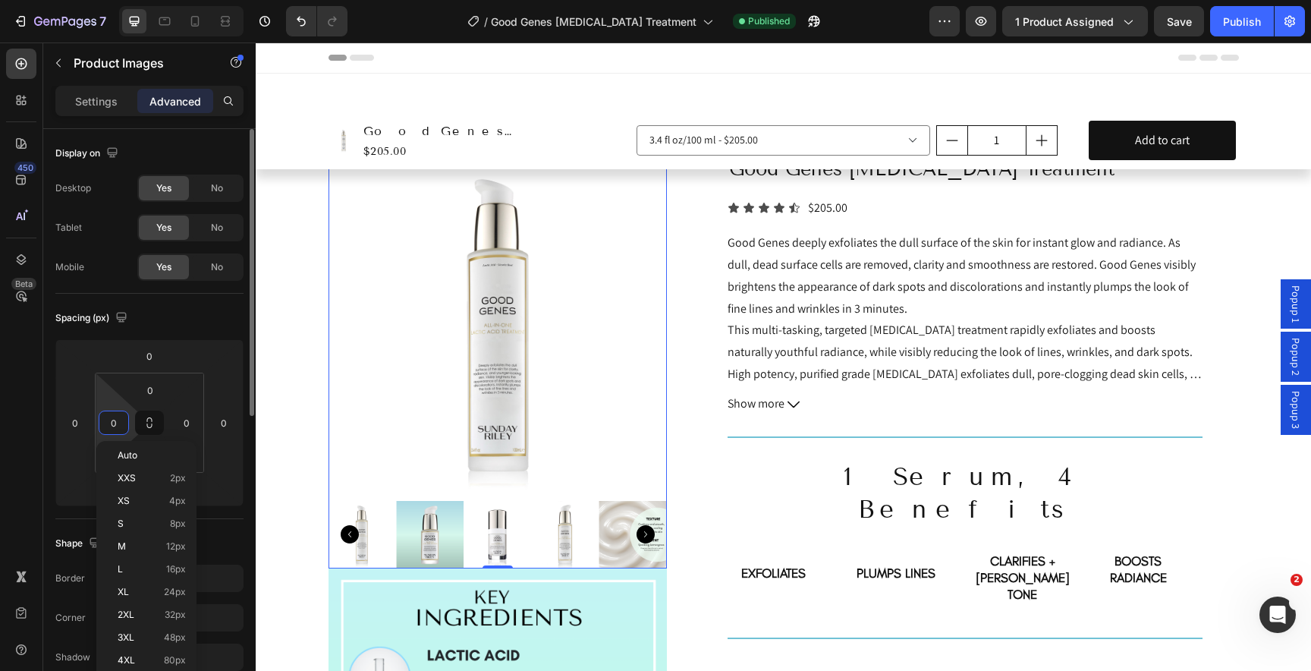
type input "1"
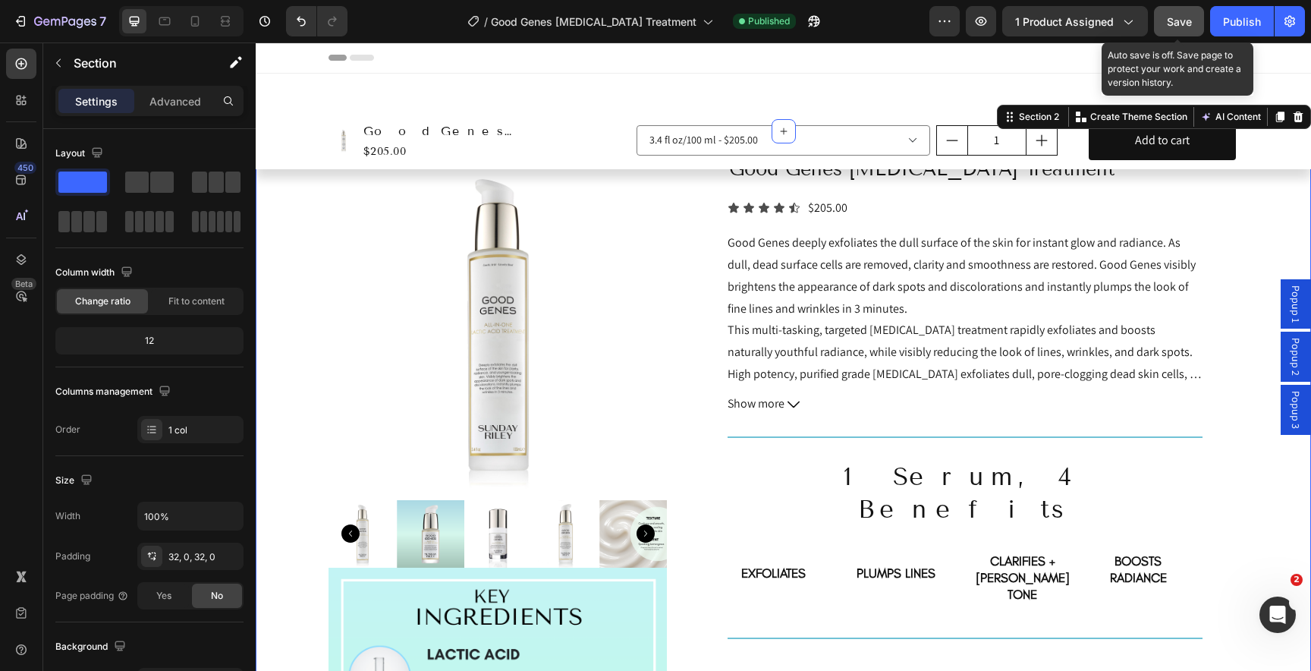
click at [1196, 30] on button "Save" at bounding box center [1179, 21] width 50 height 30
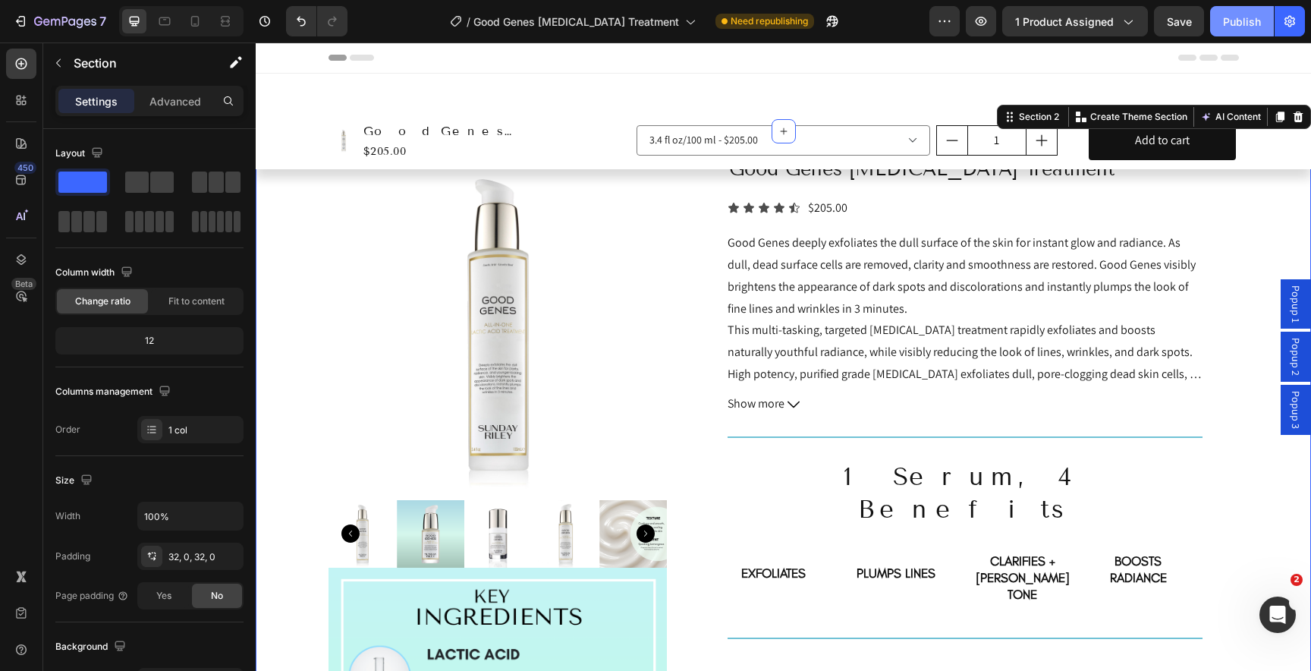
click at [1231, 27] on div "Publish" at bounding box center [1242, 22] width 38 height 16
click at [890, 27] on div "/ Good Genes [MEDICAL_DATA] Treatment Need republishing" at bounding box center [645, 21] width 570 height 30
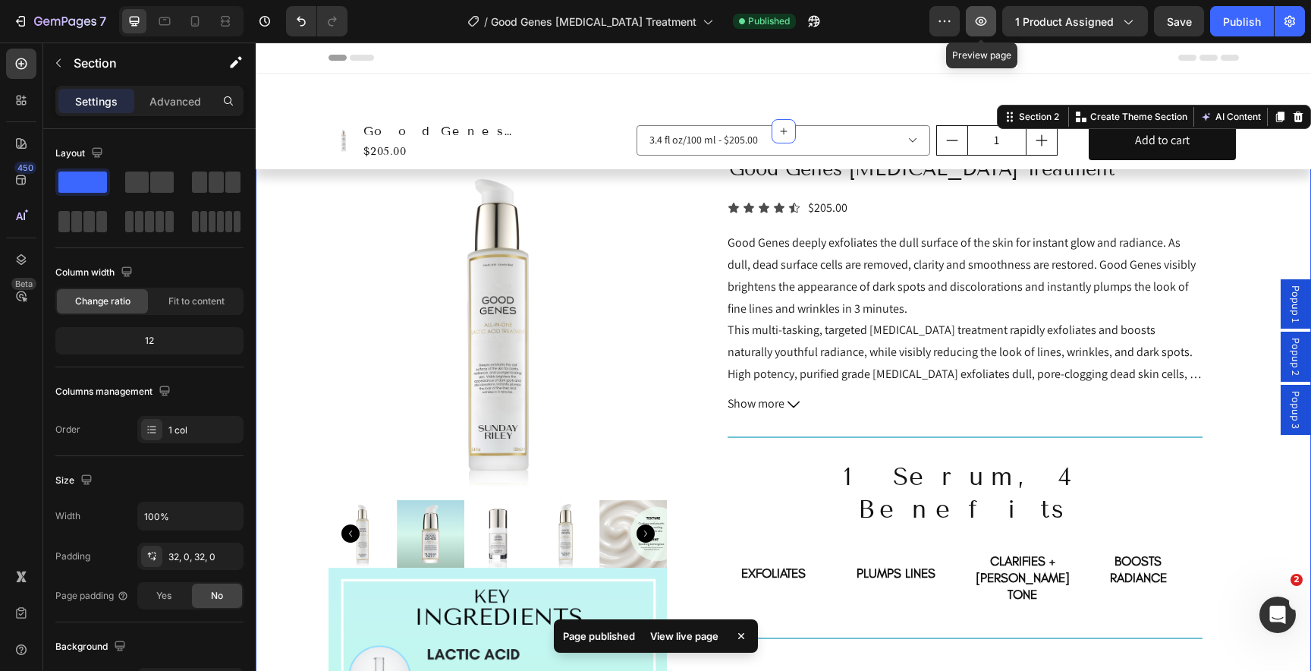
click at [985, 29] on button "button" at bounding box center [981, 21] width 30 height 30
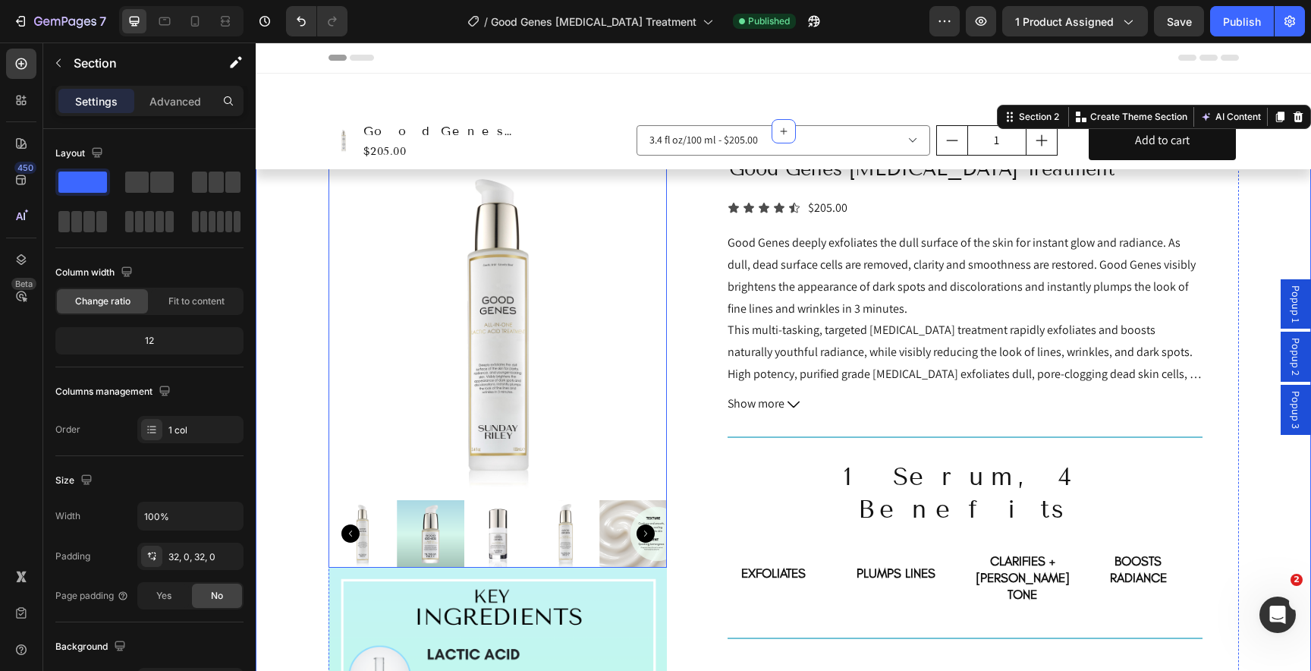
click at [391, 419] on img at bounding box center [497, 325] width 338 height 338
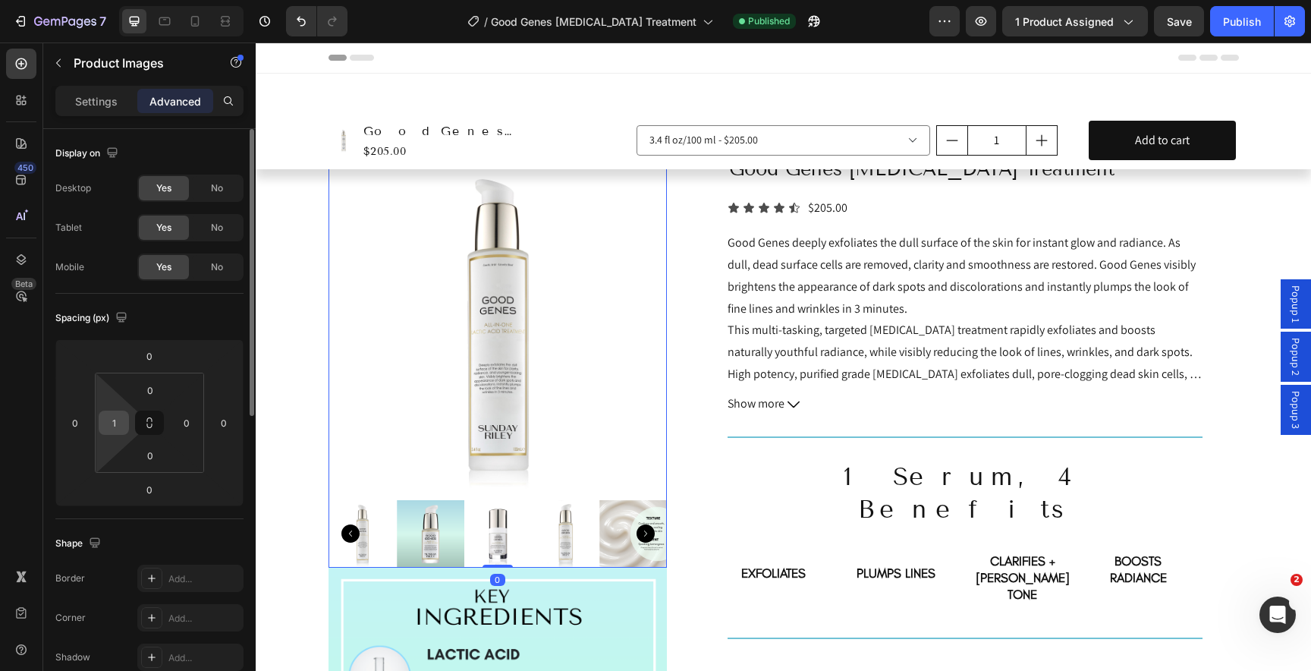
click at [115, 421] on input "1" at bounding box center [113, 422] width 23 height 23
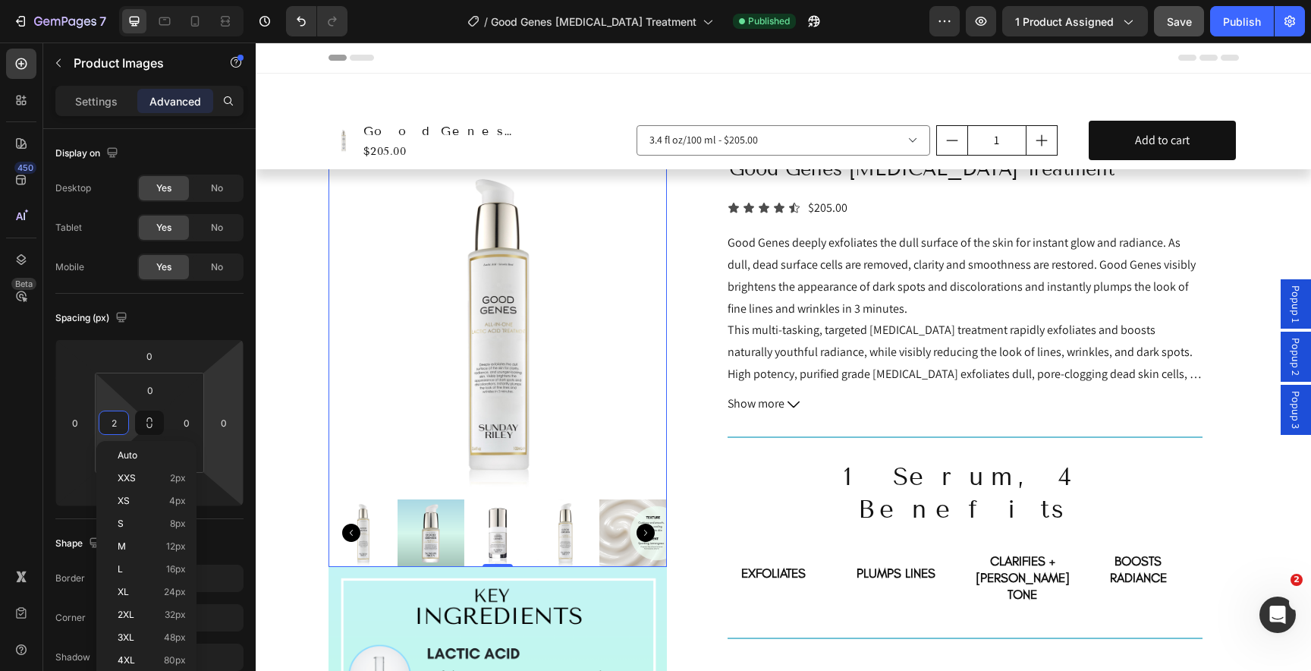
click at [1180, 21] on span "Save" at bounding box center [1179, 21] width 25 height 13
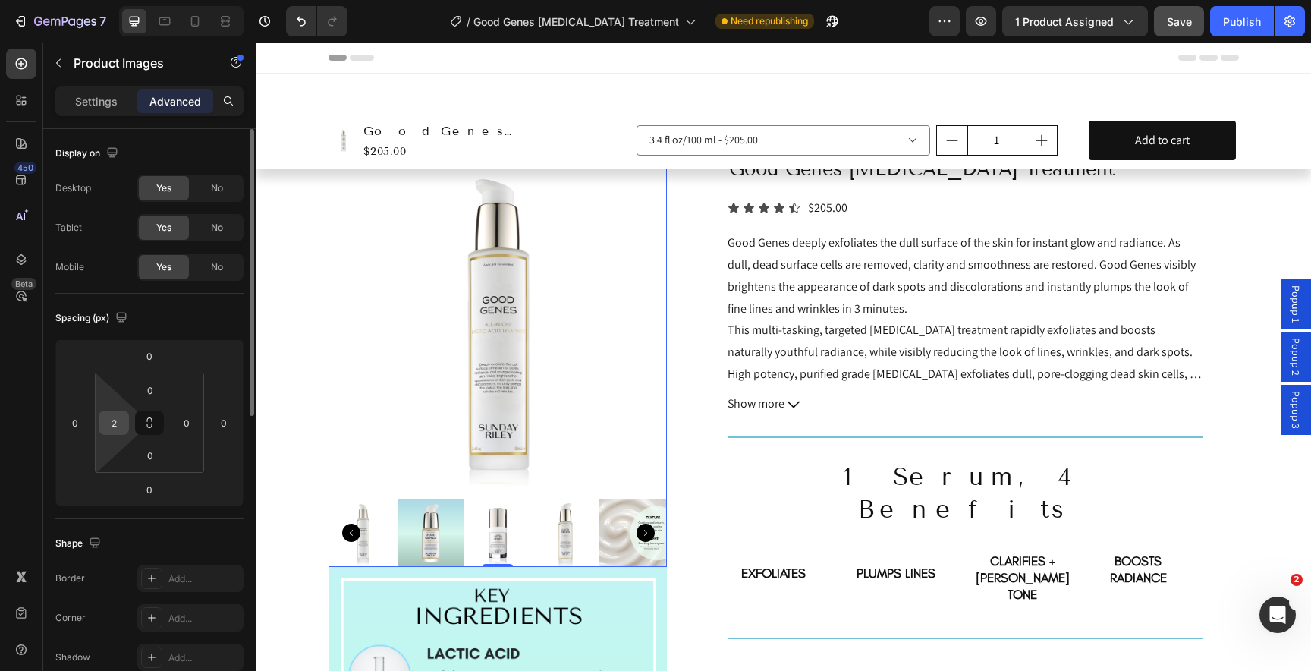
click at [121, 419] on input "2" at bounding box center [113, 422] width 23 height 23
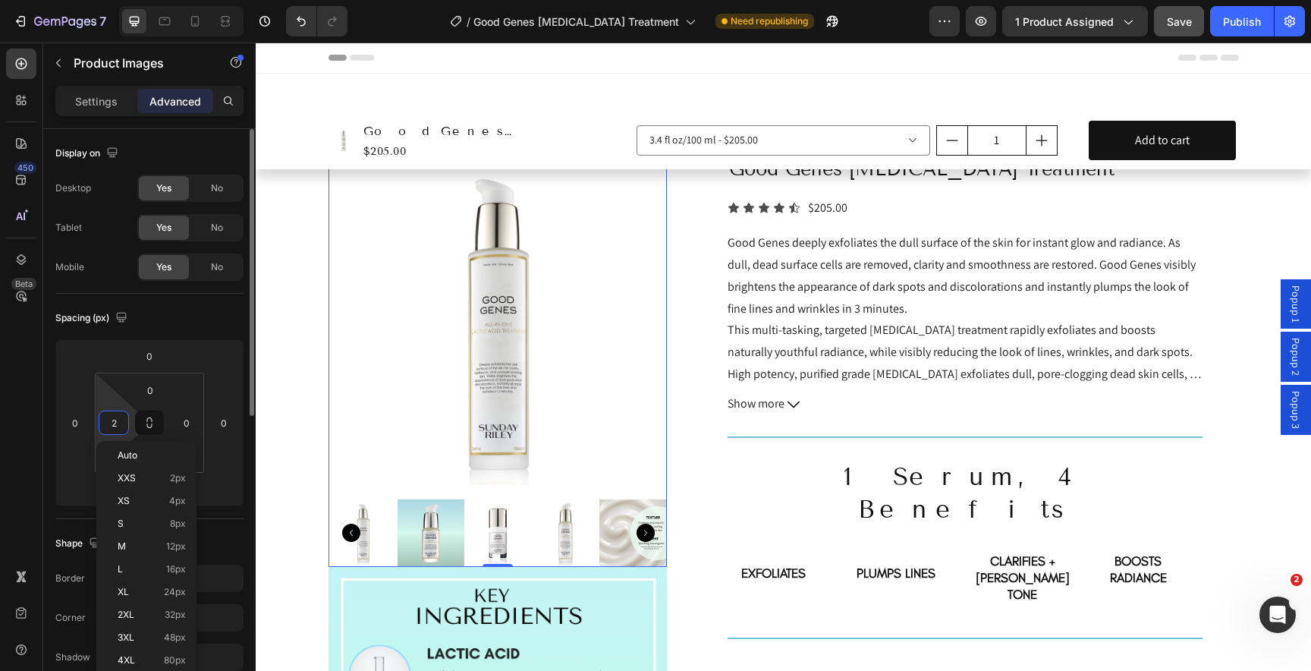
type input "3"
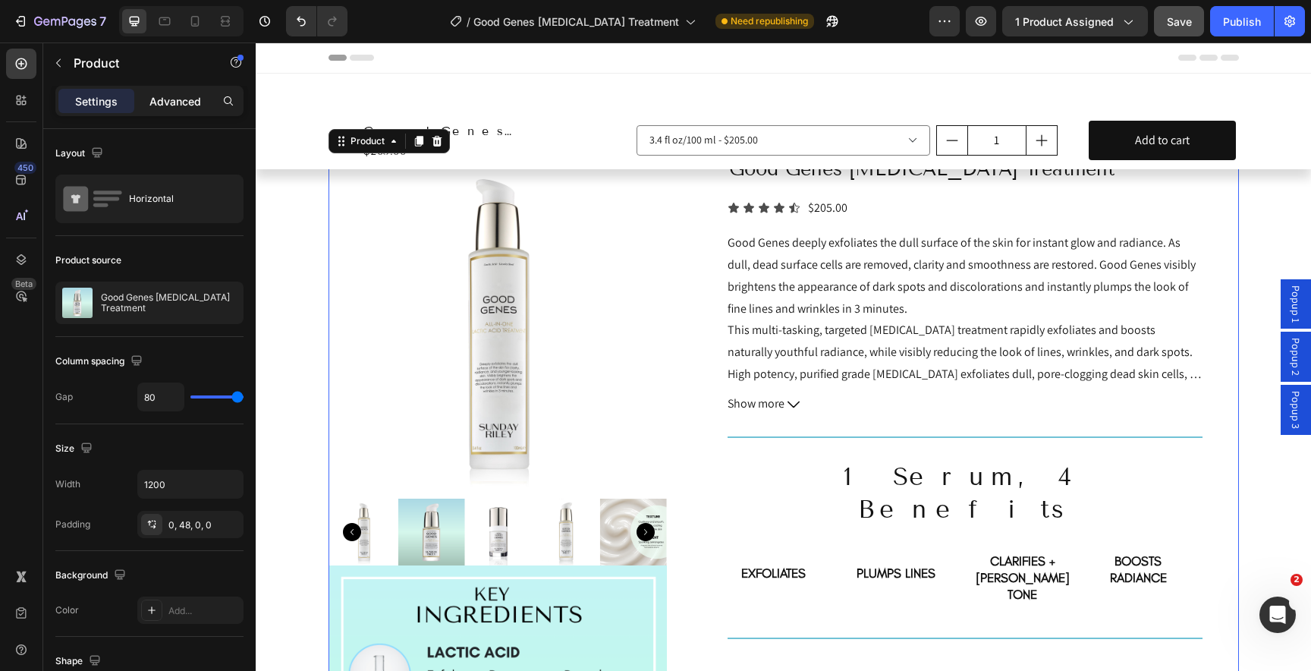
click at [180, 96] on p "Advanced" at bounding box center [175, 101] width 52 height 16
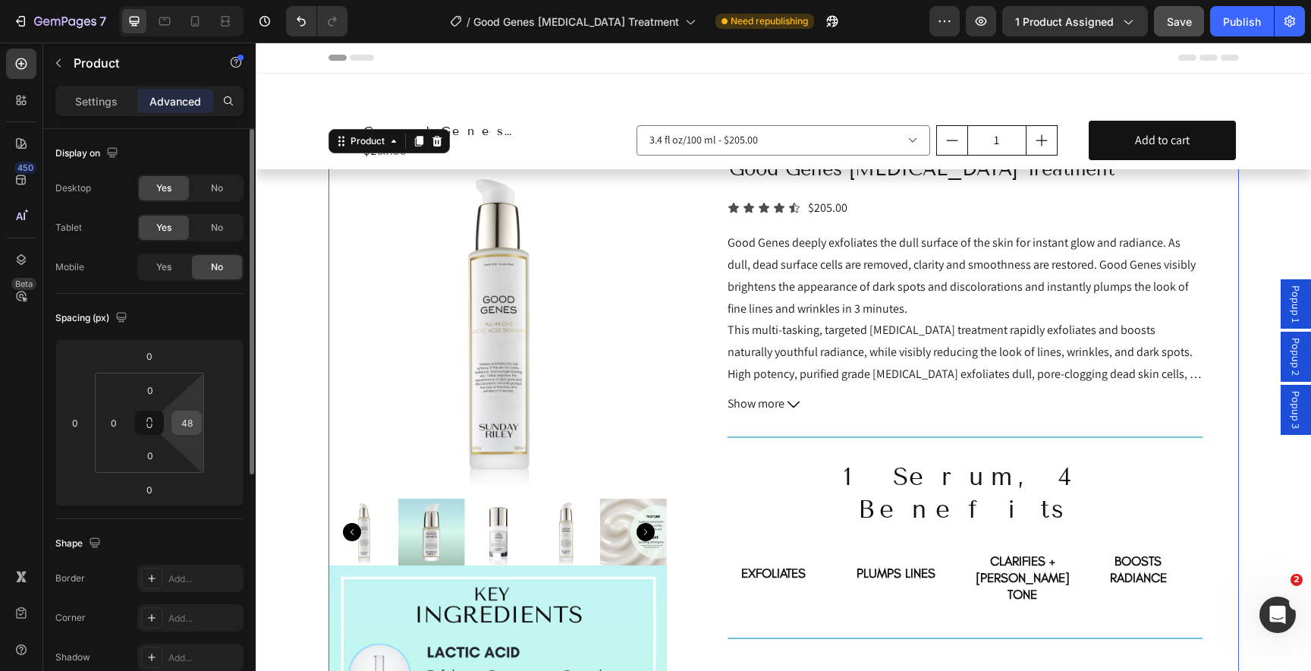
click at [191, 421] on input "48" at bounding box center [186, 422] width 23 height 23
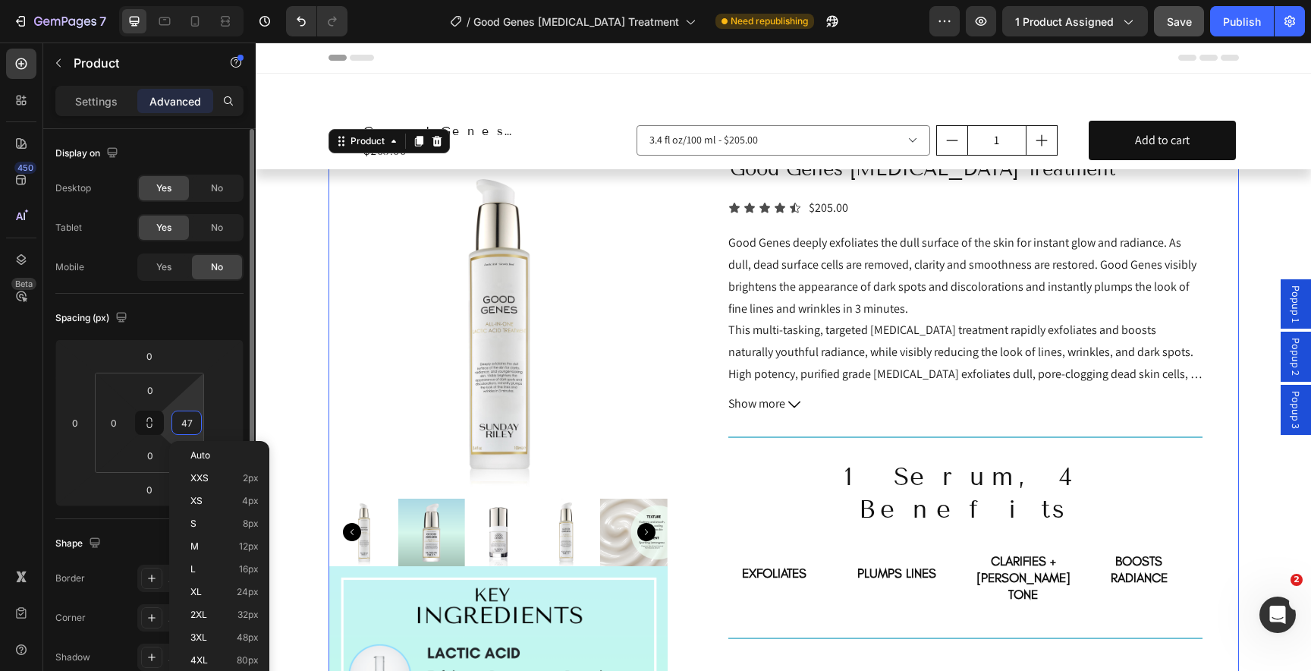
type input "48"
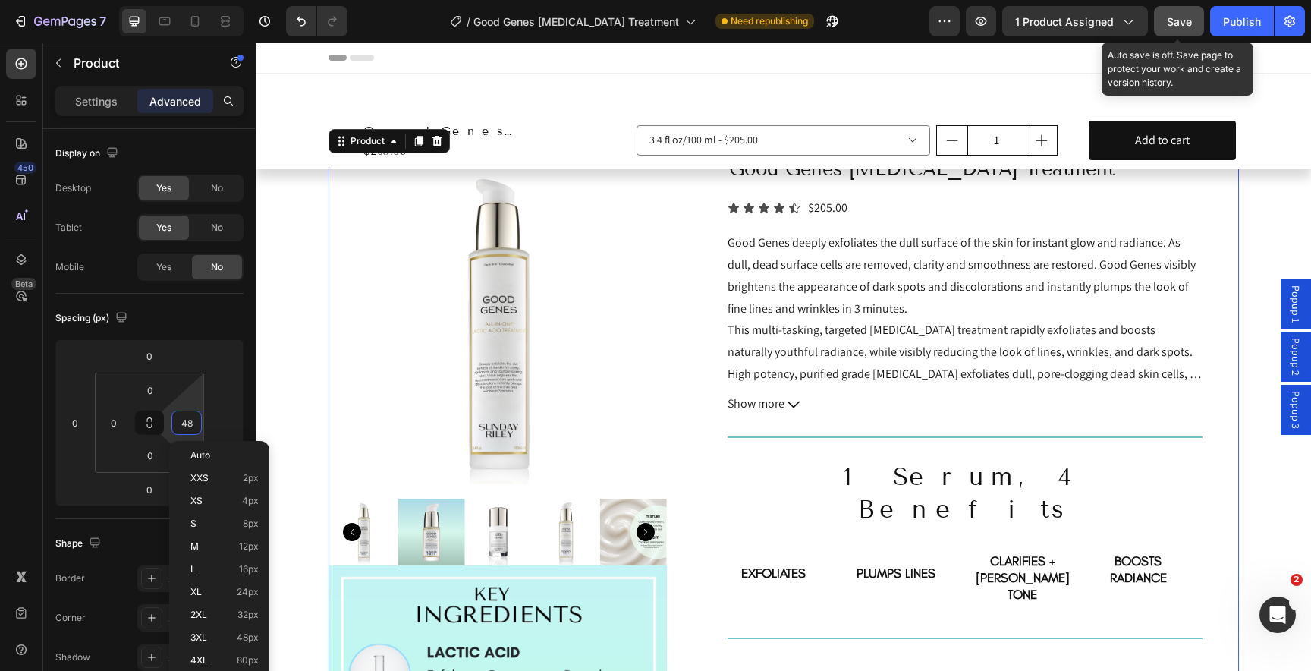
click at [1171, 28] on div "Save" at bounding box center [1179, 22] width 25 height 16
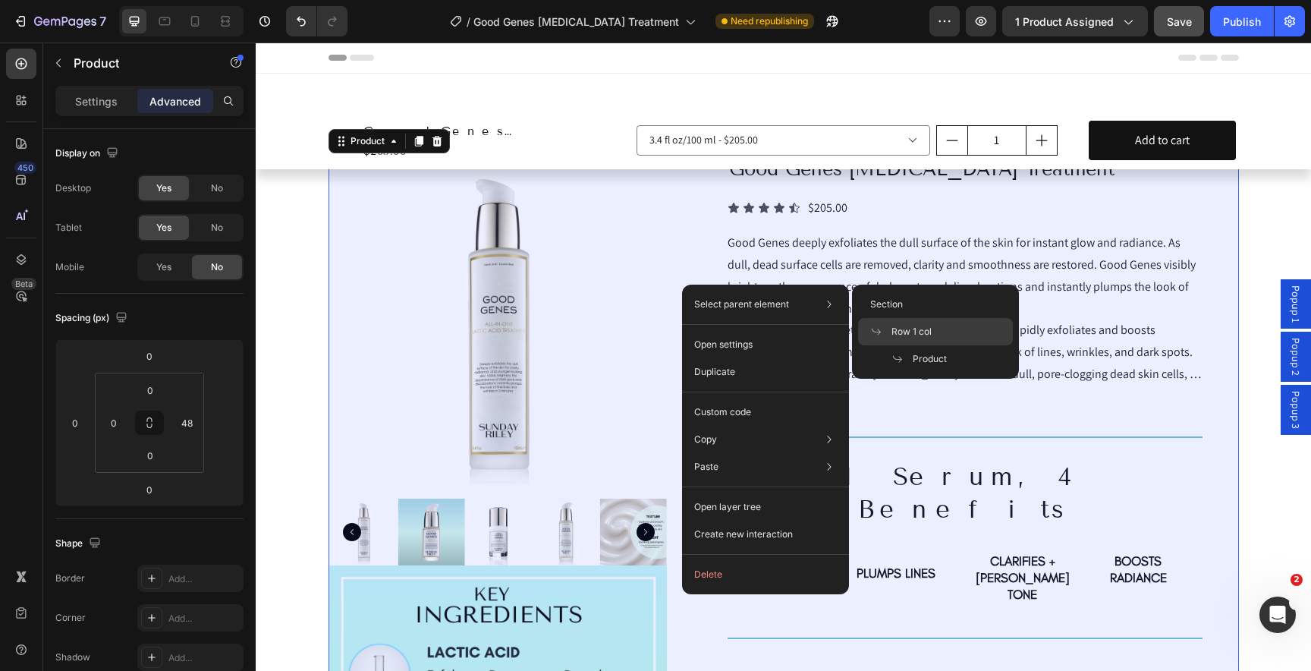
drag, startPoint x: 884, startPoint y: 331, endPoint x: 629, endPoint y: 288, distance: 259.1
click at [884, 331] on span at bounding box center [880, 331] width 21 height 12
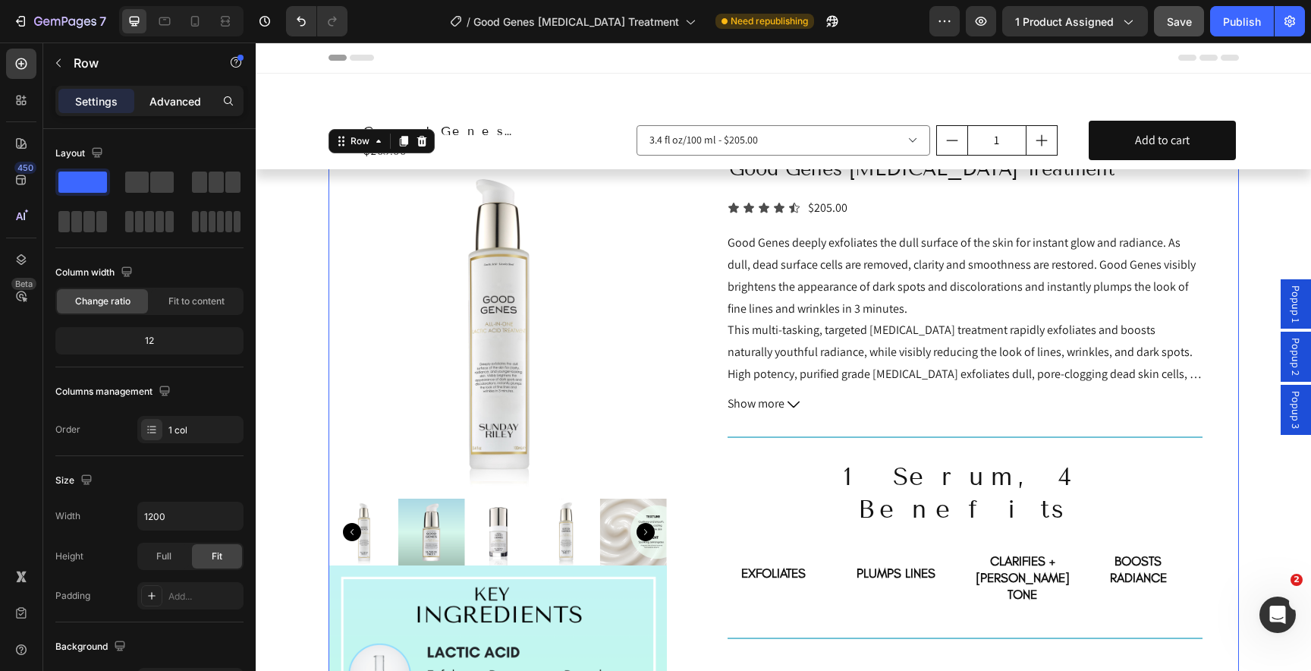
click at [159, 106] on p "Advanced" at bounding box center [175, 101] width 52 height 16
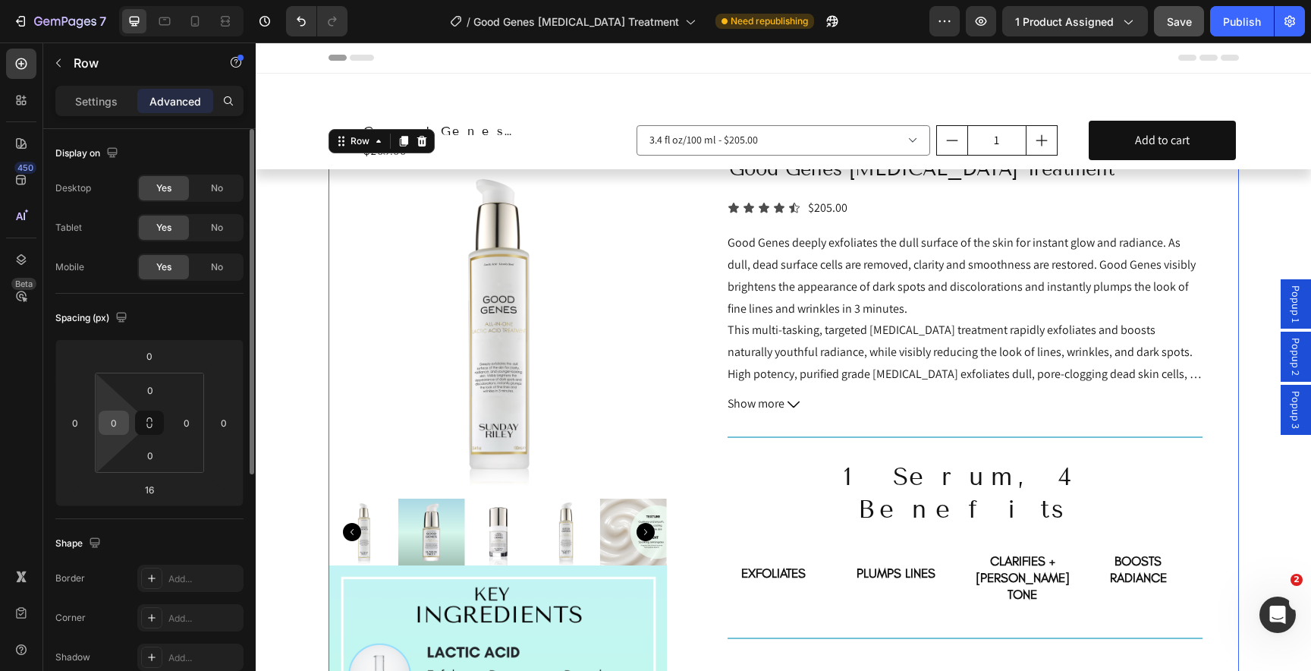
click at [114, 423] on input "0" at bounding box center [113, 422] width 23 height 23
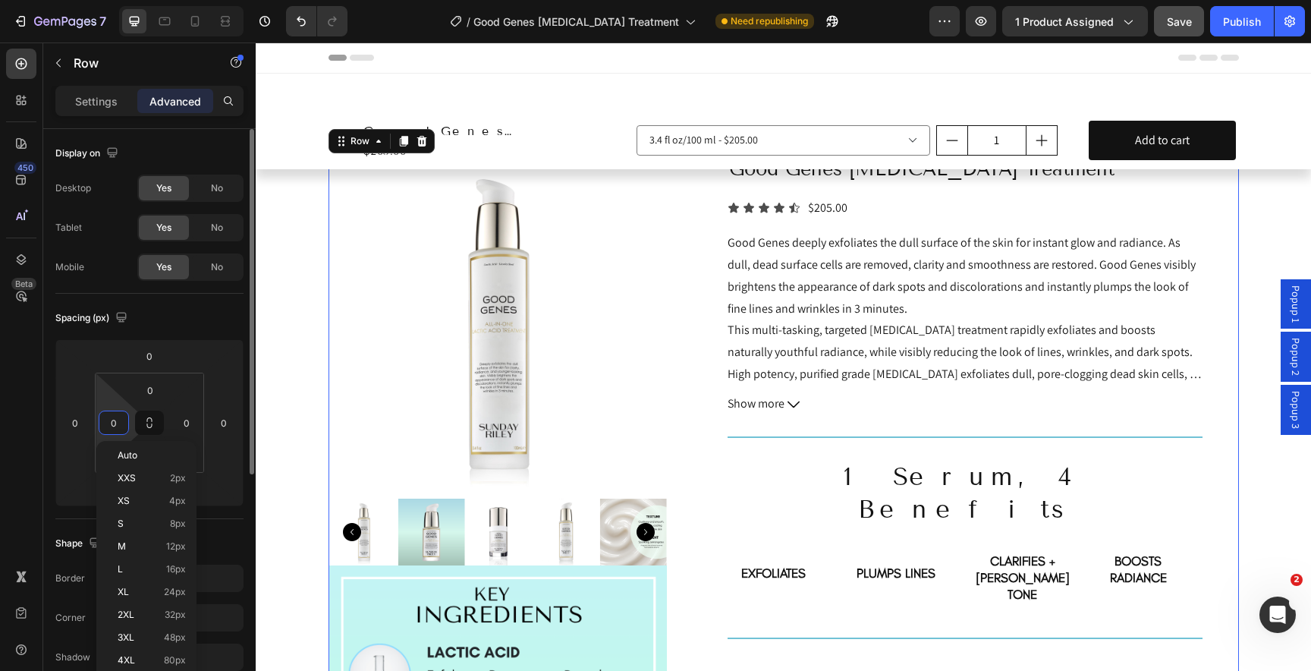
type input "1"
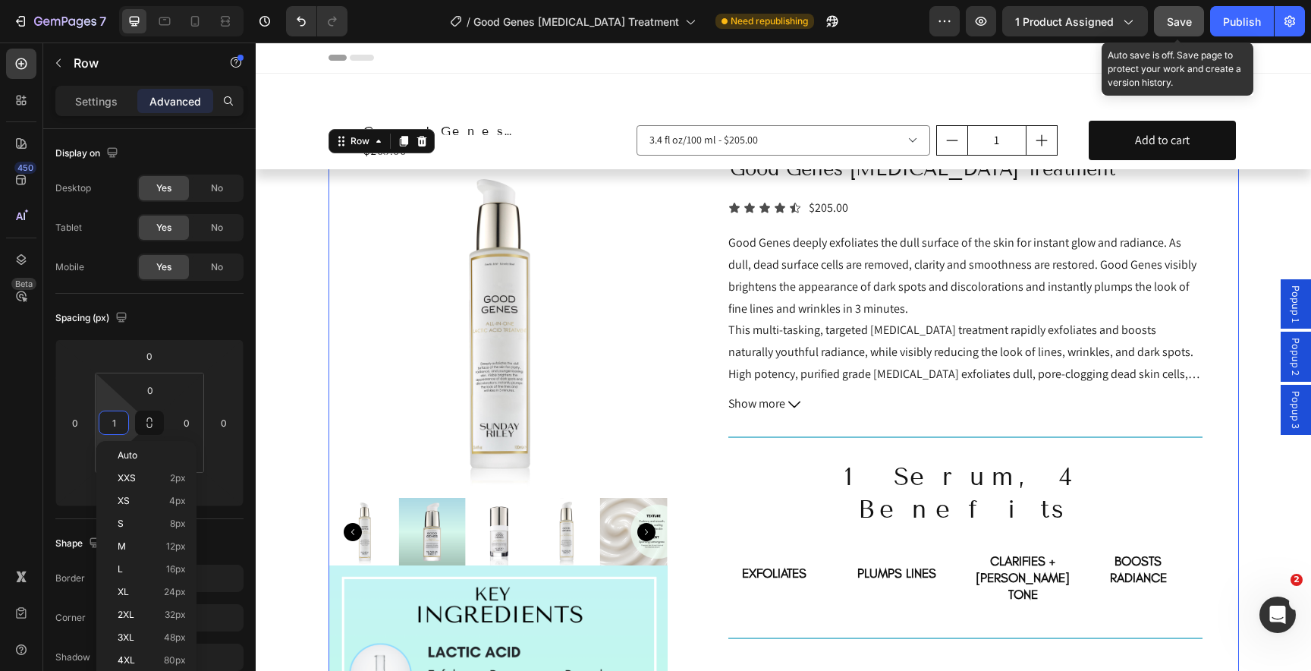
click at [1192, 20] on button "Save" at bounding box center [1179, 21] width 50 height 30
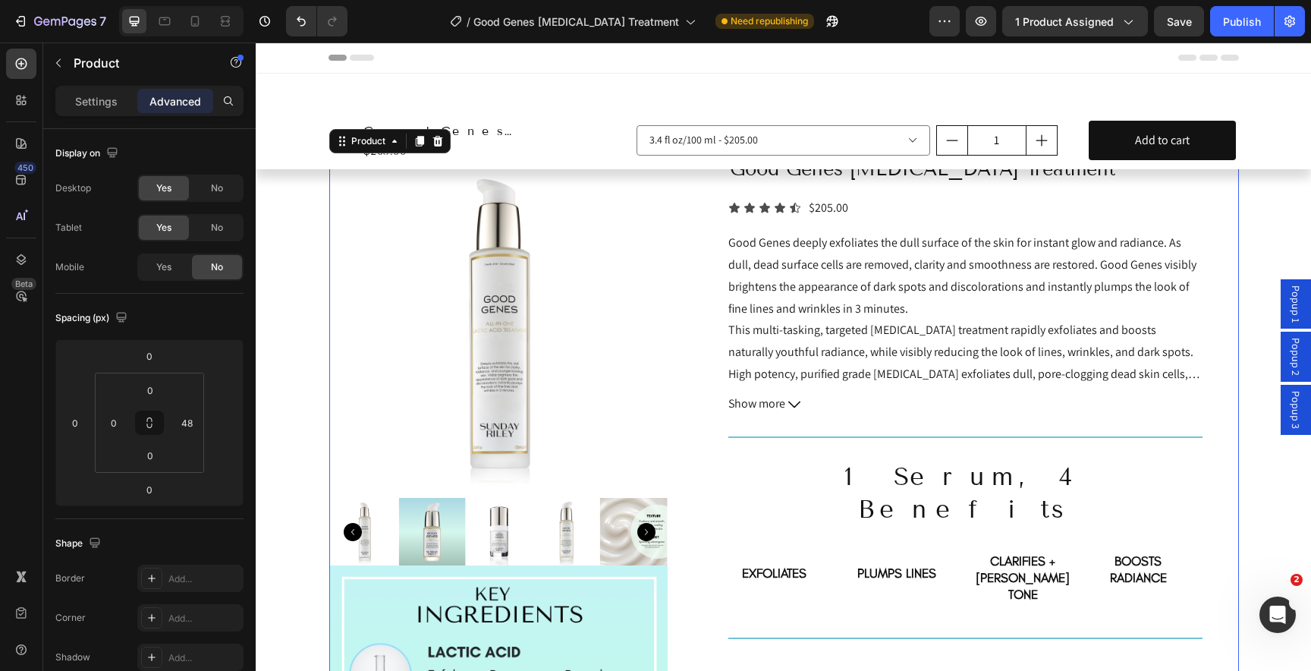
click at [193, 422] on input "48" at bounding box center [186, 422] width 23 height 23
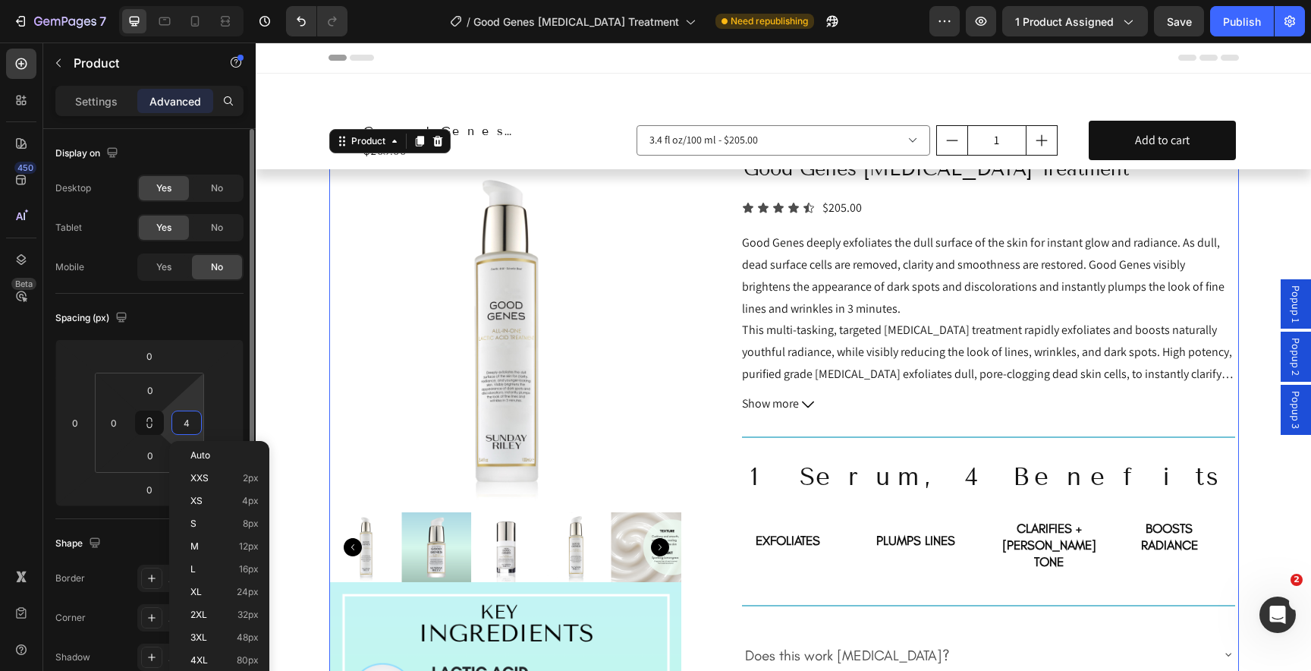
type input "40"
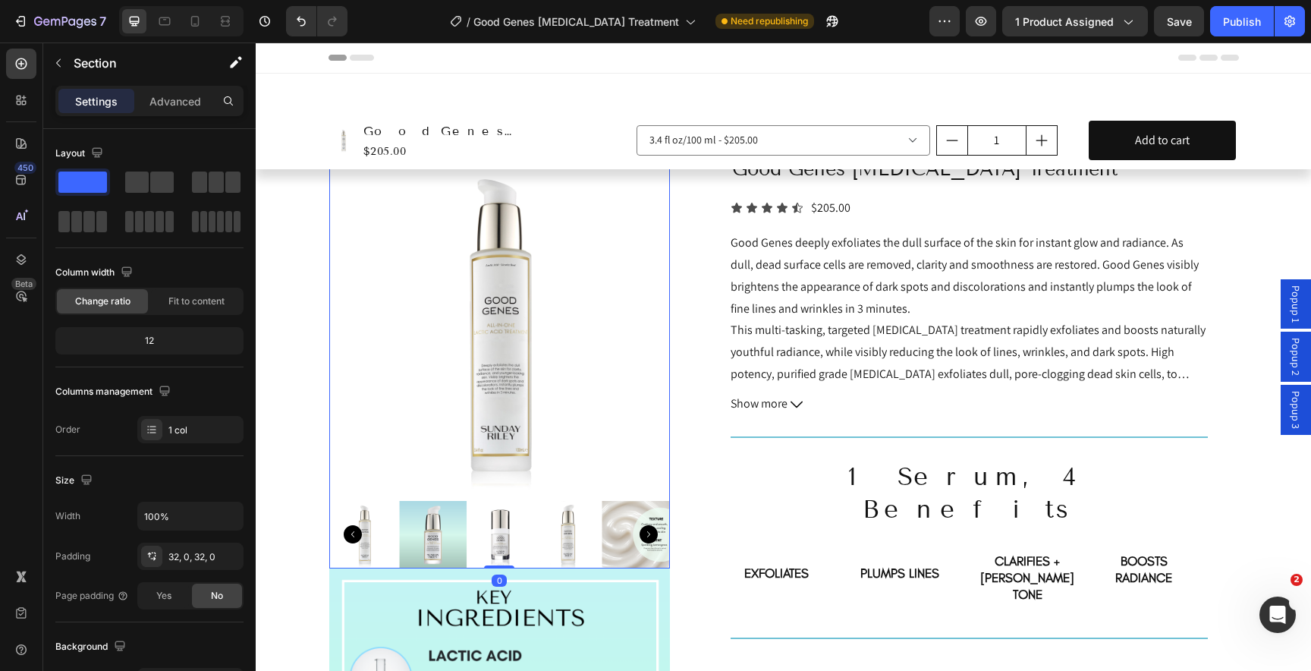
click at [546, 360] on img at bounding box center [500, 325] width 339 height 339
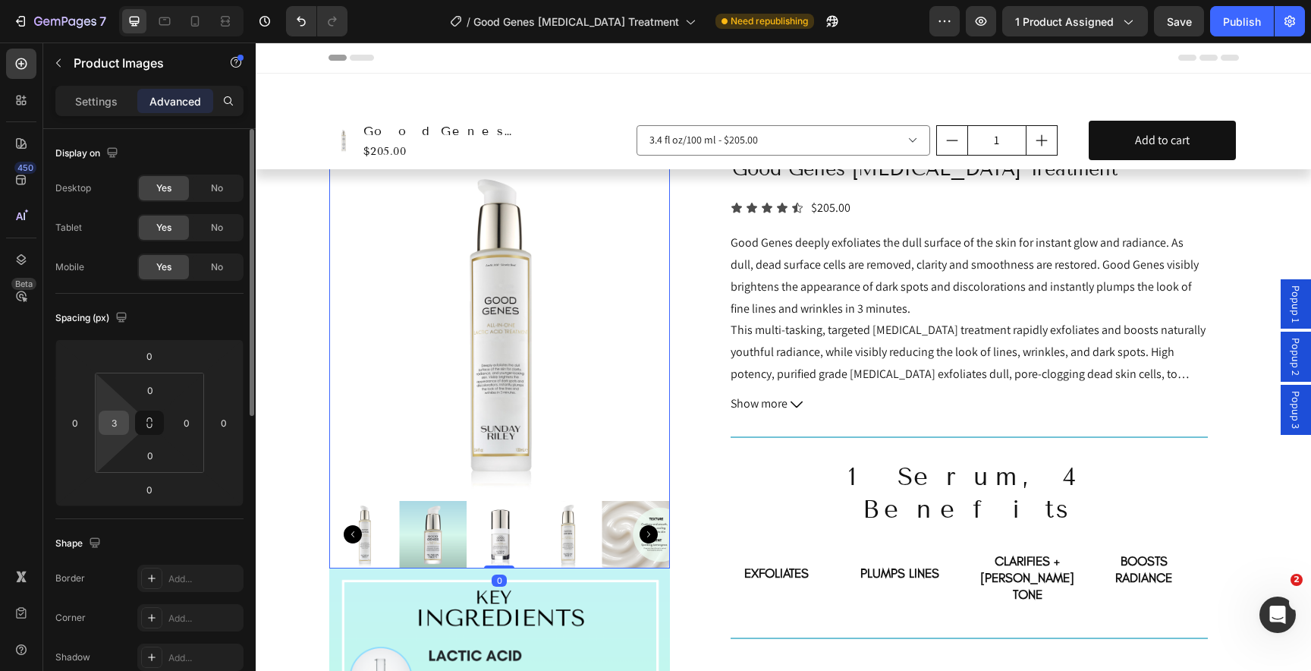
click at [116, 422] on input "3" at bounding box center [113, 422] width 23 height 23
type input "1"
click at [1186, 27] on span "Save" at bounding box center [1179, 21] width 25 height 13
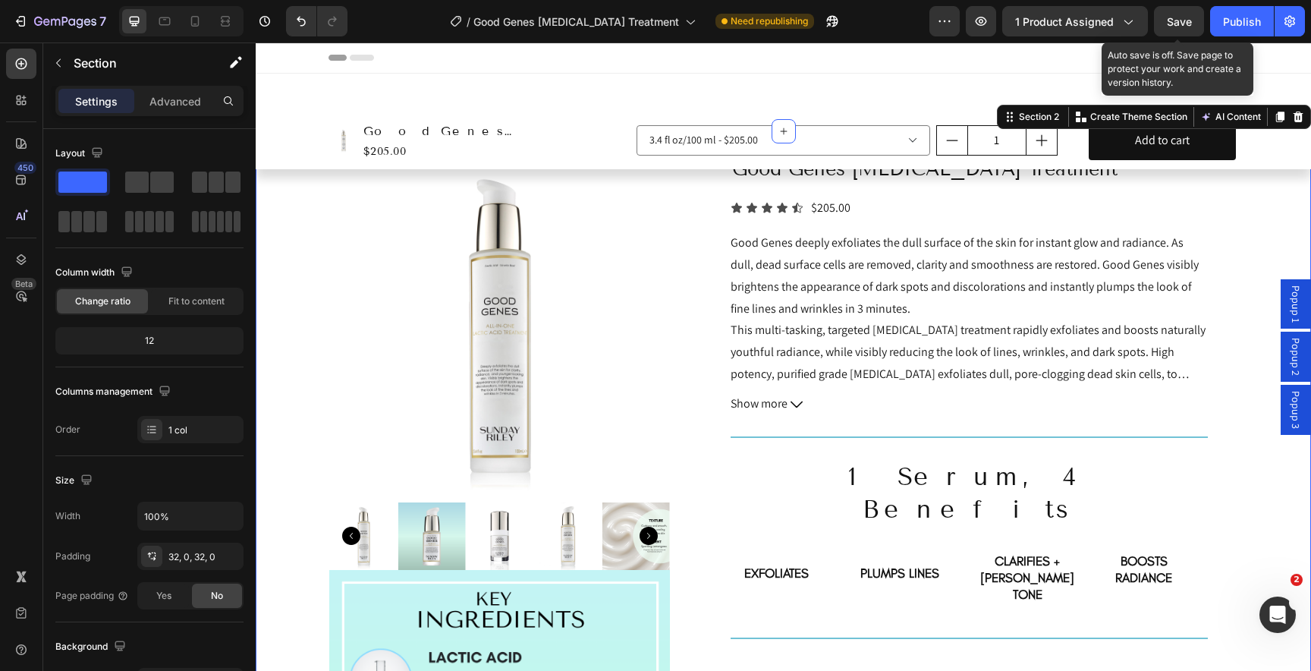
click at [1183, 22] on span "Save" at bounding box center [1179, 21] width 25 height 13
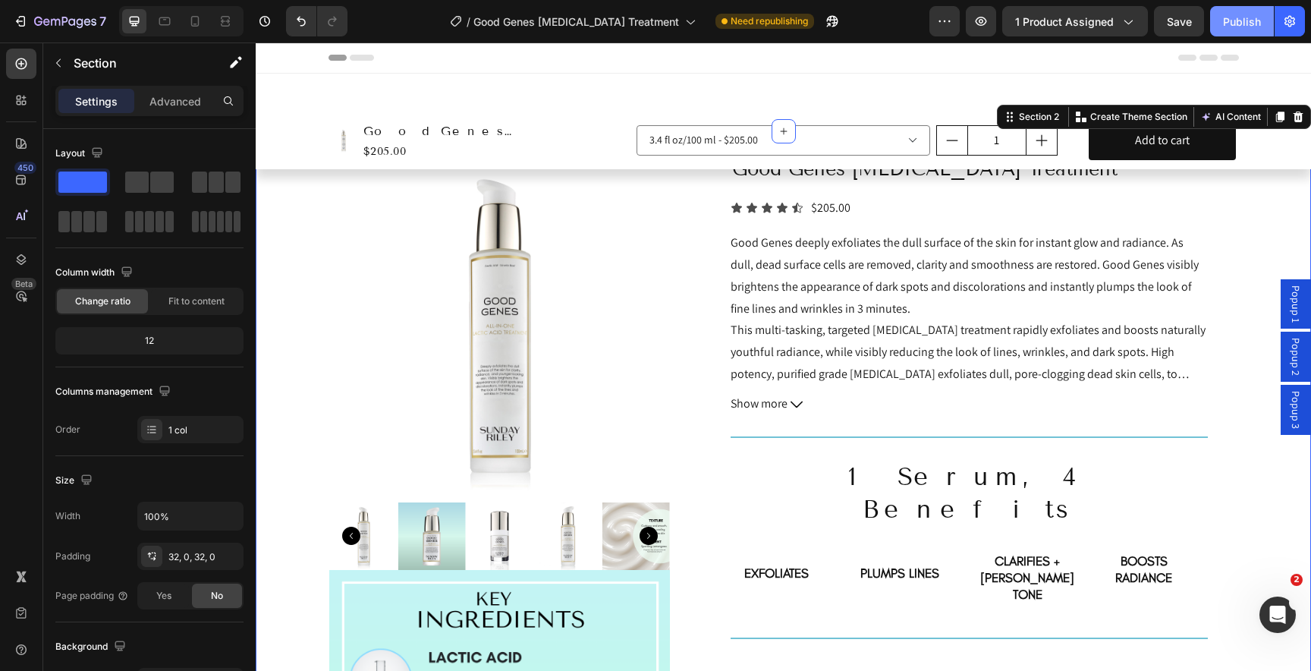
click at [1227, 24] on div "Publish" at bounding box center [1242, 22] width 38 height 16
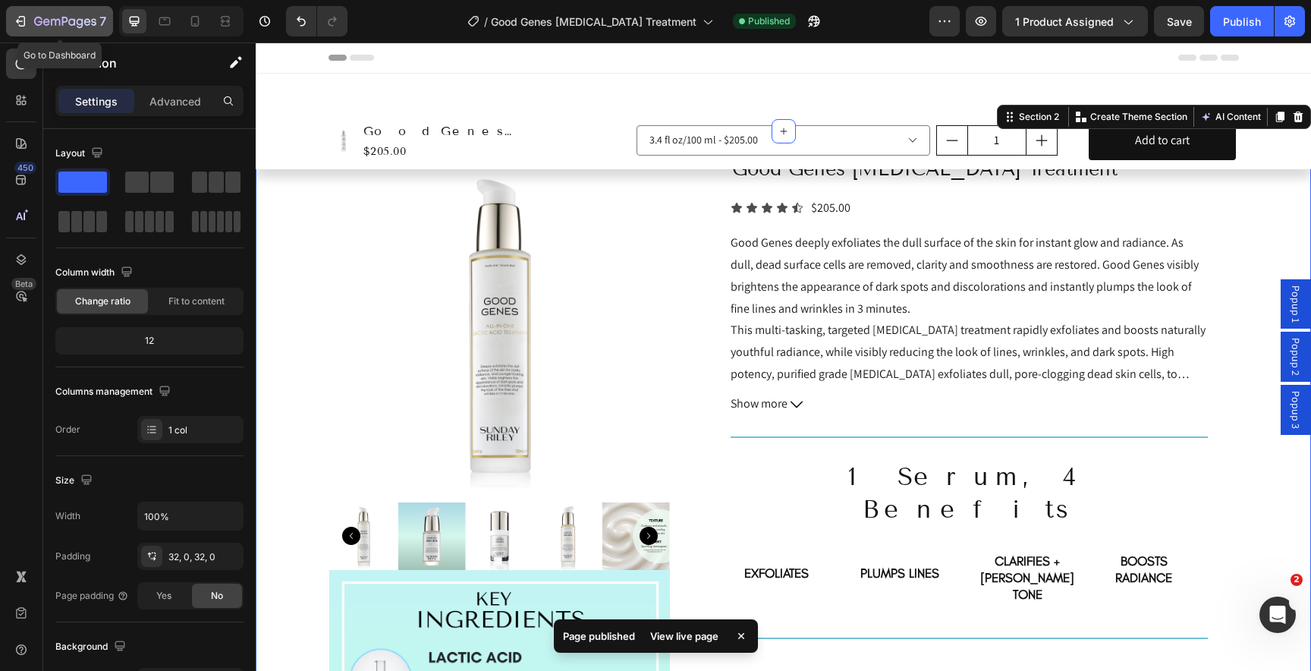
click at [68, 12] on div "7" at bounding box center [70, 21] width 72 height 18
